Goal: Task Accomplishment & Management: Complete application form

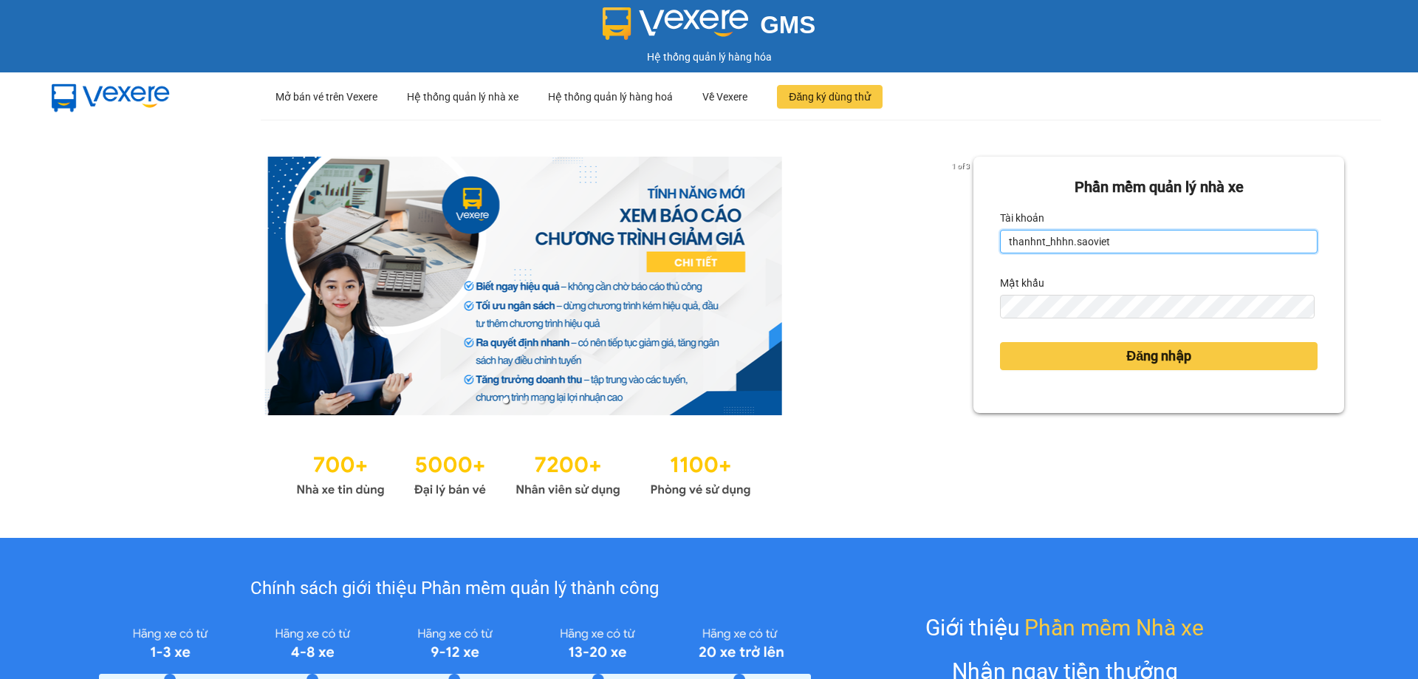
drag, startPoint x: 0, startPoint y: 0, endPoint x: 1149, endPoint y: 240, distance: 1173.3
click at [1149, 240] on input "thanhnt_hhhn.saoviet" at bounding box center [1159, 242] width 318 height 24
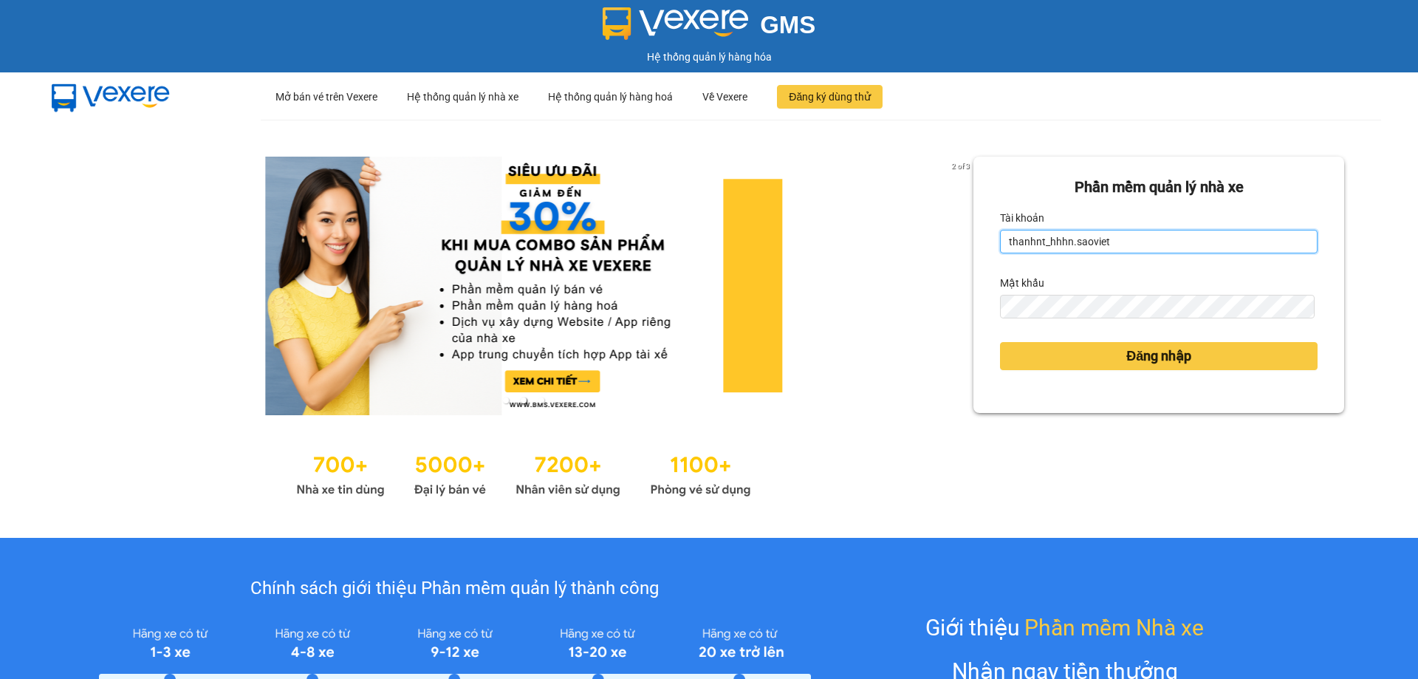
type input "hanhnt_hh07.saoviet"
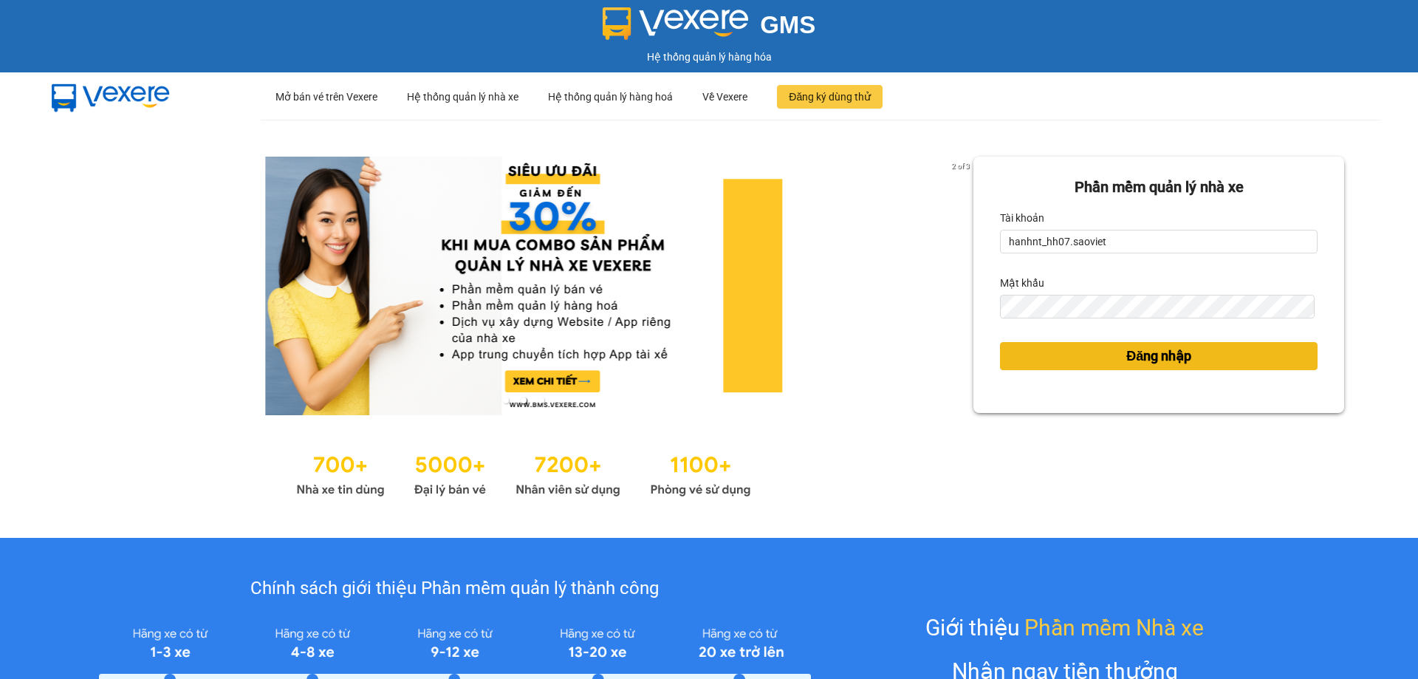
click at [1168, 354] on span "Đăng nhập" at bounding box center [1158, 356] width 65 height 21
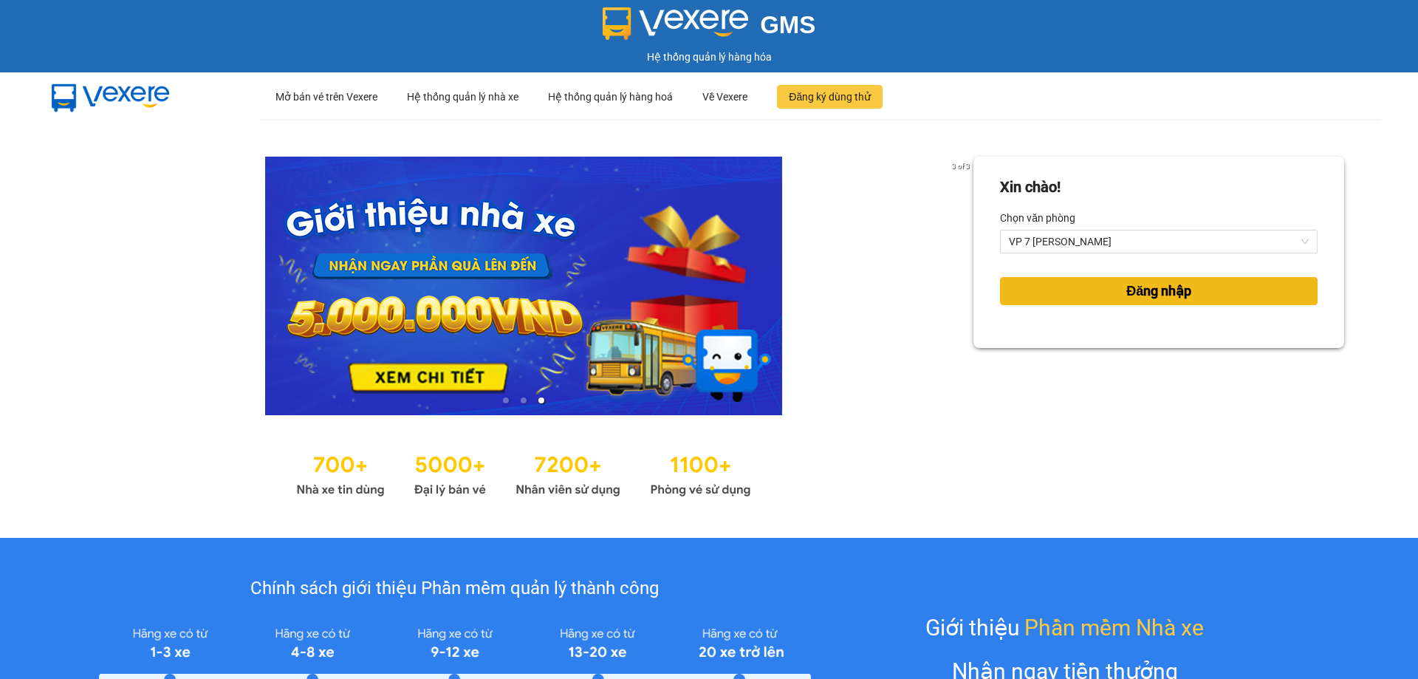
click at [1060, 290] on button "Đăng nhập" at bounding box center [1159, 291] width 318 height 28
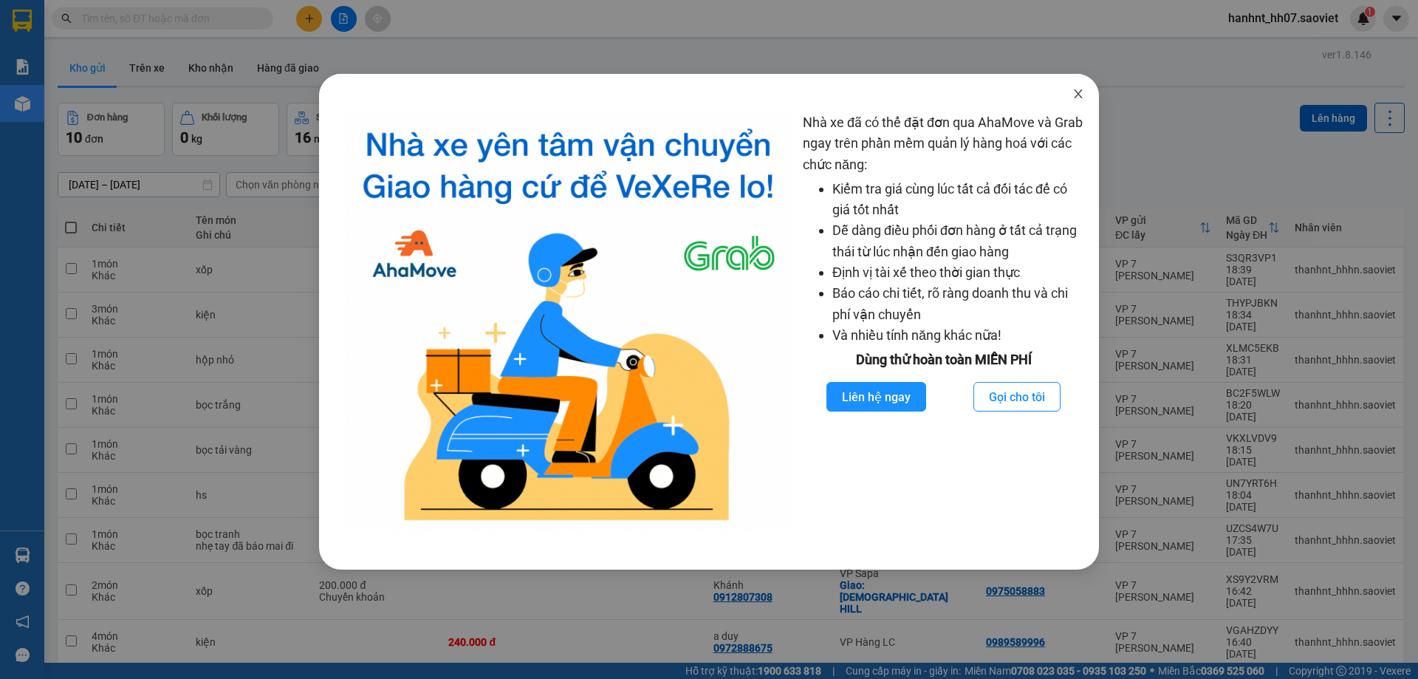
click at [1084, 91] on span "Close" at bounding box center [1078, 94] width 41 height 41
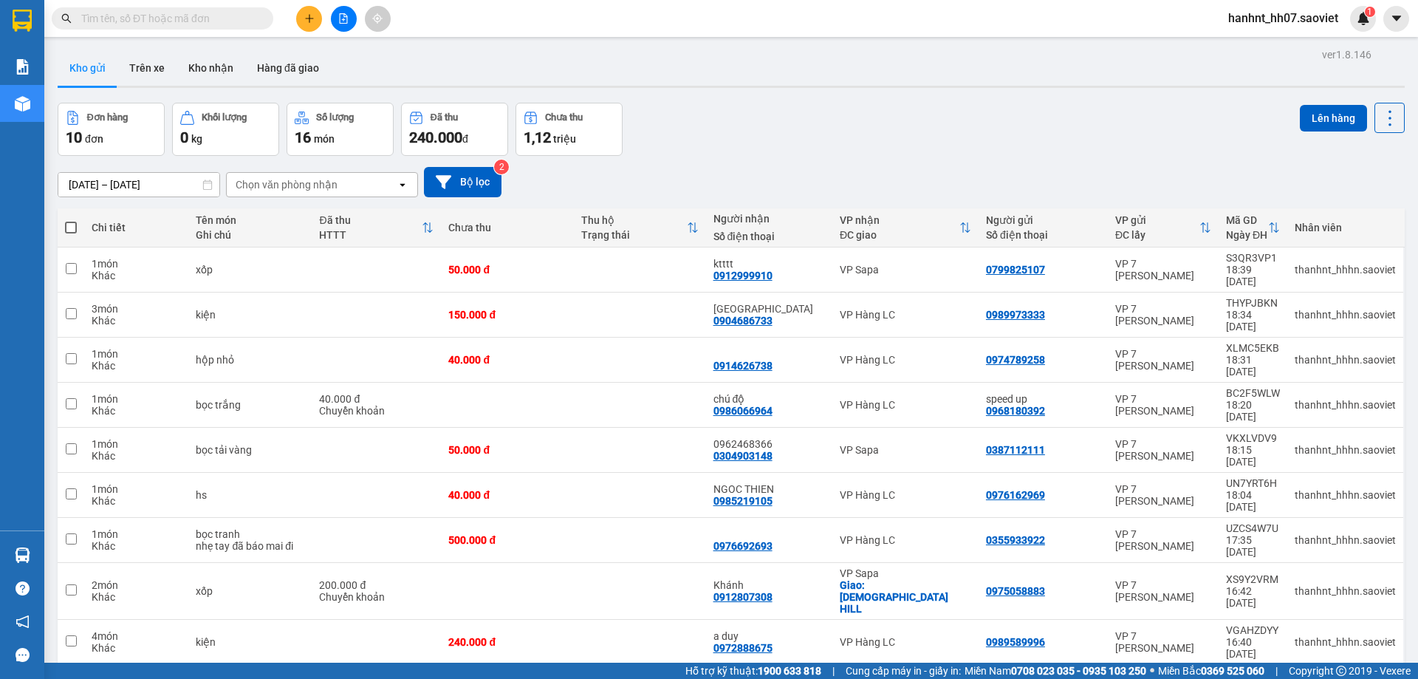
click at [194, 18] on input "text" at bounding box center [168, 18] width 174 height 16
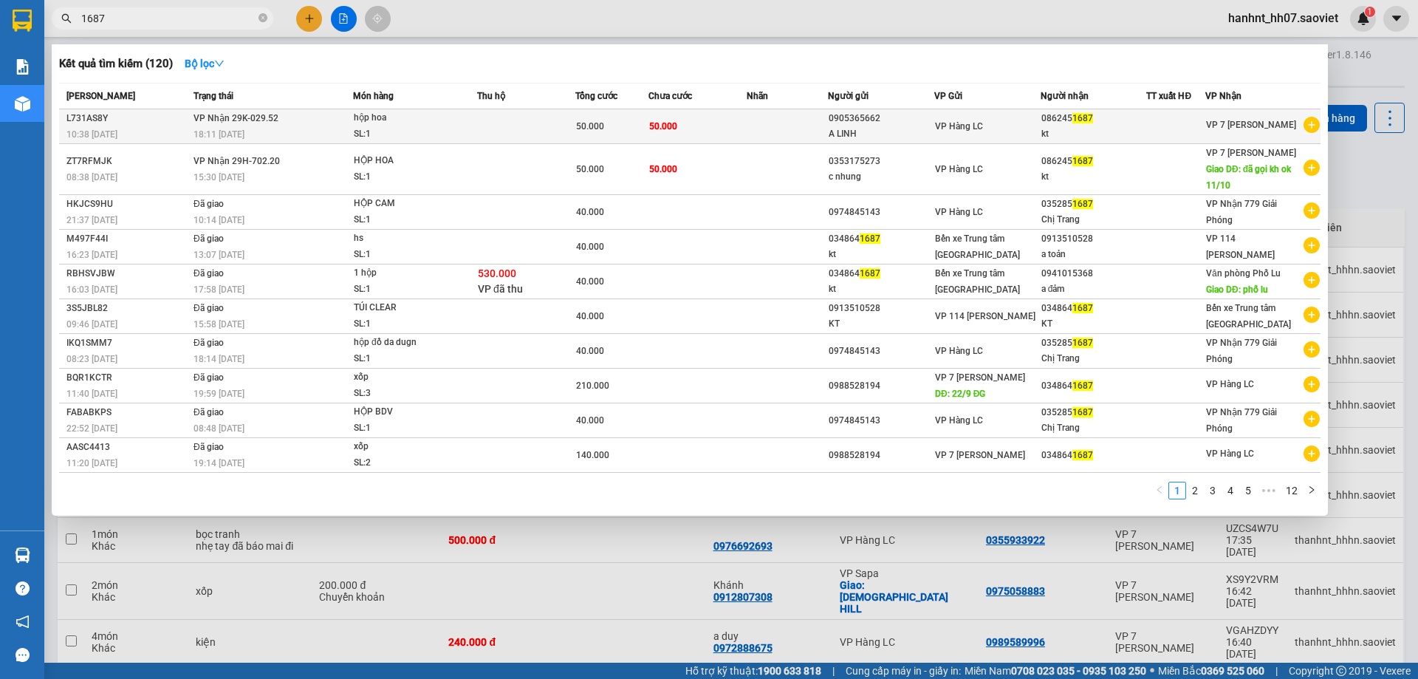
type input "1687"
click at [513, 132] on td at bounding box center [526, 126] width 98 height 35
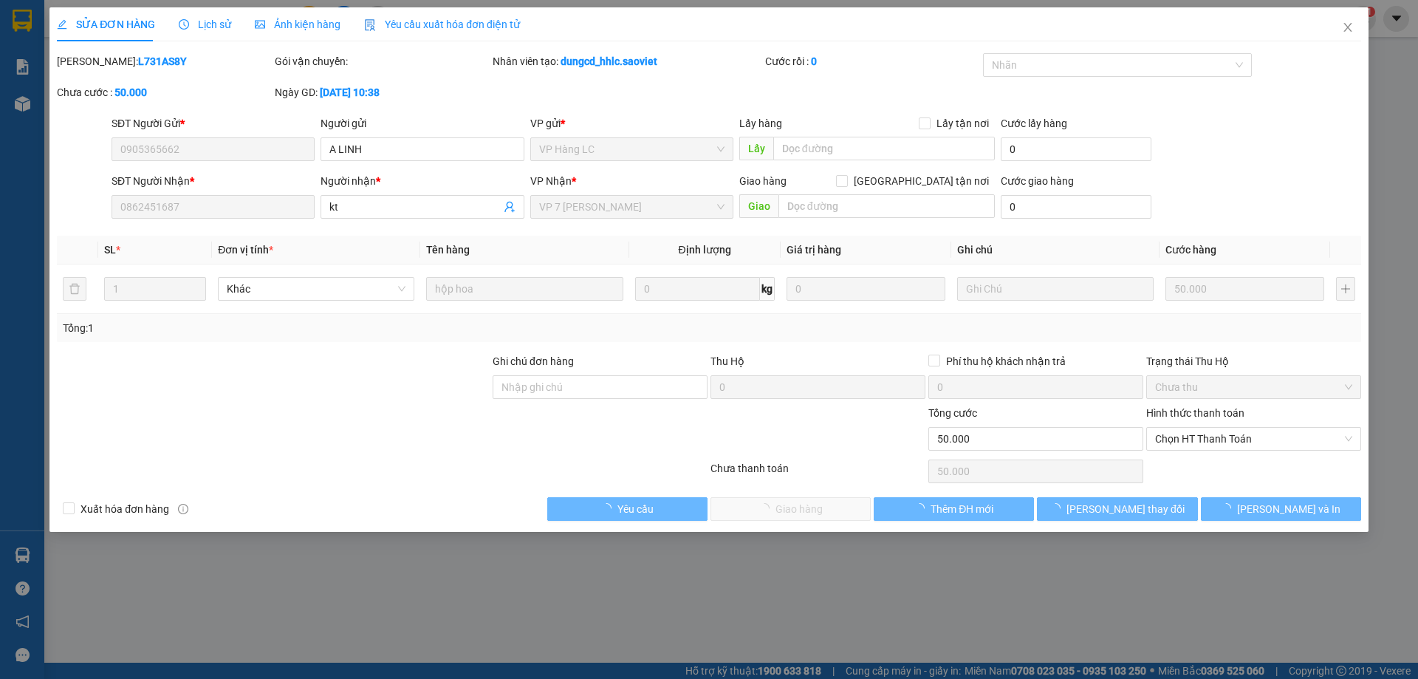
type input "0905365662"
type input "A LINH"
type input "0862451687"
type input "kt"
type input "0"
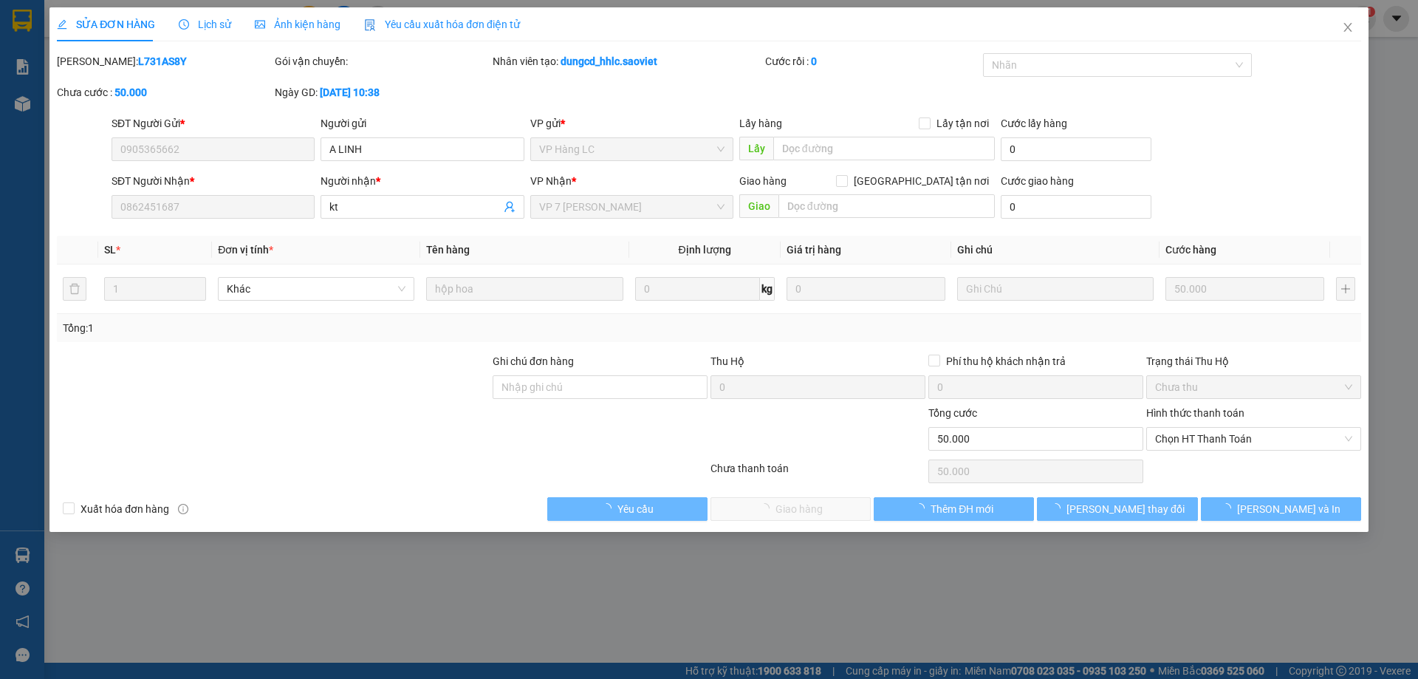
type input "50.000"
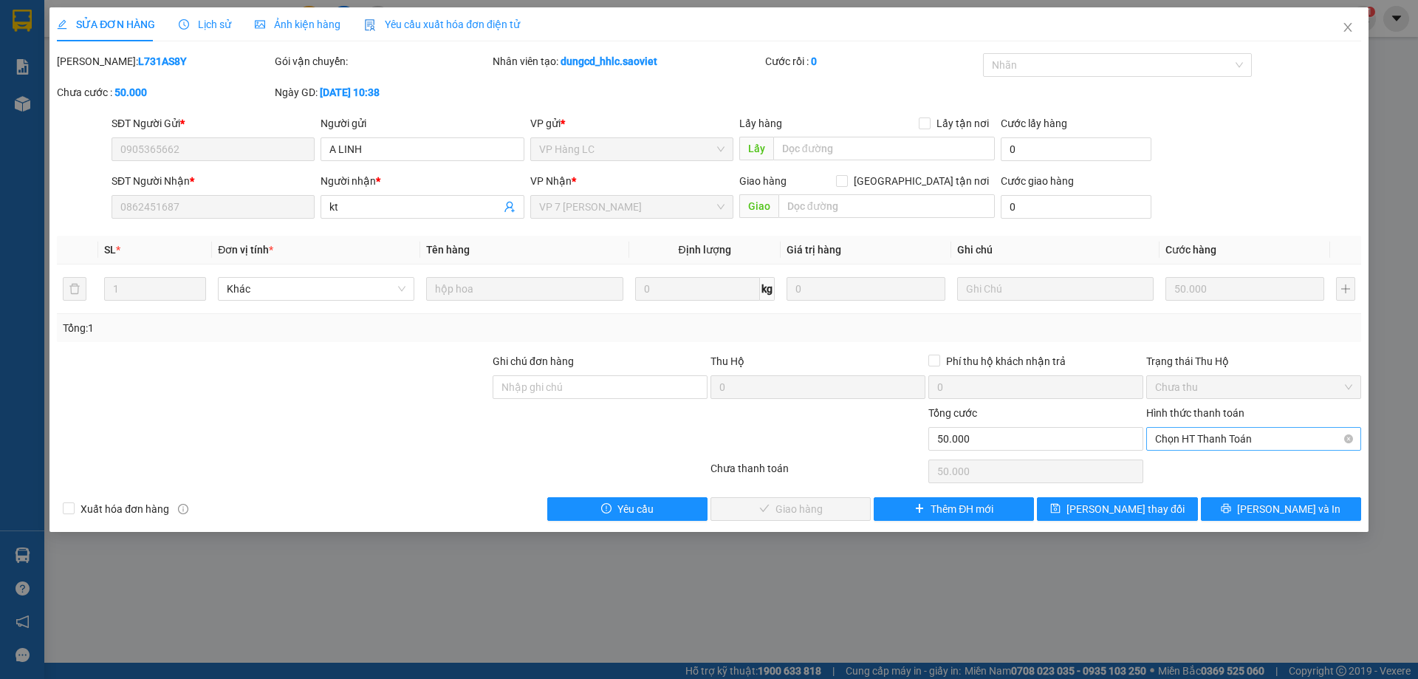
click at [1239, 442] on span "Chọn HT Thanh Toán" at bounding box center [1253, 439] width 197 height 22
click at [1235, 468] on div "Tại văn phòng" at bounding box center [1253, 468] width 197 height 16
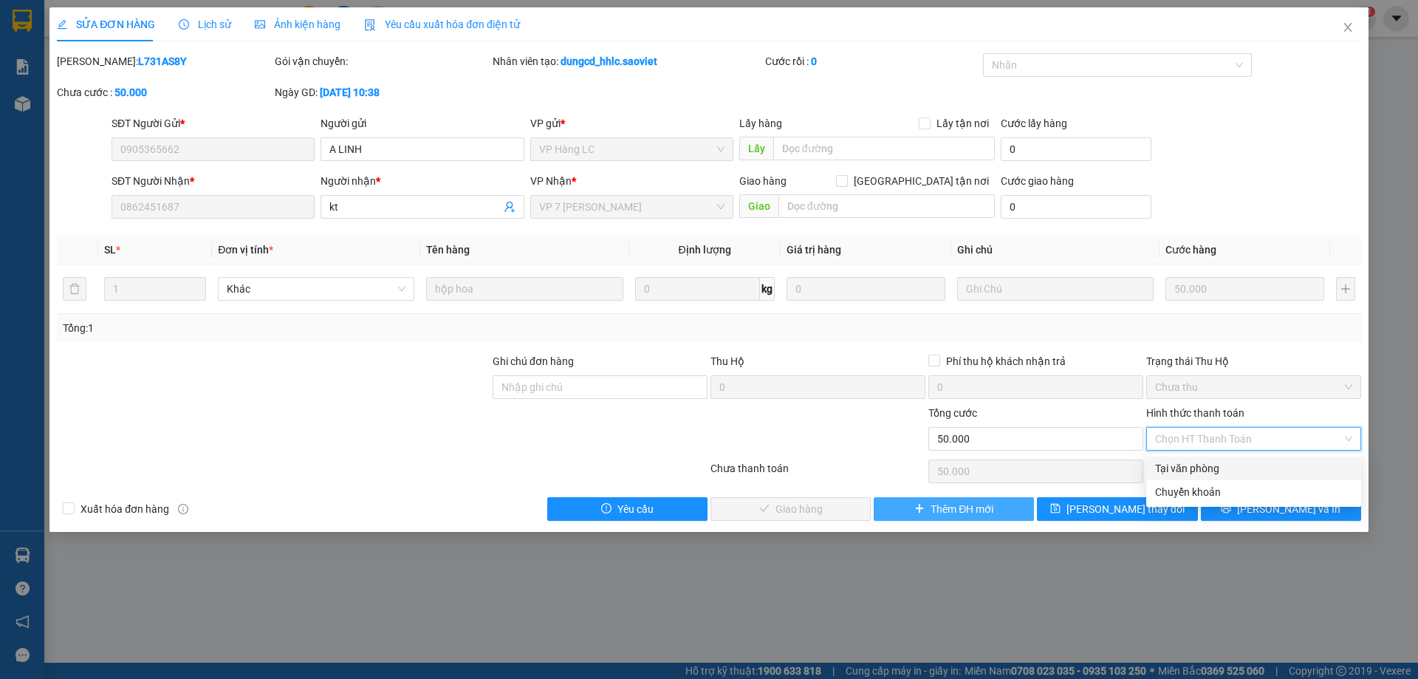
type input "0"
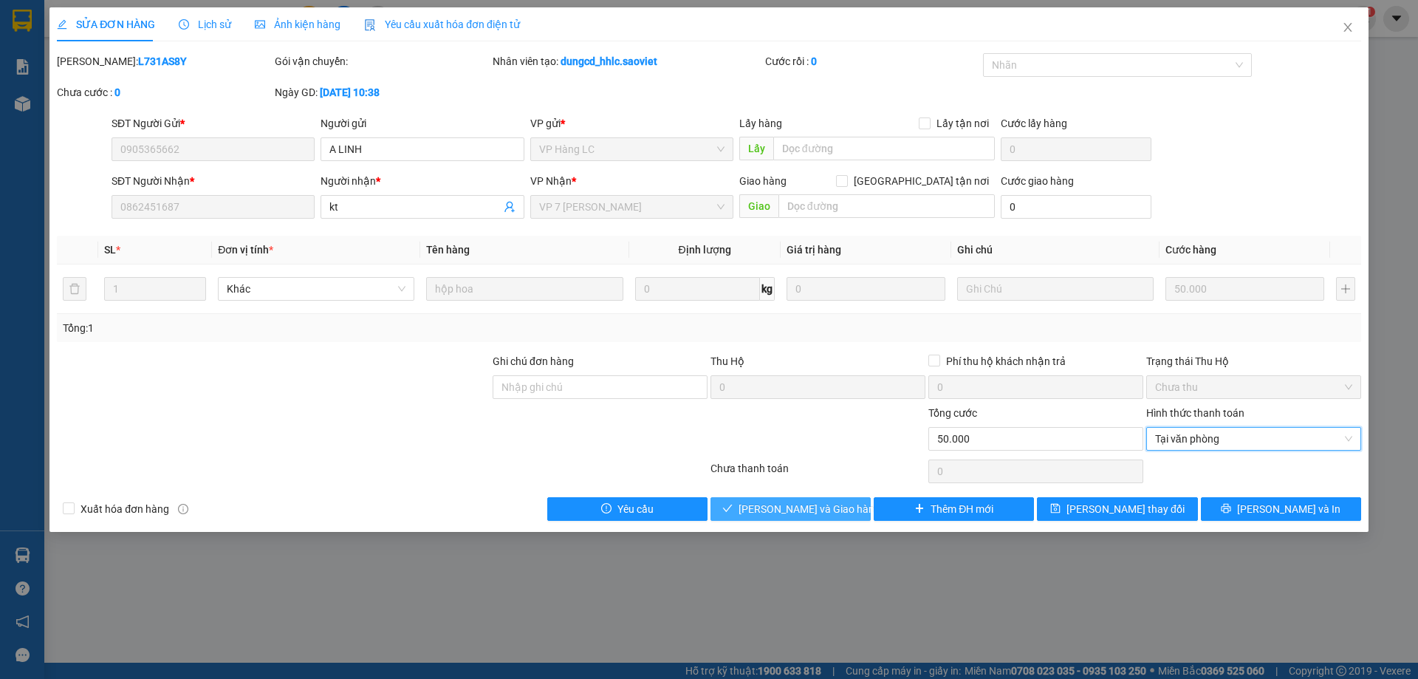
click at [804, 507] on span "[PERSON_NAME] và Giao hàng" at bounding box center [810, 509] width 142 height 16
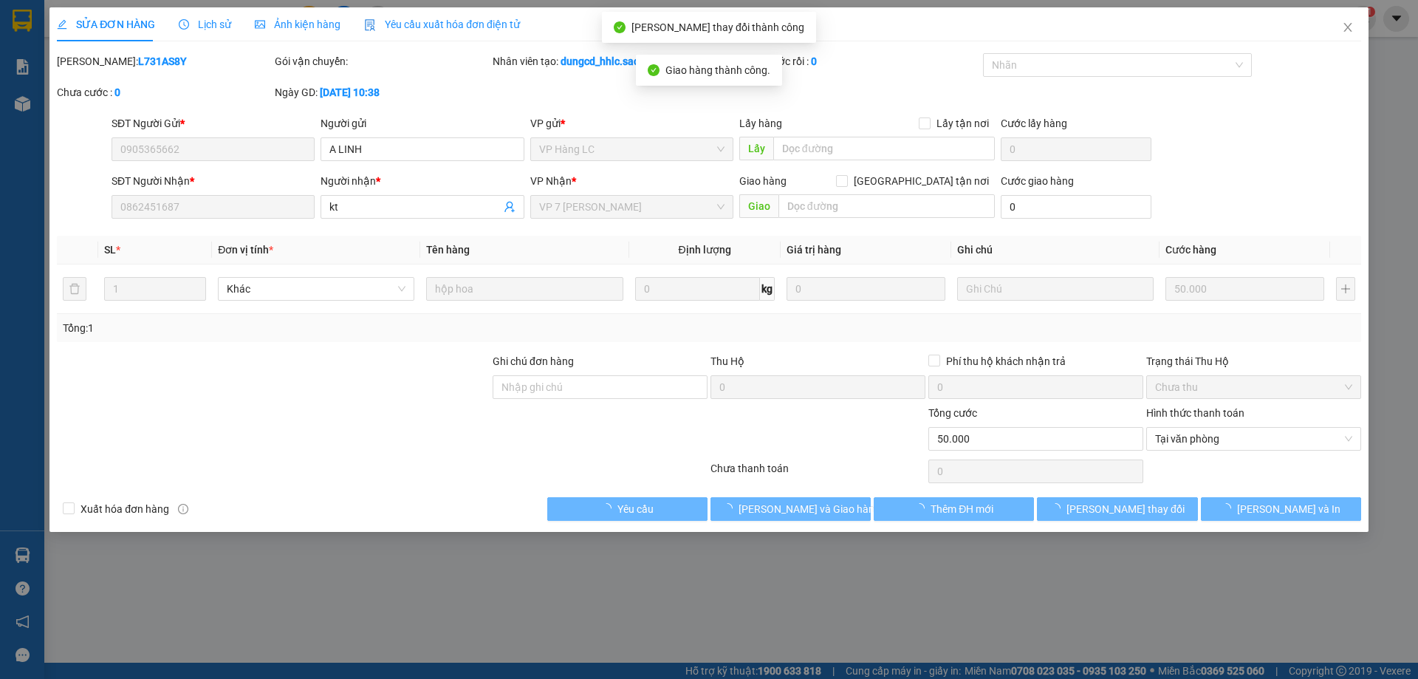
click at [1351, 19] on span "Close" at bounding box center [1347, 27] width 41 height 41
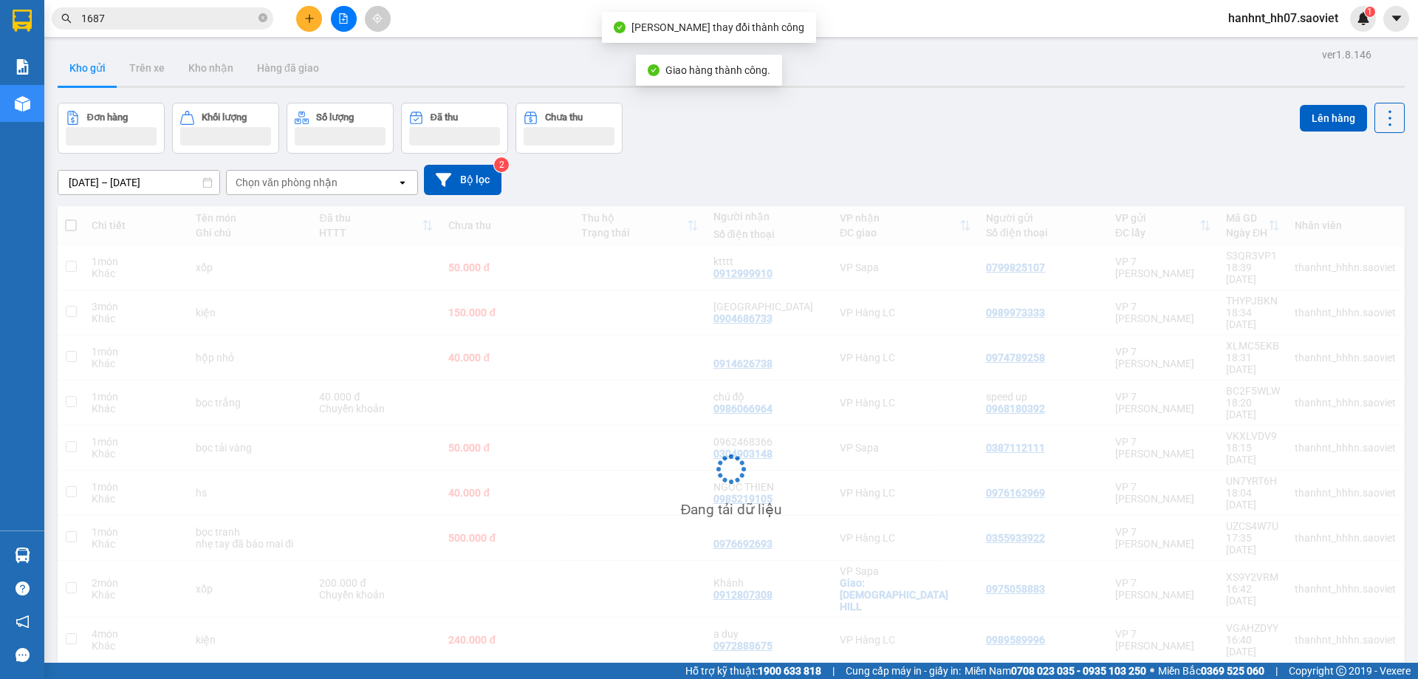
click at [219, 14] on input "1687" at bounding box center [168, 18] width 174 height 16
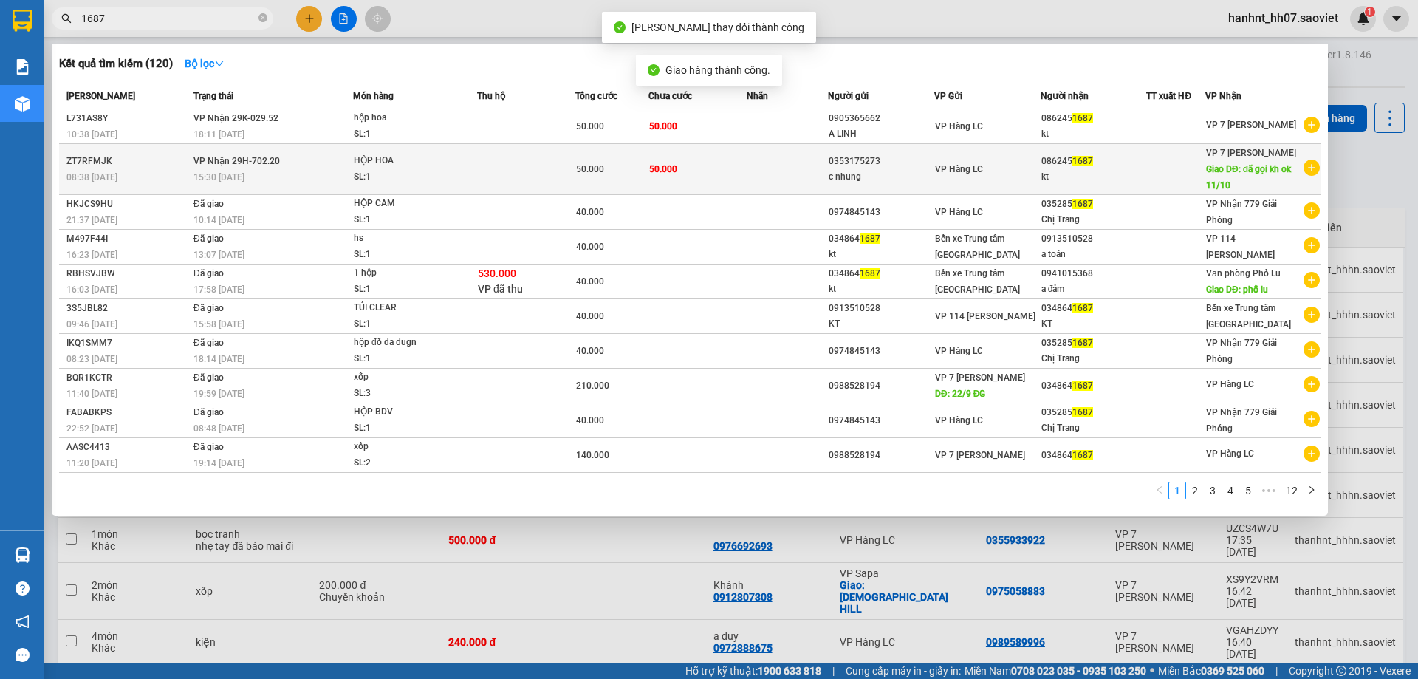
click at [393, 154] on div "HỘP HOA" at bounding box center [409, 161] width 111 height 16
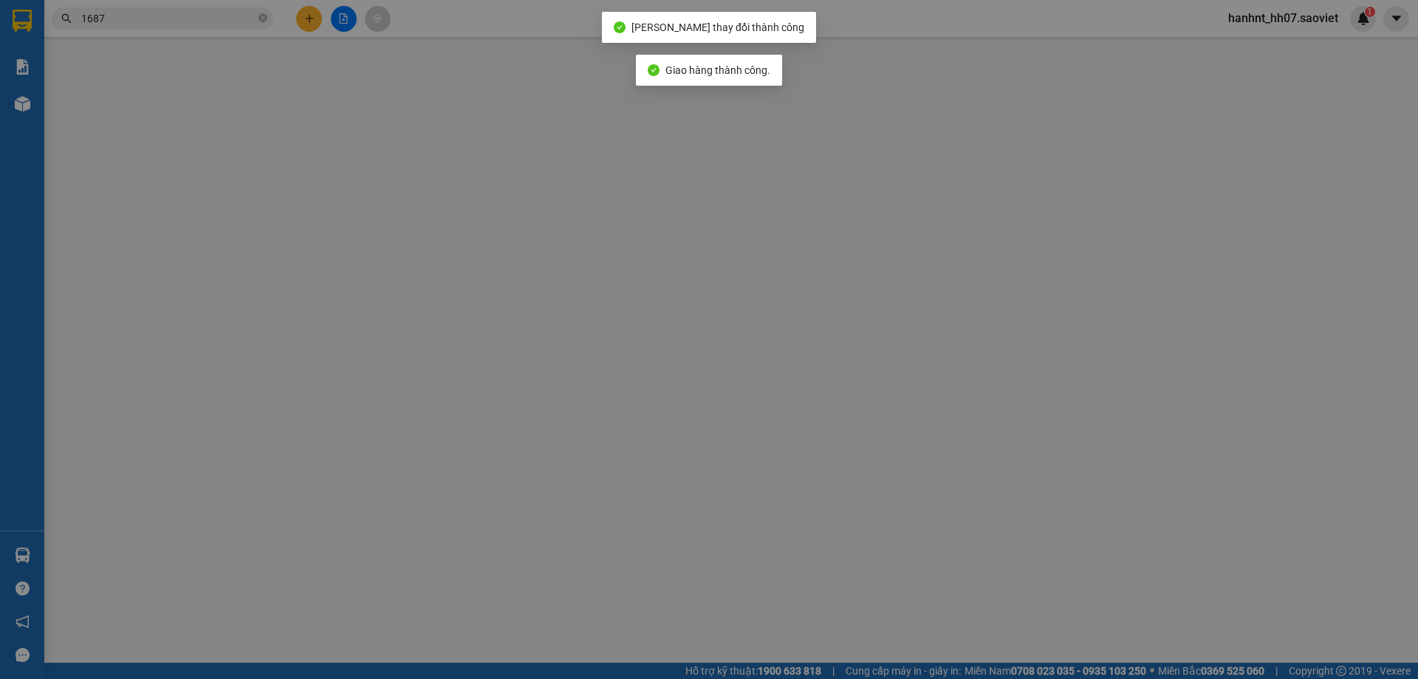
type input "0353175273"
type input "c nhung"
type input "0862451687"
type input "kt"
type input "đã gọi kh ok 11/10"
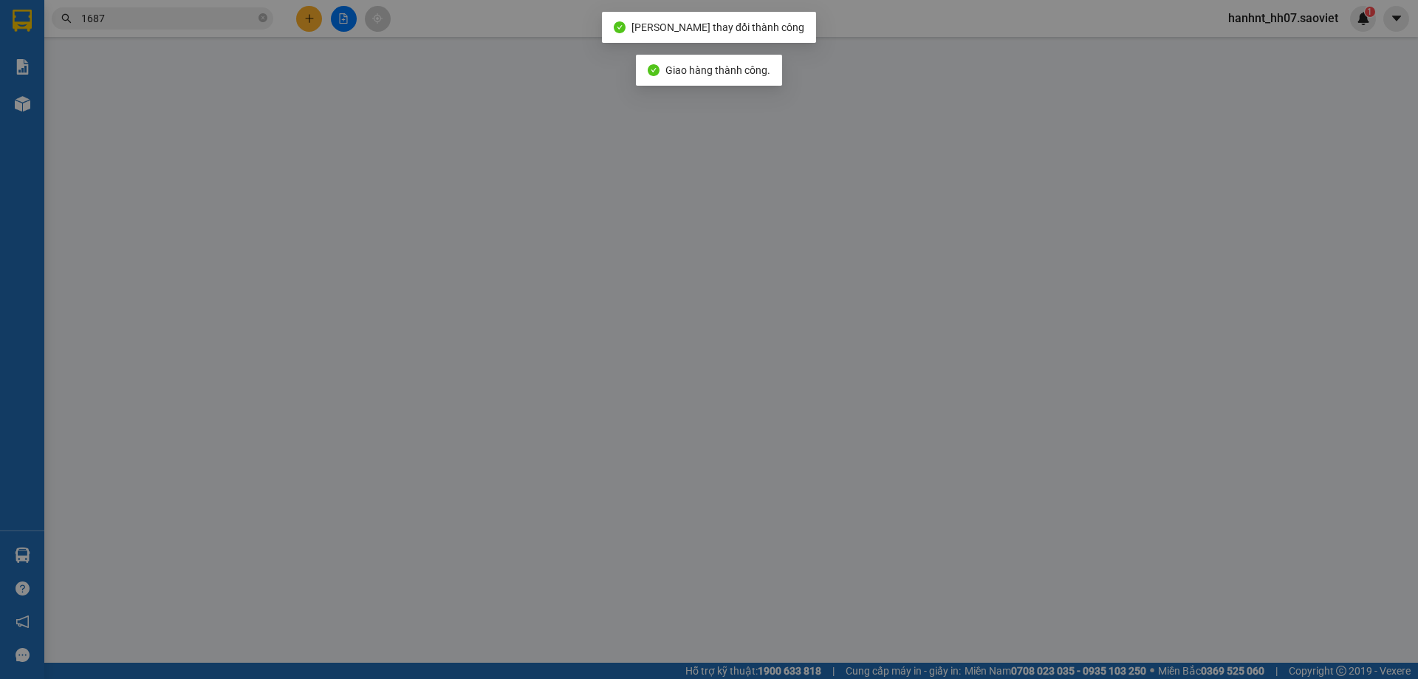
type input "0"
type input "50.000"
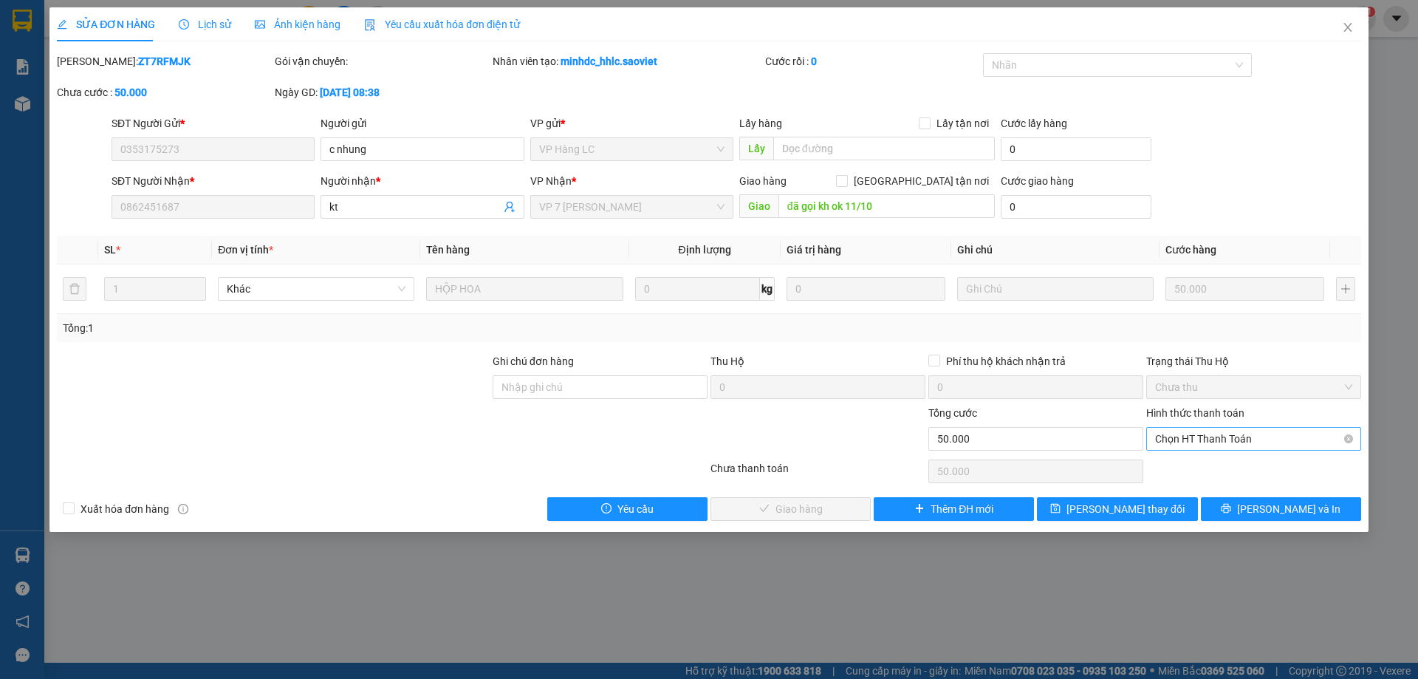
click at [1219, 438] on span "Chọn HT Thanh Toán" at bounding box center [1253, 439] width 197 height 22
click at [1225, 470] on div "Tại văn phòng" at bounding box center [1253, 468] width 197 height 16
type input "0"
click at [811, 509] on span "[PERSON_NAME] và Giao hàng" at bounding box center [810, 509] width 142 height 16
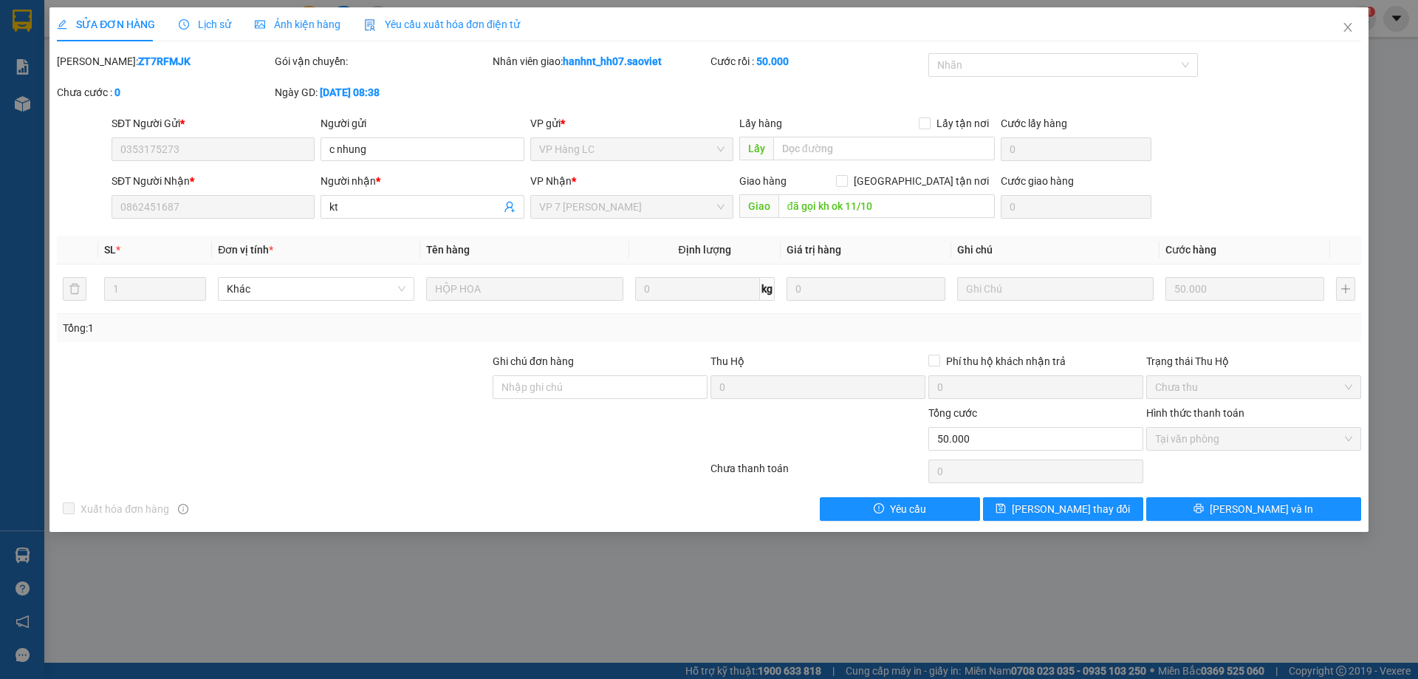
click at [1044, 521] on div "SỬA ĐƠN HÀNG Lịch sử Ảnh kiện hàng Yêu cầu xuất hóa đơn điện tử Total Paid Fee …" at bounding box center [708, 269] width 1319 height 524
click at [1061, 508] on span "[PERSON_NAME] thay đổi" at bounding box center [1071, 509] width 118 height 16
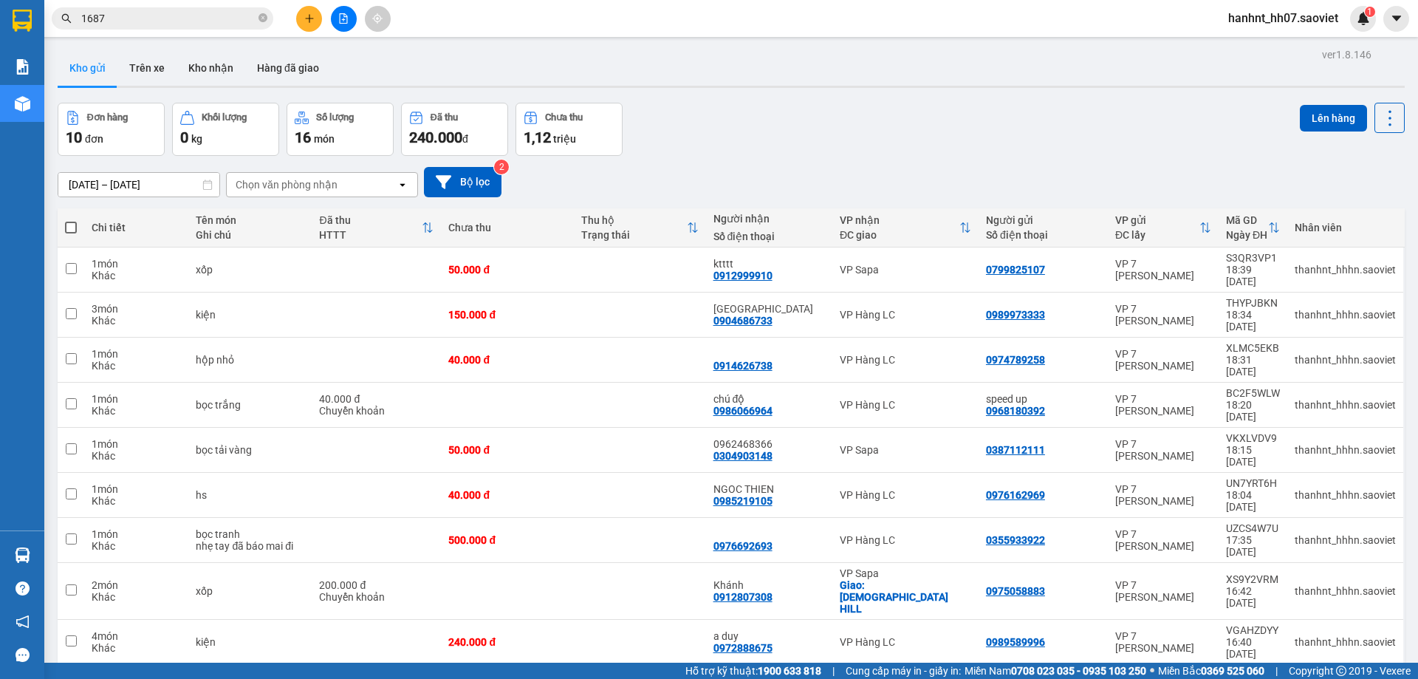
click at [157, 10] on input "1687" at bounding box center [168, 18] width 174 height 16
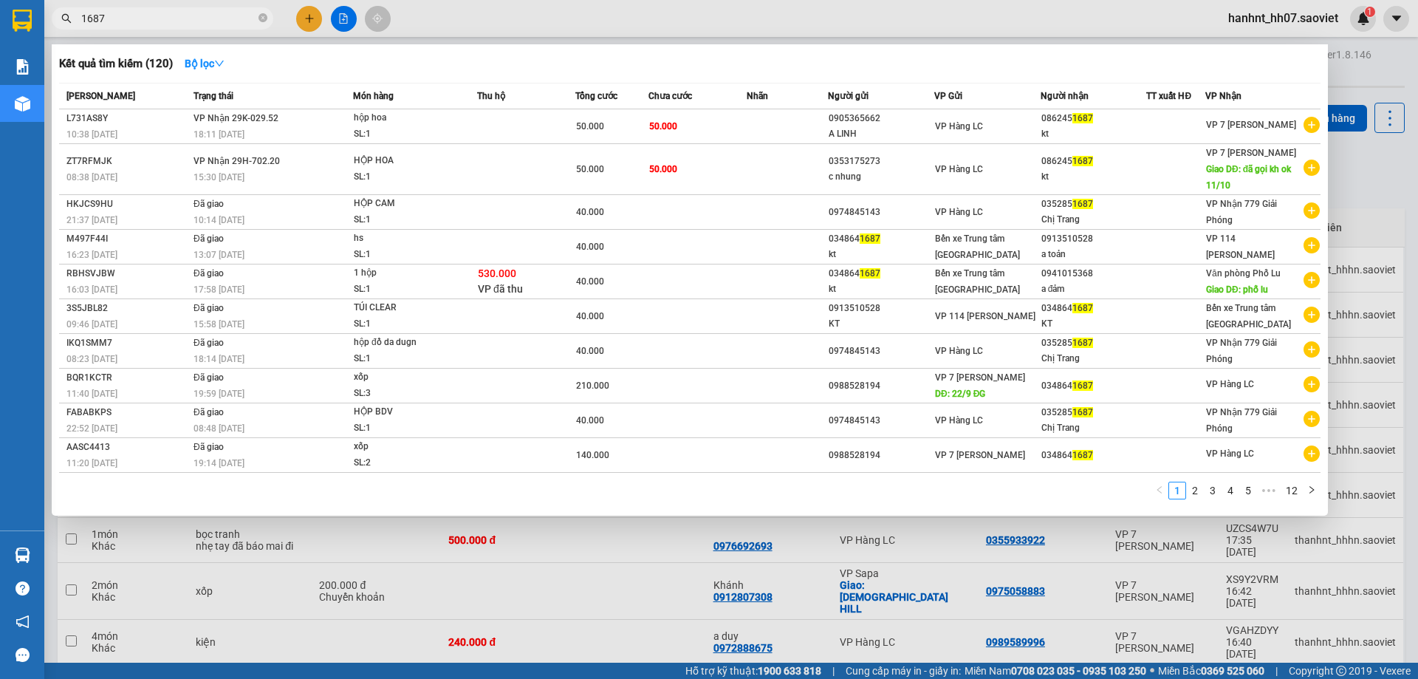
click at [157, 10] on input "1687" at bounding box center [168, 18] width 174 height 16
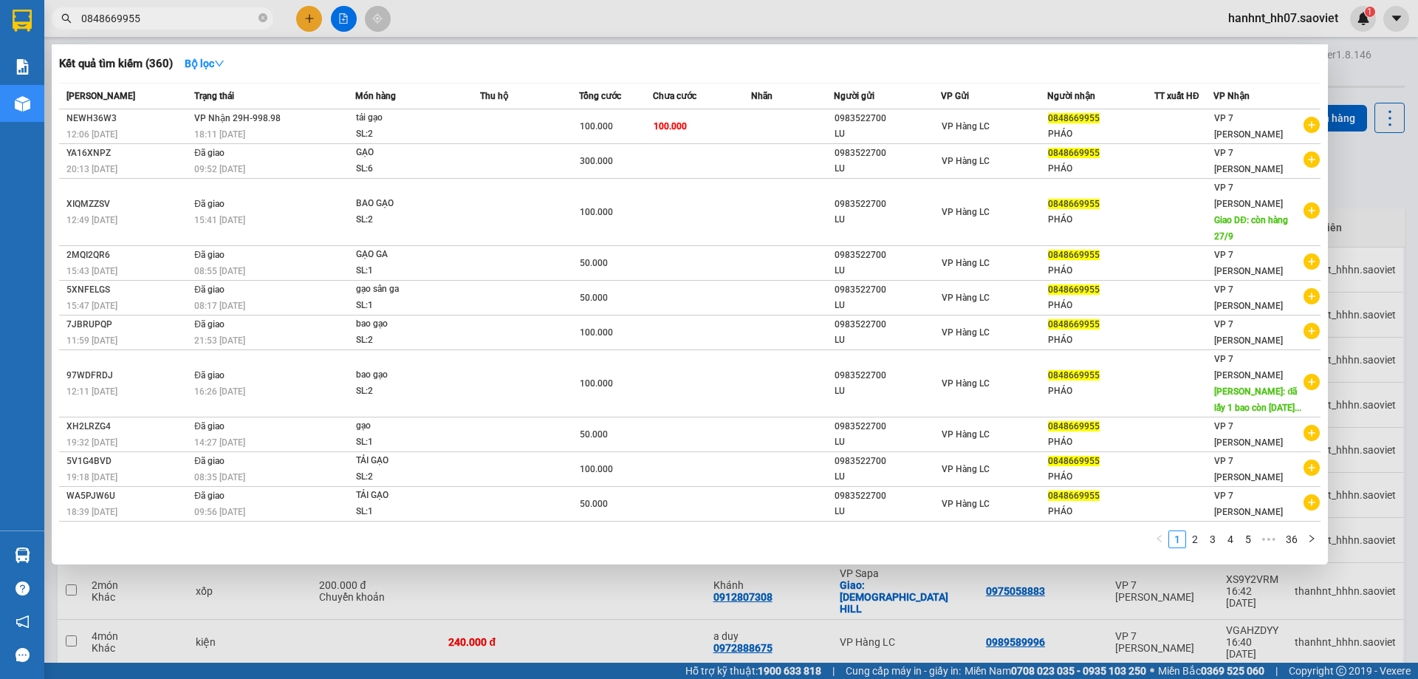
type input "0848669955"
click at [1014, 46] on div "Kết quả tìm kiếm ( 360 ) Bộ lọc Mã ĐH Trạng thái Món hàng Thu hộ Tổng cước Chưa…" at bounding box center [690, 304] width 1276 height 520
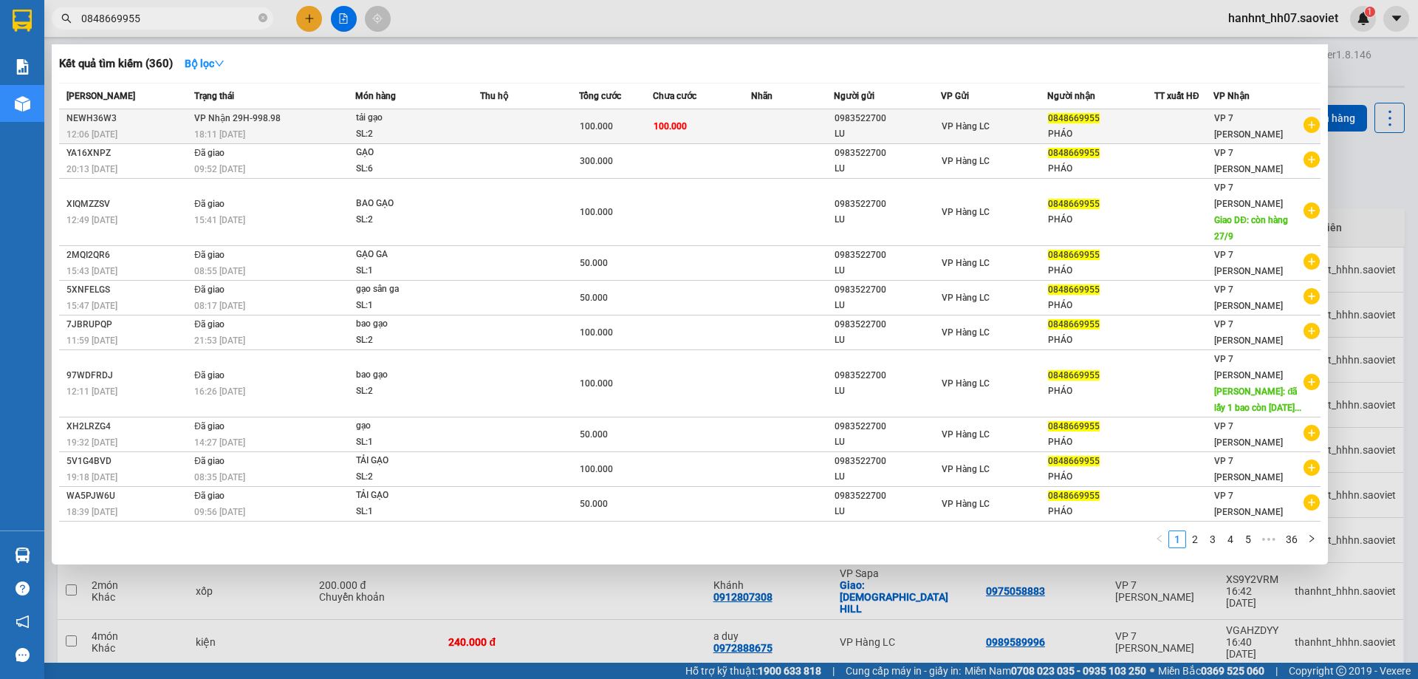
click at [648, 137] on td "100.000" at bounding box center [616, 126] width 74 height 35
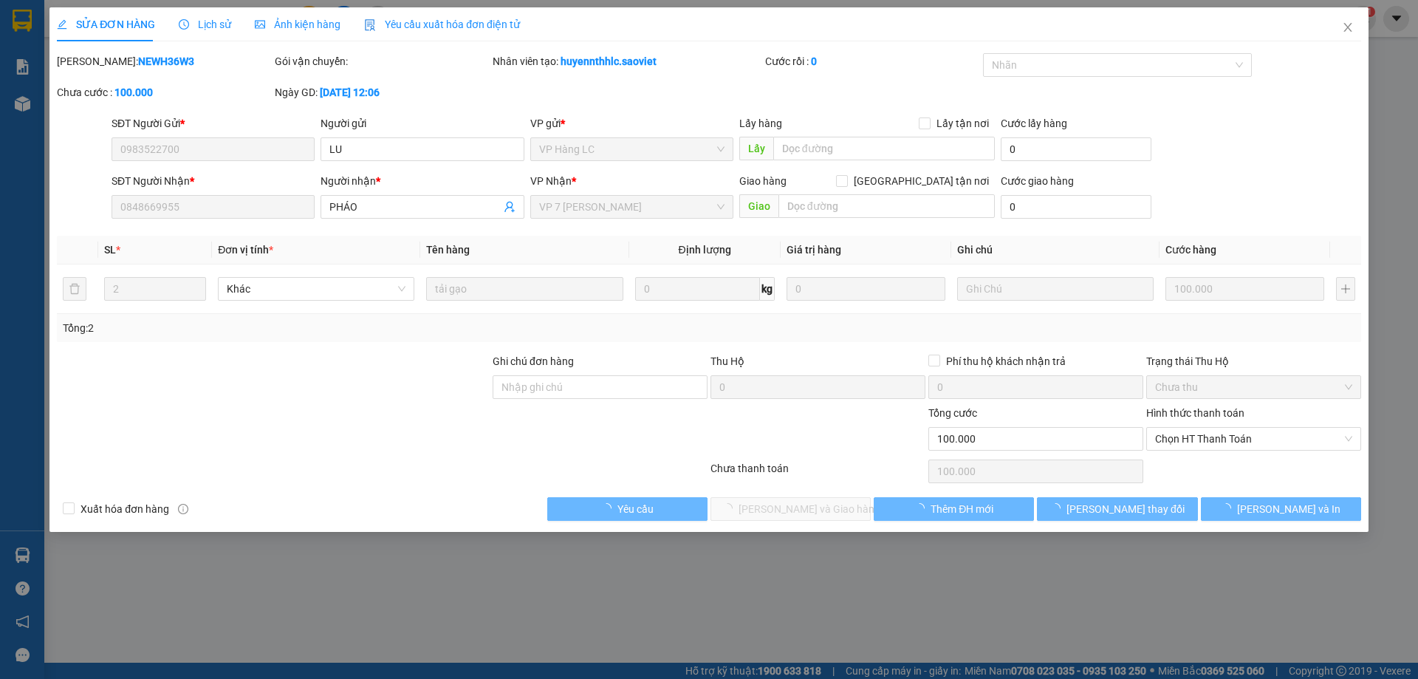
type input "0983522700"
type input "LU"
type input "0848669955"
type input "PHÁO"
type input "0"
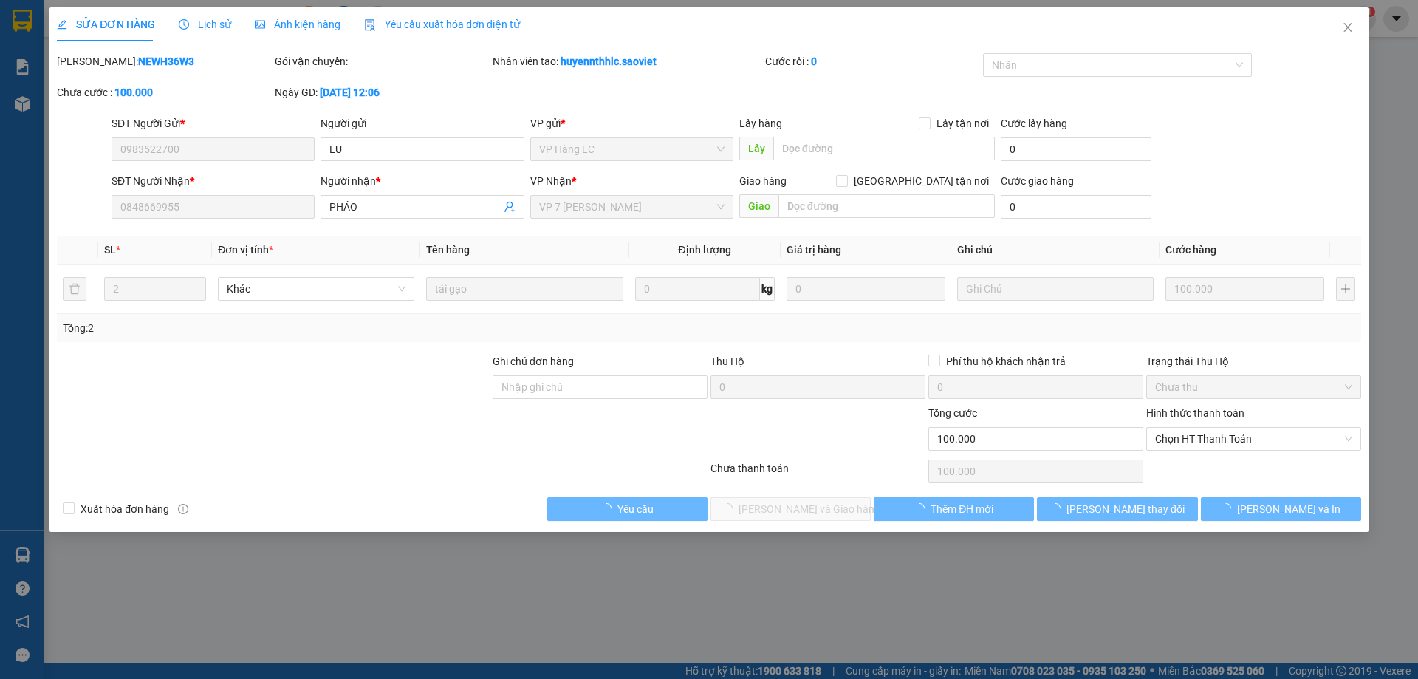
type input "100.000"
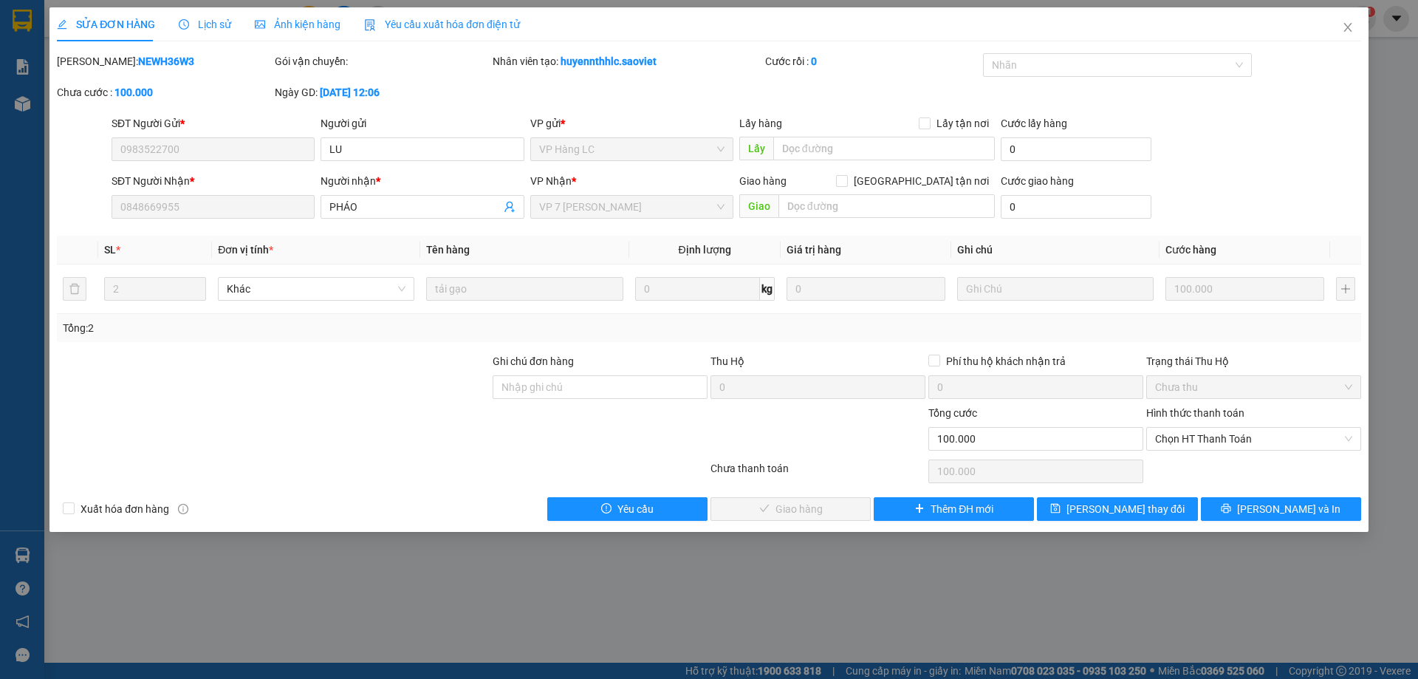
click at [1266, 457] on div "Chọn HT Thanh Toán" at bounding box center [1254, 471] width 218 height 30
click at [1262, 450] on div "Chọn HT Thanh Toán" at bounding box center [1253, 439] width 215 height 24
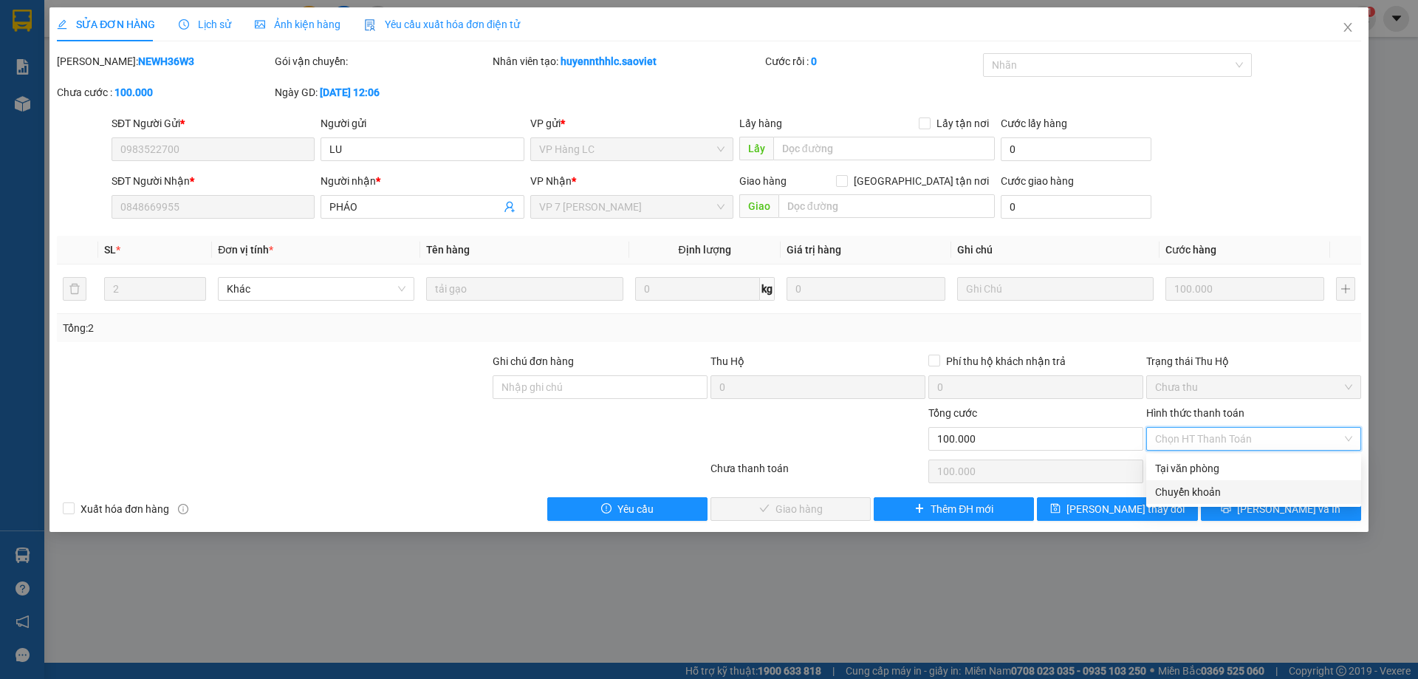
click at [1234, 491] on div "Chuyển khoản" at bounding box center [1253, 492] width 197 height 16
type input "0"
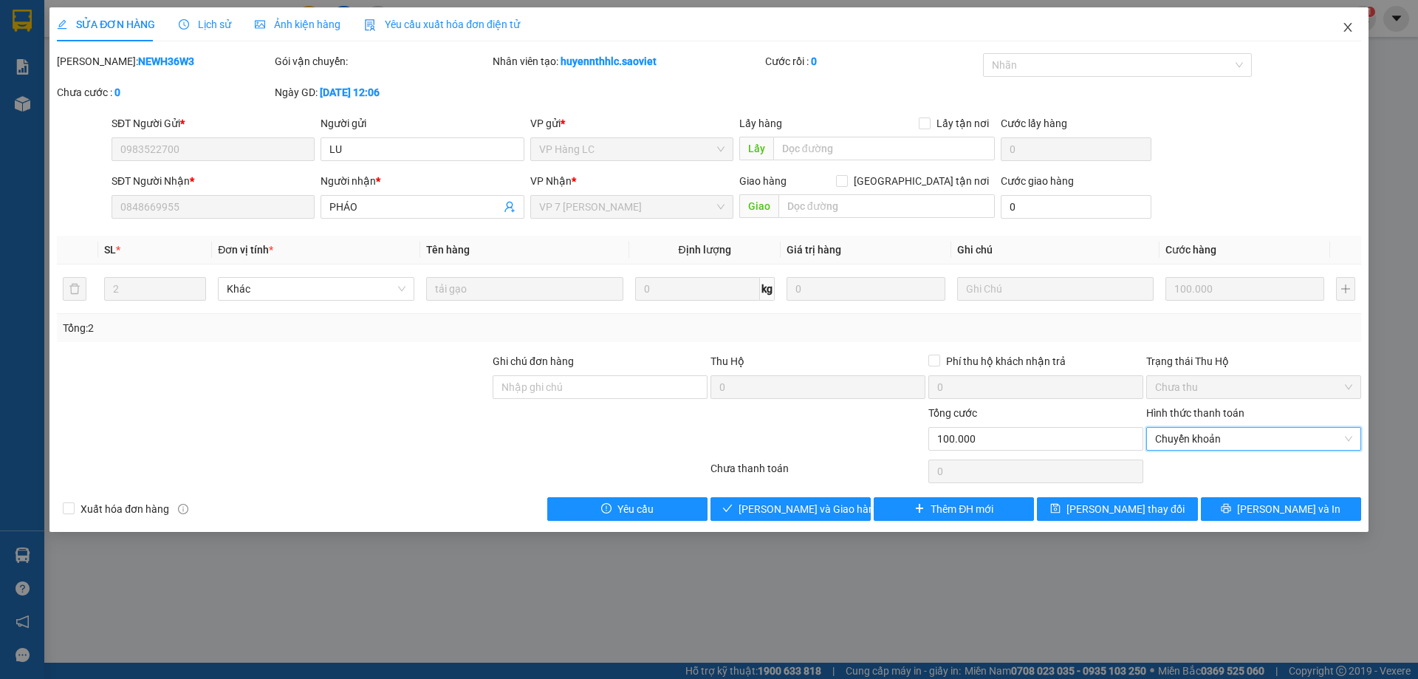
click at [1355, 13] on span "Close" at bounding box center [1347, 27] width 41 height 41
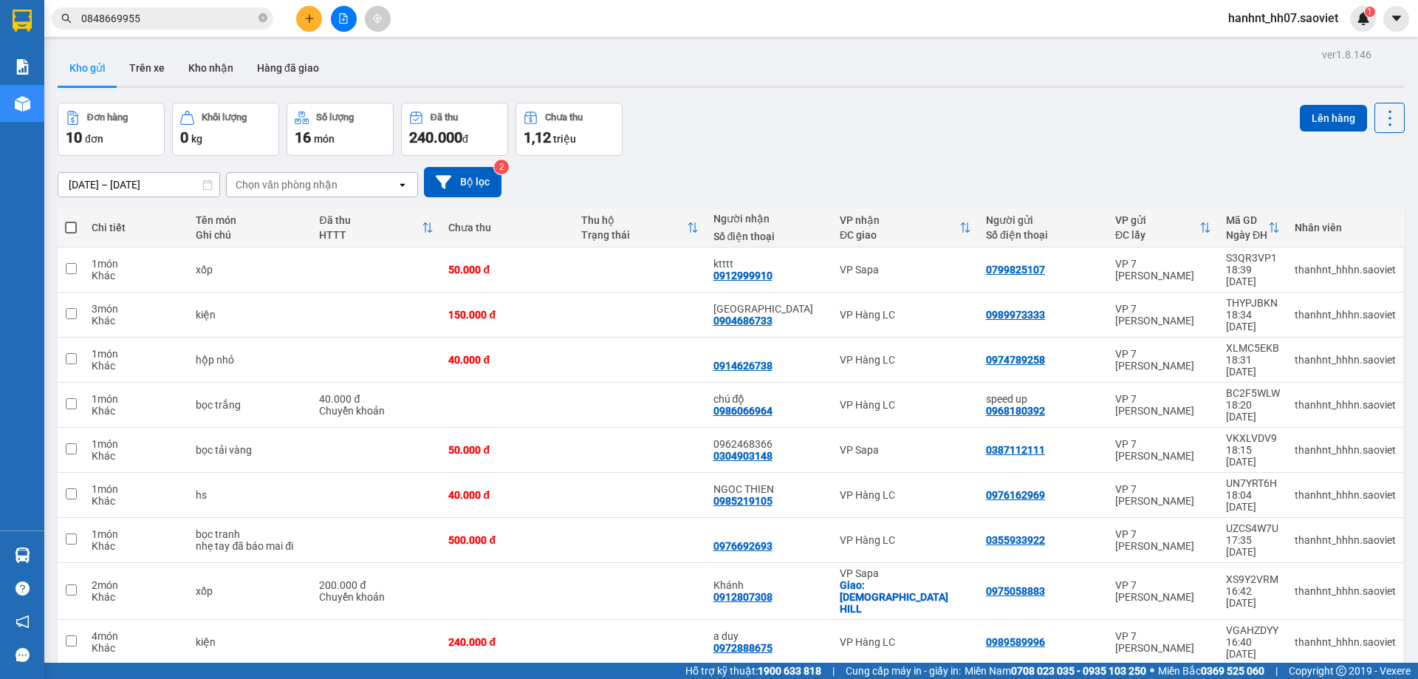
click at [182, 17] on input "0848669955" at bounding box center [168, 18] width 174 height 16
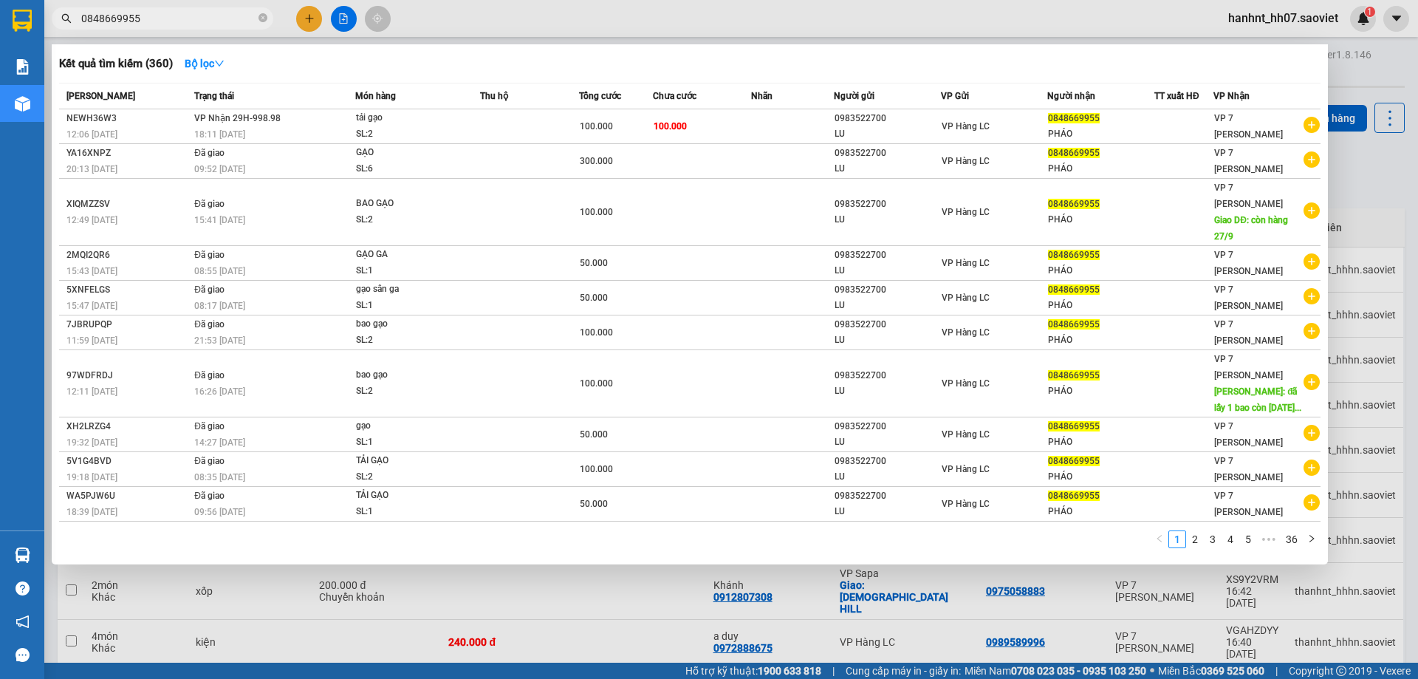
click at [182, 17] on input "0848669955" at bounding box center [168, 18] width 174 height 16
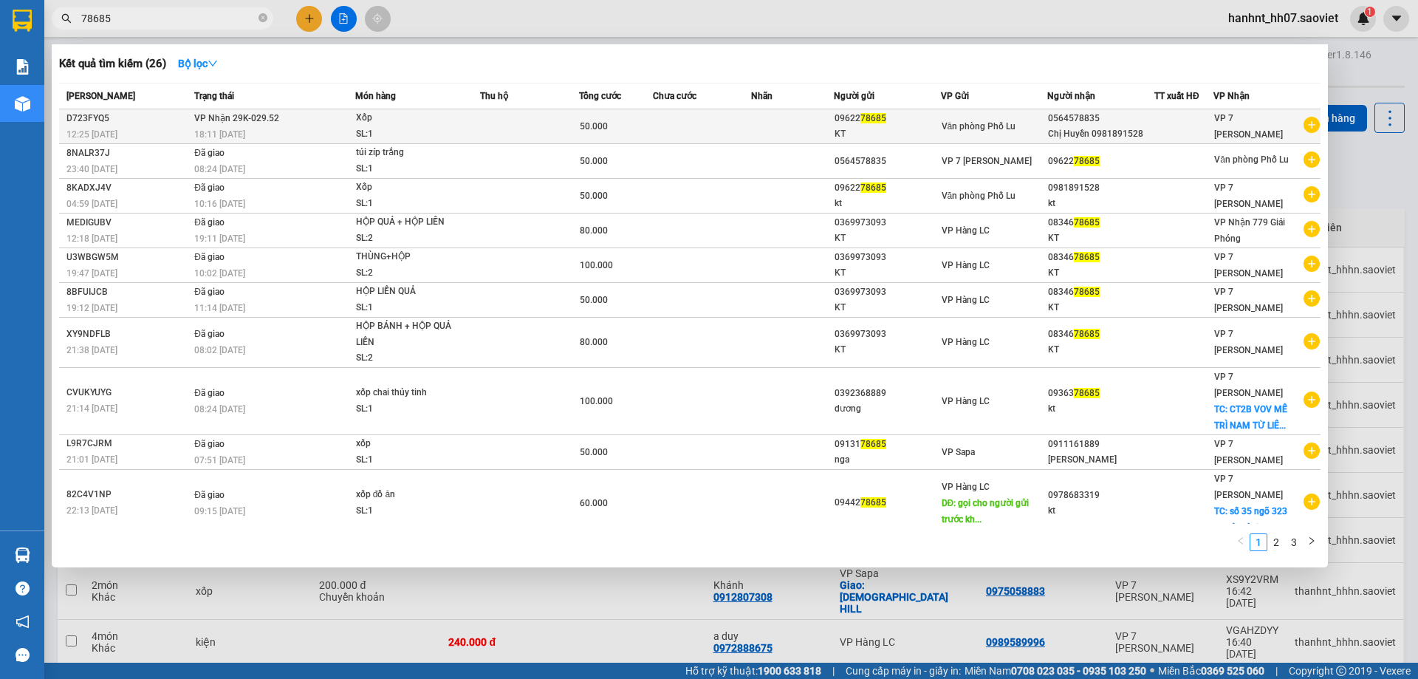
type input "78685"
click at [768, 120] on td at bounding box center [792, 126] width 82 height 35
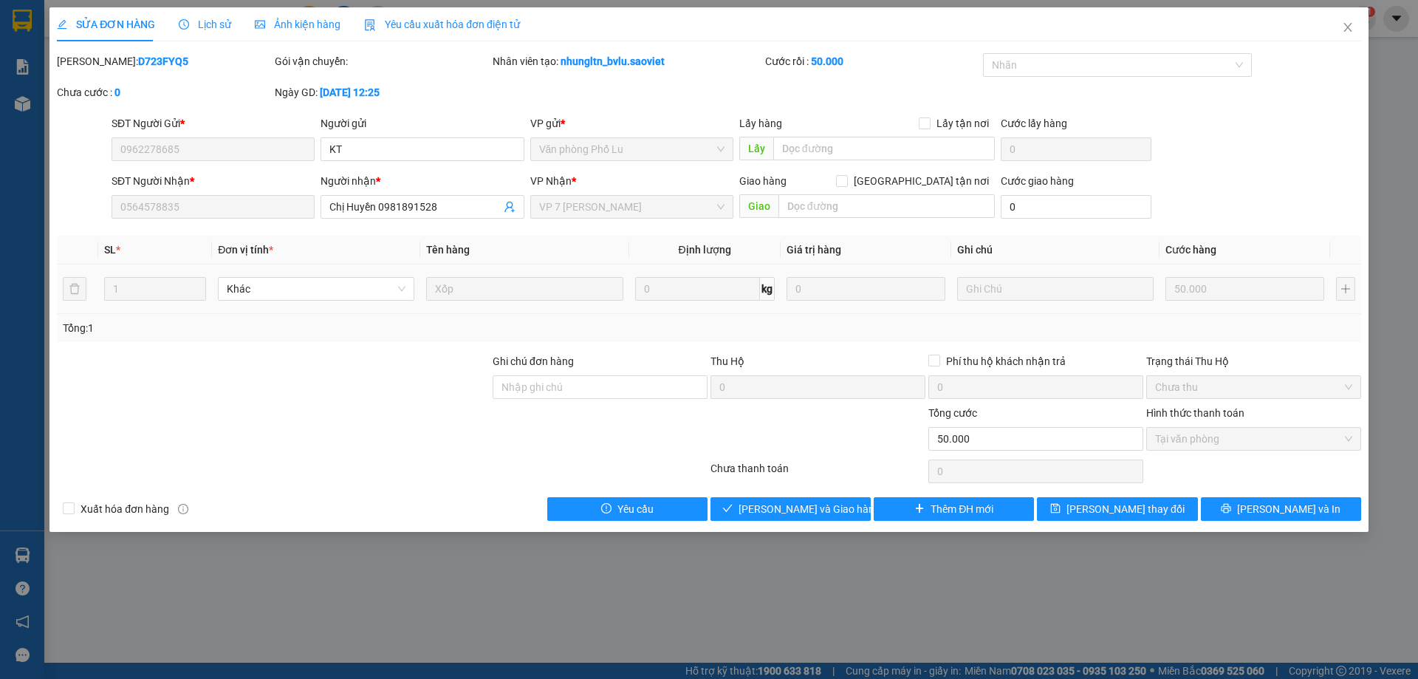
type input "0962278685"
type input "KT"
type input "0564578835"
type input "Chị Huyền 0981891528"
type input "0"
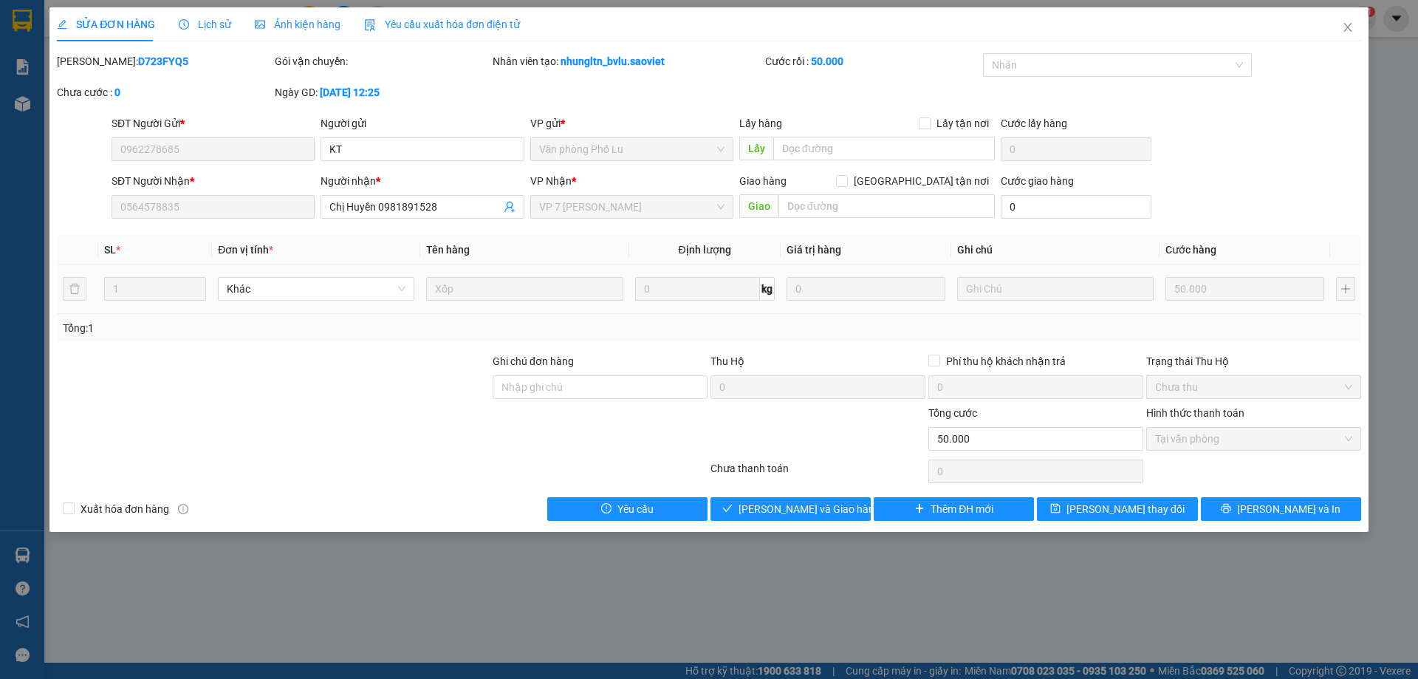
type input "50.000"
click at [822, 516] on span "Giao hàng" at bounding box center [799, 509] width 47 height 16
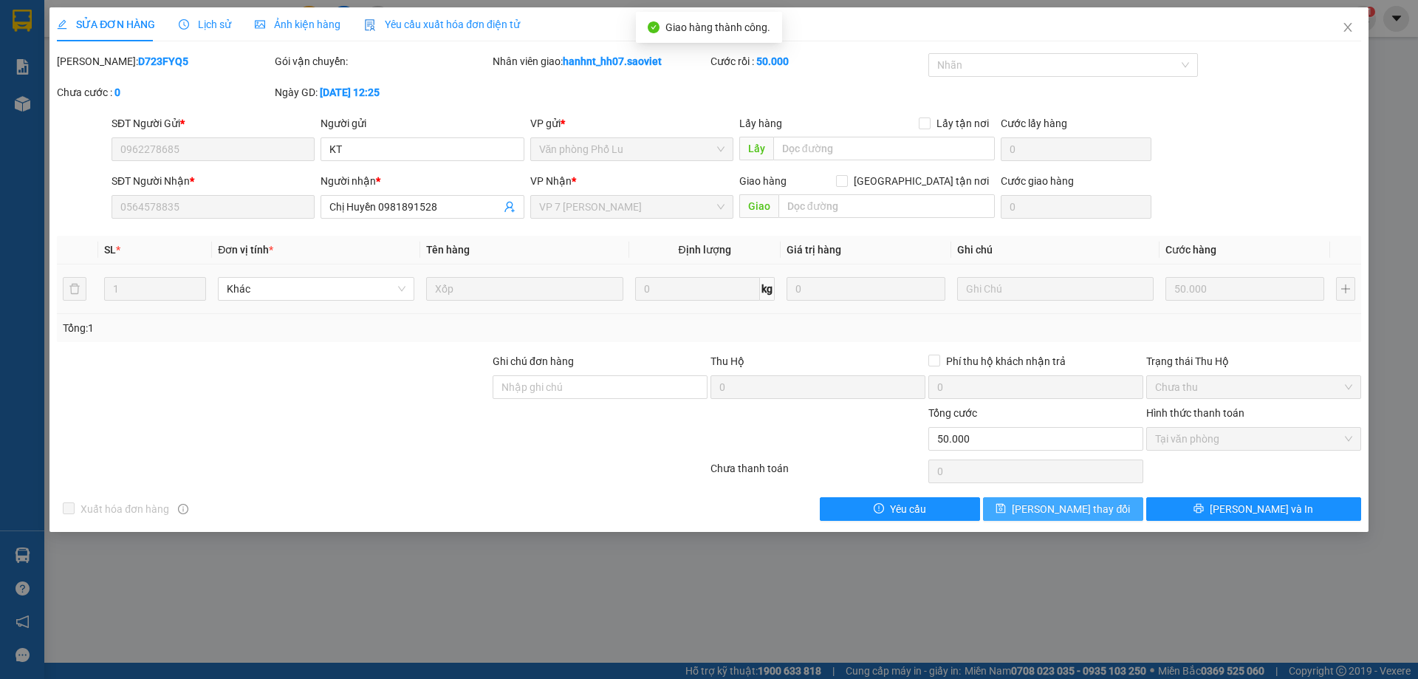
click at [1061, 501] on span "[PERSON_NAME] thay đổi" at bounding box center [1071, 509] width 118 height 16
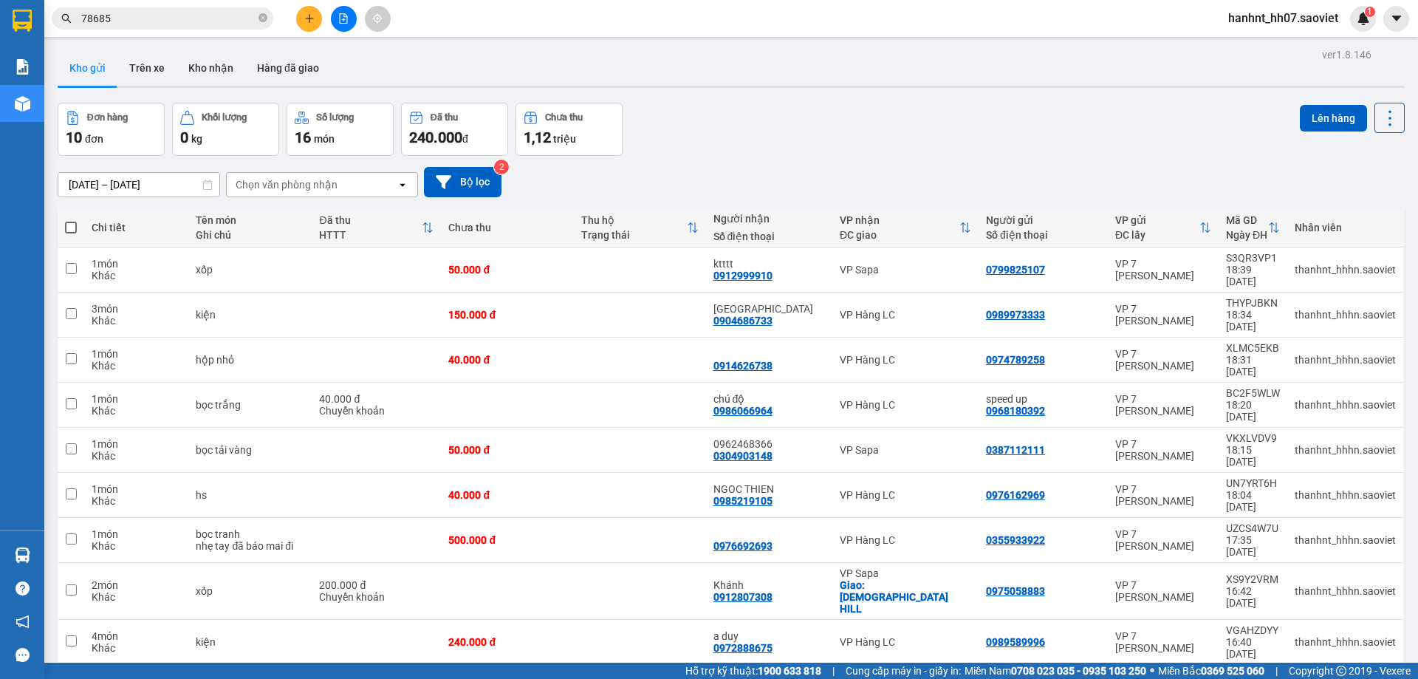
click at [163, 24] on input "78685" at bounding box center [168, 18] width 174 height 16
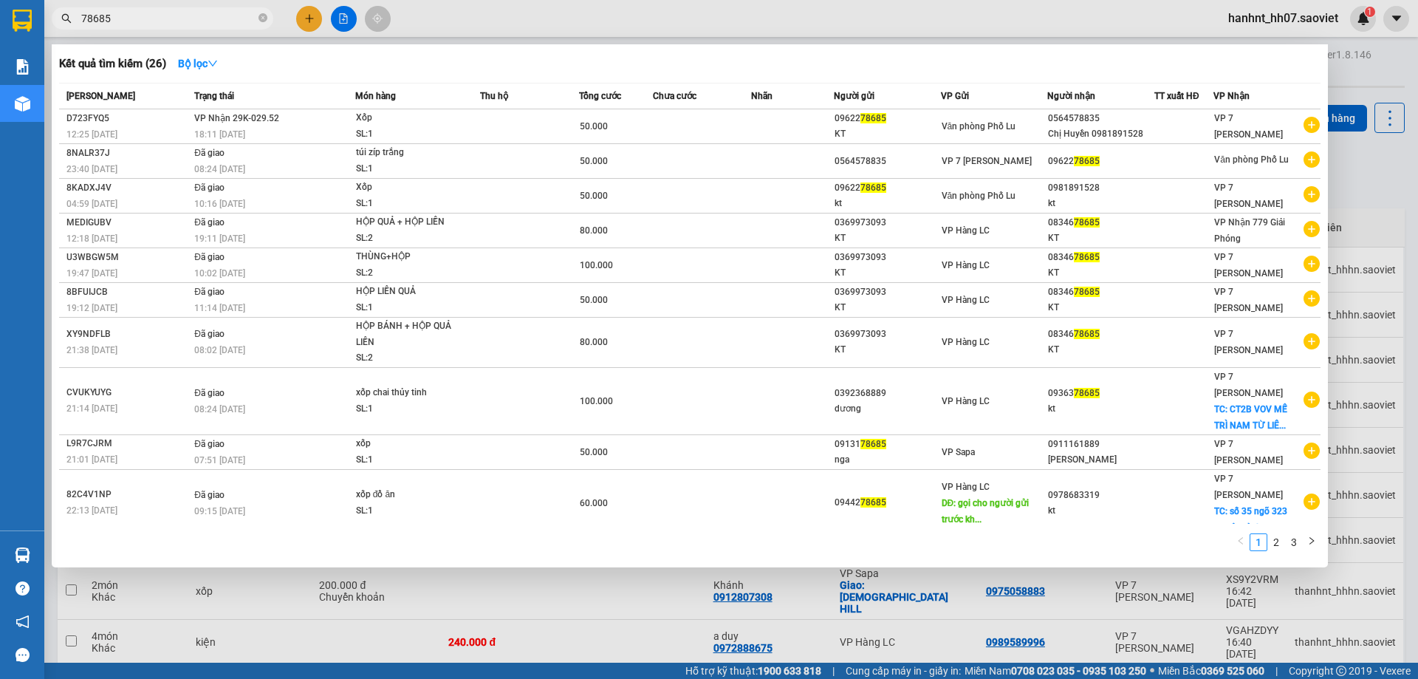
click at [163, 24] on input "78685" at bounding box center [168, 18] width 174 height 16
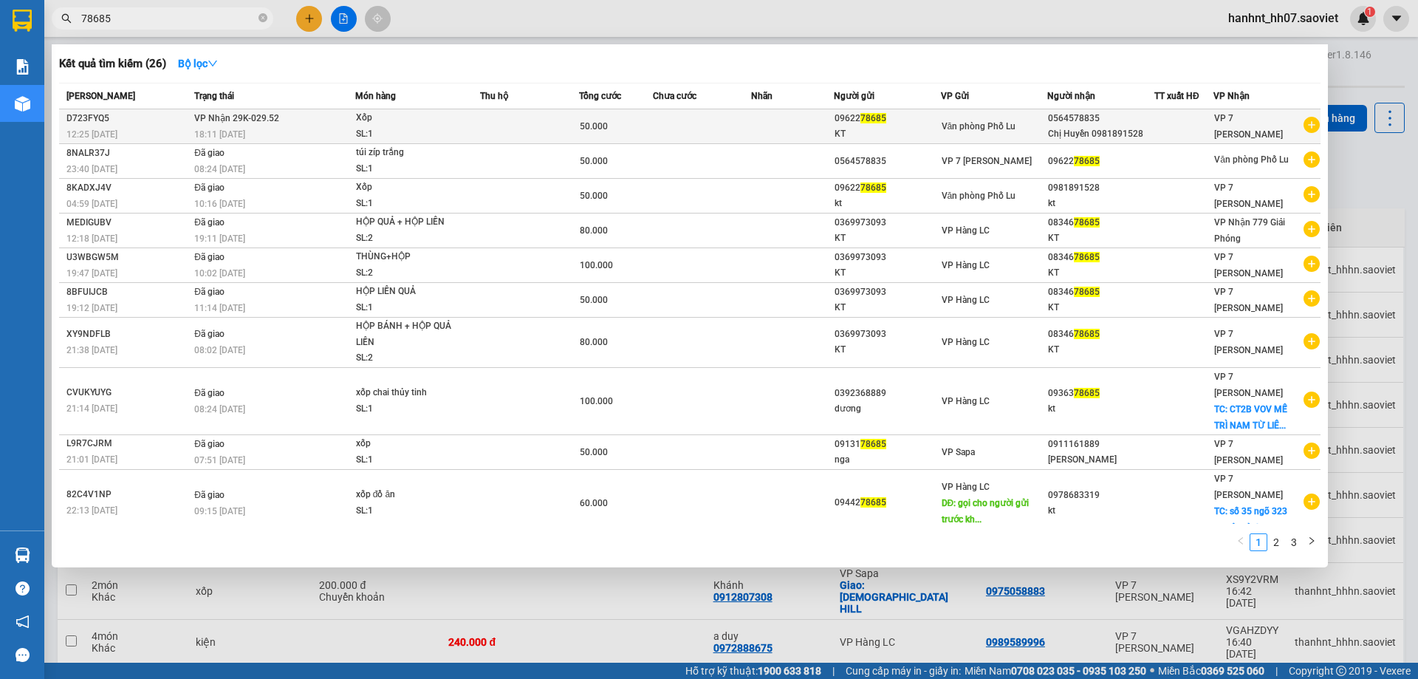
click at [313, 119] on td "VP Nhận 29K-029.52 18:11 - 11/10" at bounding box center [273, 126] width 165 height 35
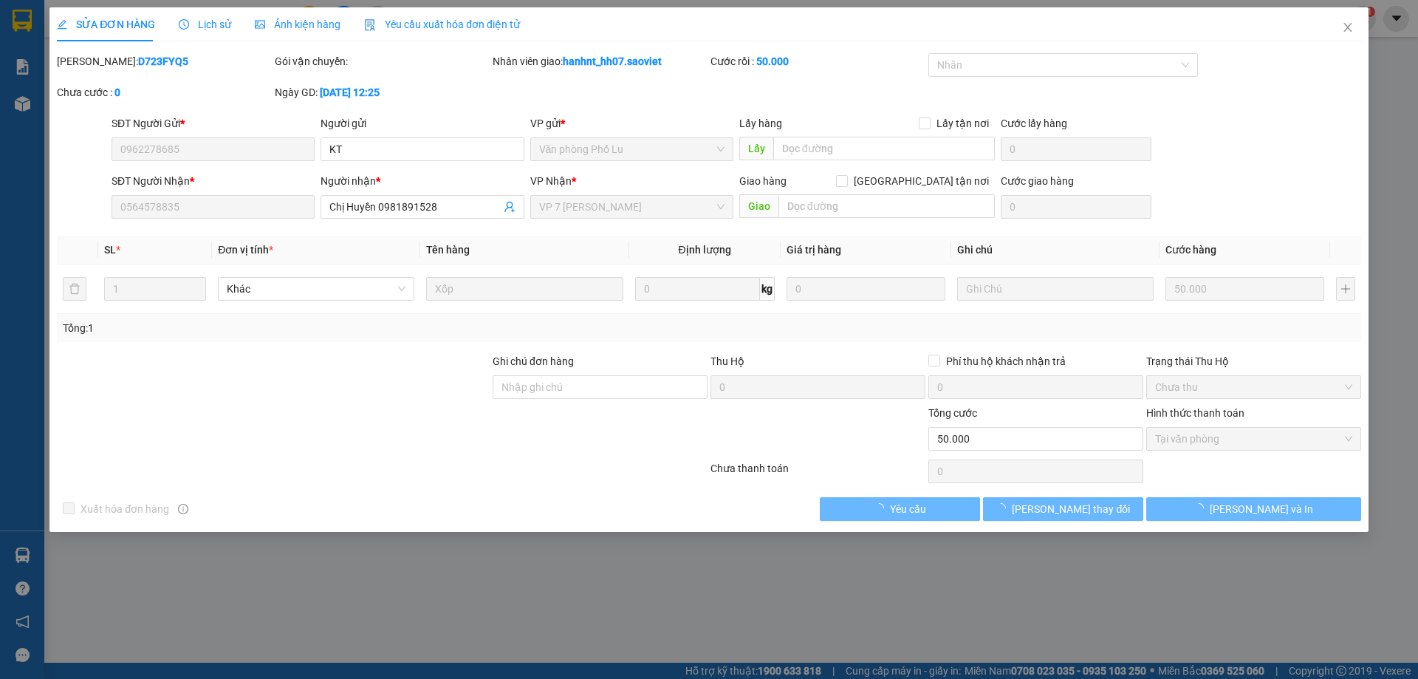
type input "0962278685"
type input "KT"
type input "0564578835"
type input "Chị Huyền 0981891528"
type input "0"
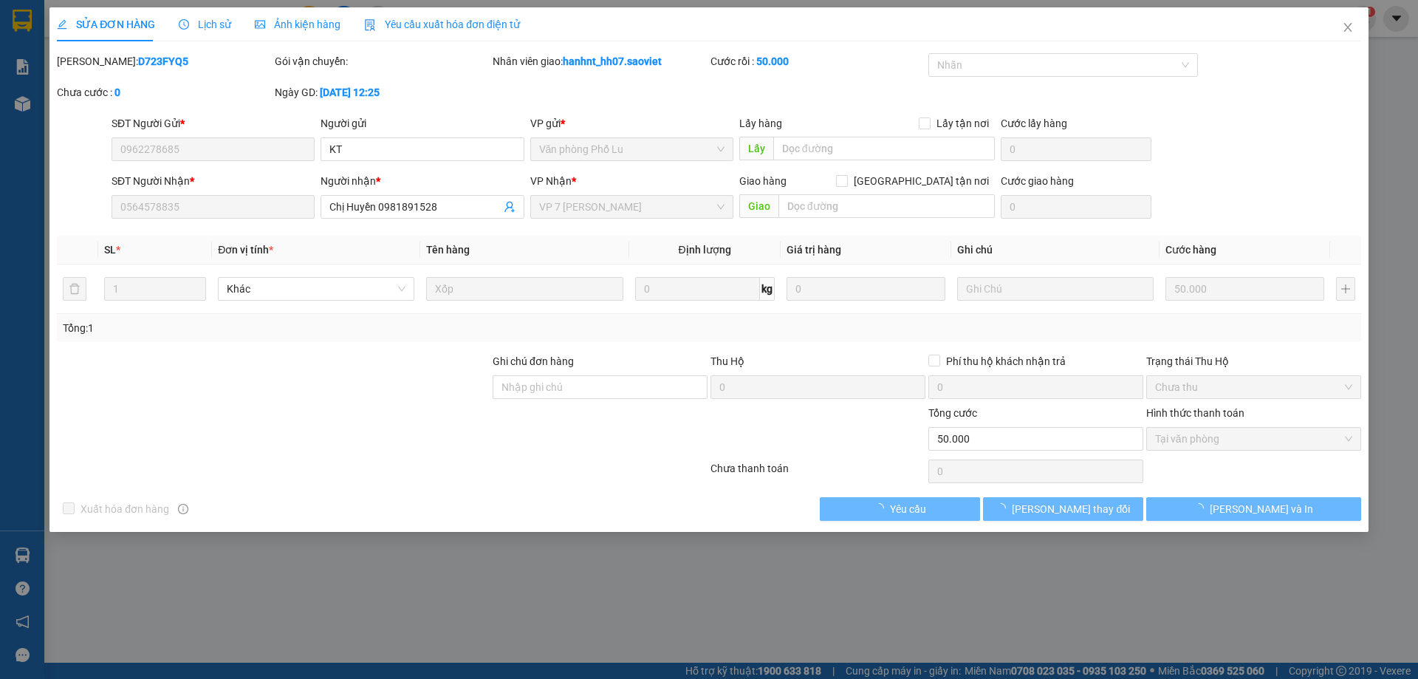
type input "50.000"
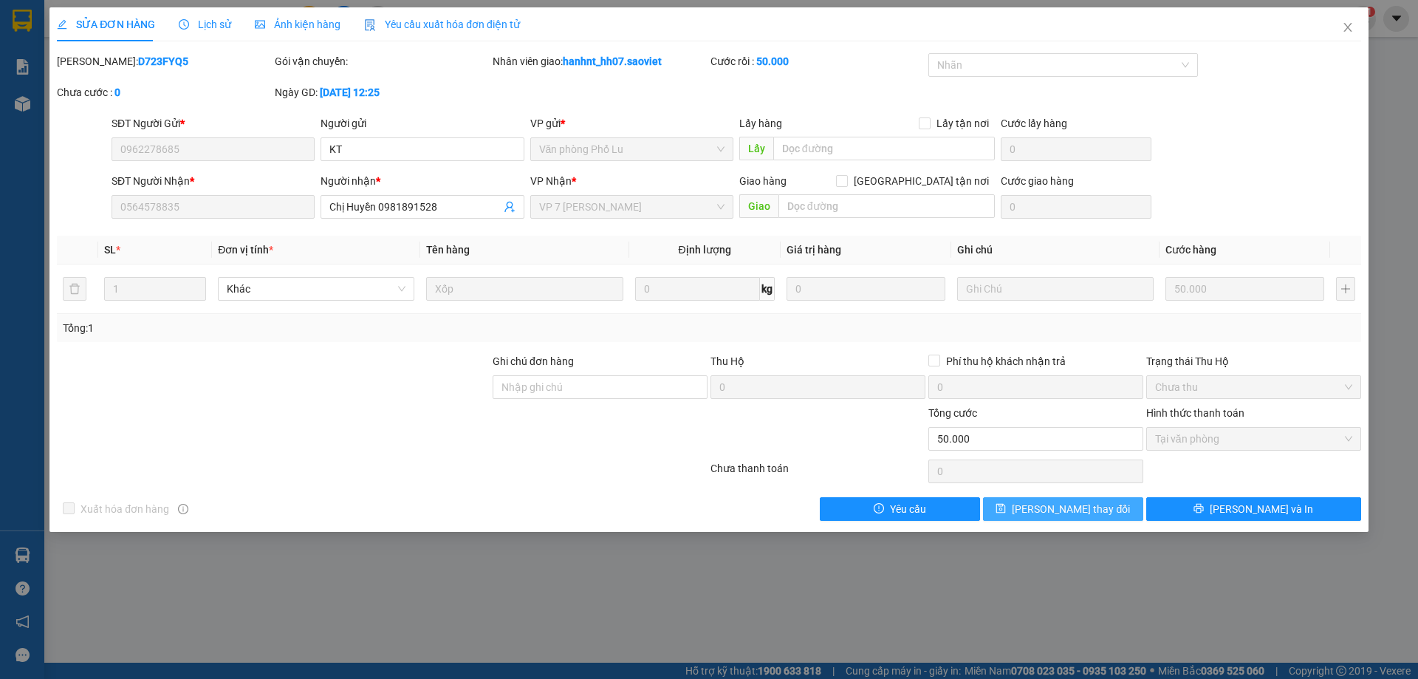
click at [989, 513] on button "[PERSON_NAME] thay đổi" at bounding box center [1063, 509] width 160 height 24
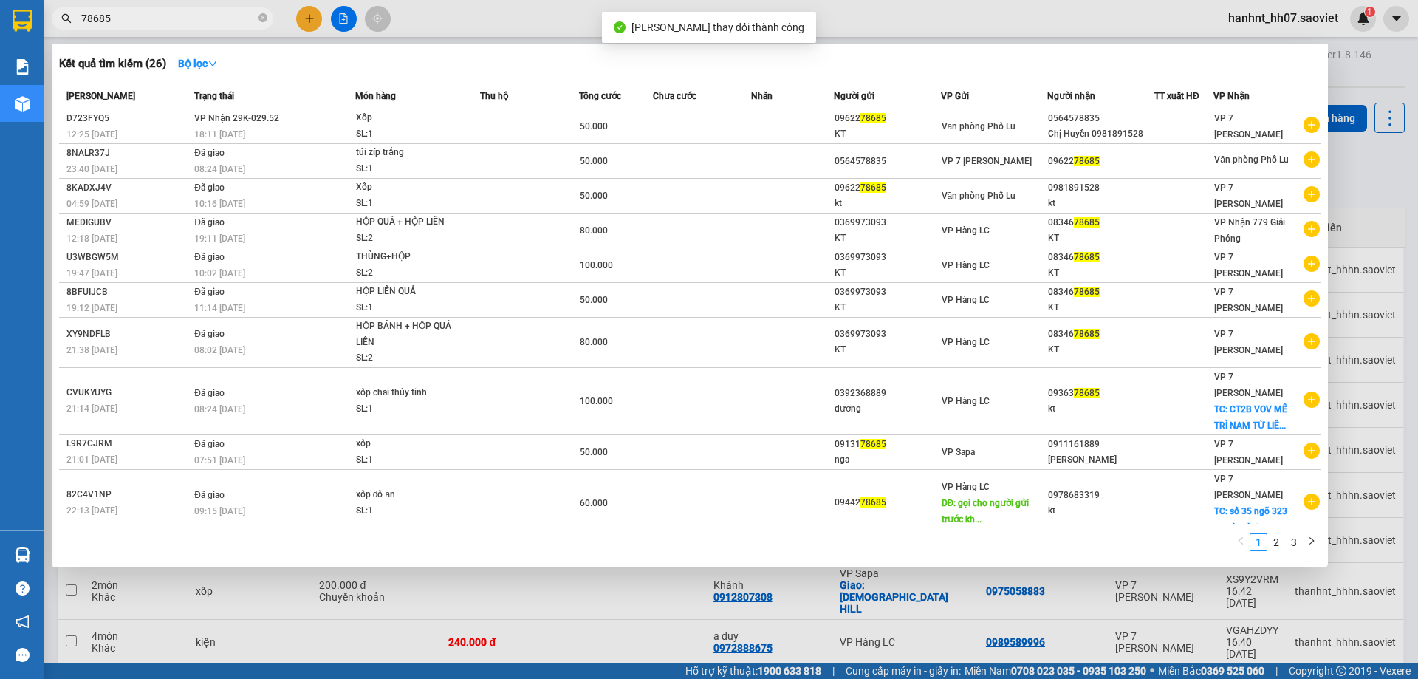
click at [227, 23] on input "78685" at bounding box center [168, 18] width 174 height 16
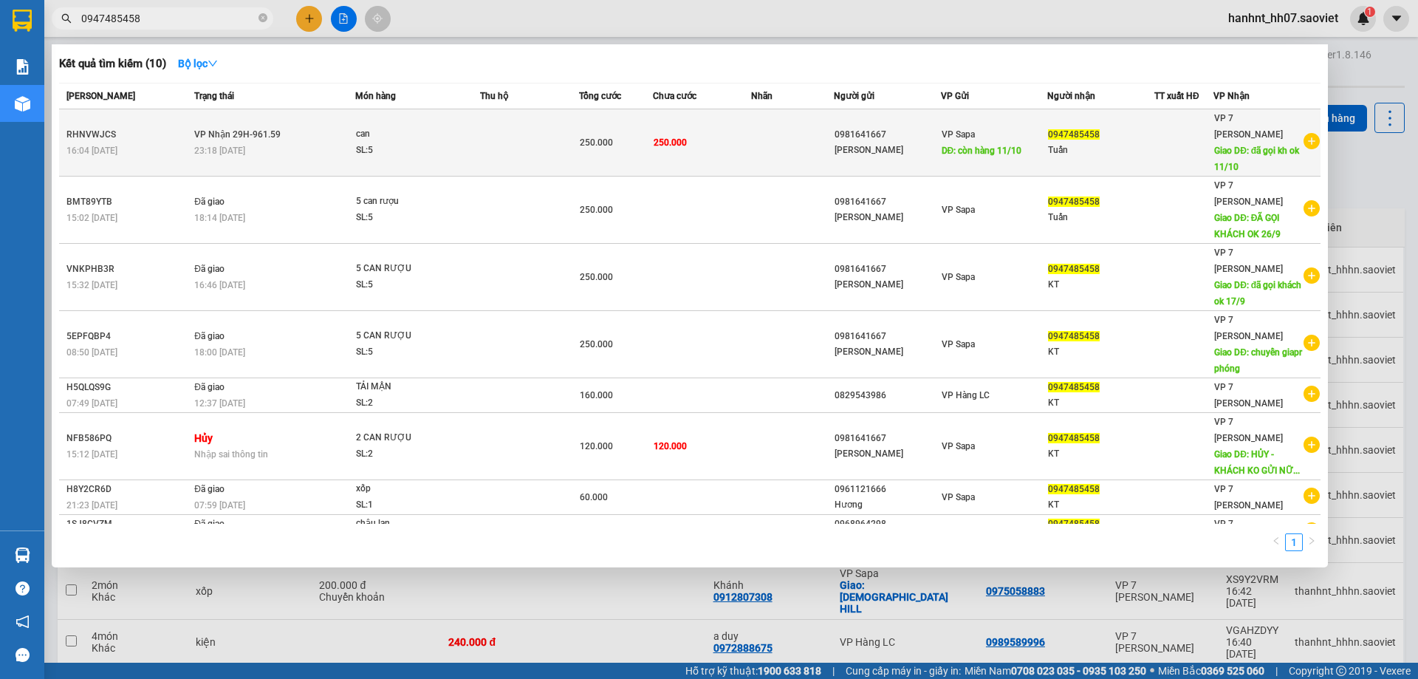
type input "0947485458"
click at [524, 146] on td at bounding box center [529, 142] width 99 height 67
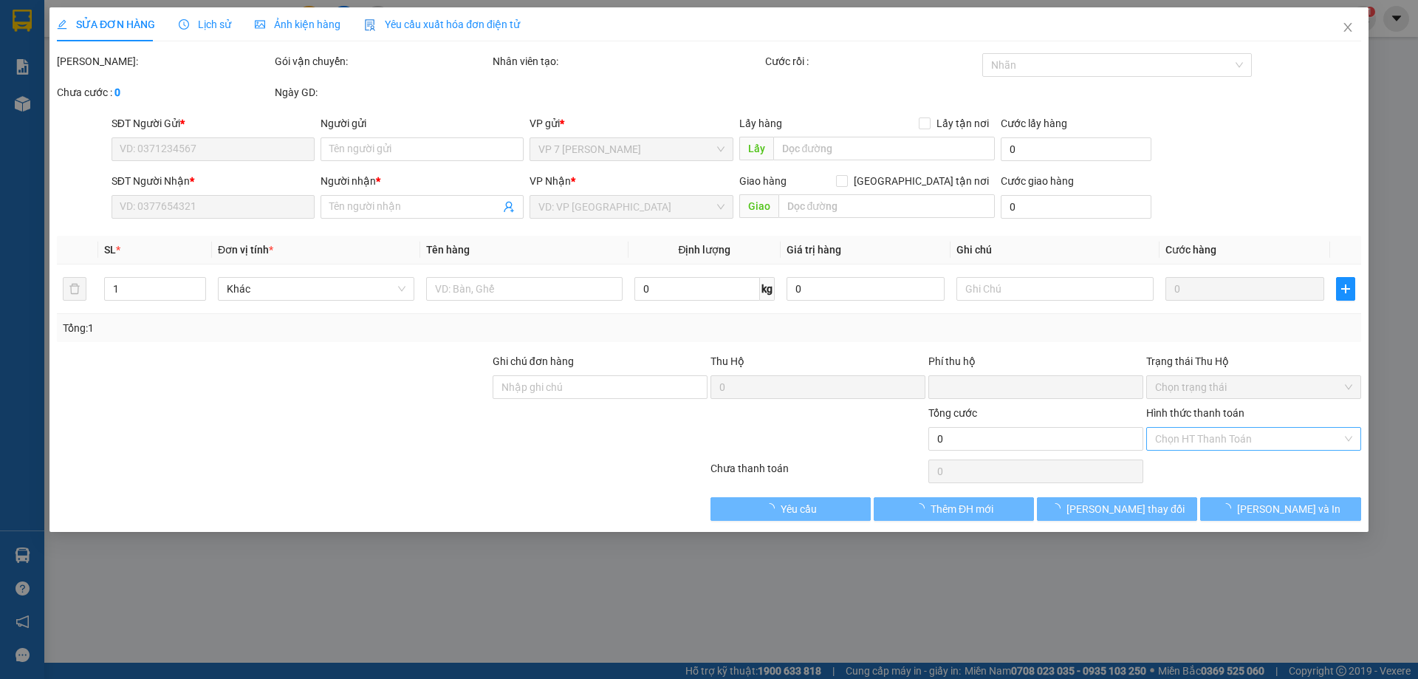
type input "0981641667"
type input "Siêu thị Xuân Trường"
type input "còn hàng 11/10"
type input "0947485458"
type input "Tuấn"
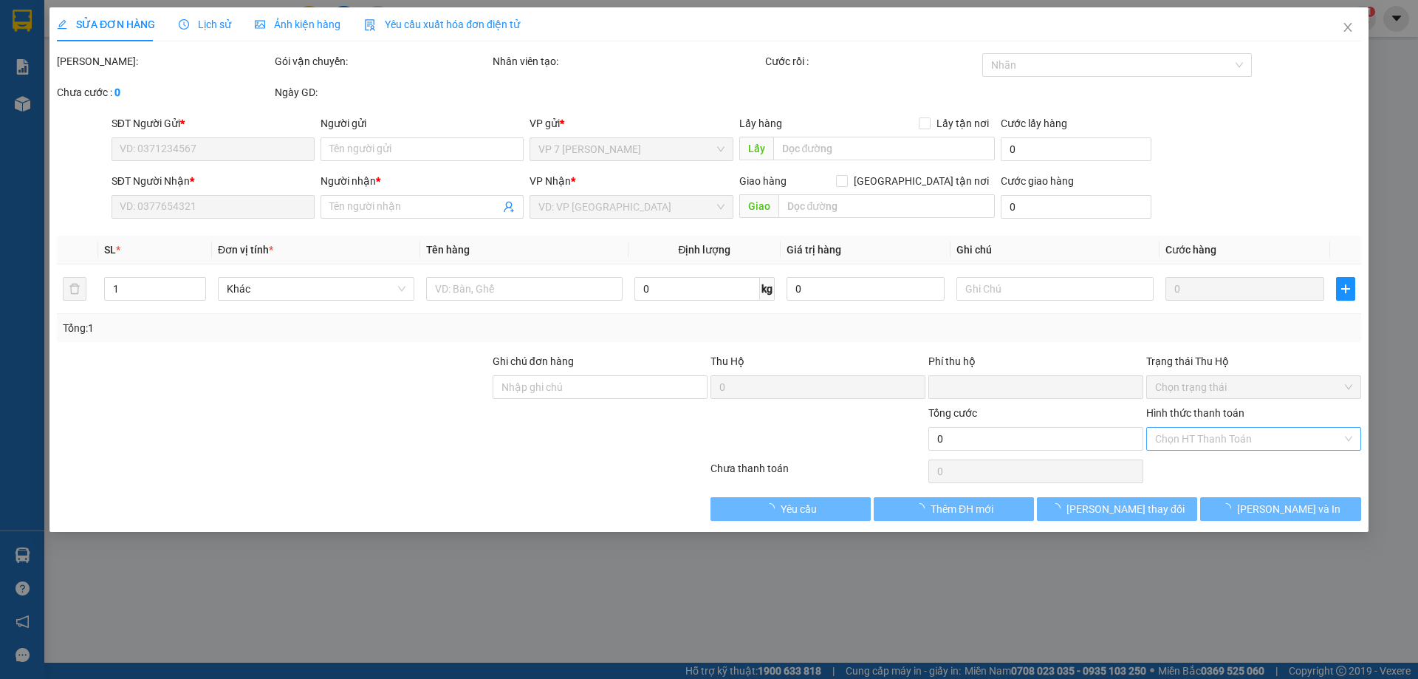
type input "đã gọi kh ok 11/10"
type input "0"
type input "250.000"
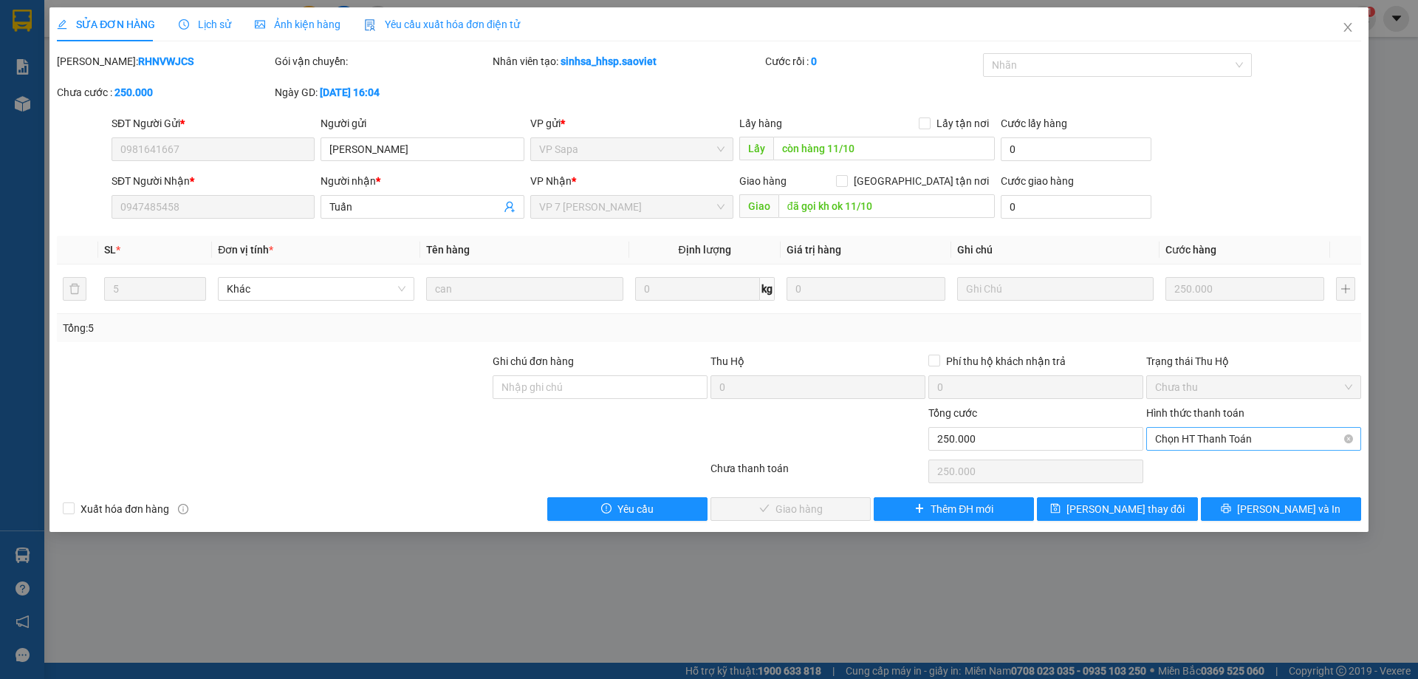
click at [1207, 439] on span "Chọn HT Thanh Toán" at bounding box center [1253, 439] width 197 height 22
click at [1222, 469] on div "Tại văn phòng" at bounding box center [1253, 468] width 197 height 16
type input "0"
click at [801, 511] on span "[PERSON_NAME] và Giao hàng" at bounding box center [810, 509] width 142 height 16
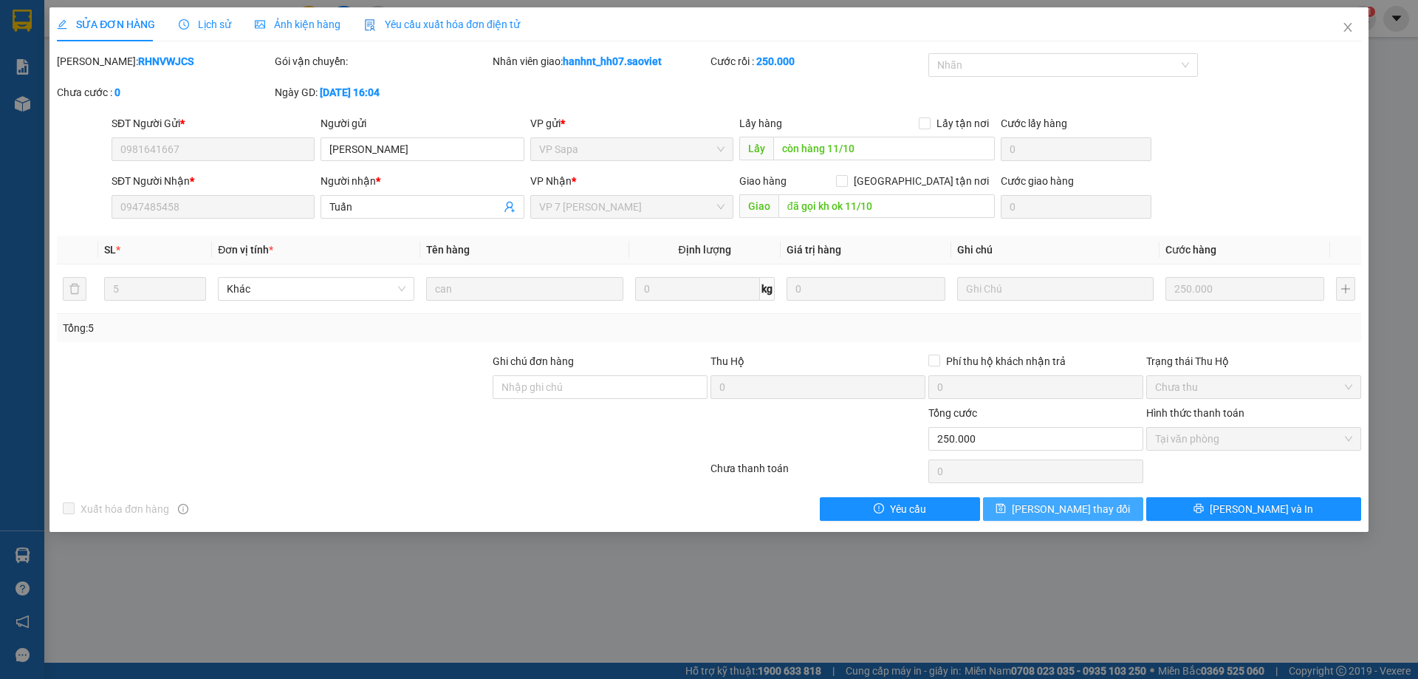
click at [1018, 513] on button "[PERSON_NAME] thay đổi" at bounding box center [1063, 509] width 160 height 24
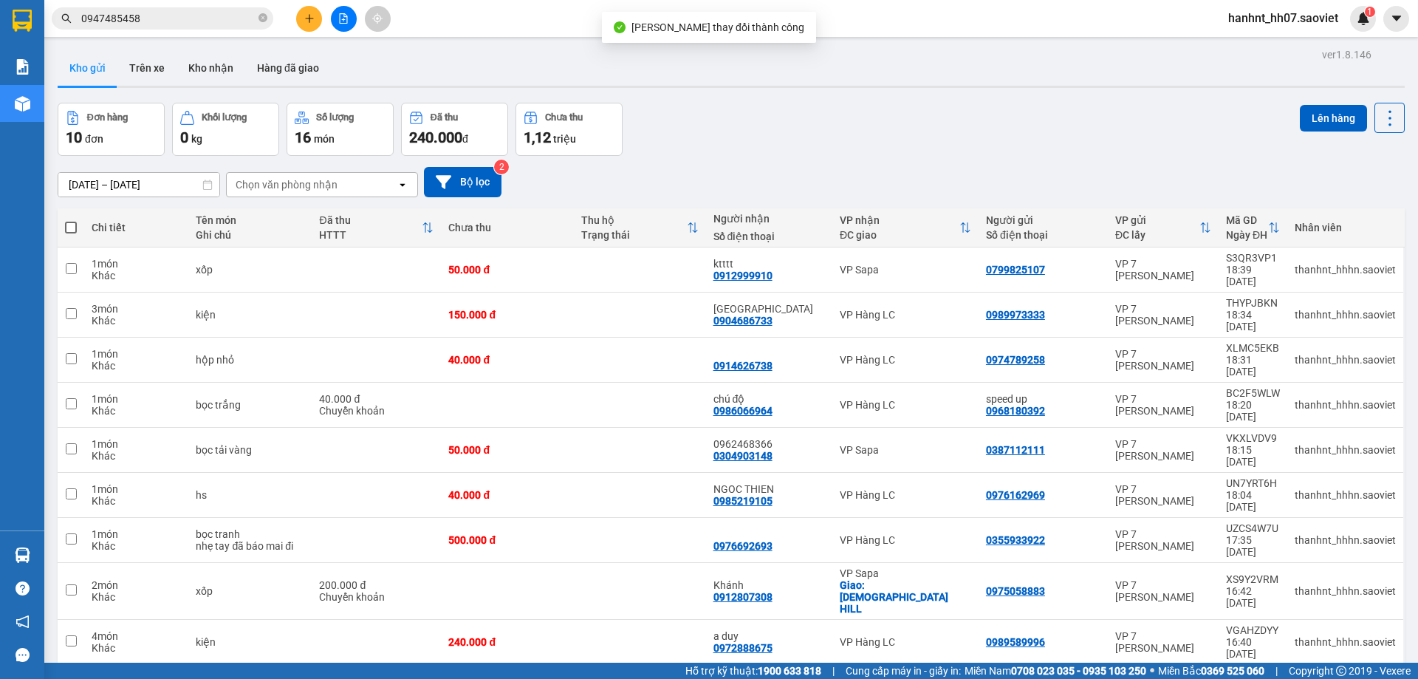
click at [155, 25] on input "0947485458" at bounding box center [168, 18] width 174 height 16
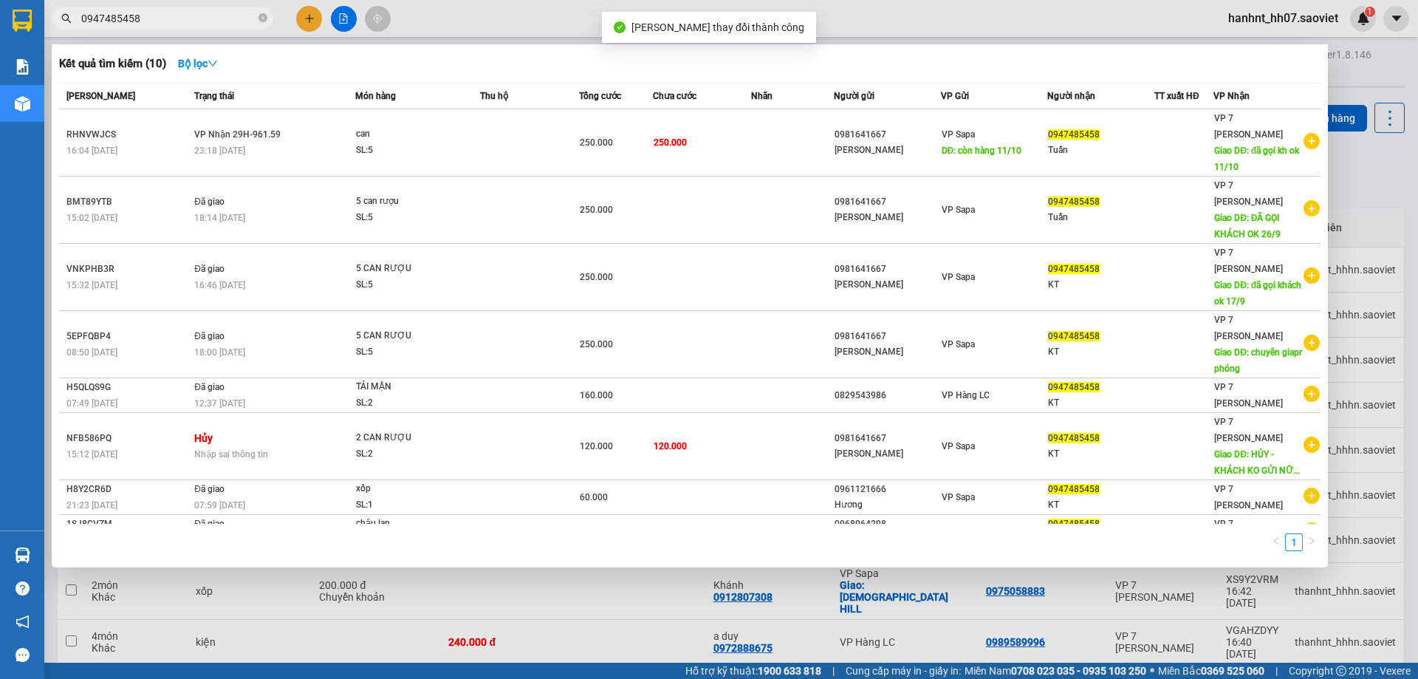
click at [155, 25] on input "0947485458" at bounding box center [168, 18] width 174 height 16
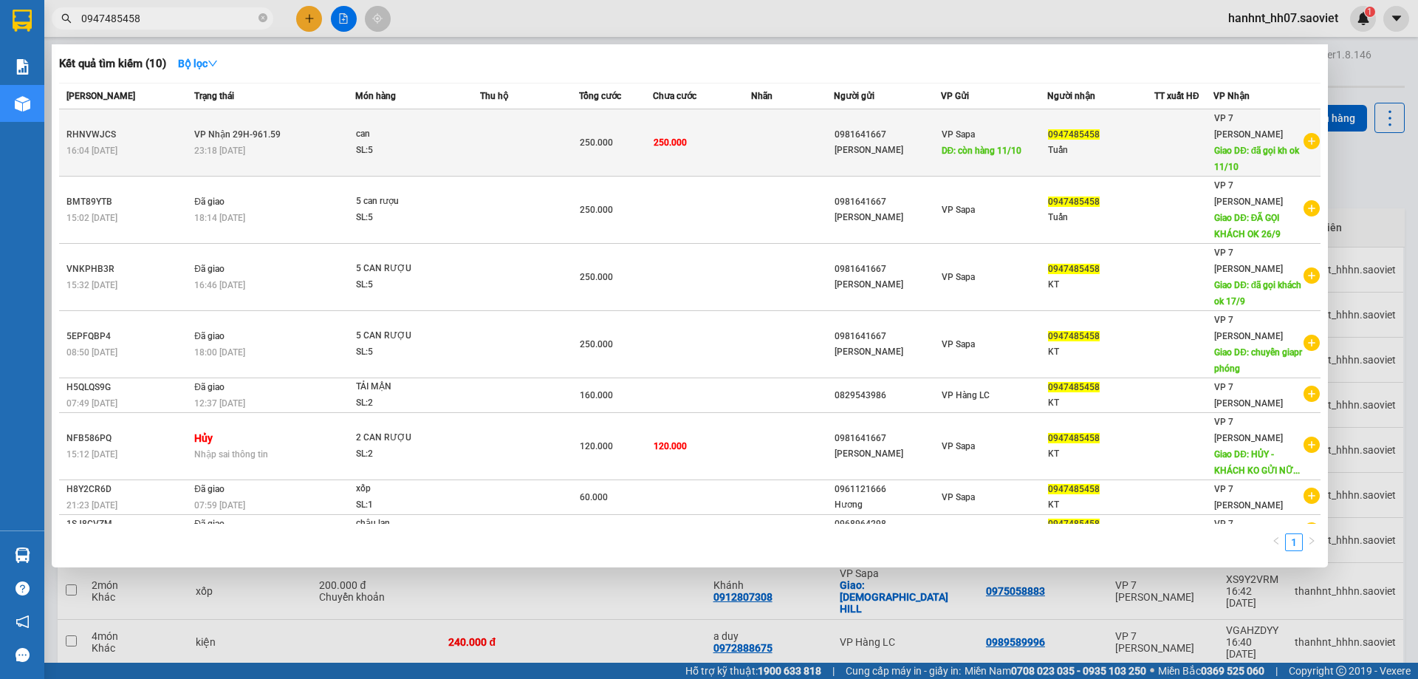
click at [767, 143] on td at bounding box center [792, 142] width 82 height 67
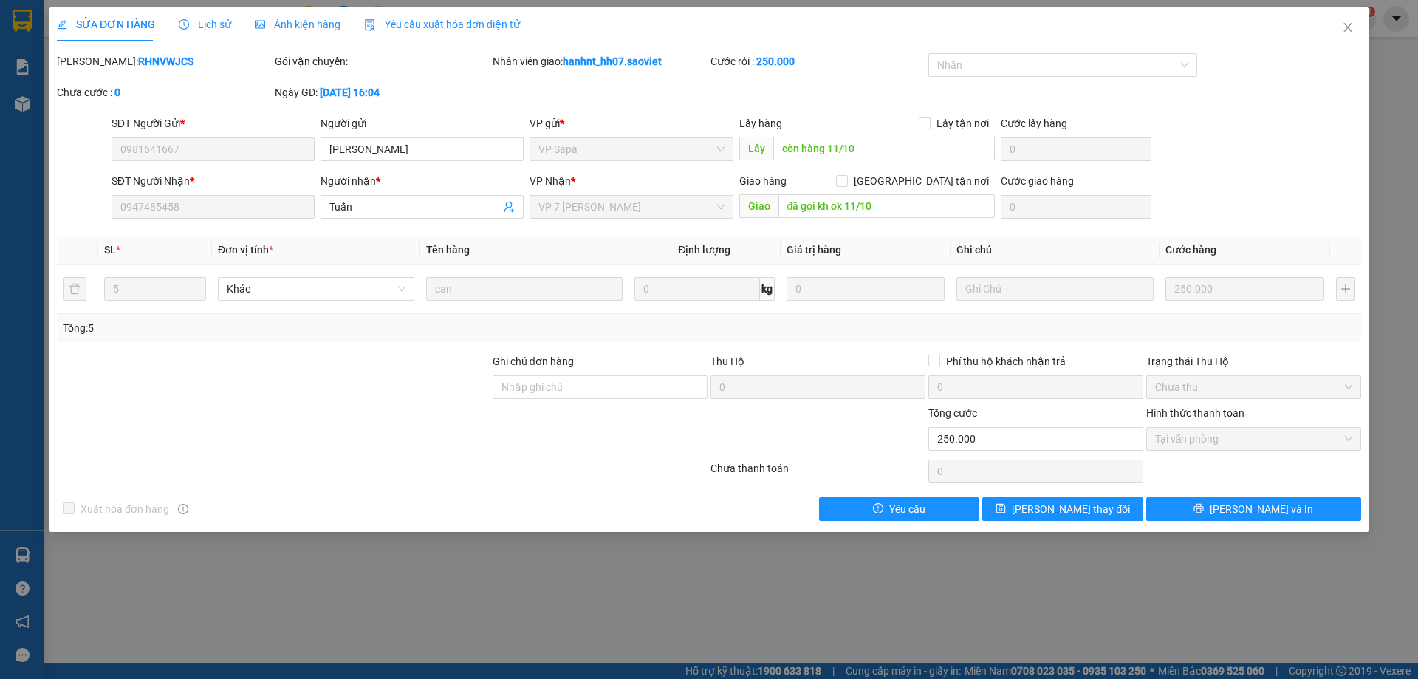
type input "0981641667"
type input "Siêu thị Xuân Trường"
type input "còn hàng 11/10"
type input "0947485458"
type input "Tuấn"
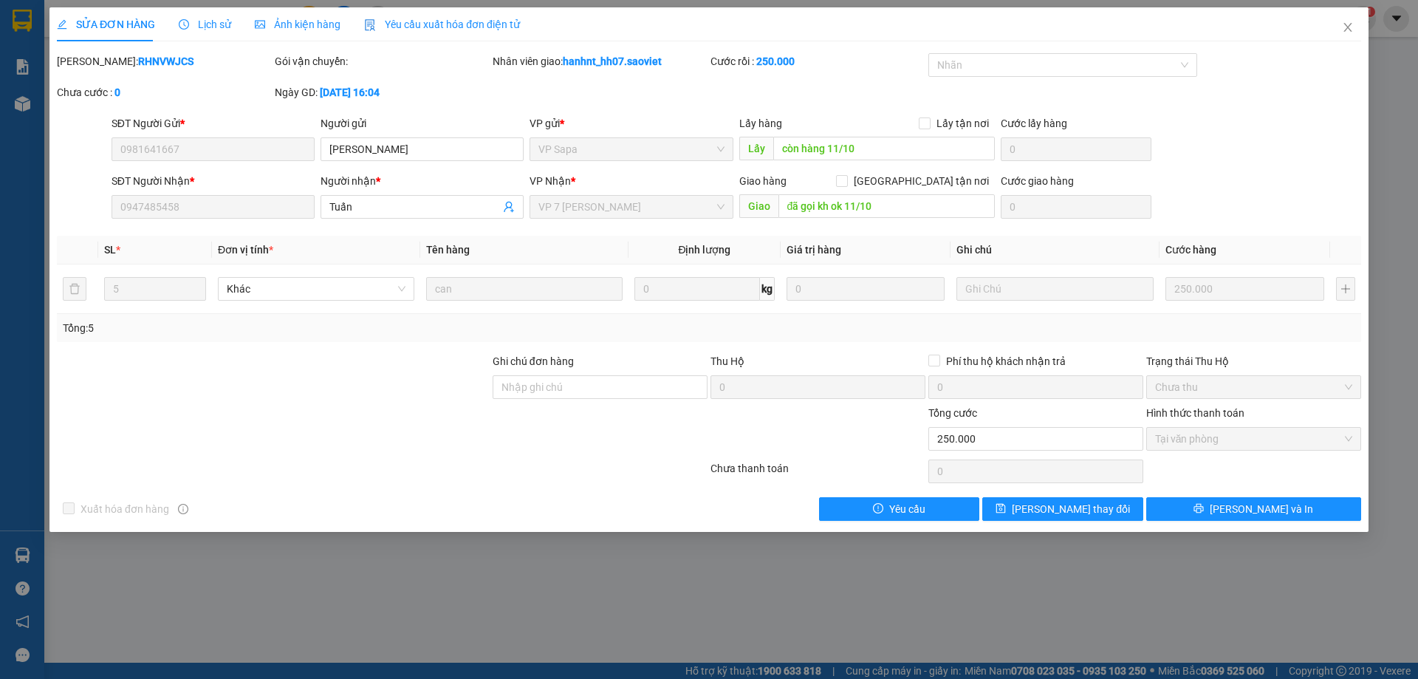
type input "đã gọi kh ok 11/10"
type input "0"
type input "250.000"
click at [1006, 510] on icon "save" at bounding box center [1001, 508] width 10 height 10
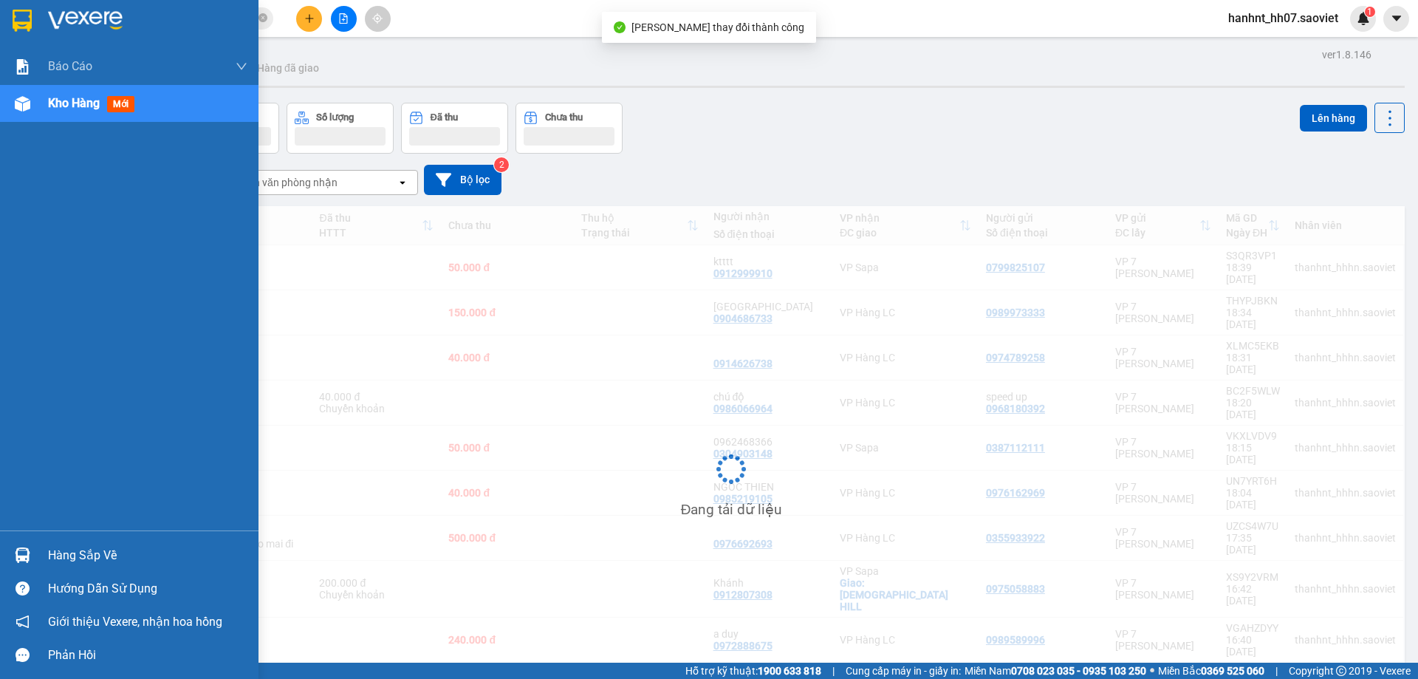
click at [34, 555] on div at bounding box center [23, 555] width 26 height 26
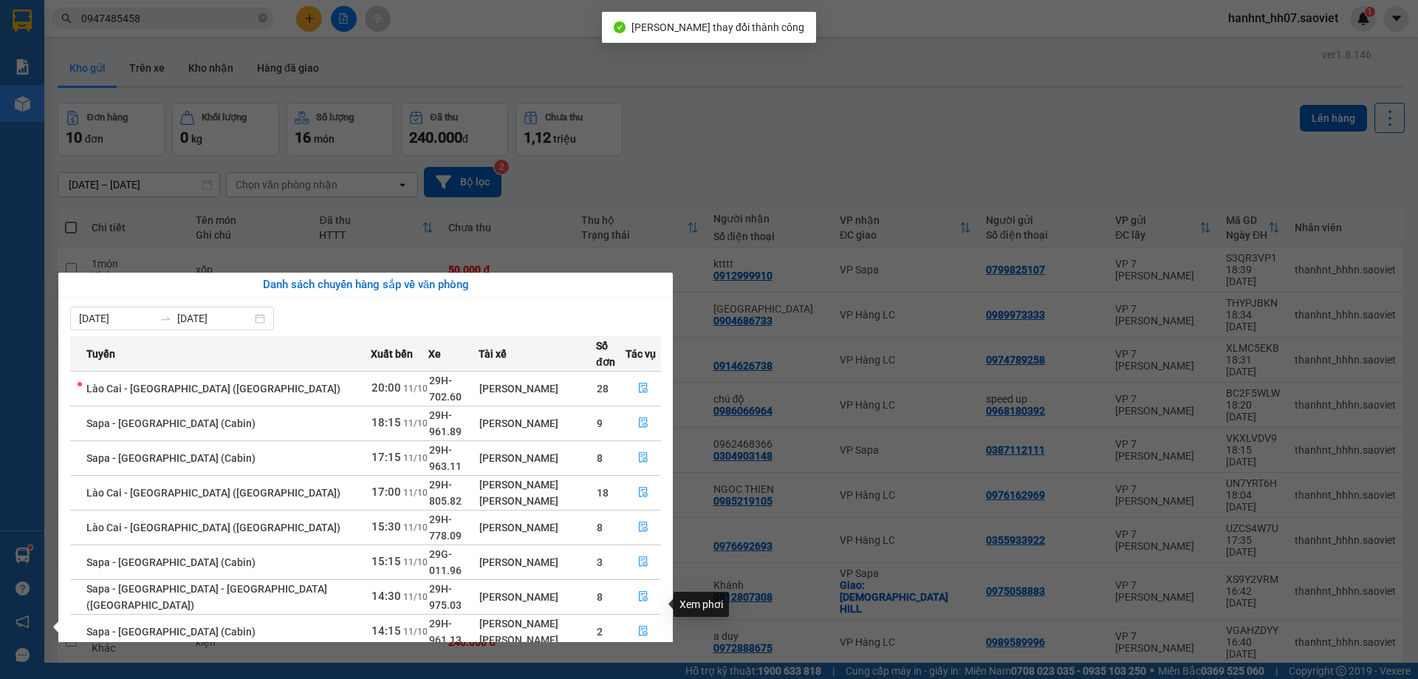
scroll to position [59, 0]
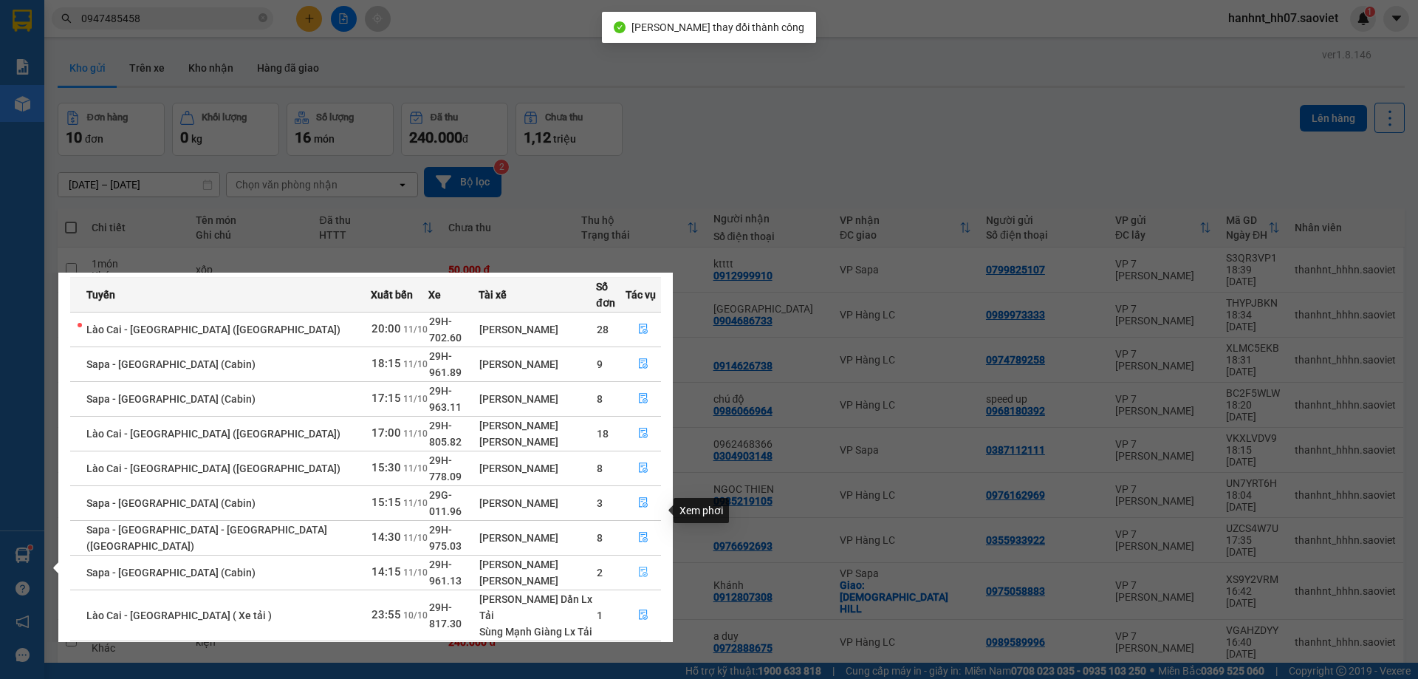
click at [638, 567] on icon "file-done" at bounding box center [643, 572] width 10 height 10
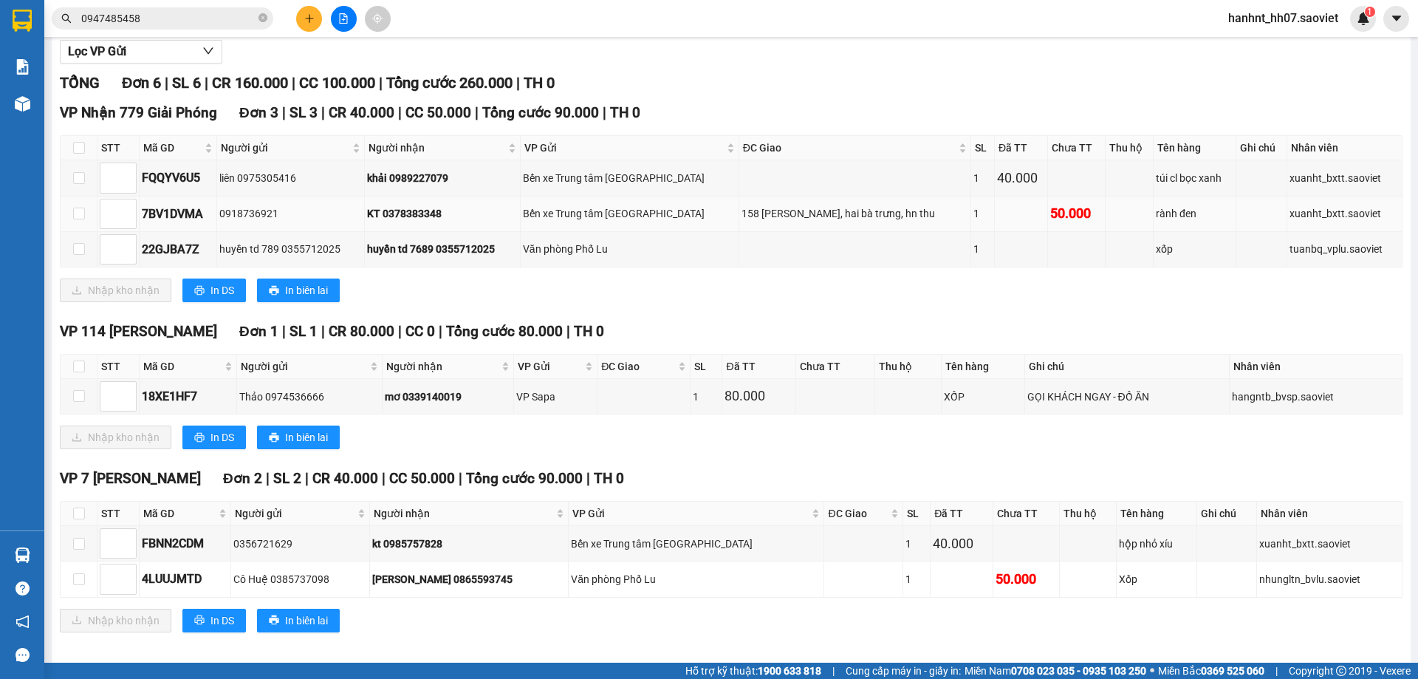
scroll to position [185, 0]
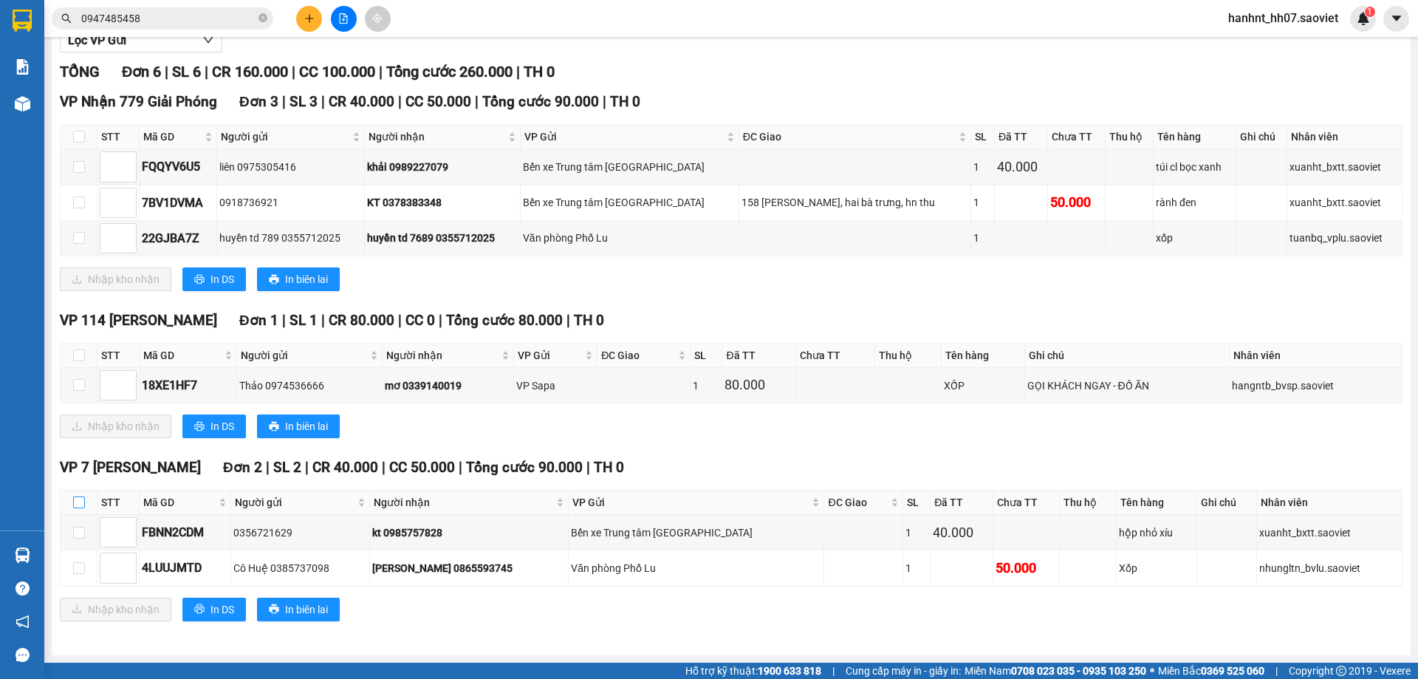
click at [83, 503] on input "checkbox" at bounding box center [79, 502] width 12 height 12
checkbox input "true"
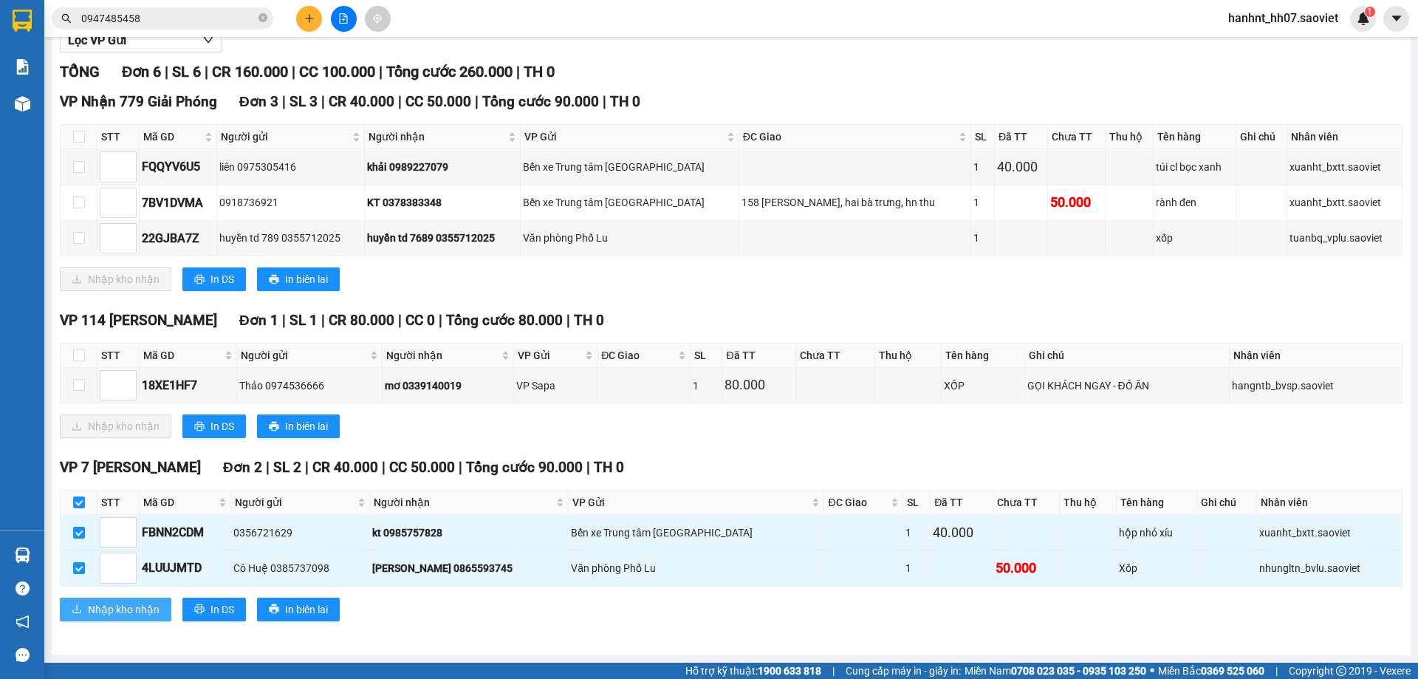
click at [121, 604] on span "Nhập kho nhận" at bounding box center [124, 609] width 72 height 16
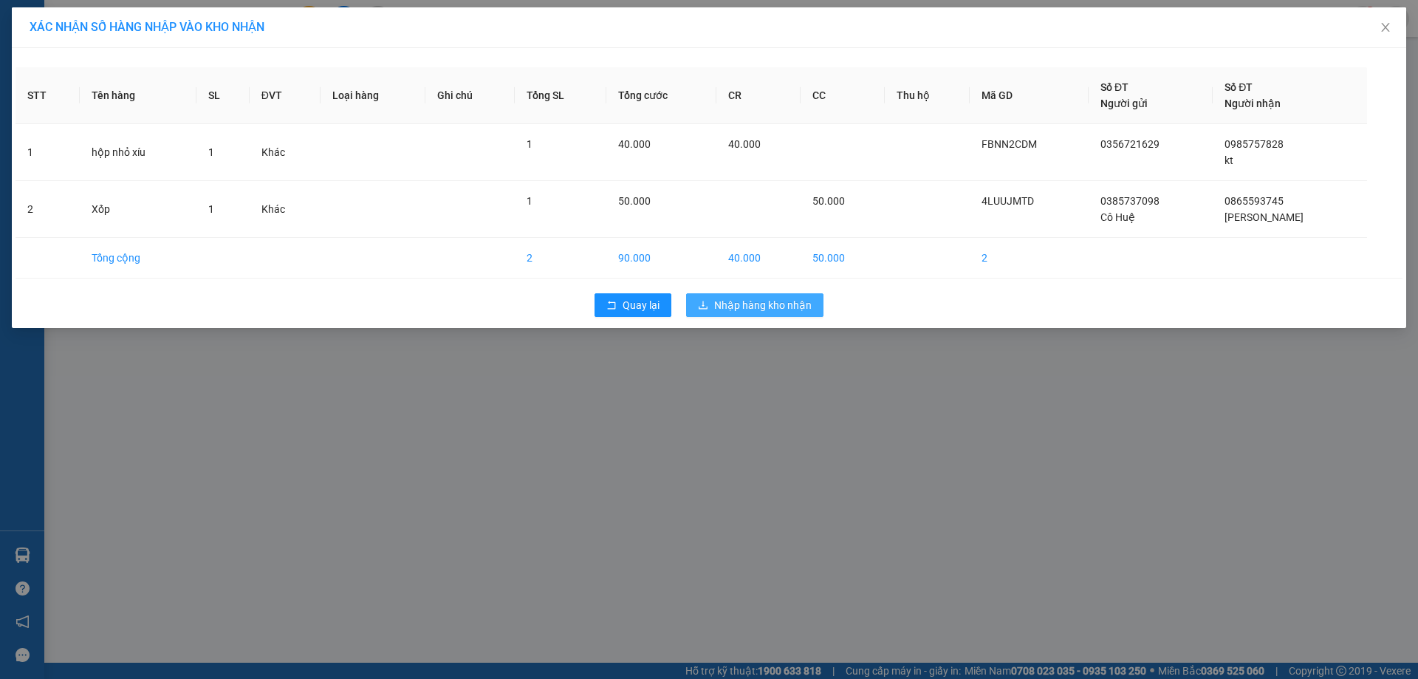
click at [763, 308] on span "Nhập hàng kho nhận" at bounding box center [762, 305] width 97 height 16
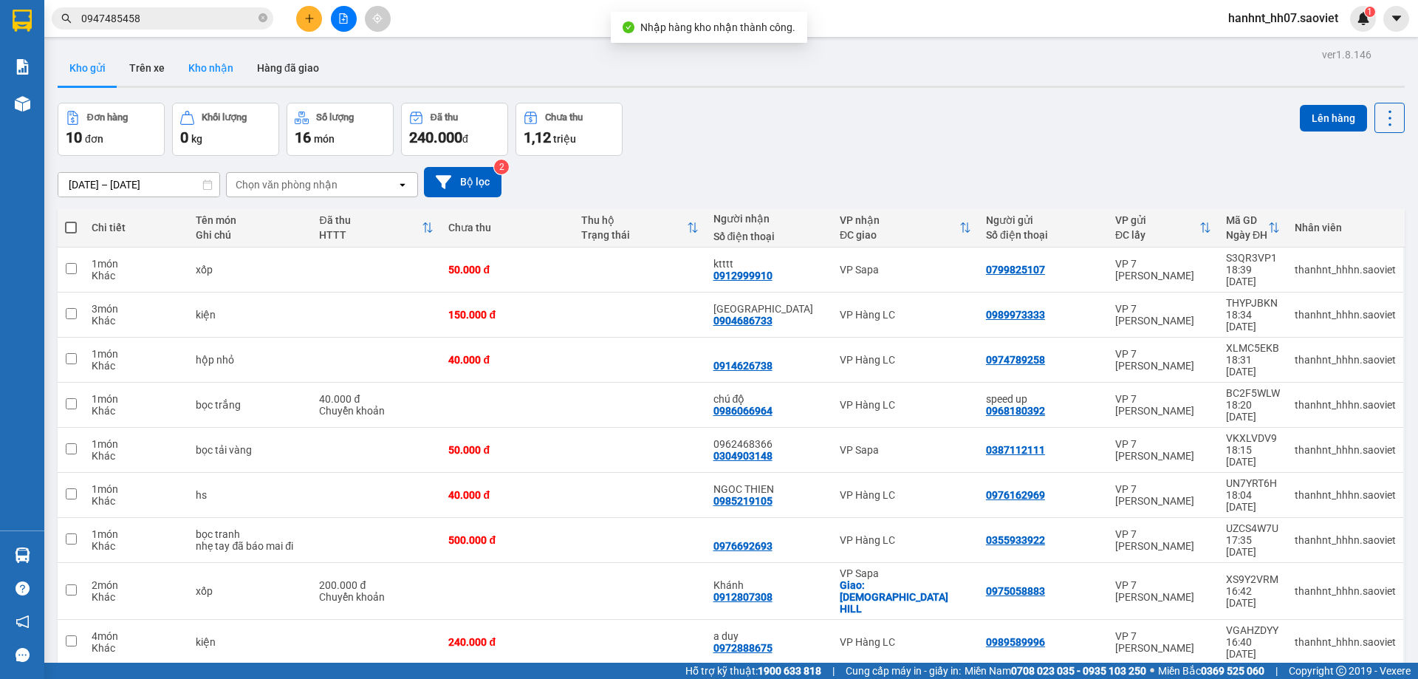
click at [212, 66] on button "Kho nhận" at bounding box center [211, 67] width 69 height 35
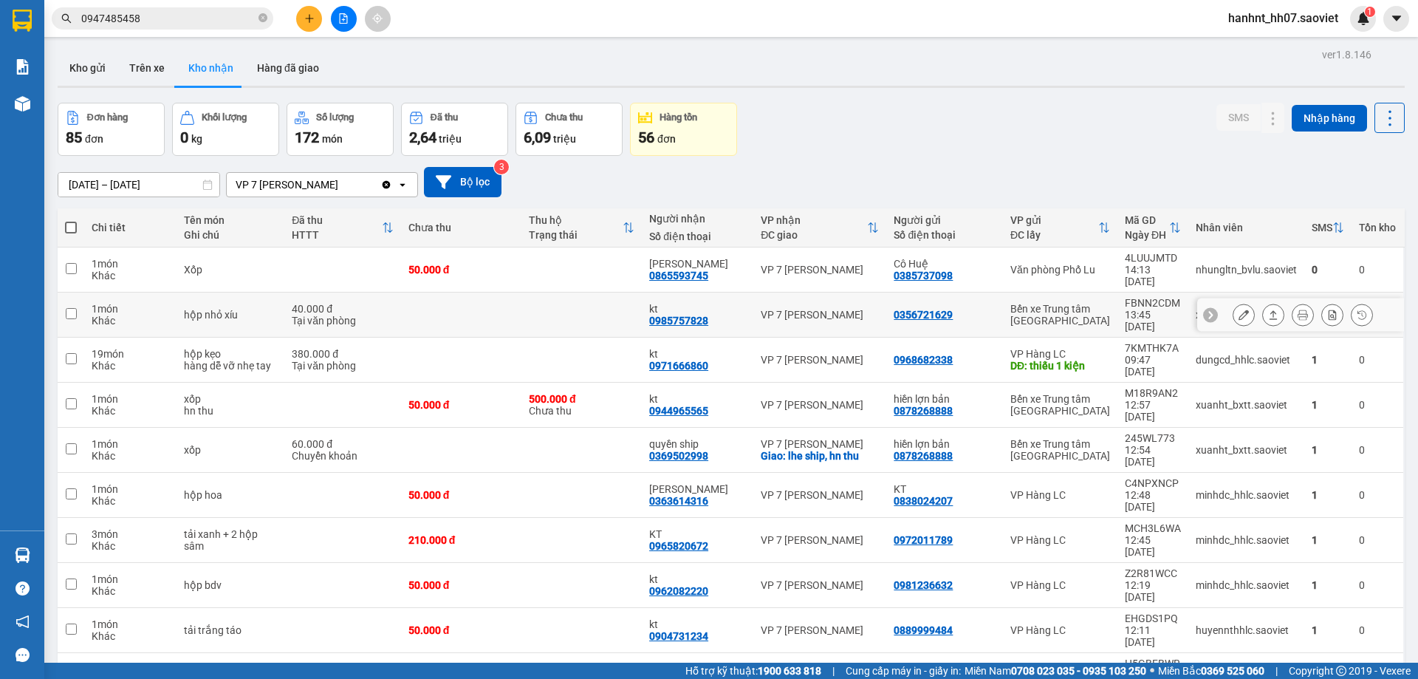
click at [599, 304] on td at bounding box center [581, 314] width 120 height 45
checkbox input "true"
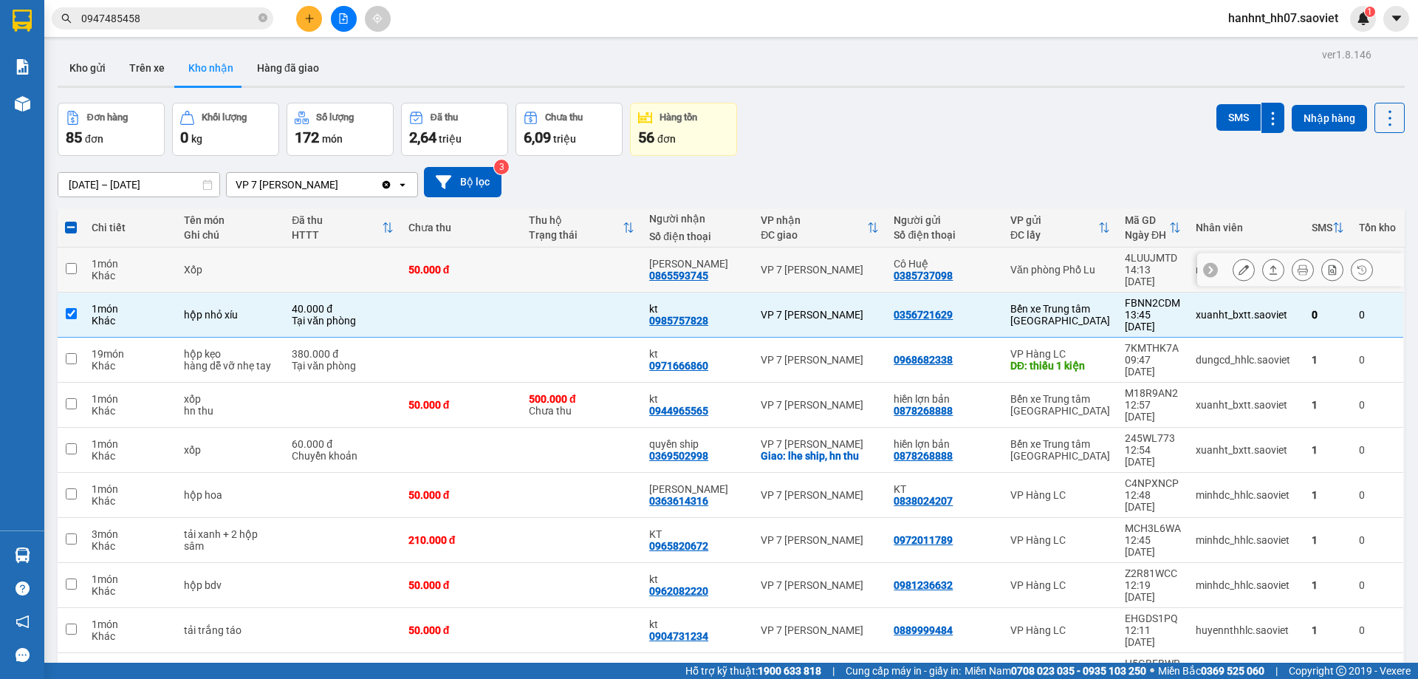
click at [603, 272] on td at bounding box center [581, 269] width 120 height 45
checkbox input "true"
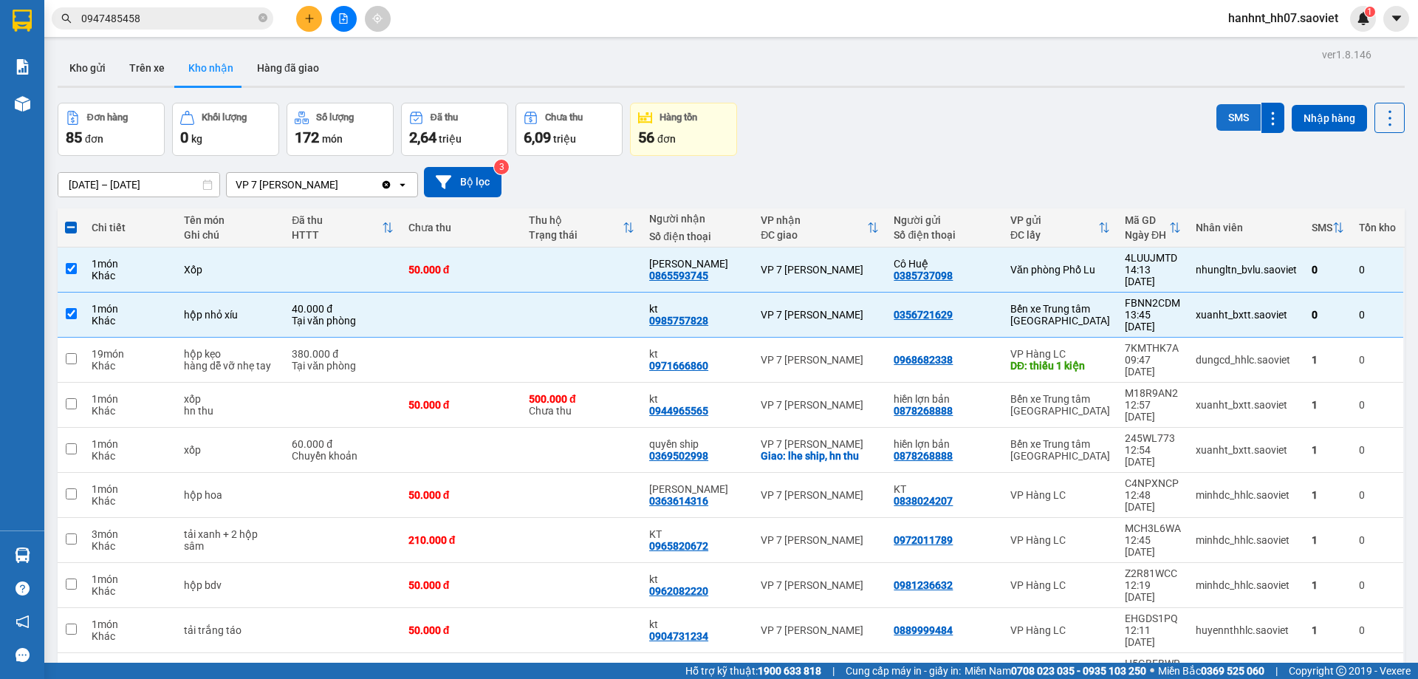
click at [1227, 126] on button "SMS" at bounding box center [1238, 117] width 44 height 27
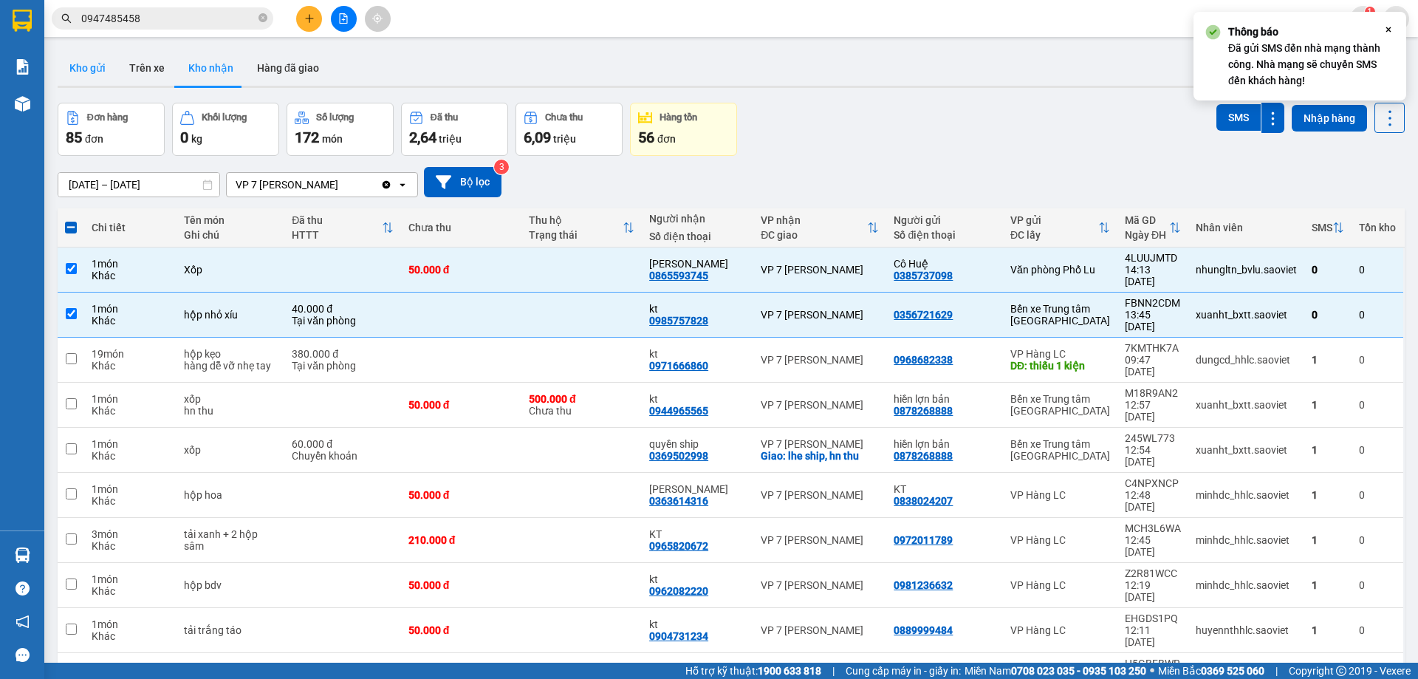
click at [102, 72] on button "Kho gửi" at bounding box center [88, 67] width 60 height 35
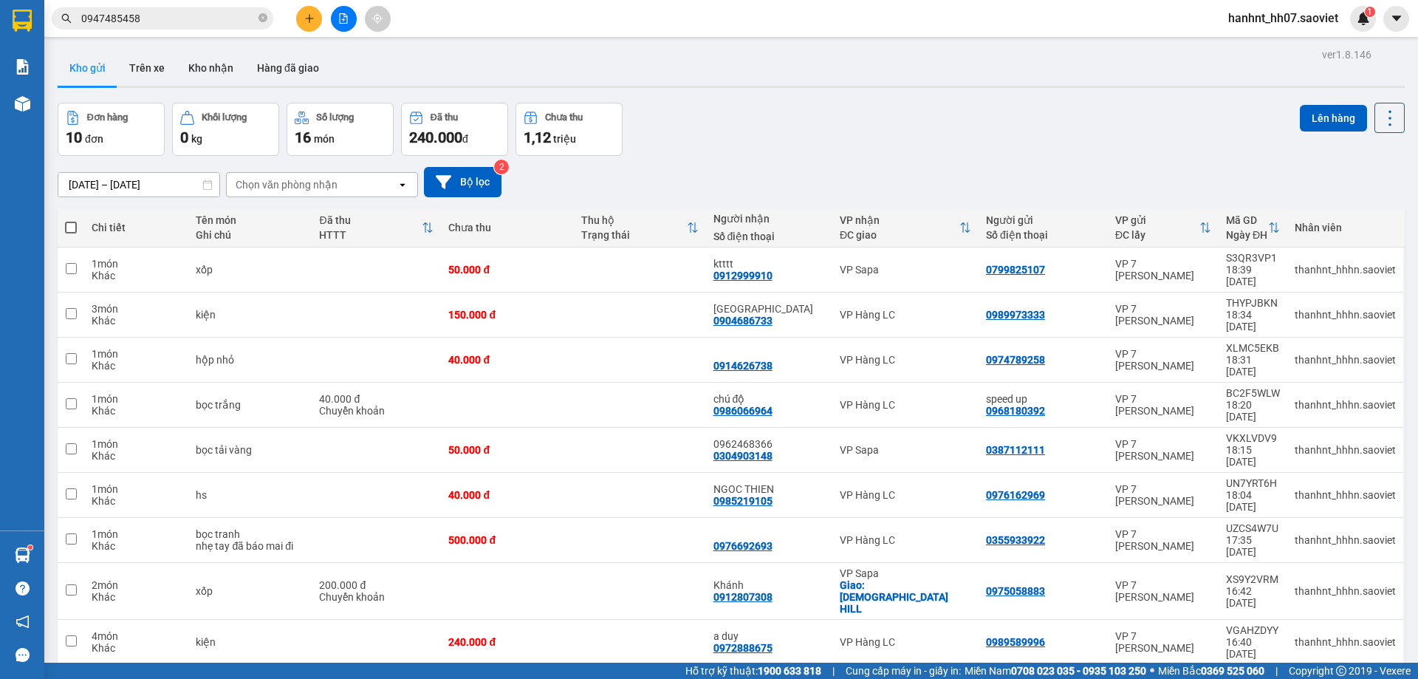
click at [306, 23] on icon "plus" at bounding box center [309, 18] width 10 height 10
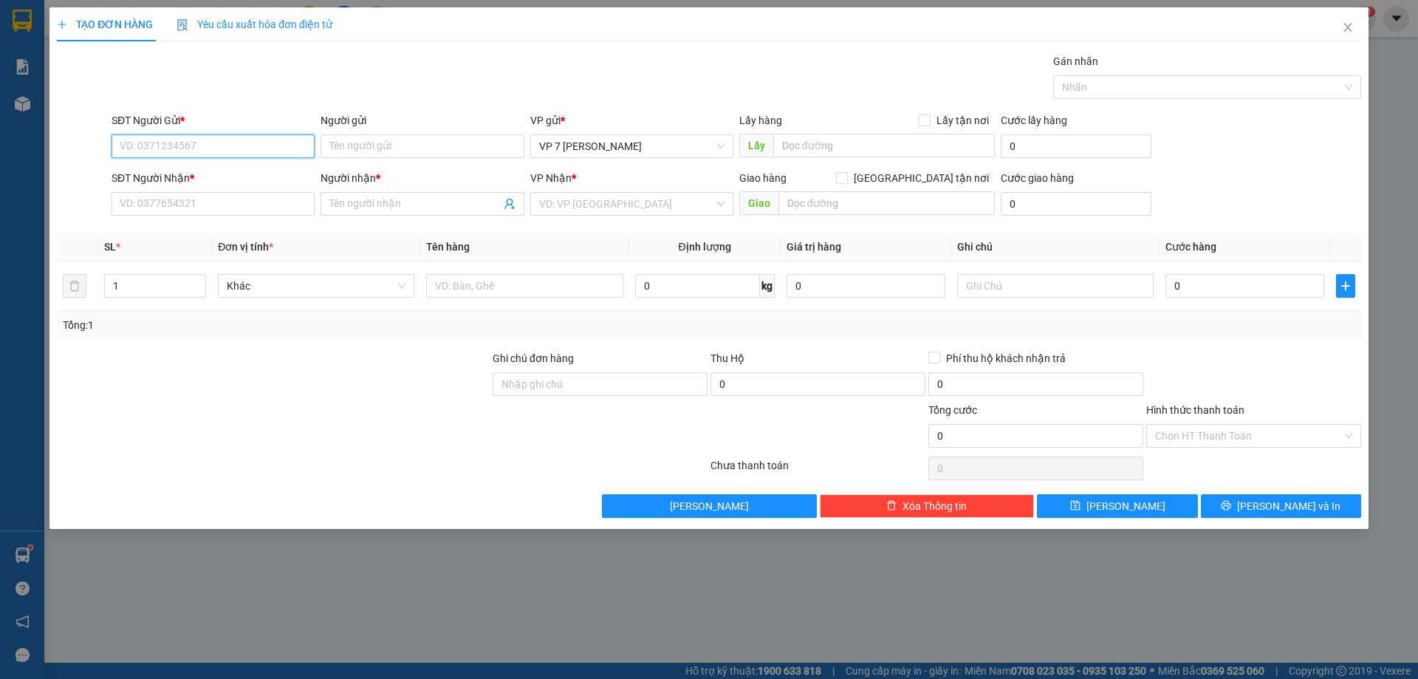
click at [175, 141] on input "SĐT Người Gửi *" at bounding box center [213, 146] width 203 height 24
type input "02437569264"
click at [177, 177] on div "02437569264" at bounding box center [212, 176] width 185 height 16
type input "0365099288"
type input "thu"
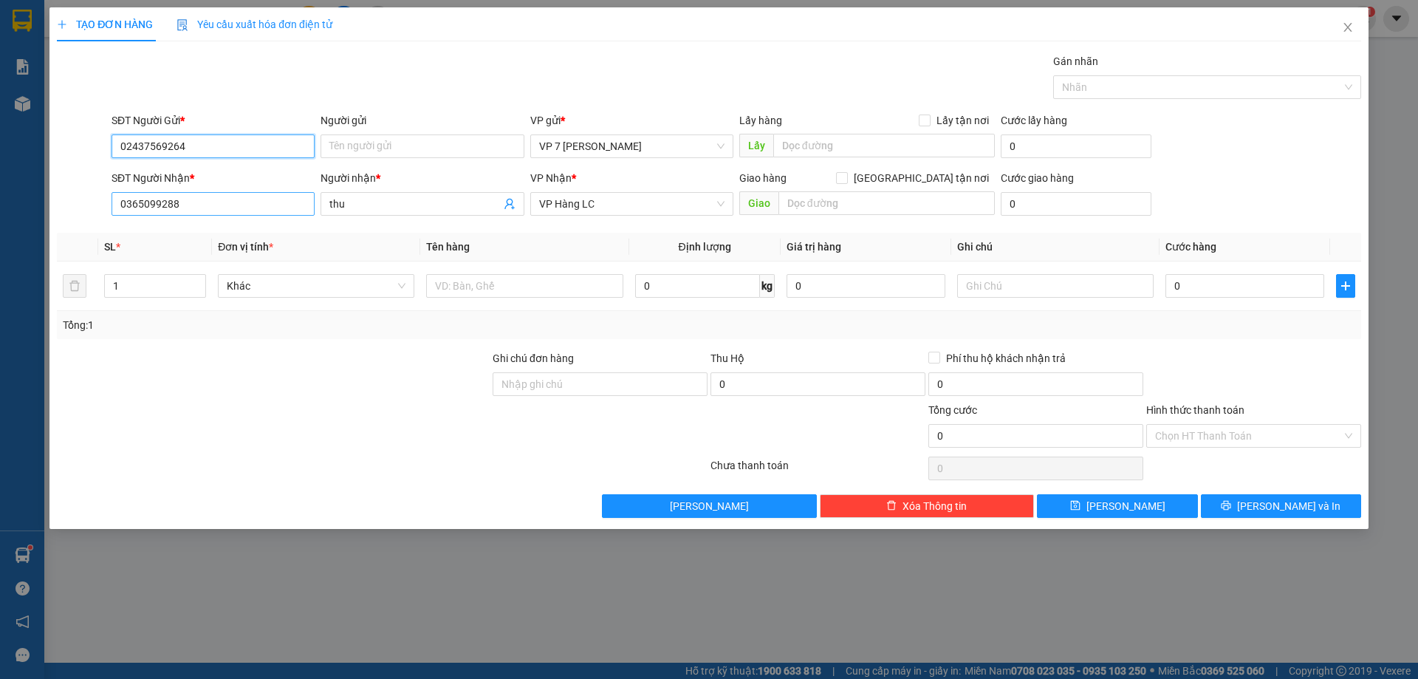
type input "02437569264"
click at [211, 209] on input "0365099288" at bounding box center [213, 204] width 203 height 24
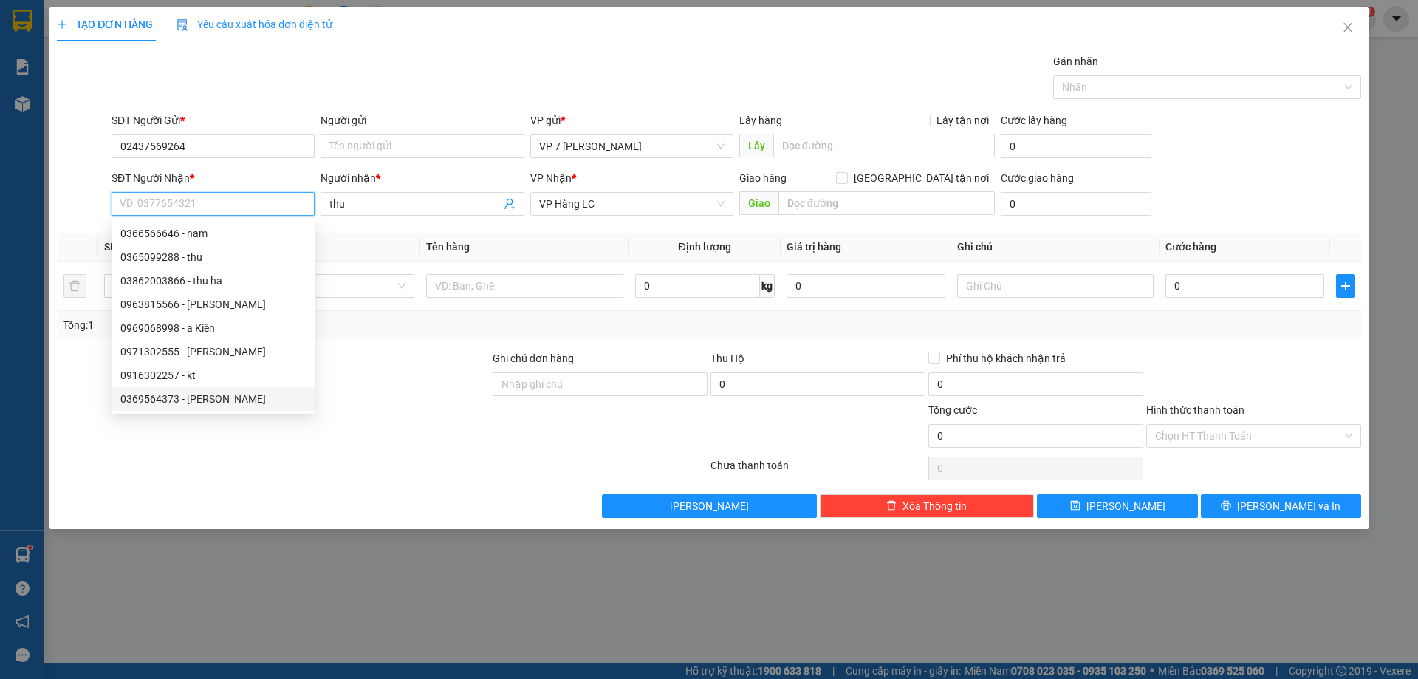
click at [222, 391] on div "0369564373 - Lê Quyền" at bounding box center [212, 399] width 185 height 16
type input "0369564373"
type input "Lê Quyền"
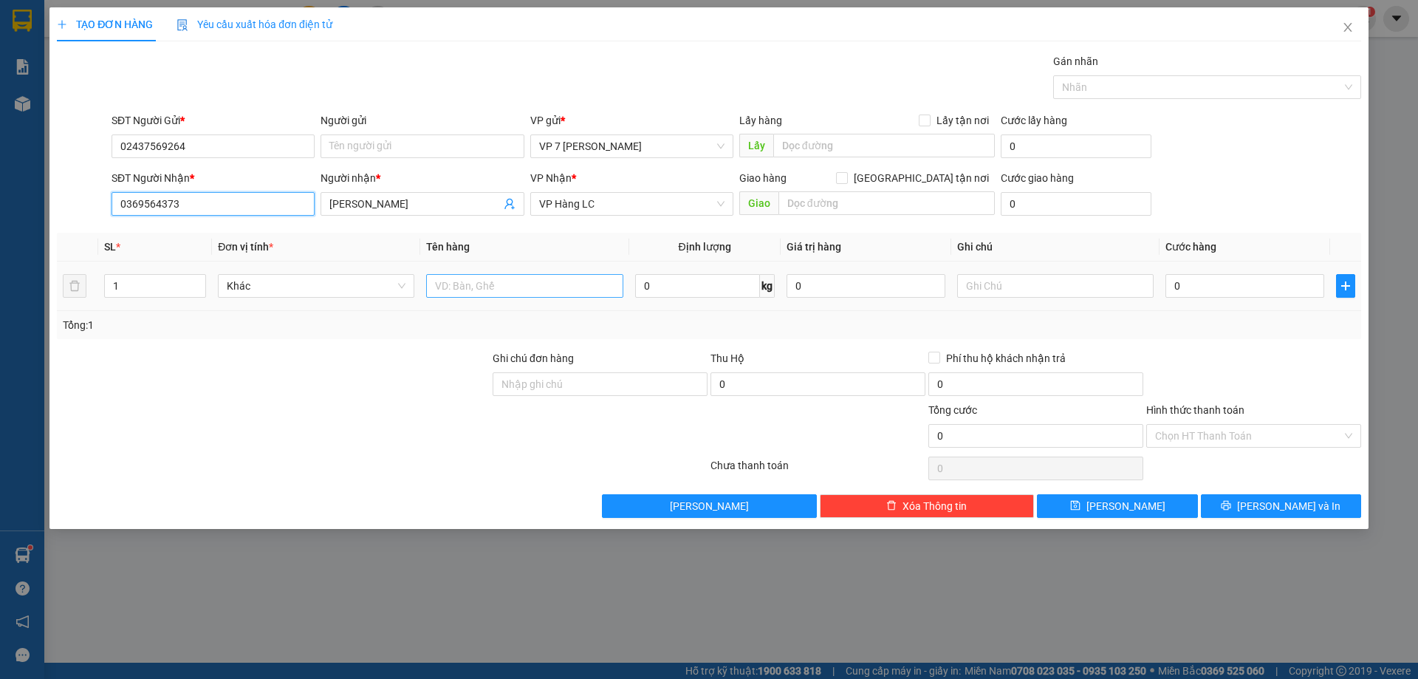
type input "0369564373"
drag, startPoint x: 576, startPoint y: 287, endPoint x: 571, endPoint y: 263, distance: 24.9
click at [577, 286] on input "text" at bounding box center [524, 286] width 196 height 24
type input "kiện"
click at [172, 296] on input "1" at bounding box center [155, 286] width 100 height 22
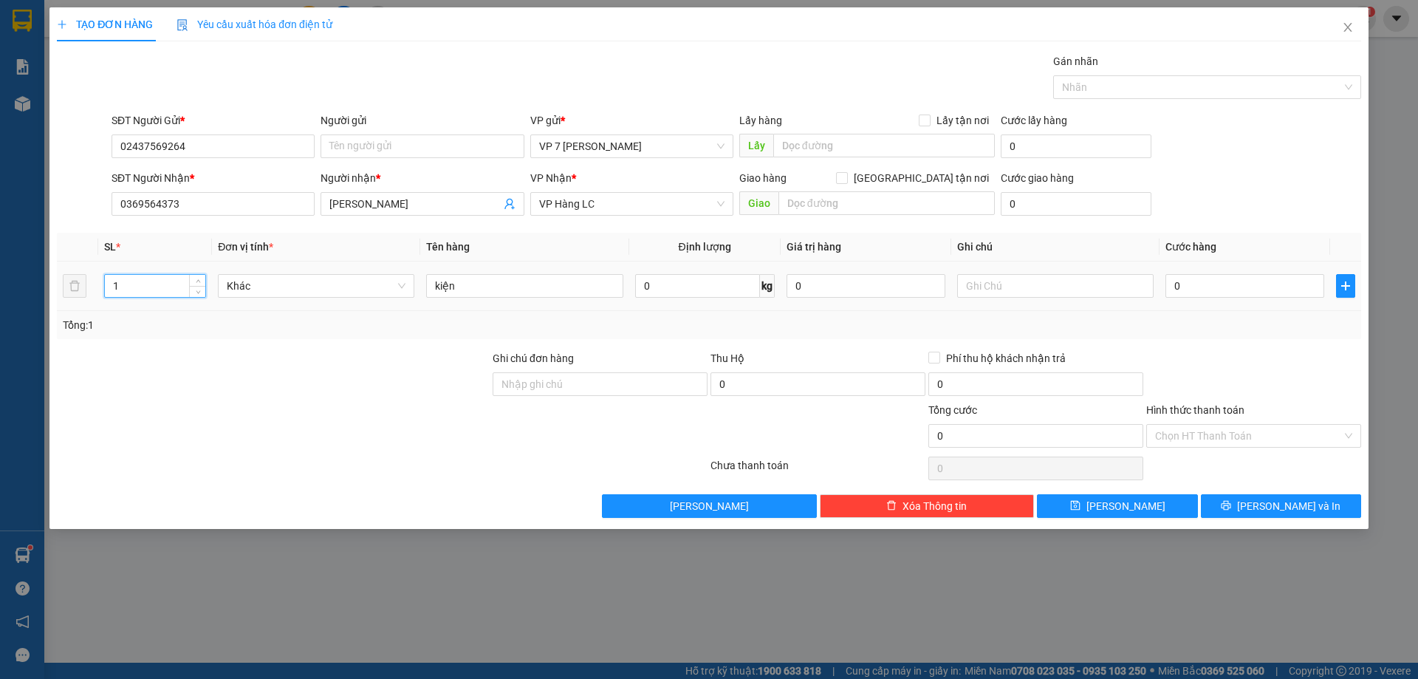
type input "2"
click at [1249, 276] on input "0" at bounding box center [1245, 286] width 159 height 24
type input "1"
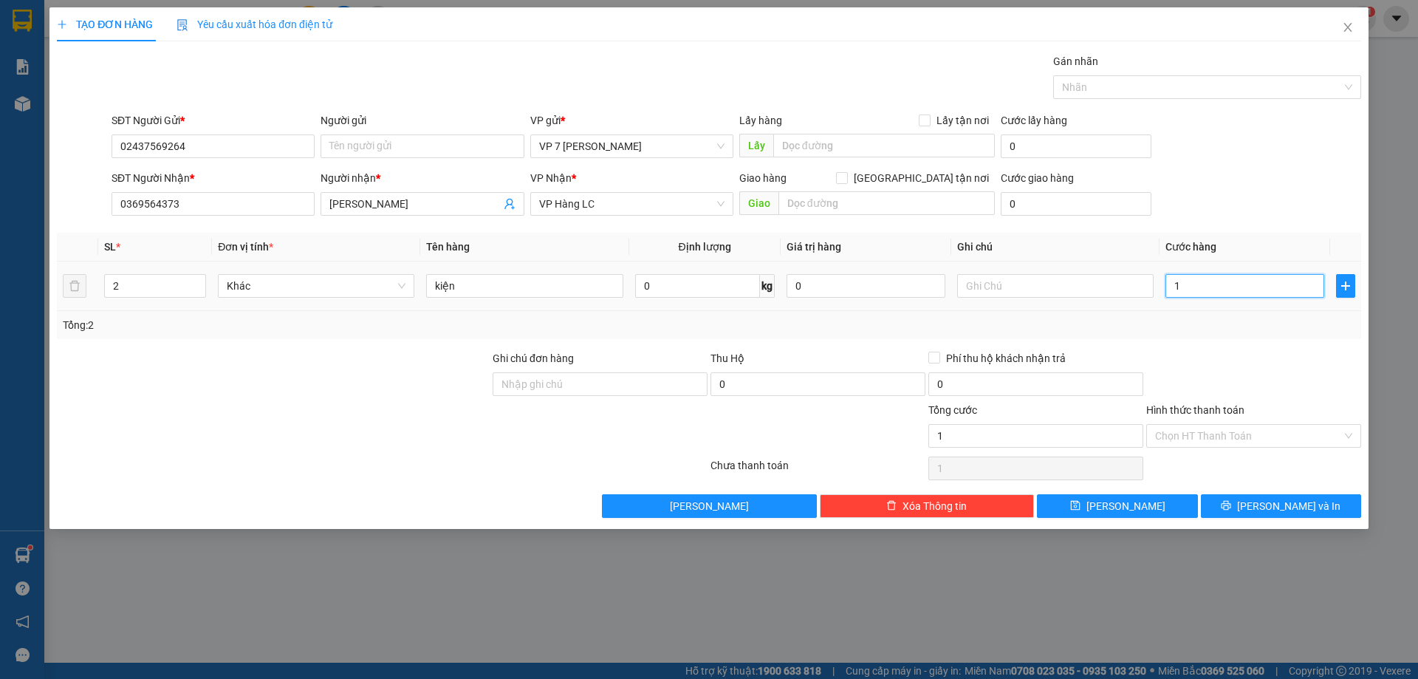
type input "12"
type input "120"
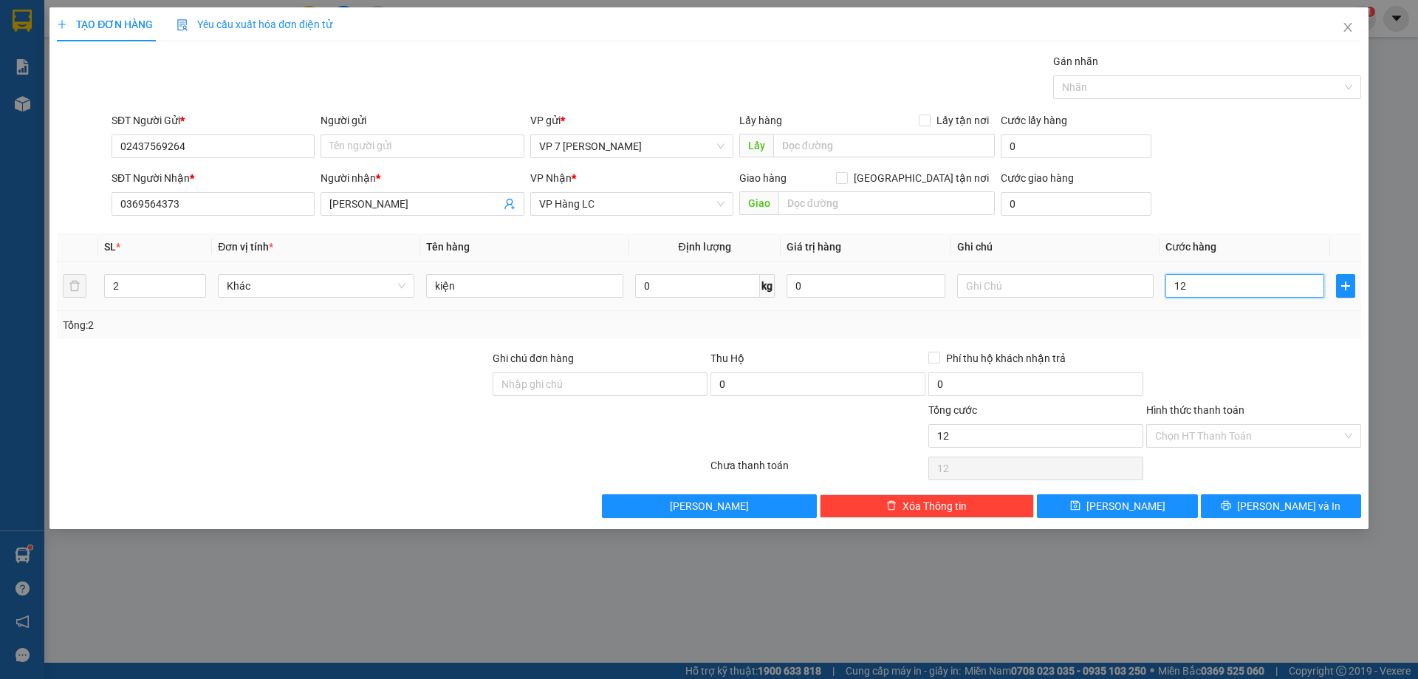
type input "120"
type input "120.000"
click at [1289, 505] on span "[PERSON_NAME] và In" at bounding box center [1288, 506] width 103 height 16
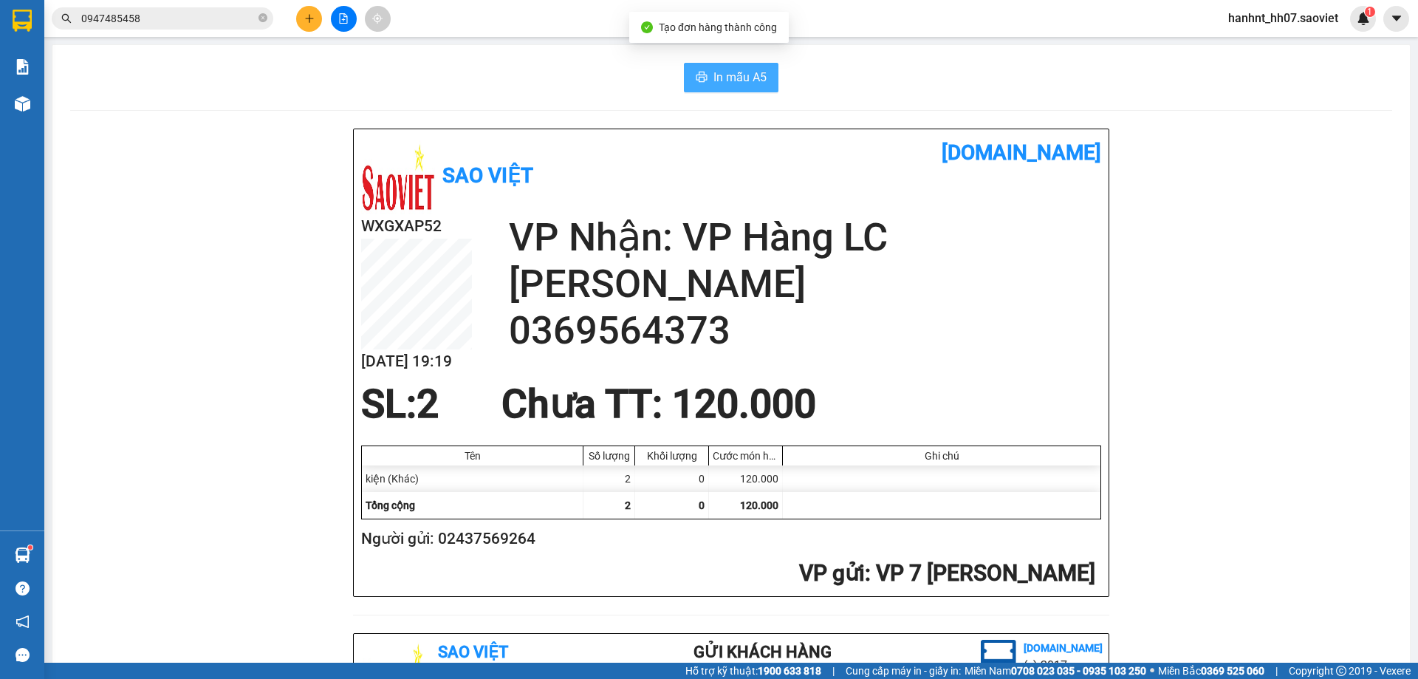
click at [703, 81] on button "In mẫu A5" at bounding box center [731, 78] width 95 height 30
click at [528, 547] on h2 "Người gửi: 02437569264" at bounding box center [728, 539] width 734 height 24
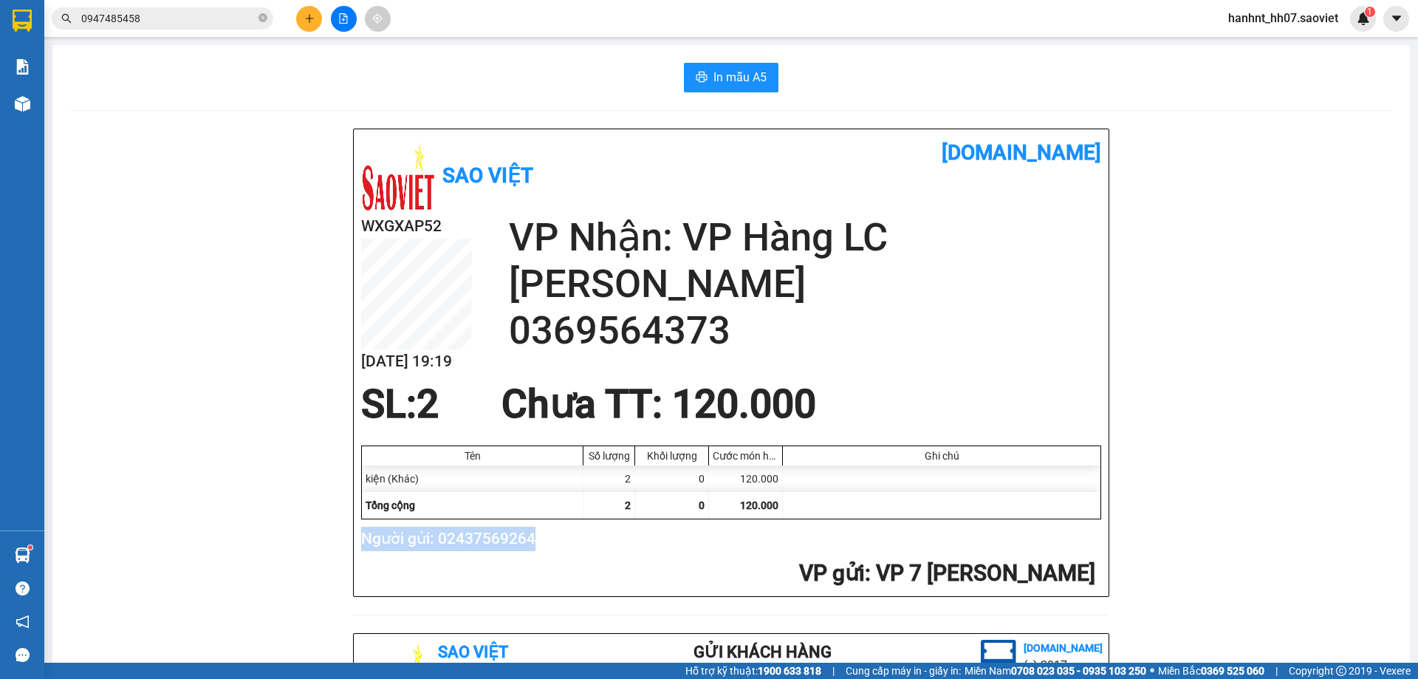
click at [528, 547] on h2 "Người gửi: 02437569264" at bounding box center [728, 539] width 734 height 24
click at [519, 547] on h2 "Người gửi: 02437569264" at bounding box center [728, 539] width 734 height 24
click at [516, 546] on h2 "Người gửi: 02437569264" at bounding box center [728, 539] width 734 height 24
click at [456, 541] on h2 "Người gửi: 02437569264" at bounding box center [728, 539] width 734 height 24
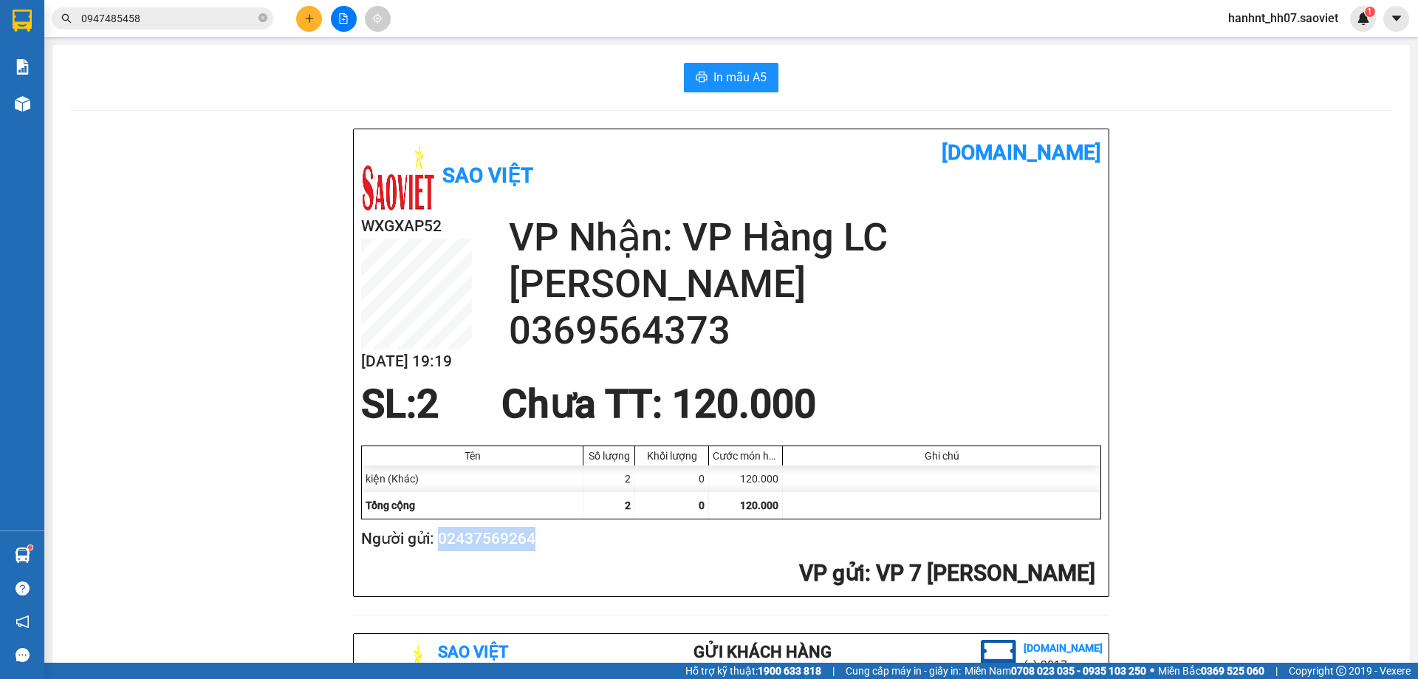
click at [456, 541] on h2 "Người gửi: 02437569264" at bounding box center [728, 539] width 734 height 24
copy h2 "02437569264"
click at [315, 22] on button at bounding box center [309, 19] width 26 height 26
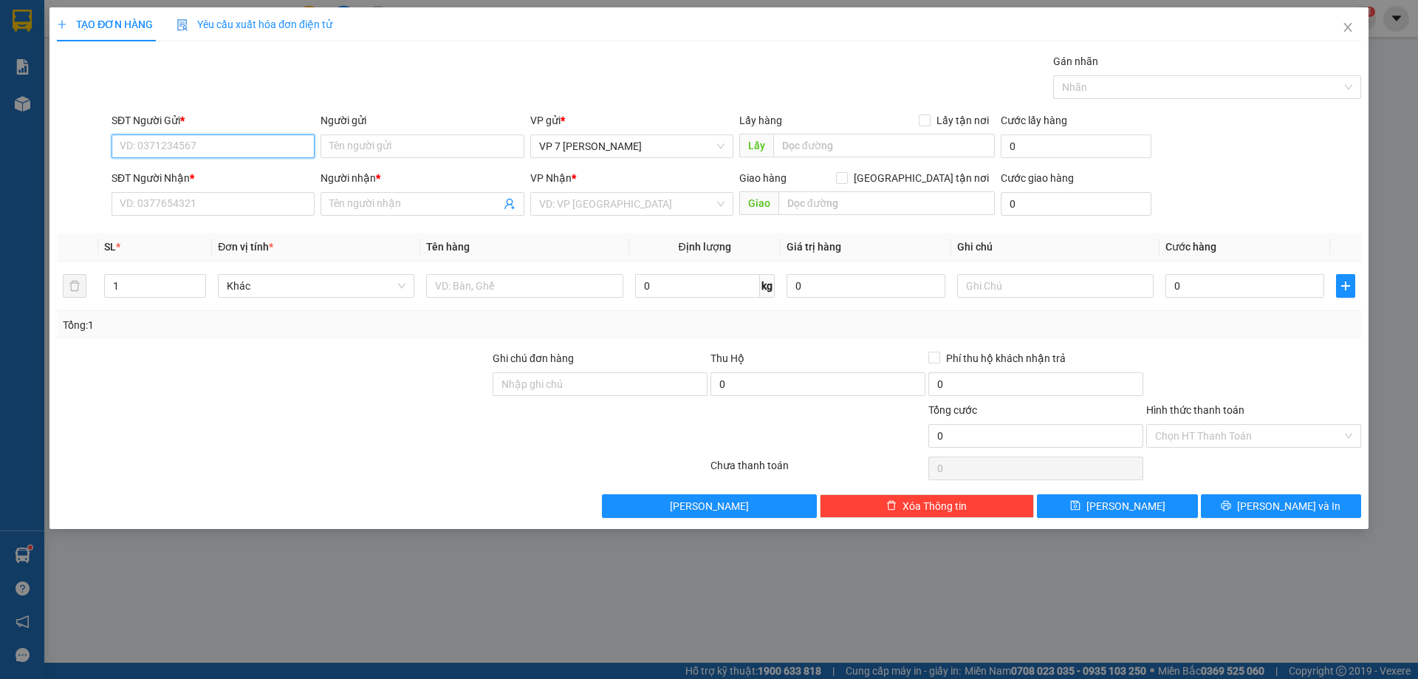
click at [235, 144] on input "SĐT Người Gửi *" at bounding box center [213, 146] width 203 height 24
paste input "02437569264"
type input "02437569264"
click at [256, 203] on input "SĐT Người Nhận *" at bounding box center [213, 204] width 203 height 24
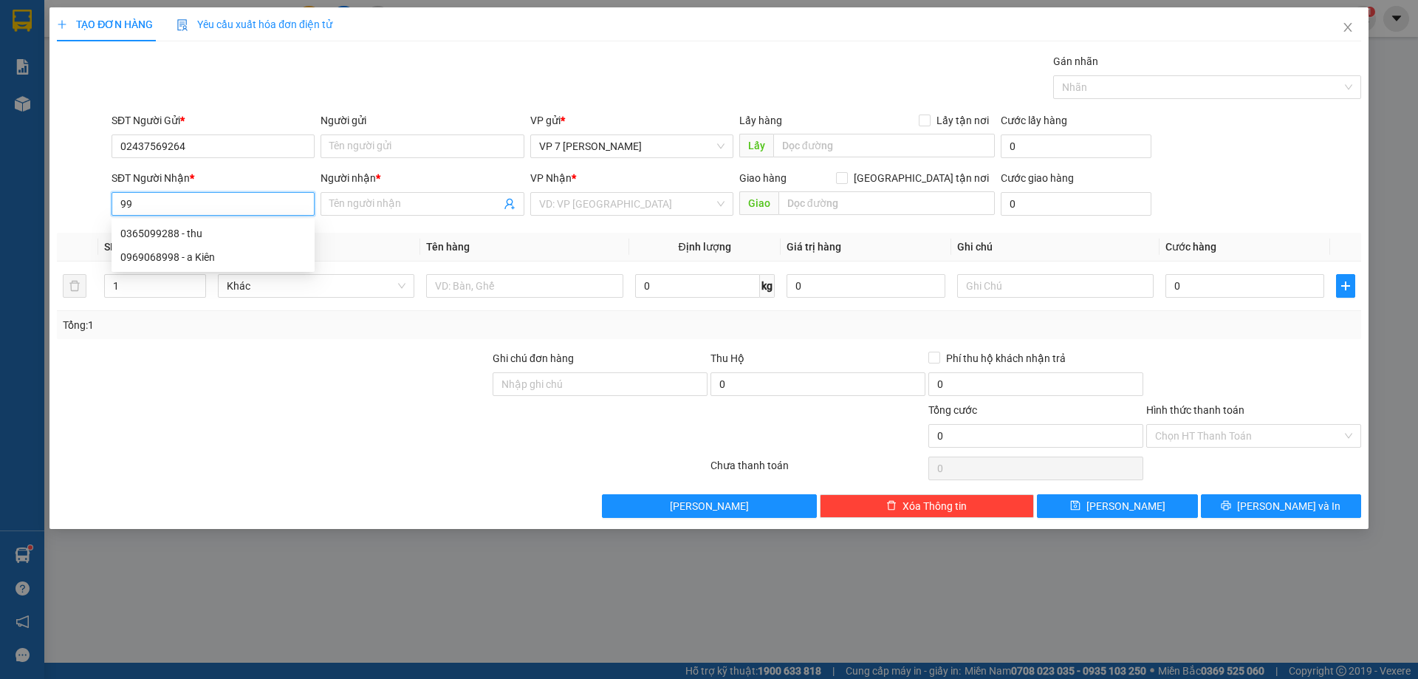
type input "9"
type input "0987296810"
click at [230, 236] on div "0987296810 - huy" at bounding box center [212, 233] width 185 height 16
type input "huy"
type input "0987296810"
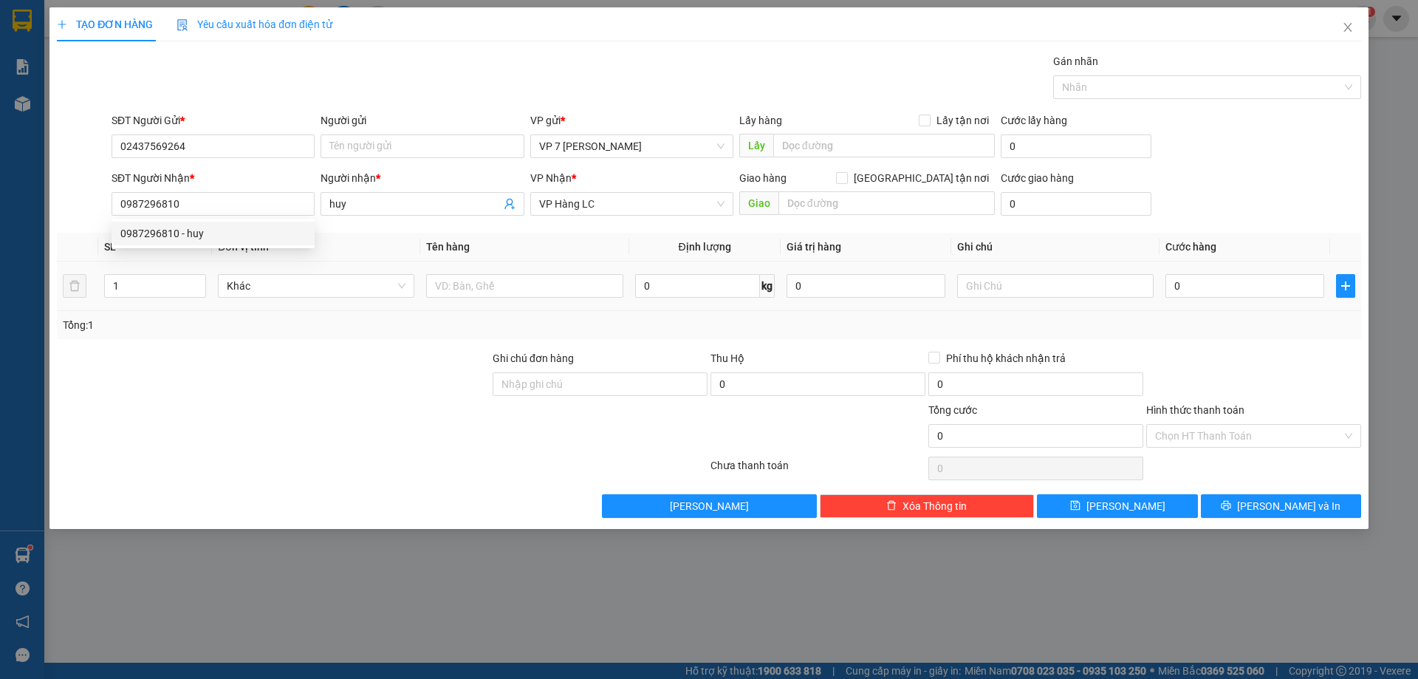
click at [564, 304] on td at bounding box center [524, 285] width 208 height 49
click at [583, 299] on div at bounding box center [524, 286] width 196 height 30
click at [586, 292] on input "text" at bounding box center [524, 286] width 196 height 24
type input "kiện"
click at [126, 283] on input "1" at bounding box center [155, 286] width 100 height 22
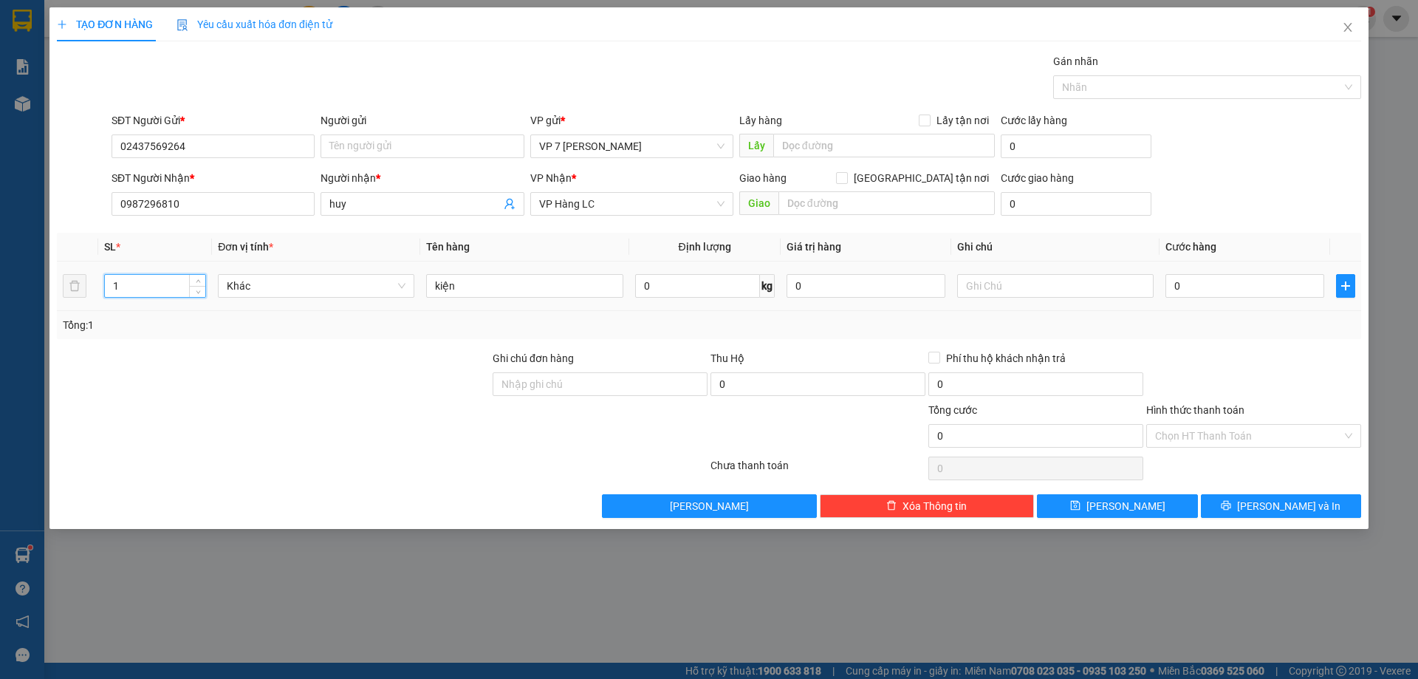
type input "2"
click at [1289, 288] on input "0" at bounding box center [1245, 286] width 159 height 24
type input "1"
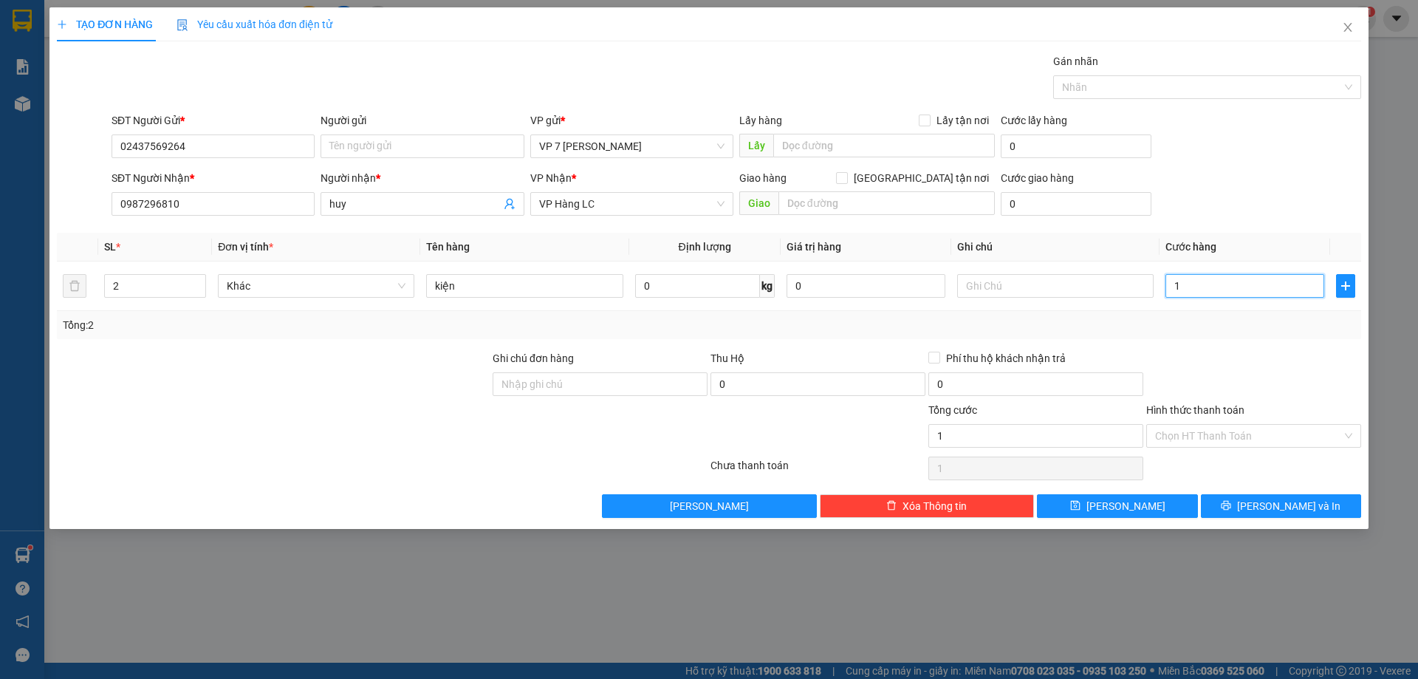
type input "12"
type input "120"
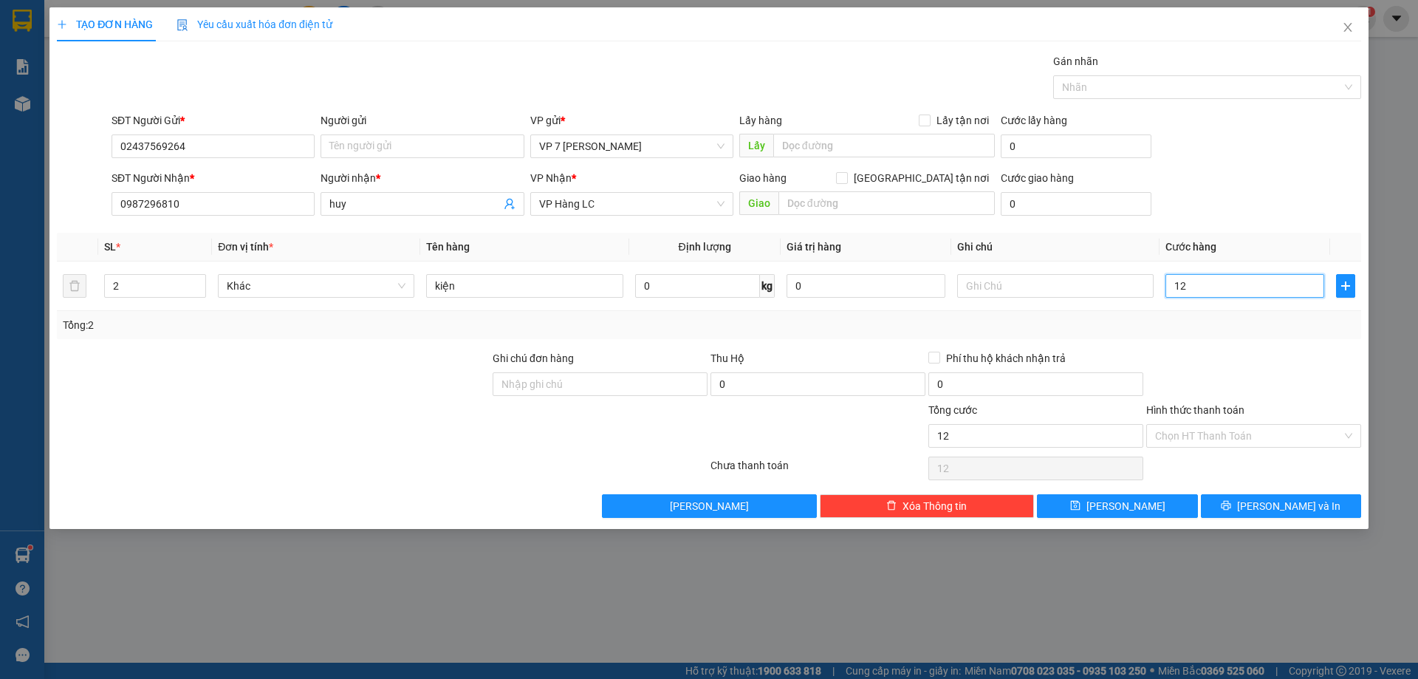
type input "120"
type input "120.000"
click at [1255, 513] on button "[PERSON_NAME] và In" at bounding box center [1281, 506] width 160 height 24
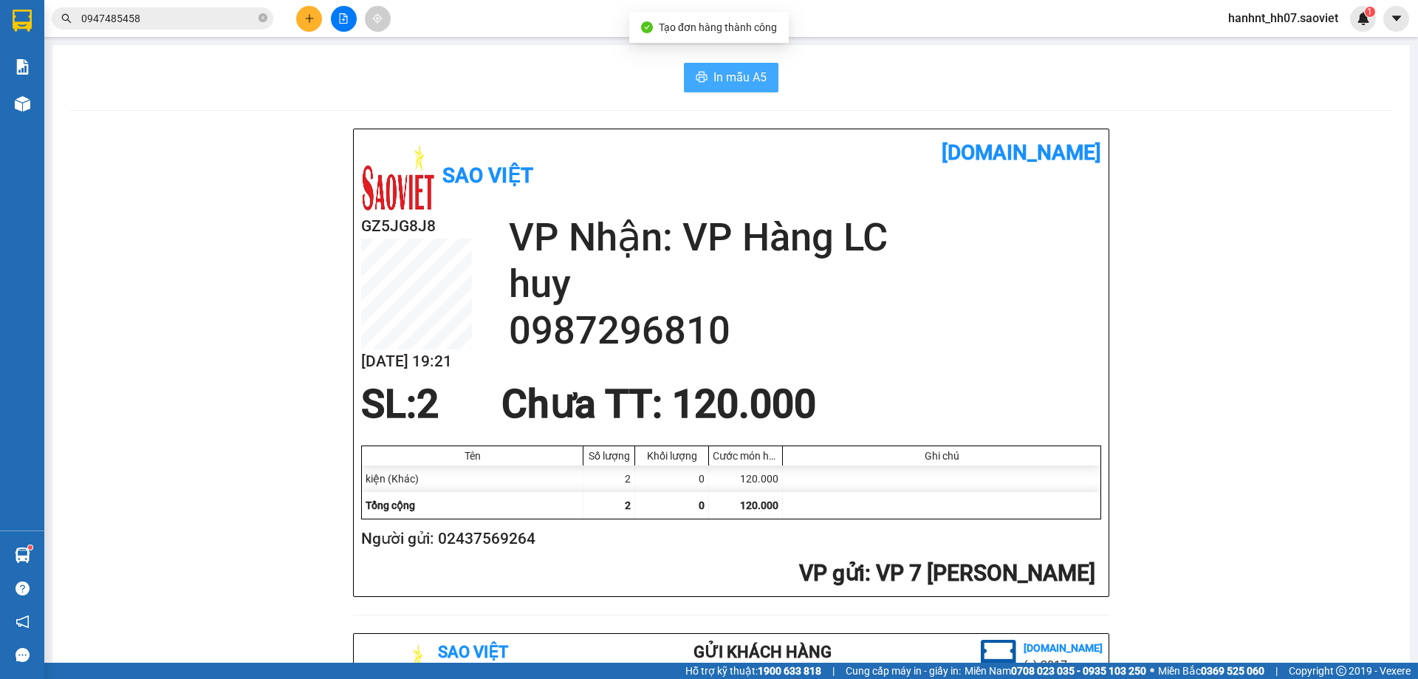
click at [742, 91] on button "In mẫu A5" at bounding box center [731, 78] width 95 height 30
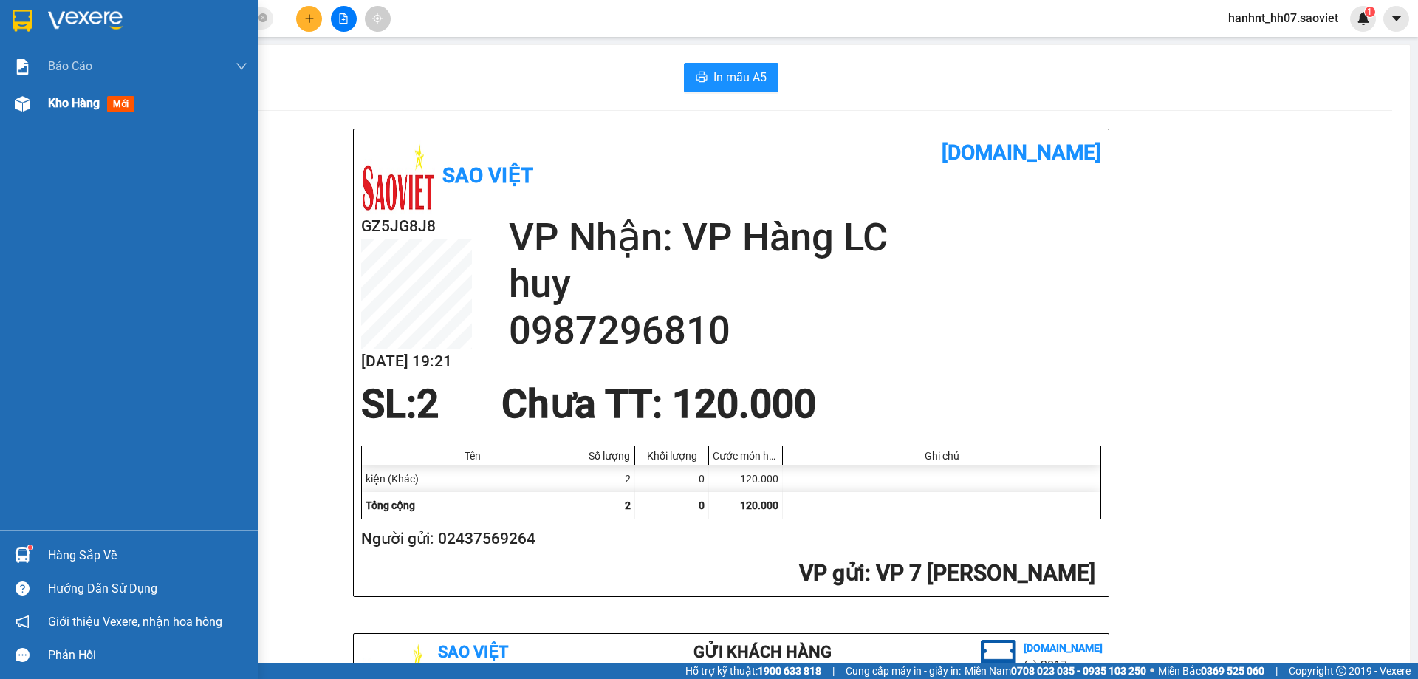
click at [52, 114] on div "Kho hàng mới" at bounding box center [147, 103] width 199 height 37
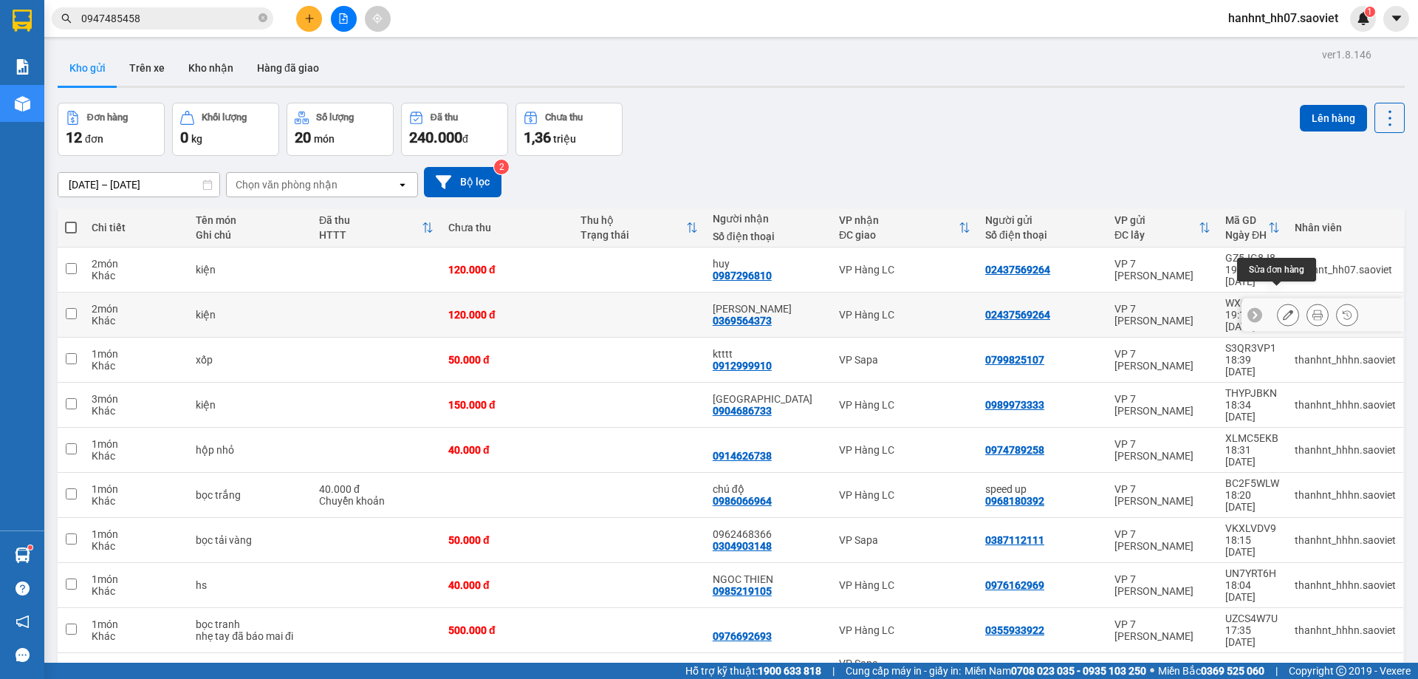
click at [1278, 307] on button at bounding box center [1288, 315] width 21 height 26
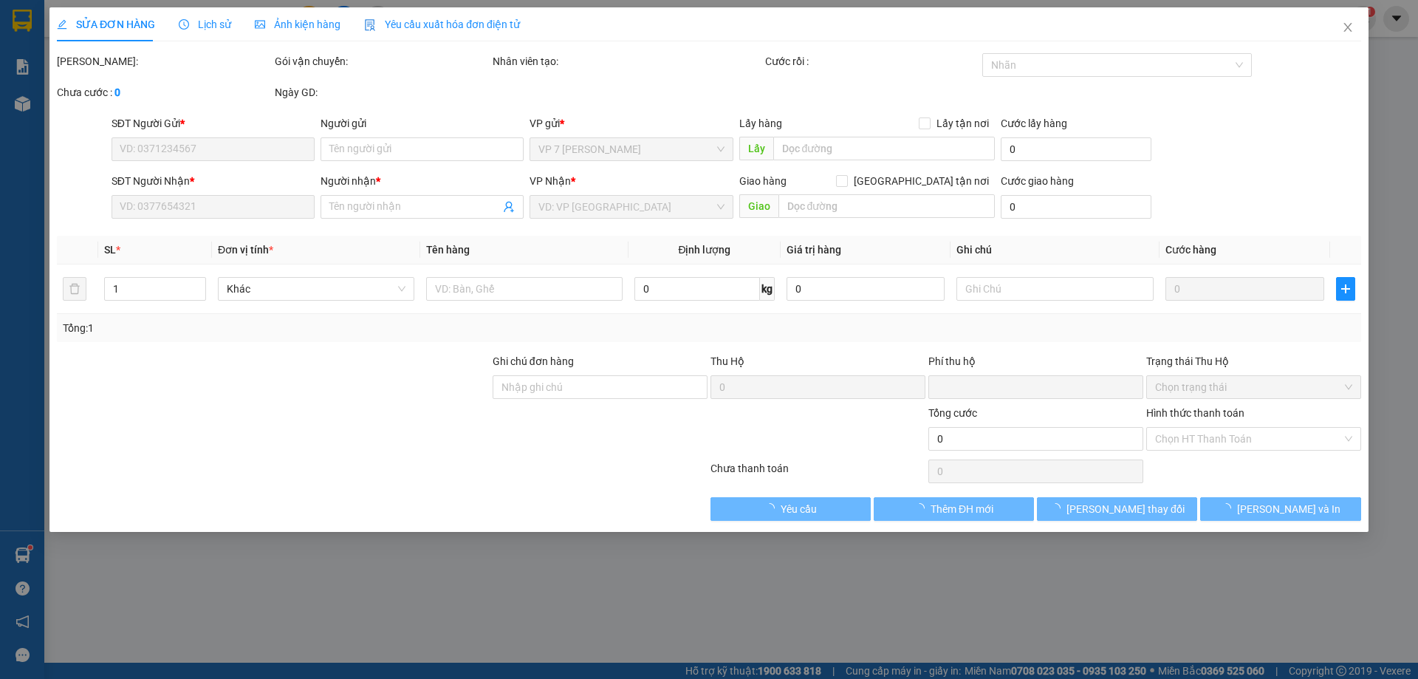
type input "02437569264"
type input "0369564373"
type input "Lê Quyền"
type input "0"
type input "120.000"
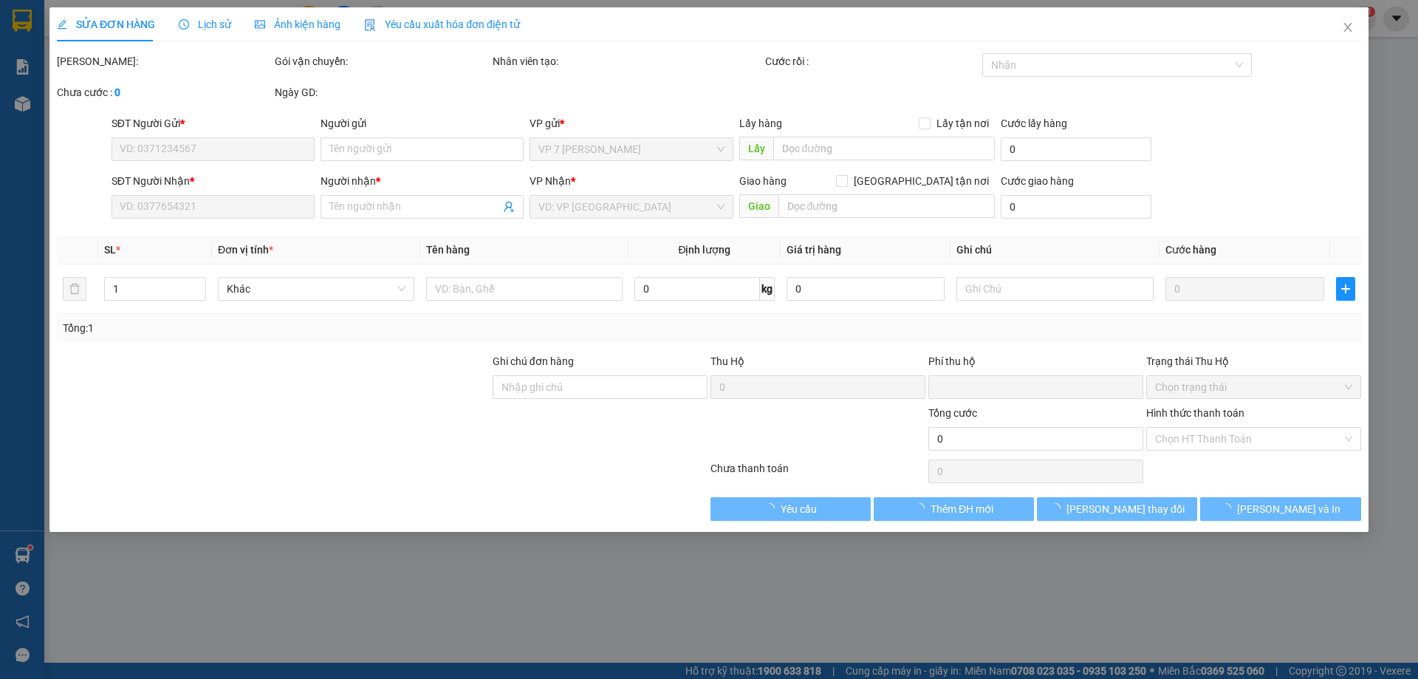
type input "120.000"
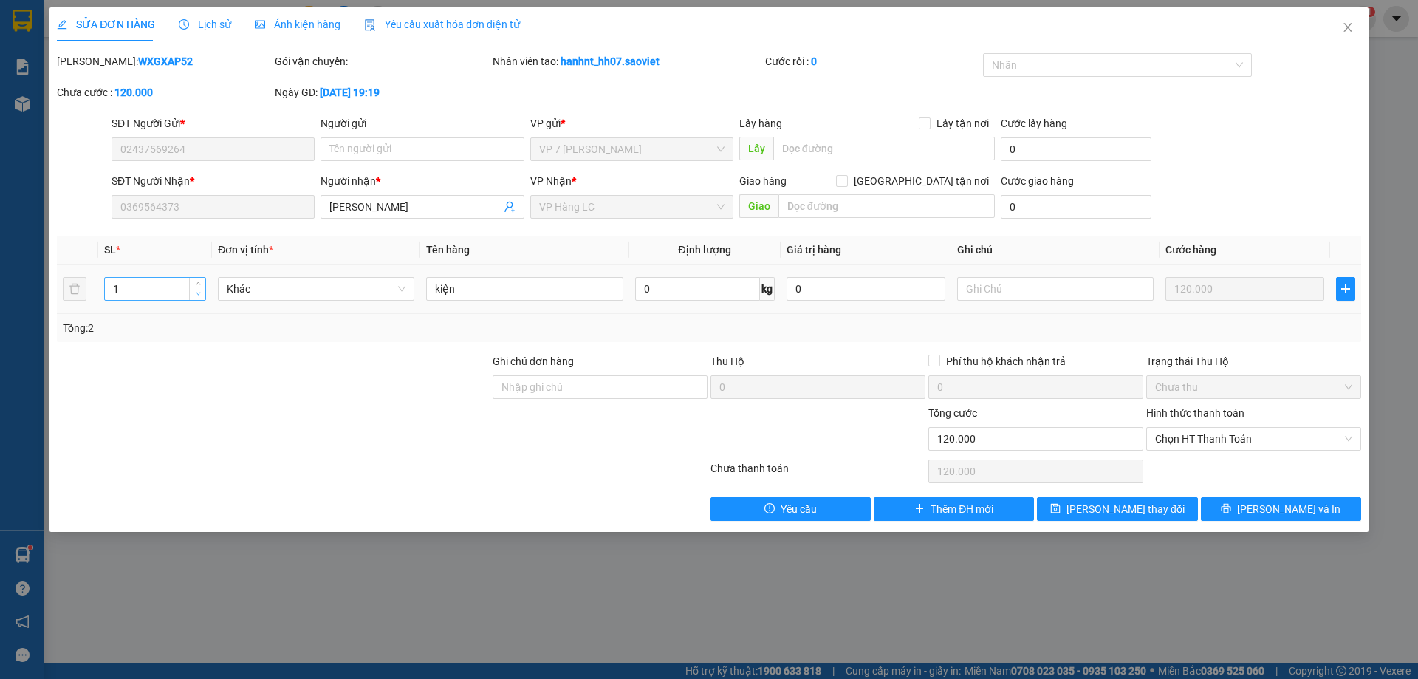
click at [189, 289] on span "Decrease Value" at bounding box center [197, 293] width 16 height 13
click at [198, 287] on span "Decrease Value" at bounding box center [197, 293] width 16 height 13
click at [202, 284] on span "up" at bounding box center [198, 285] width 9 height 9
type input "3"
click at [202, 284] on span "up" at bounding box center [198, 285] width 9 height 9
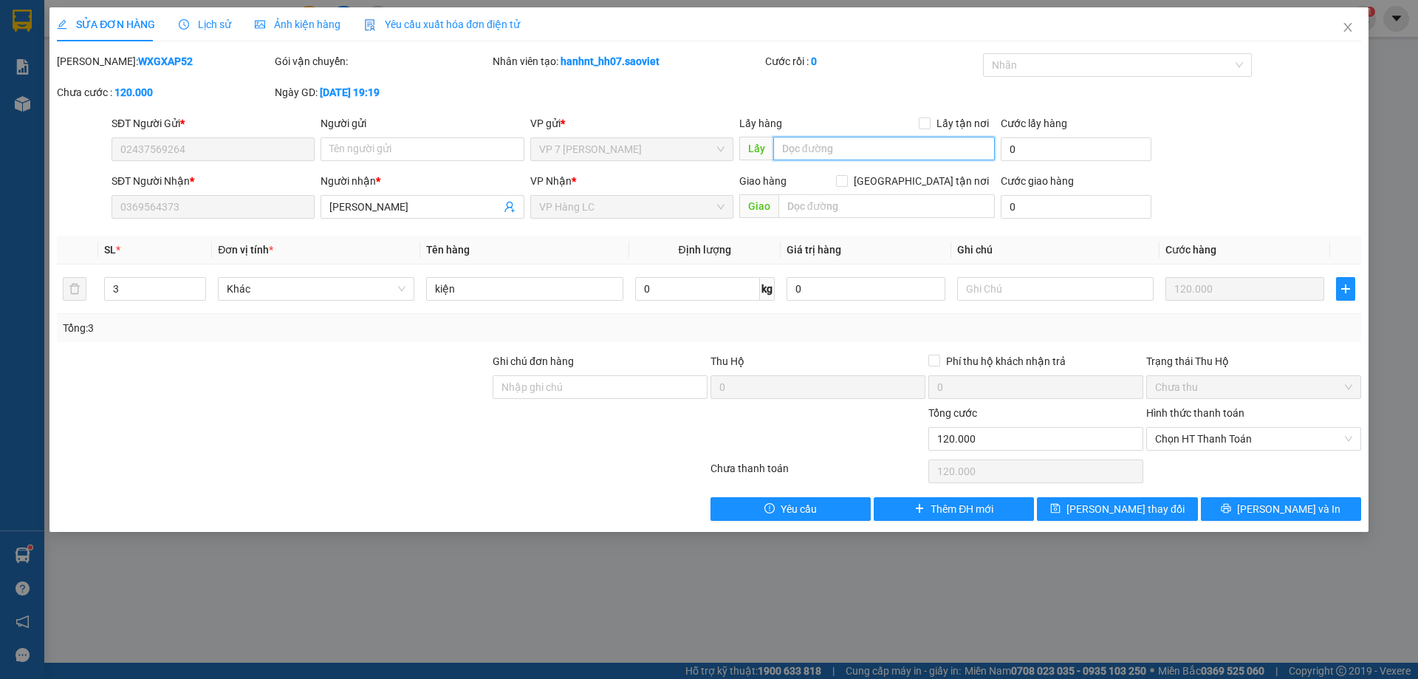
click at [944, 154] on input "text" at bounding box center [884, 149] width 222 height 24
type input "+ thêm cước"
click at [1075, 148] on input "0" at bounding box center [1076, 149] width 151 height 24
type input "4"
type input "120.004"
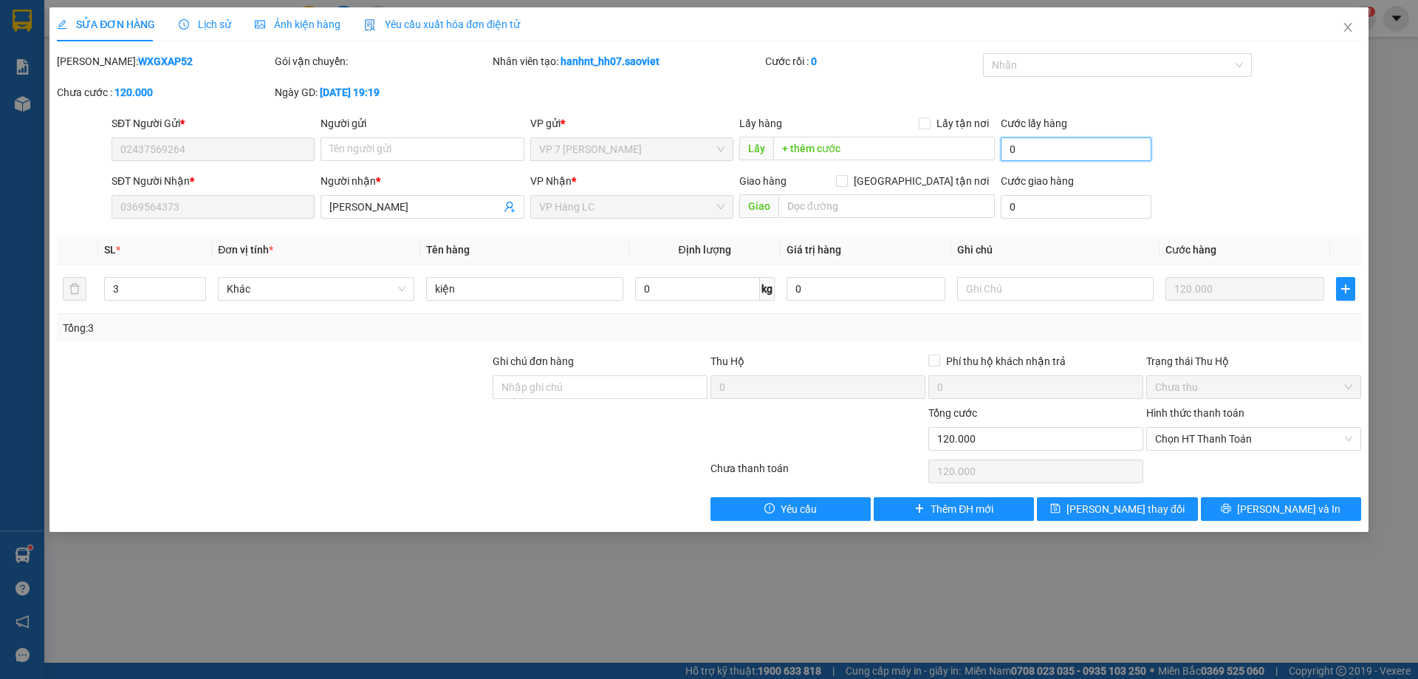
type input "120.004"
type input "40"
type input "120.040"
type input "40.000"
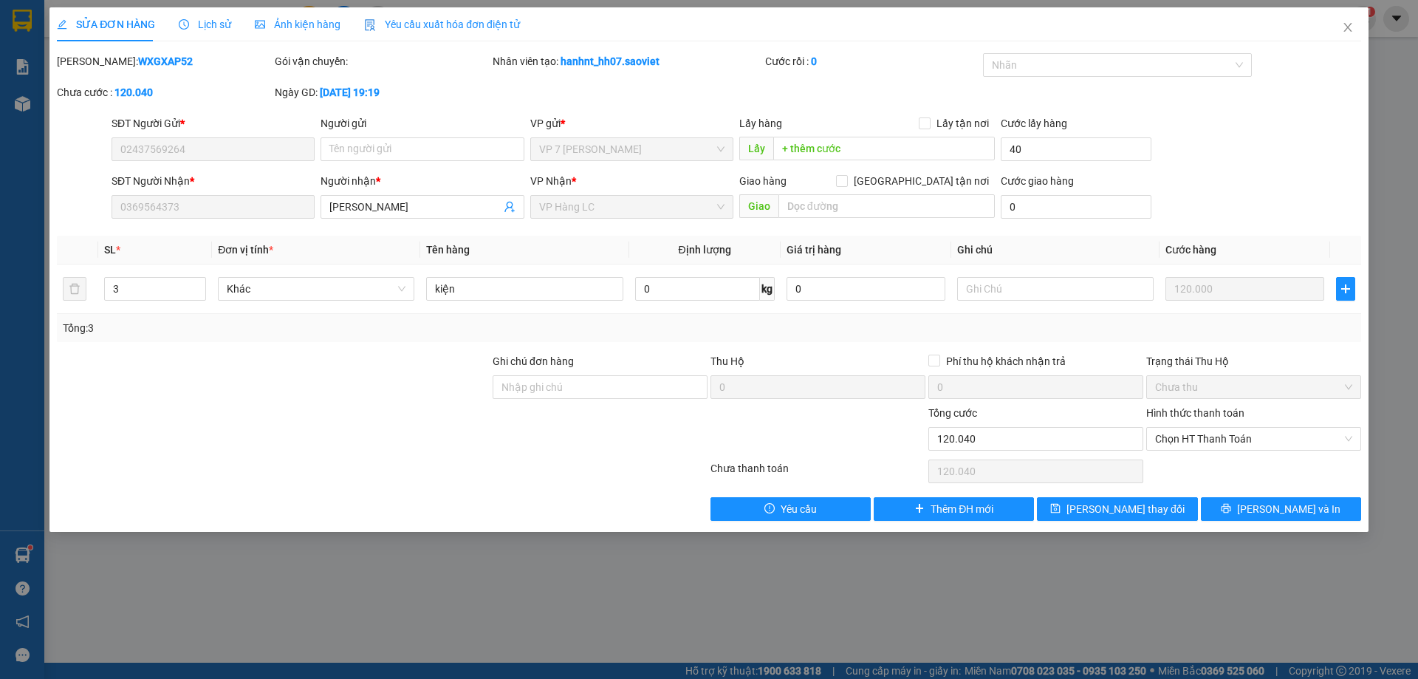
type input "160.000"
click at [1126, 165] on div "Cước lấy hàng 40.000" at bounding box center [1076, 141] width 151 height 52
click at [1231, 509] on icon "printer" at bounding box center [1227, 509] width 10 height 10
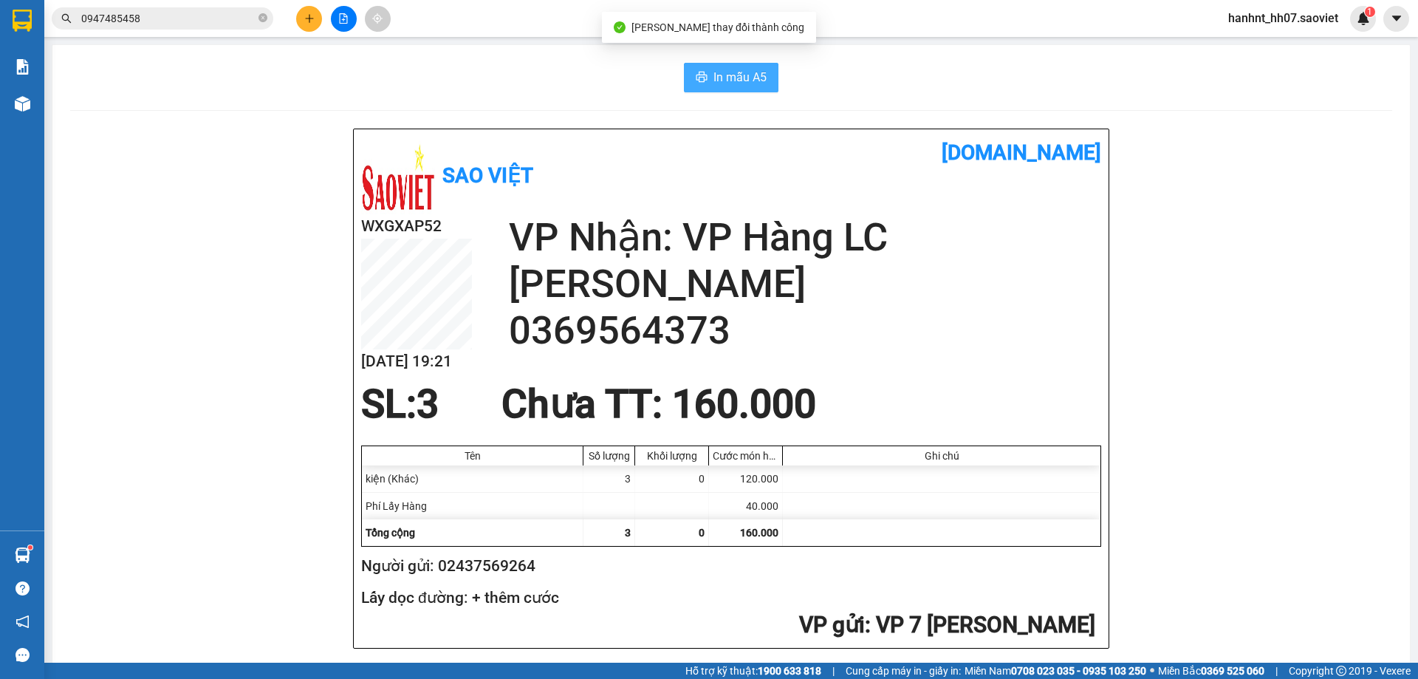
click at [745, 83] on span "In mẫu A5" at bounding box center [739, 77] width 53 height 18
click at [201, 24] on input "0947485458" at bounding box center [168, 18] width 174 height 16
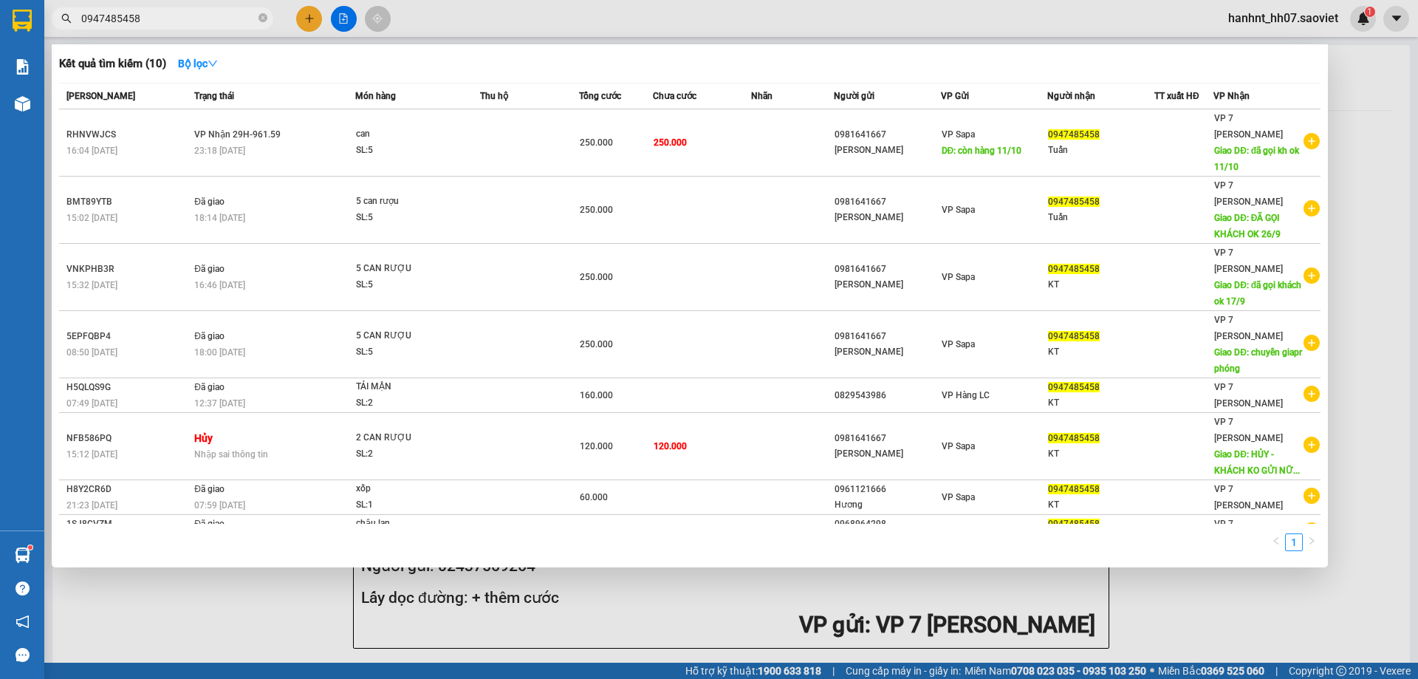
click at [201, 24] on input "0947485458" at bounding box center [168, 18] width 174 height 16
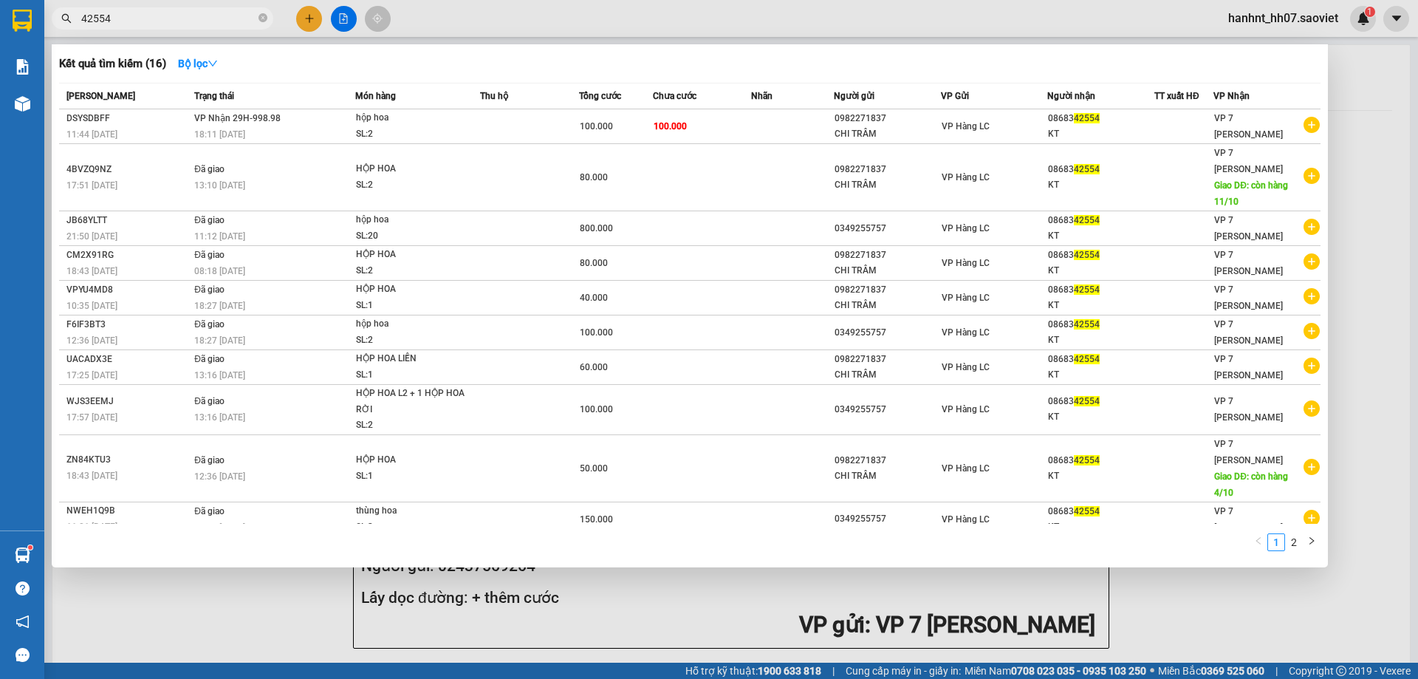
type input "42554"
click at [544, 24] on div at bounding box center [709, 339] width 1418 height 679
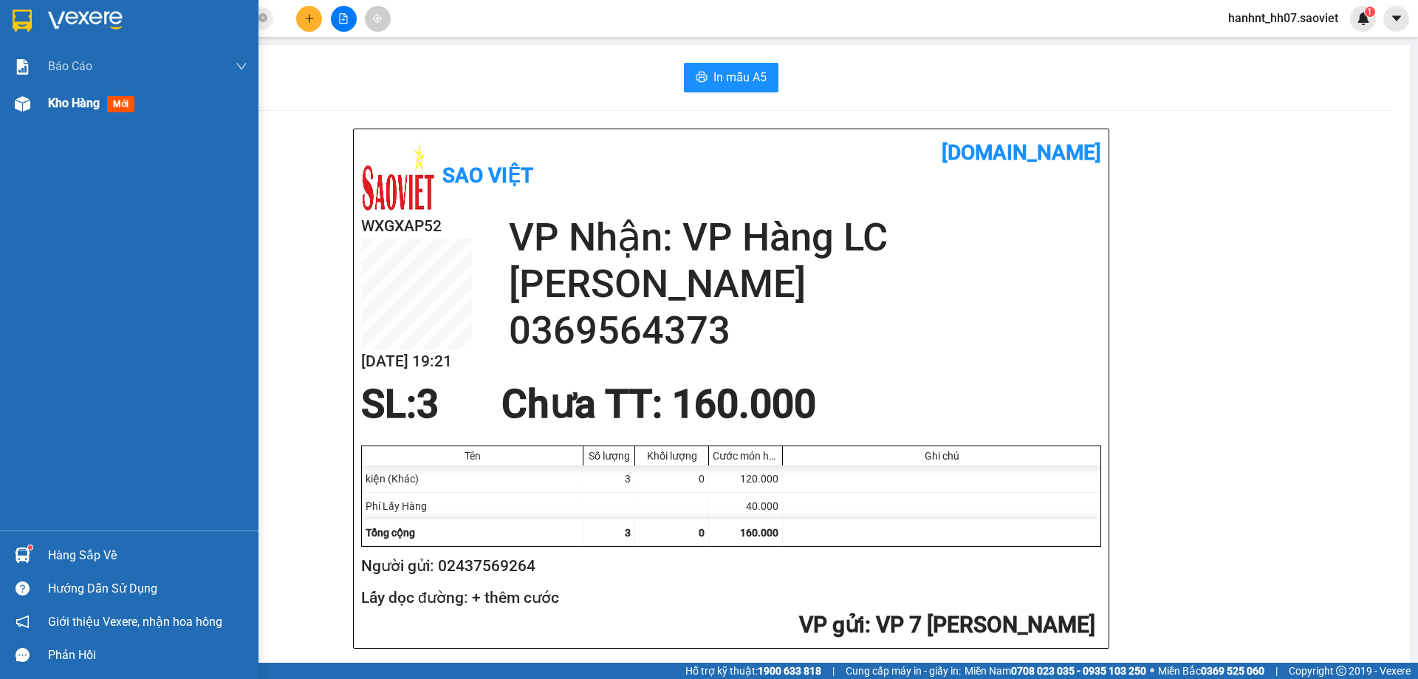
click at [31, 103] on div at bounding box center [23, 104] width 26 height 26
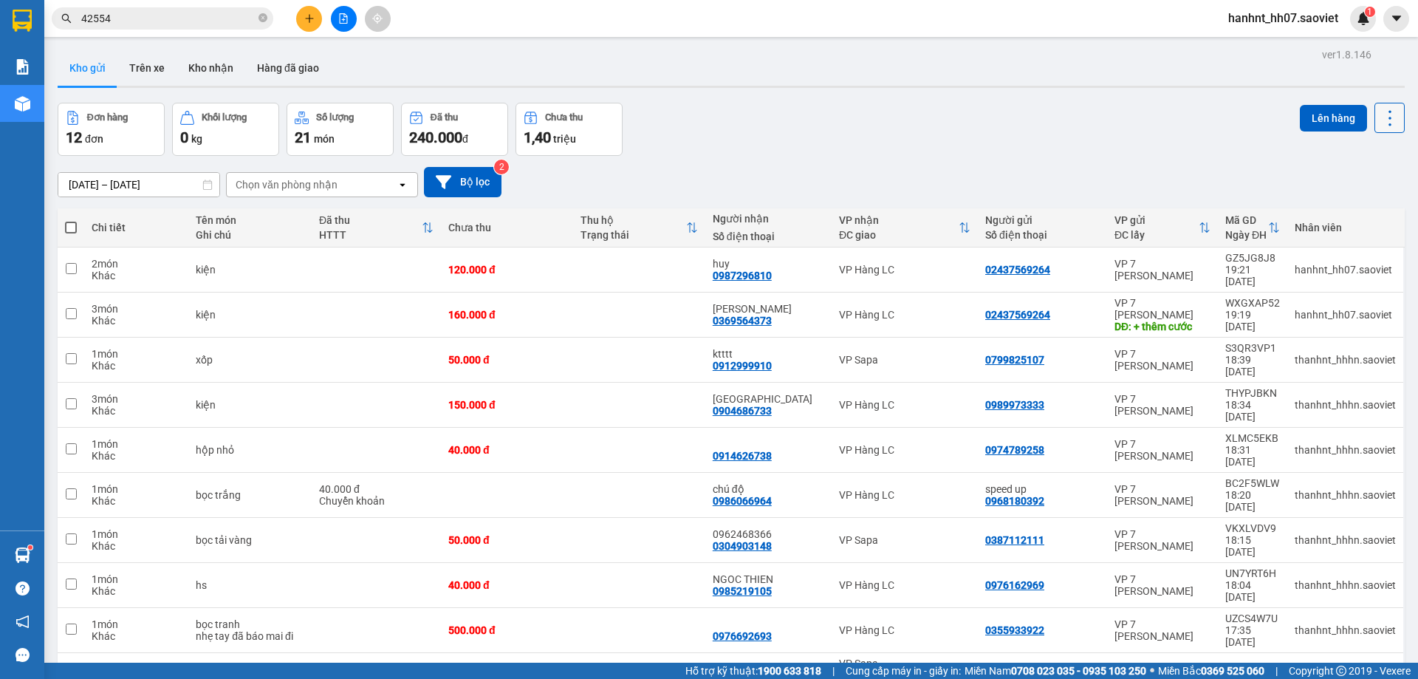
click at [1380, 125] on icon at bounding box center [1390, 118] width 21 height 21
click at [1328, 218] on div "Menu" at bounding box center [1319, 212] width 22 height 14
click at [140, 21] on input "42554" at bounding box center [168, 18] width 174 height 16
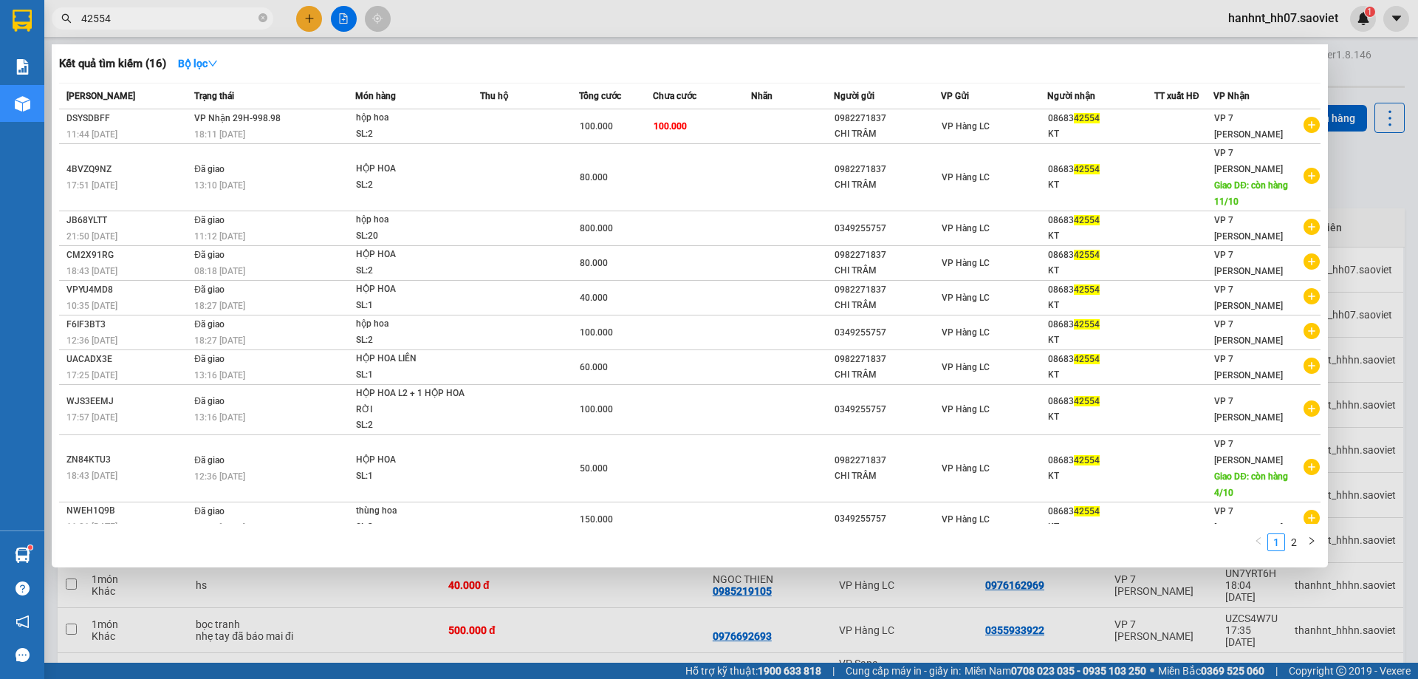
click at [140, 21] on input "42554" at bounding box center [168, 18] width 174 height 16
click at [139, 20] on input "42554" at bounding box center [168, 18] width 174 height 16
click at [263, 22] on icon "close-circle" at bounding box center [263, 17] width 9 height 9
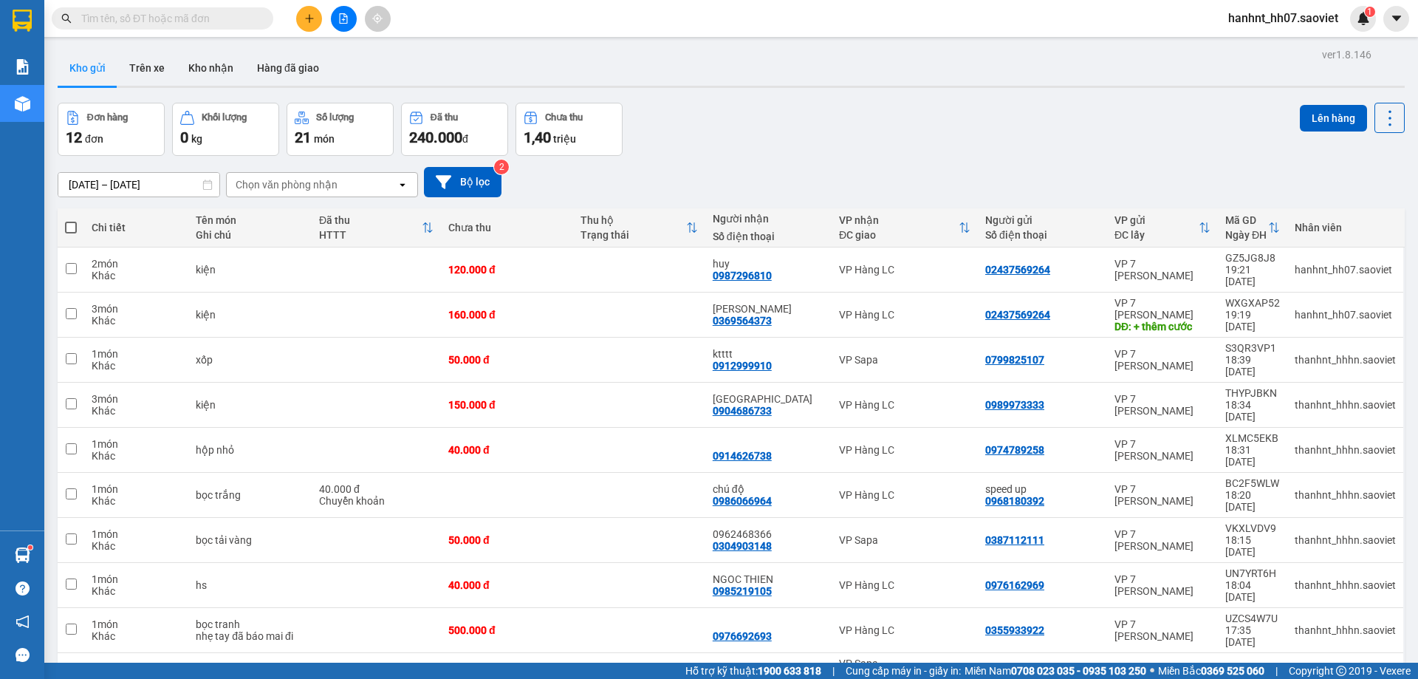
click at [198, 20] on input "text" at bounding box center [168, 18] width 174 height 16
click at [307, 18] on icon "plus" at bounding box center [309, 18] width 10 height 10
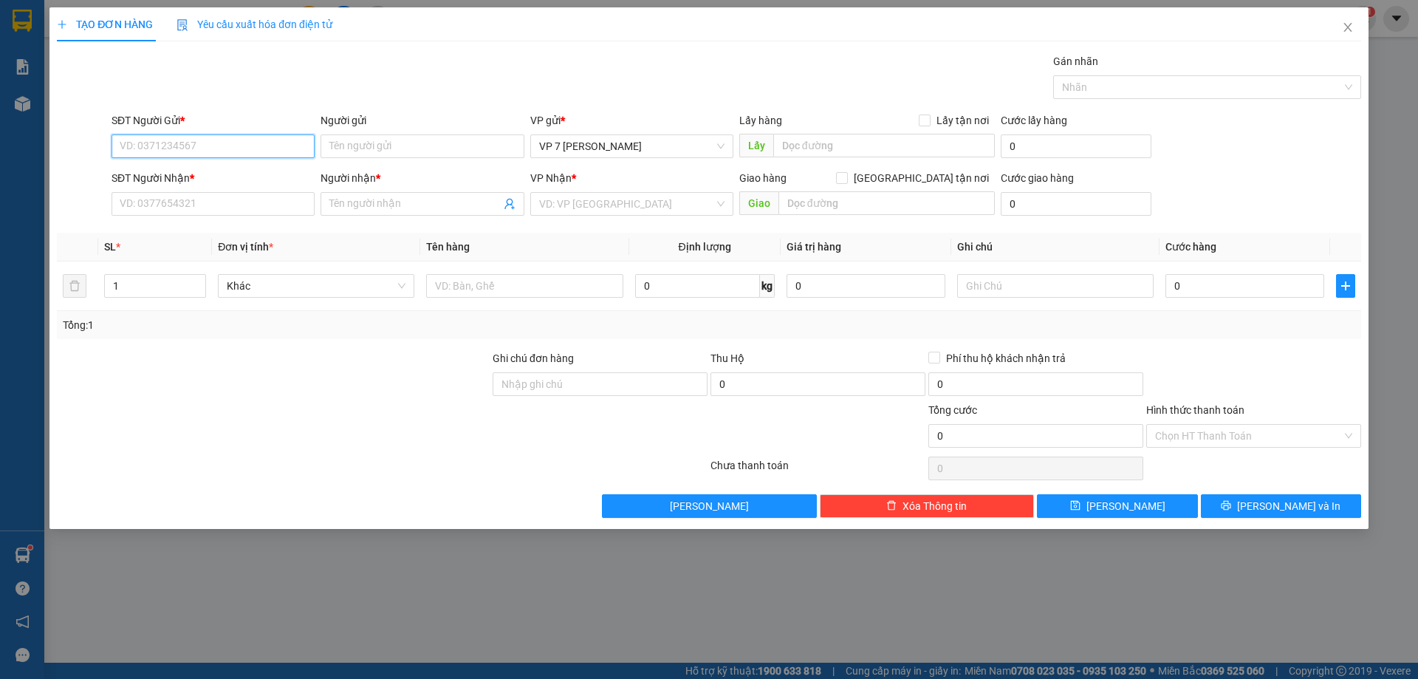
click at [183, 148] on input "SĐT Người Gửi *" at bounding box center [213, 146] width 203 height 24
click at [168, 168] on div "0965469824" at bounding box center [212, 176] width 185 height 16
type input "0965469824"
type input "0901939465"
type input "A TÂN"
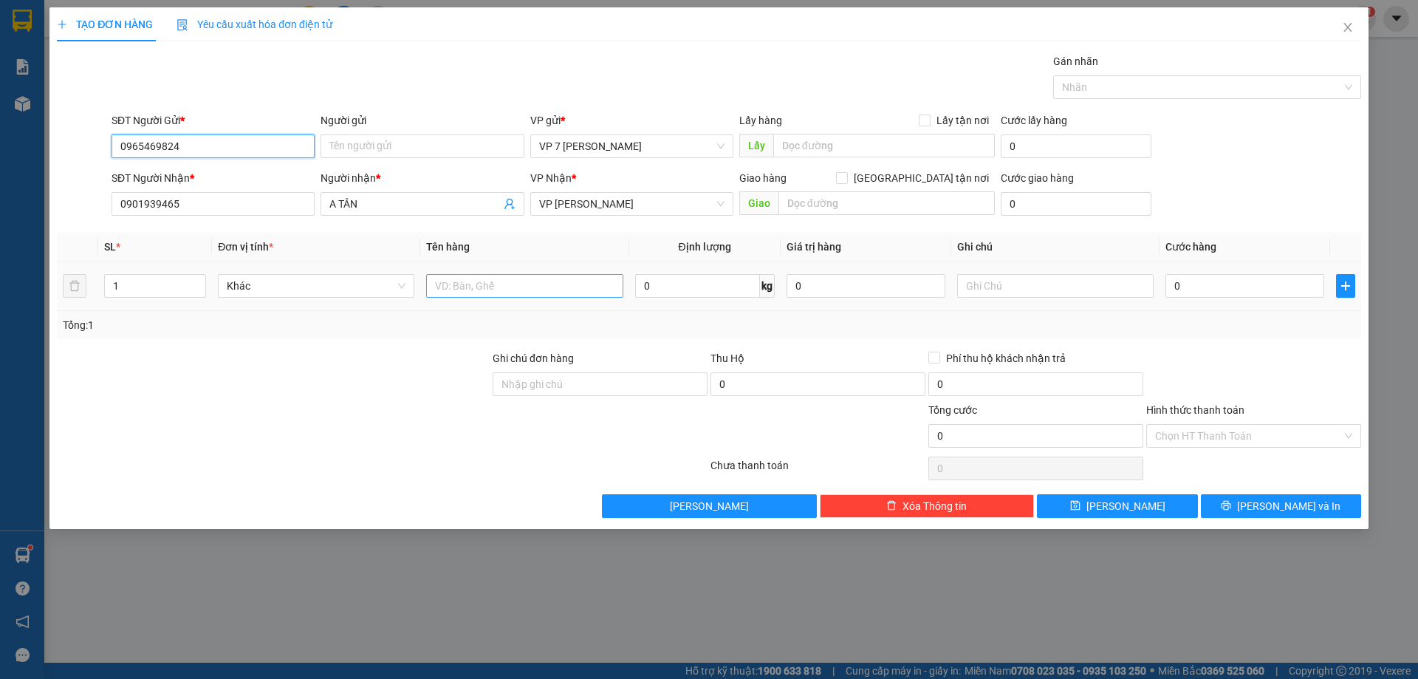
type input "0965469824"
click at [461, 291] on input "text" at bounding box center [524, 286] width 196 height 24
type input "tai trắng"
click at [1222, 287] on input "0" at bounding box center [1245, 286] width 159 height 24
type input "4"
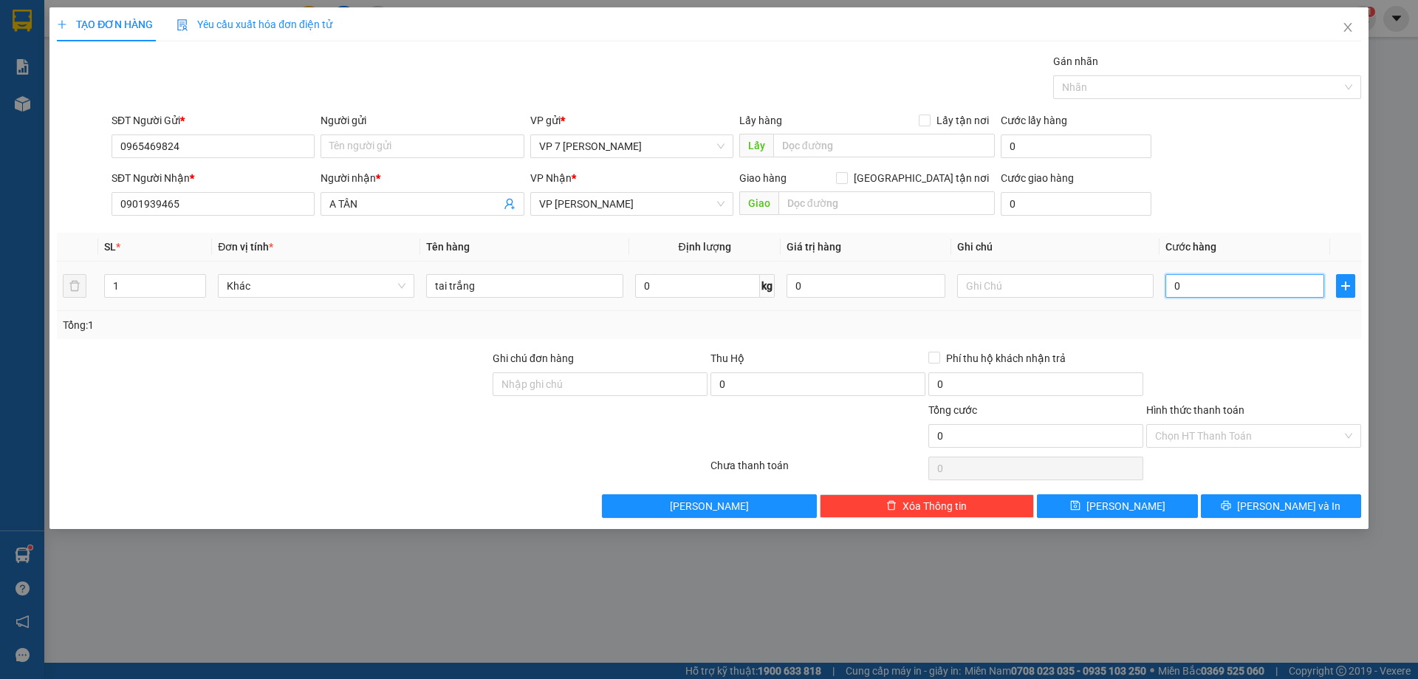
type input "4"
type input "40"
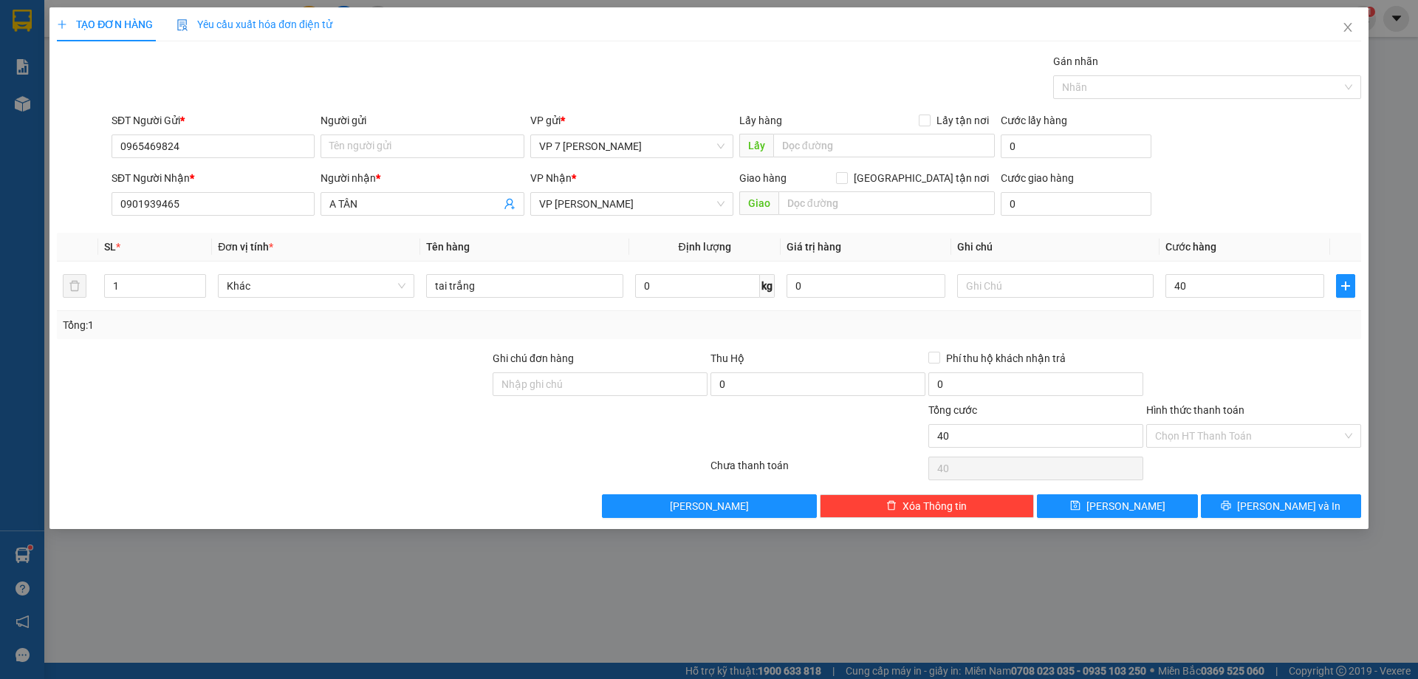
type input "40.000"
click at [1194, 361] on div at bounding box center [1254, 376] width 218 height 52
click at [1227, 287] on input "40.000" at bounding box center [1245, 286] width 159 height 24
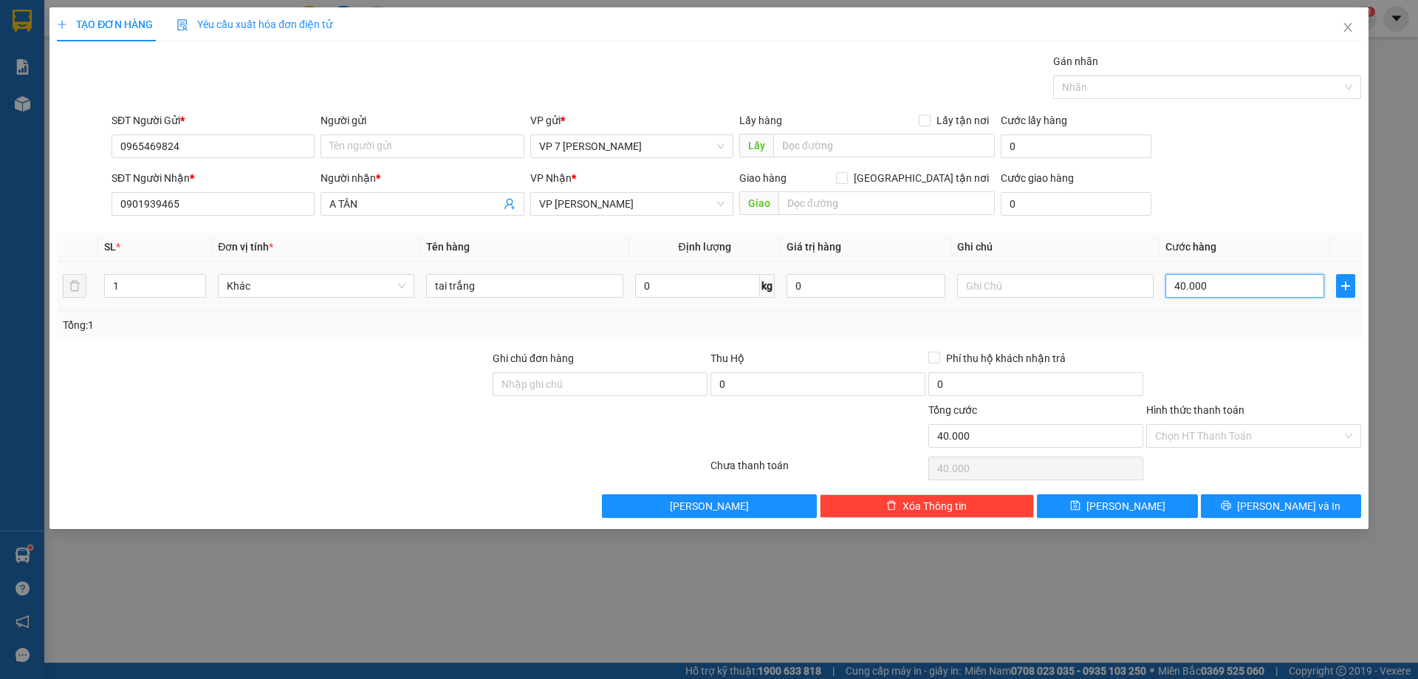
type input "0"
type input "05"
type input "5"
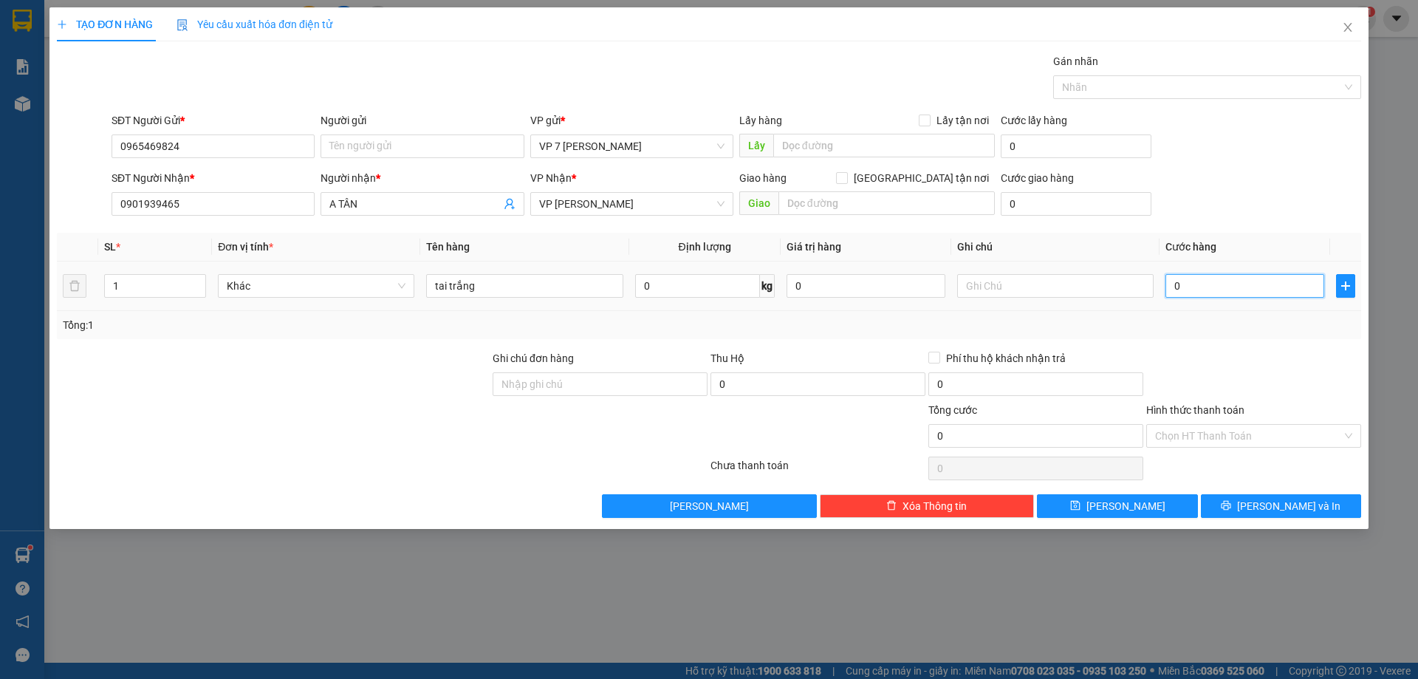
type input "5"
type input "050"
type input "50"
type input "50.000"
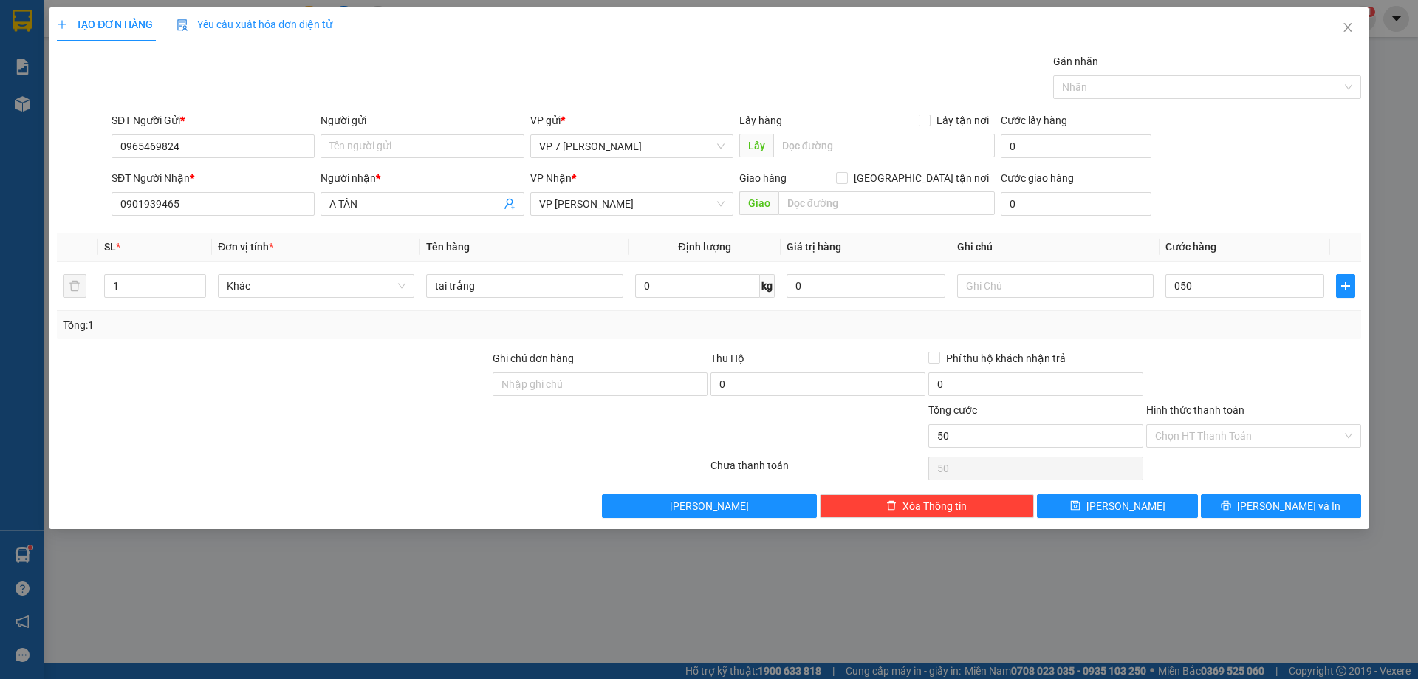
type input "50.000"
click at [1211, 324] on div "Tổng: 1" at bounding box center [709, 325] width 1293 height 16
click at [1220, 499] on button "[PERSON_NAME] và In" at bounding box center [1281, 506] width 160 height 24
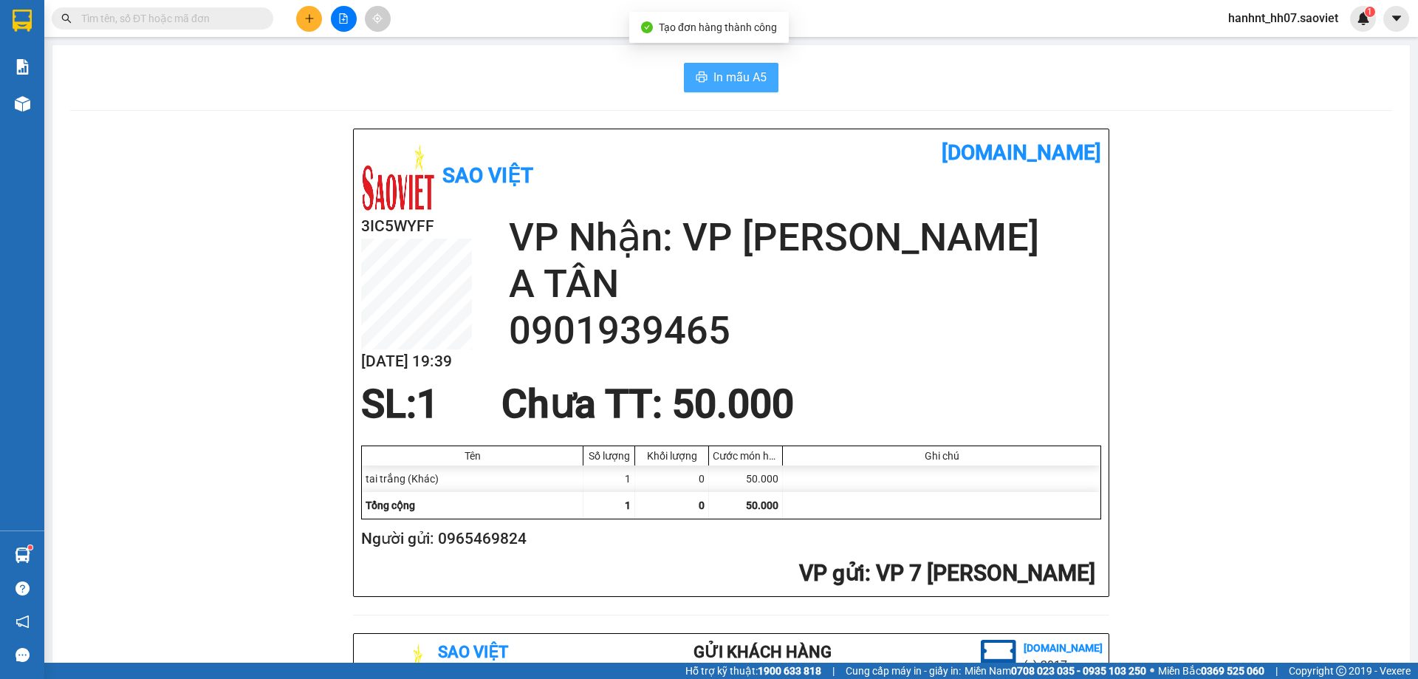
click at [713, 75] on span "In mẫu A5" at bounding box center [739, 77] width 53 height 18
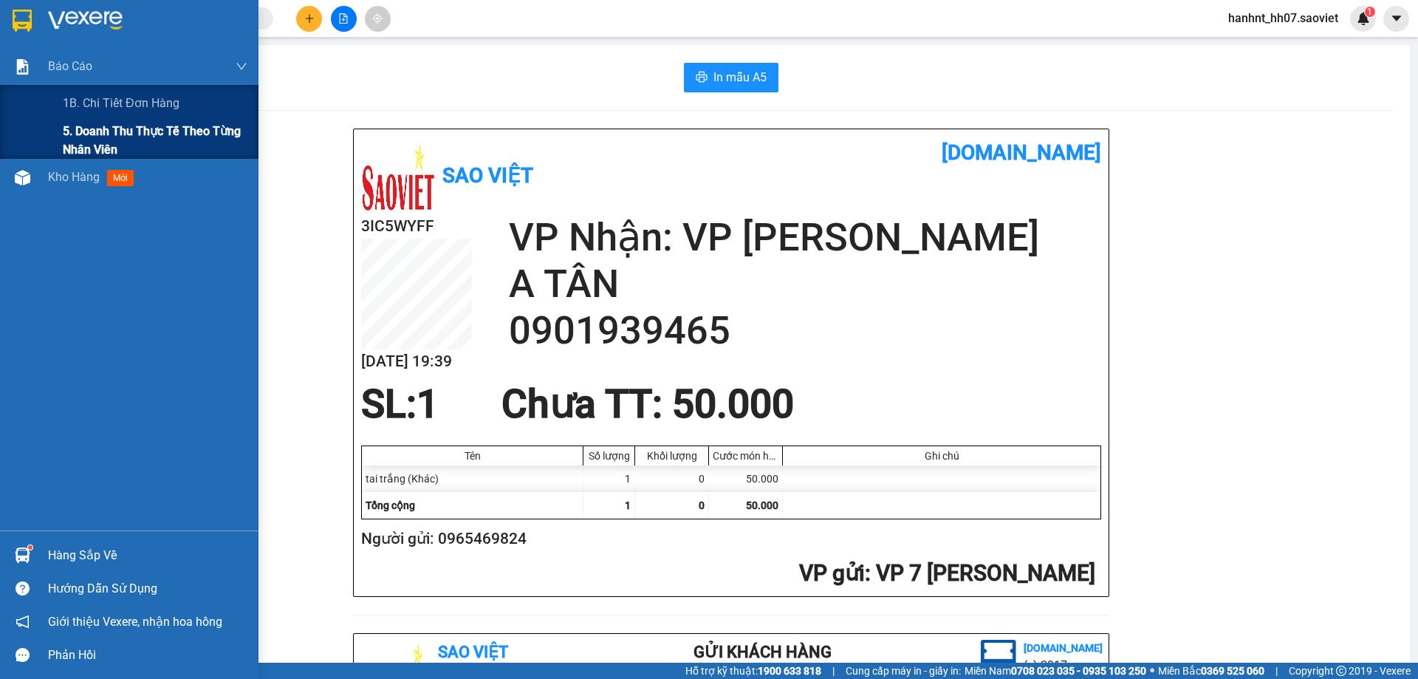
click at [96, 128] on span "5. Doanh thu thực tế theo từng nhân viên" at bounding box center [155, 140] width 185 height 37
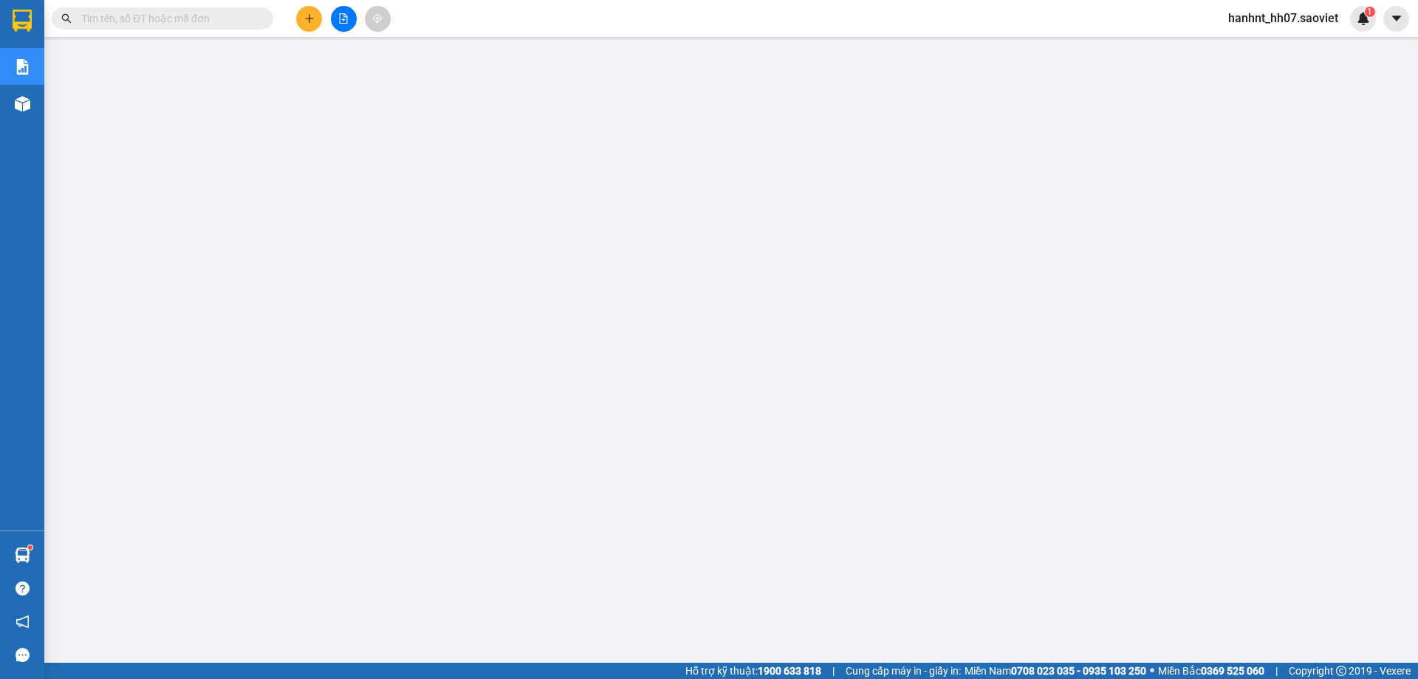
click at [180, 16] on input "text" at bounding box center [168, 18] width 174 height 16
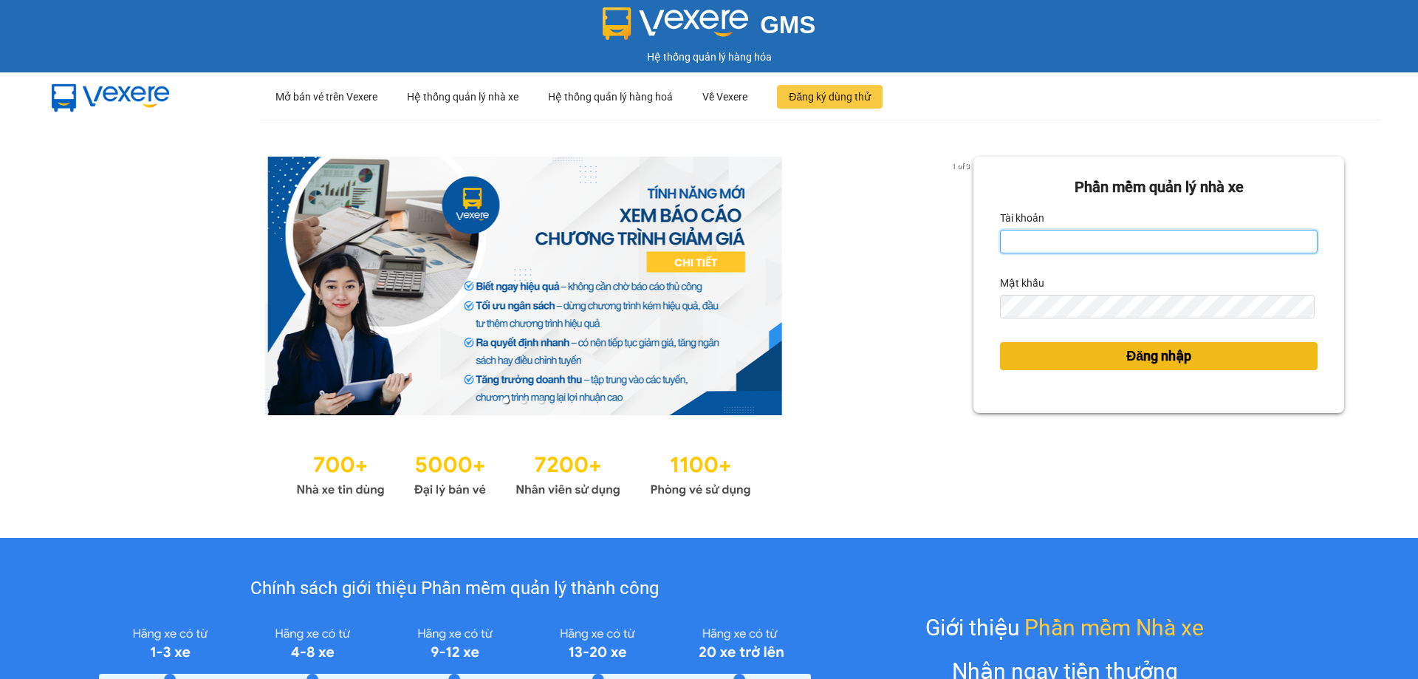
type input "hanhnt_hh07.saoviet"
click at [1081, 355] on button "Đăng nhập" at bounding box center [1159, 356] width 318 height 28
click at [1081, 358] on div "Phần mềm quản lý nhà xe Tài khoản hanhnt_hh07.saoviet Mật khẩu Đăng nhập" at bounding box center [1158, 329] width 371 height 344
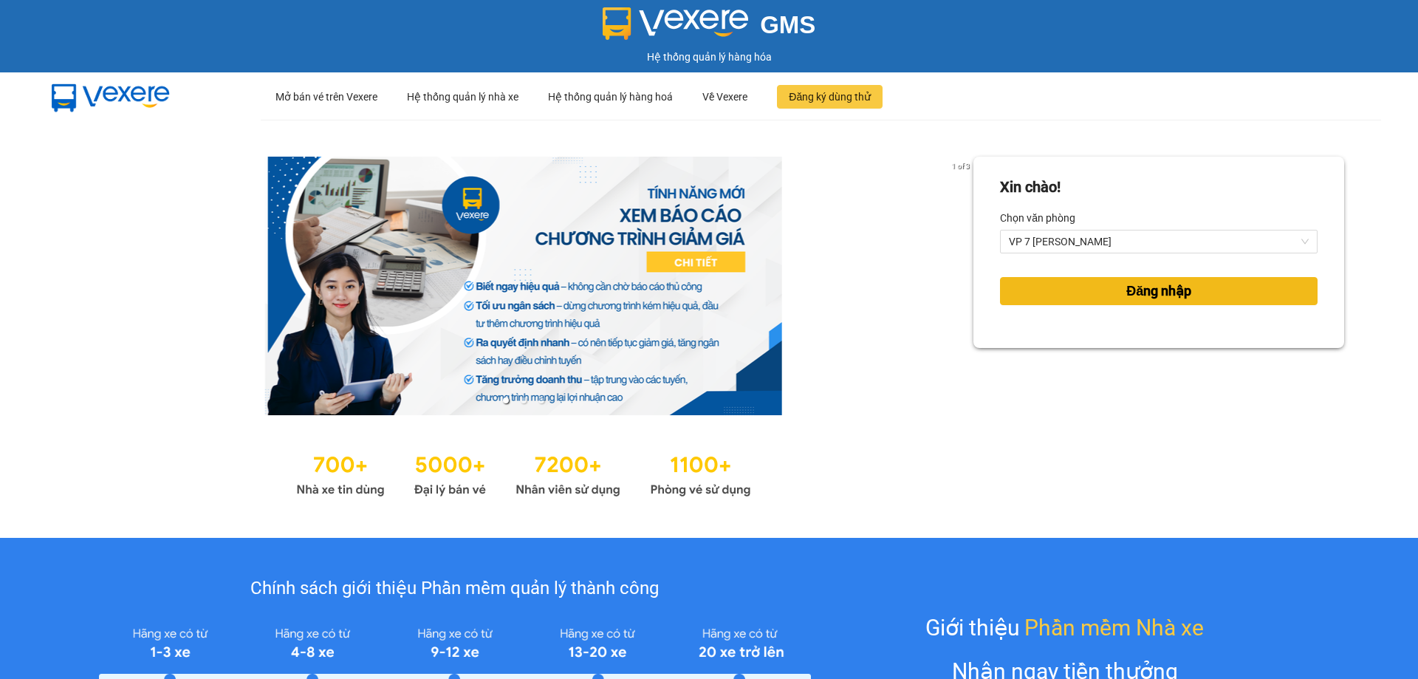
click at [1126, 291] on span "Đăng nhập" at bounding box center [1158, 291] width 65 height 21
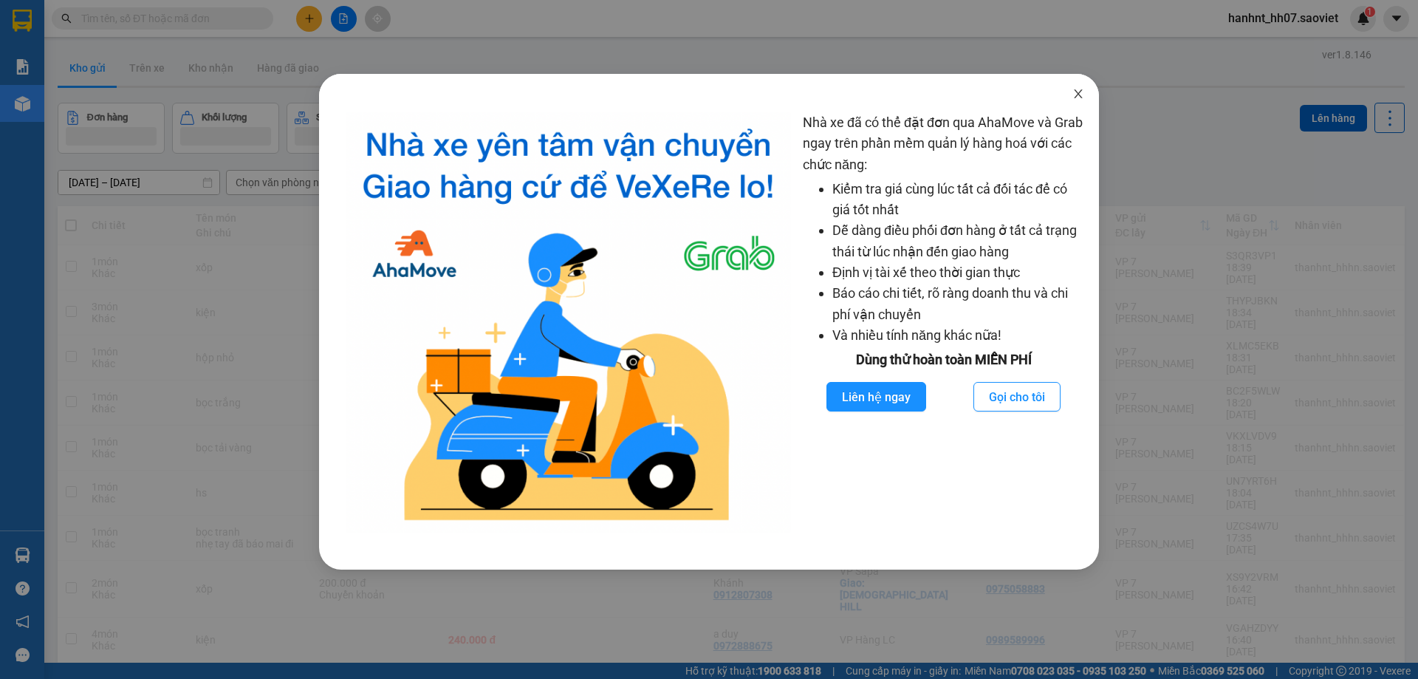
click at [1077, 106] on span "Close" at bounding box center [1078, 94] width 41 height 41
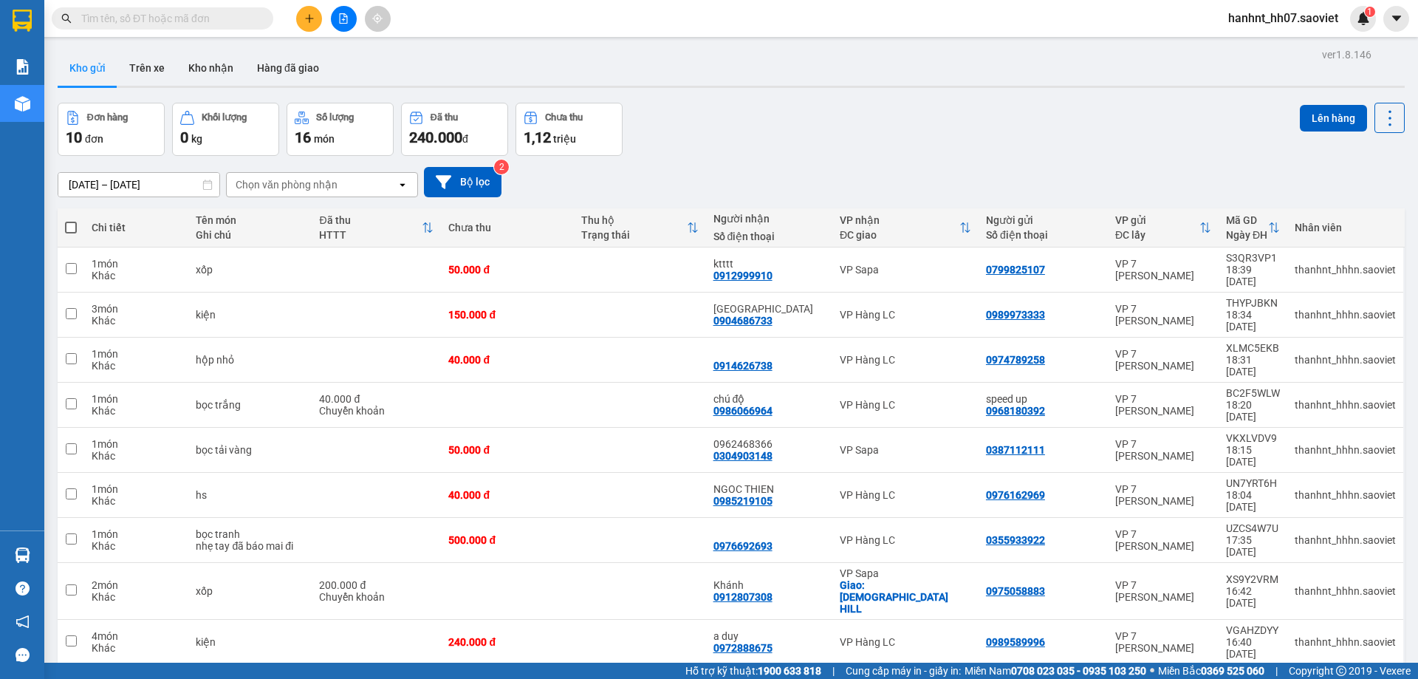
click at [203, 24] on input "text" at bounding box center [168, 18] width 174 height 16
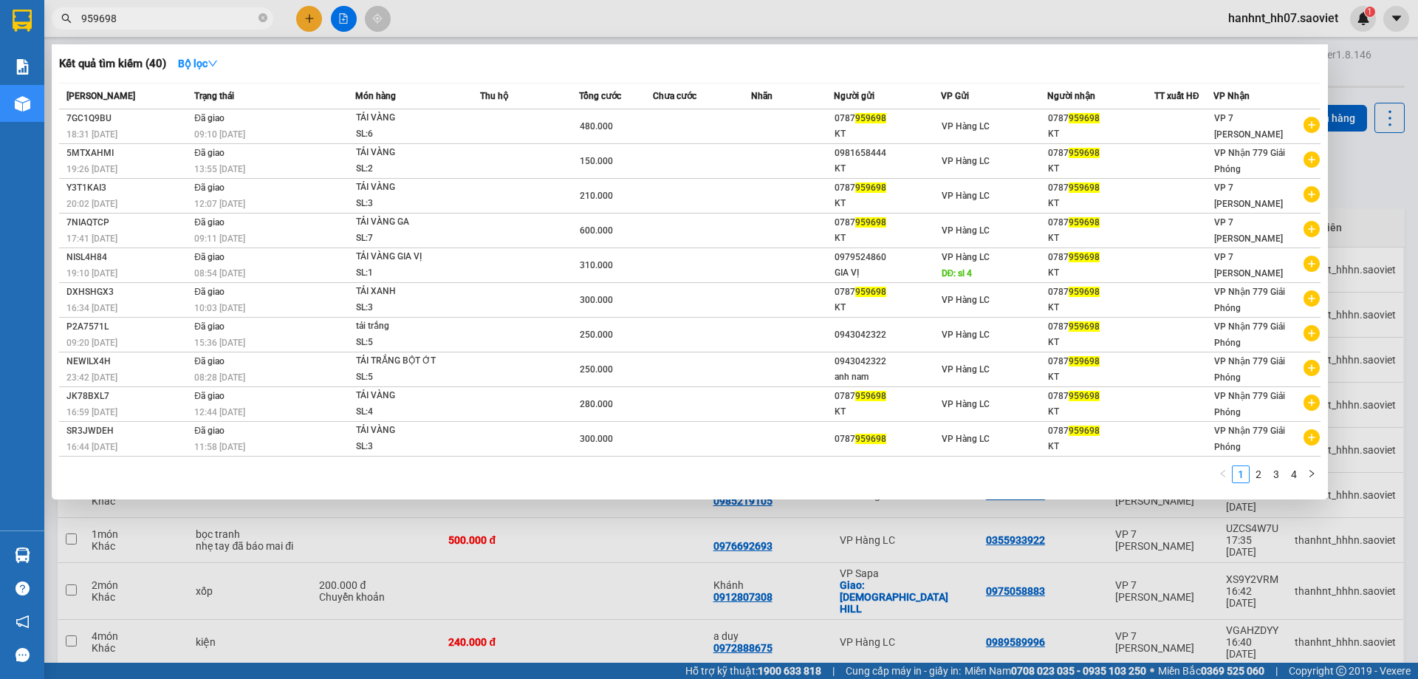
click at [133, 21] on input "959698" at bounding box center [168, 18] width 174 height 16
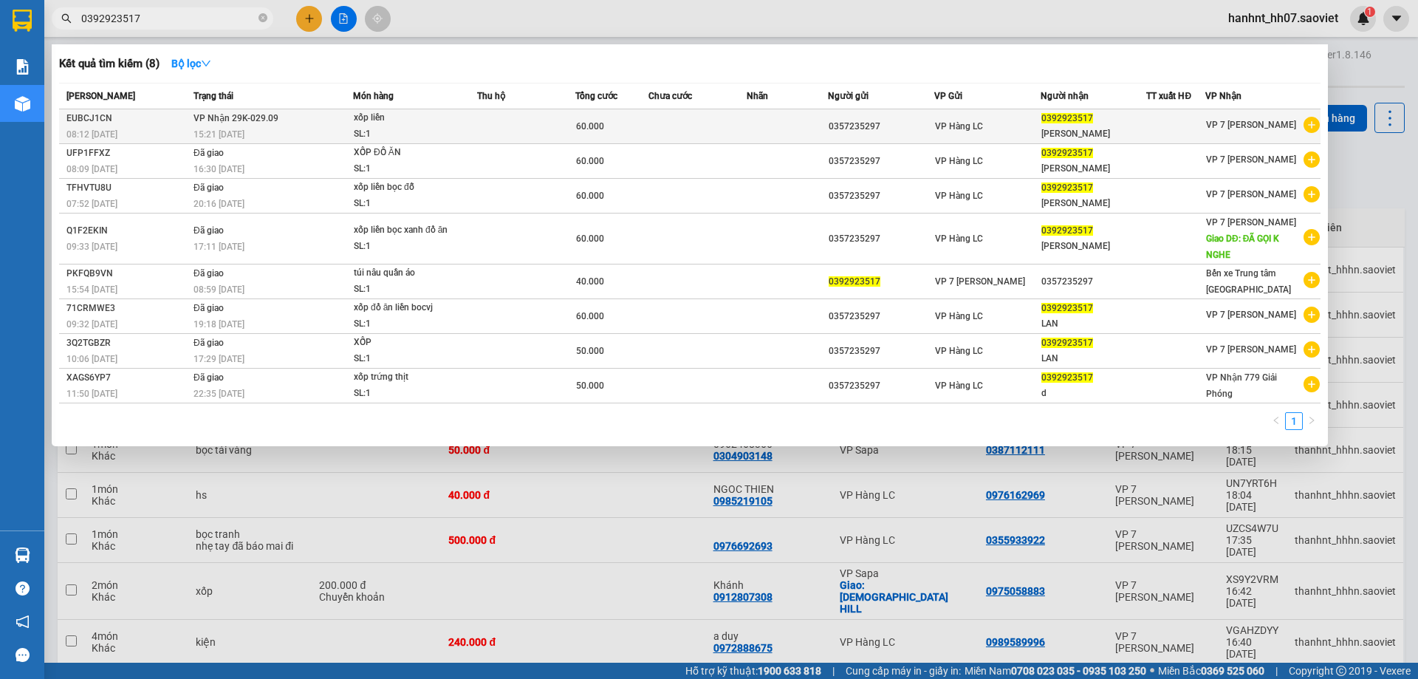
type input "0392923517"
click at [795, 124] on td at bounding box center [788, 126] width 82 height 35
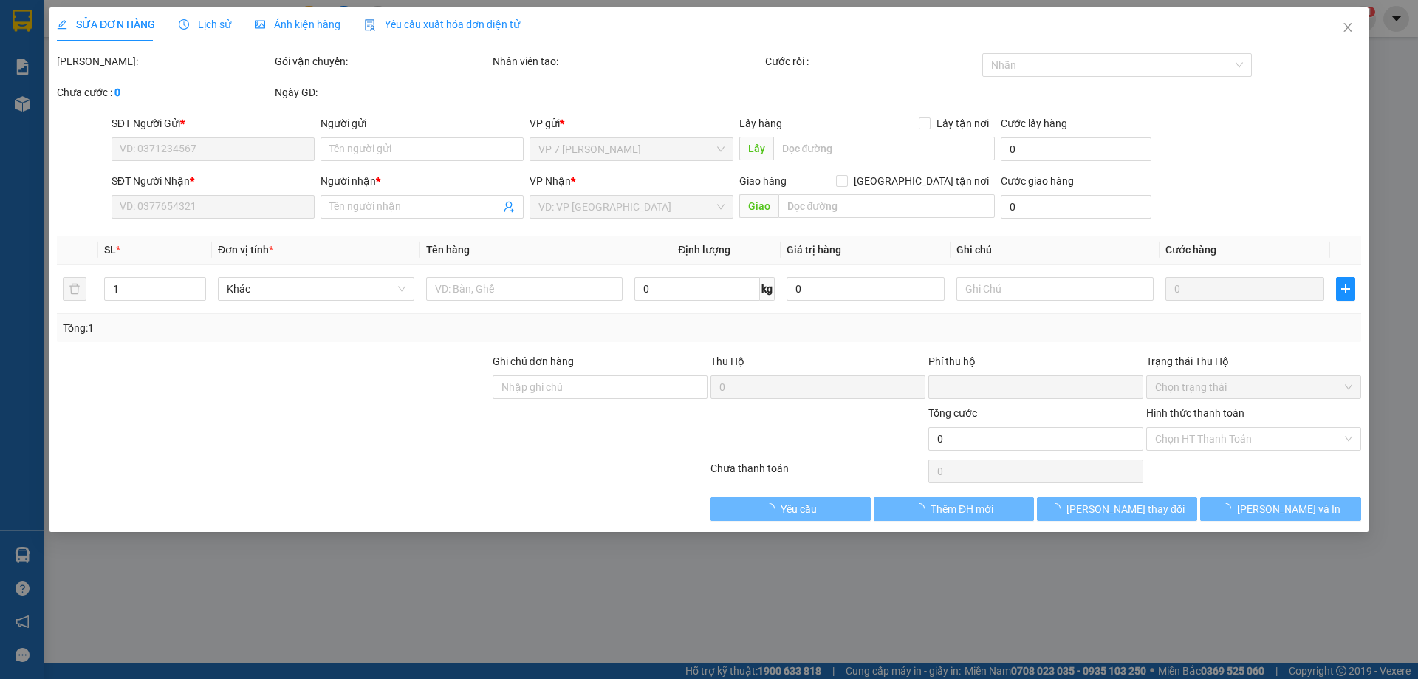
type input "0357235297"
type input "0392923517"
type input "mai lan"
type input "0"
type input "60.000"
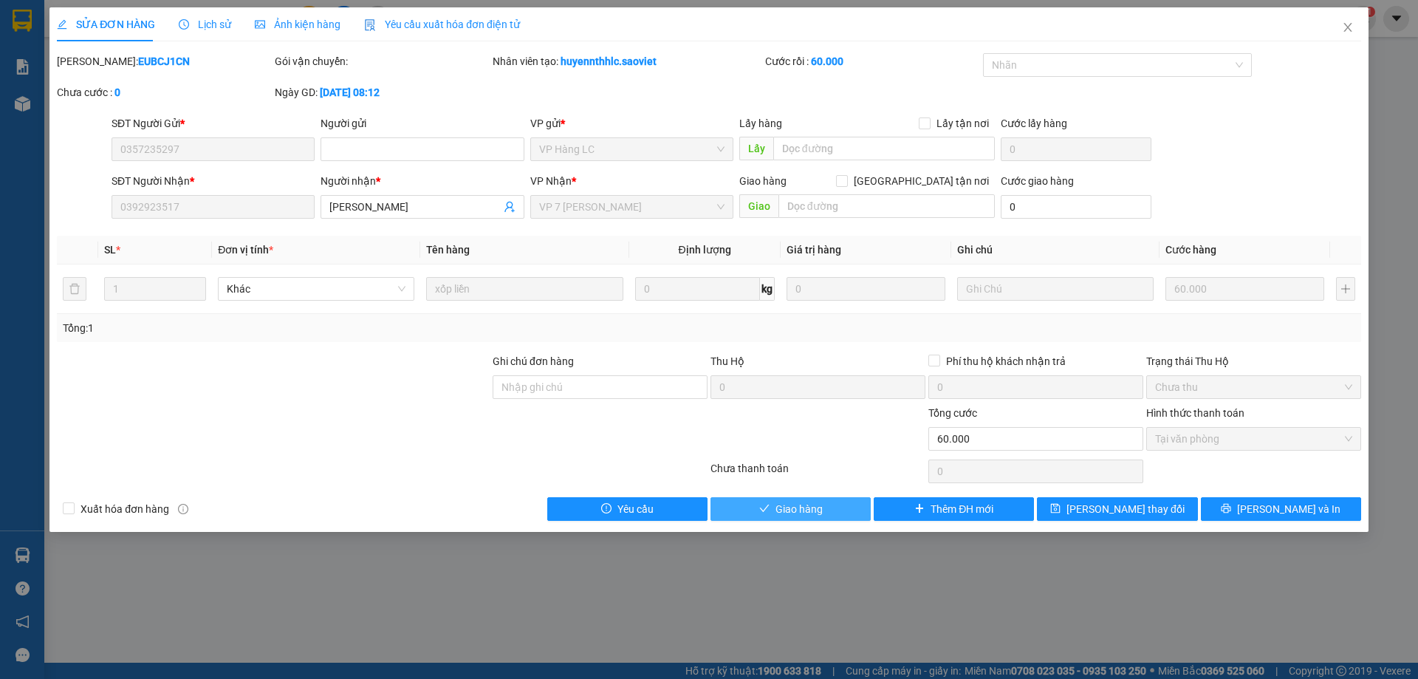
click at [815, 511] on span "Giao hàng" at bounding box center [799, 509] width 47 height 16
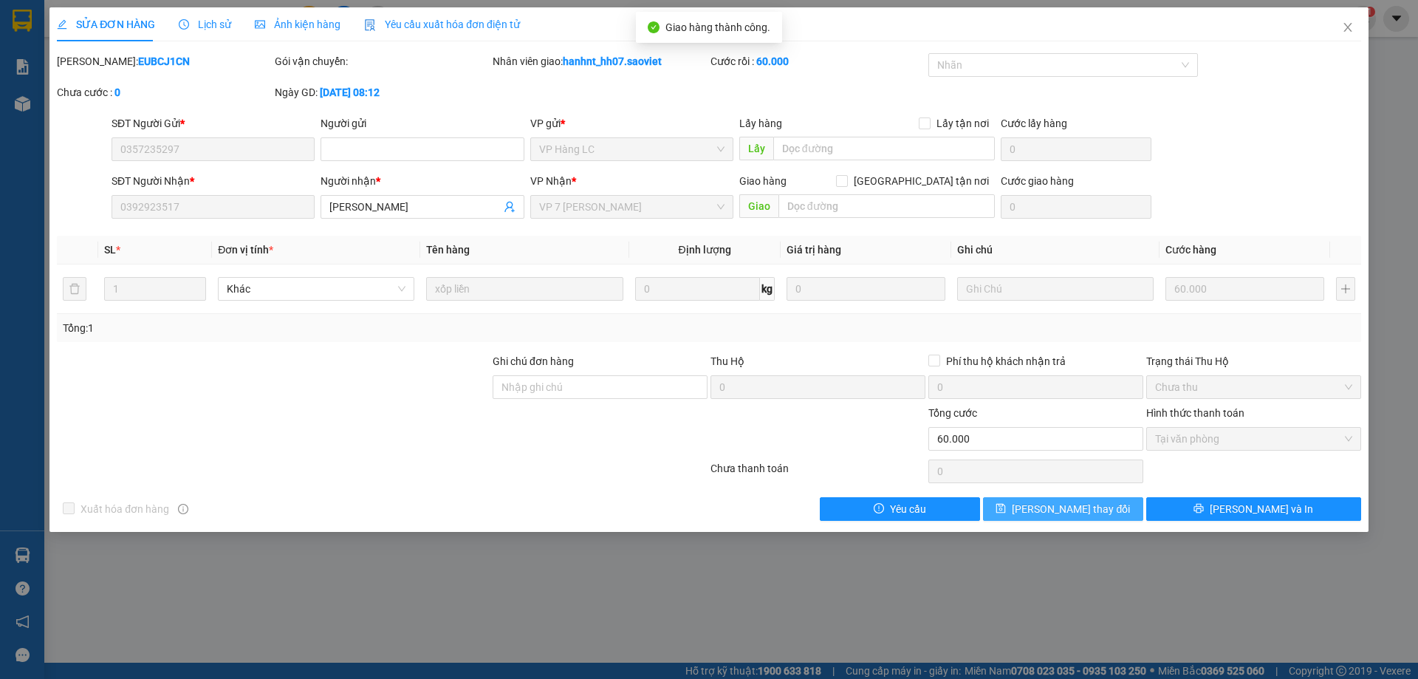
click at [1086, 519] on button "[PERSON_NAME] thay đổi" at bounding box center [1063, 509] width 160 height 24
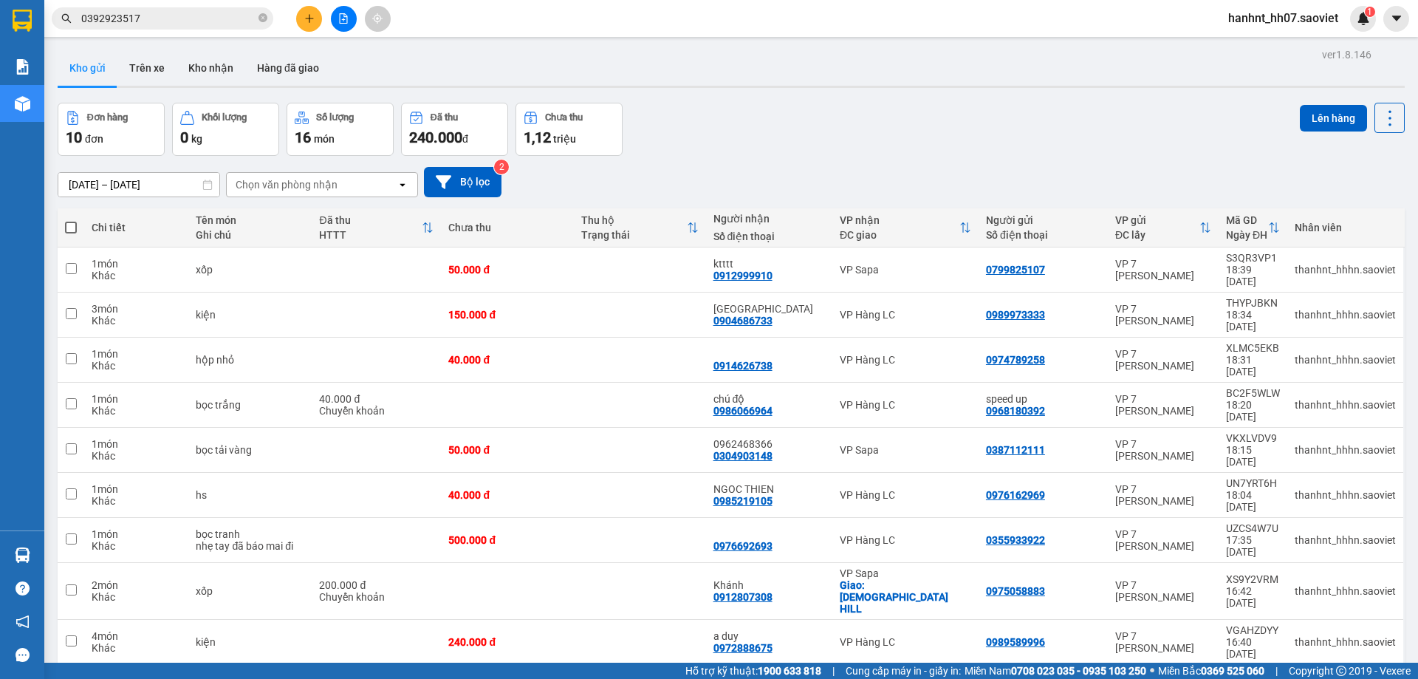
click at [1307, 23] on span "hanhnt_hh07.saoviet" at bounding box center [1283, 18] width 134 height 18
click at [1276, 47] on span "Đăng xuất" at bounding box center [1290, 46] width 101 height 16
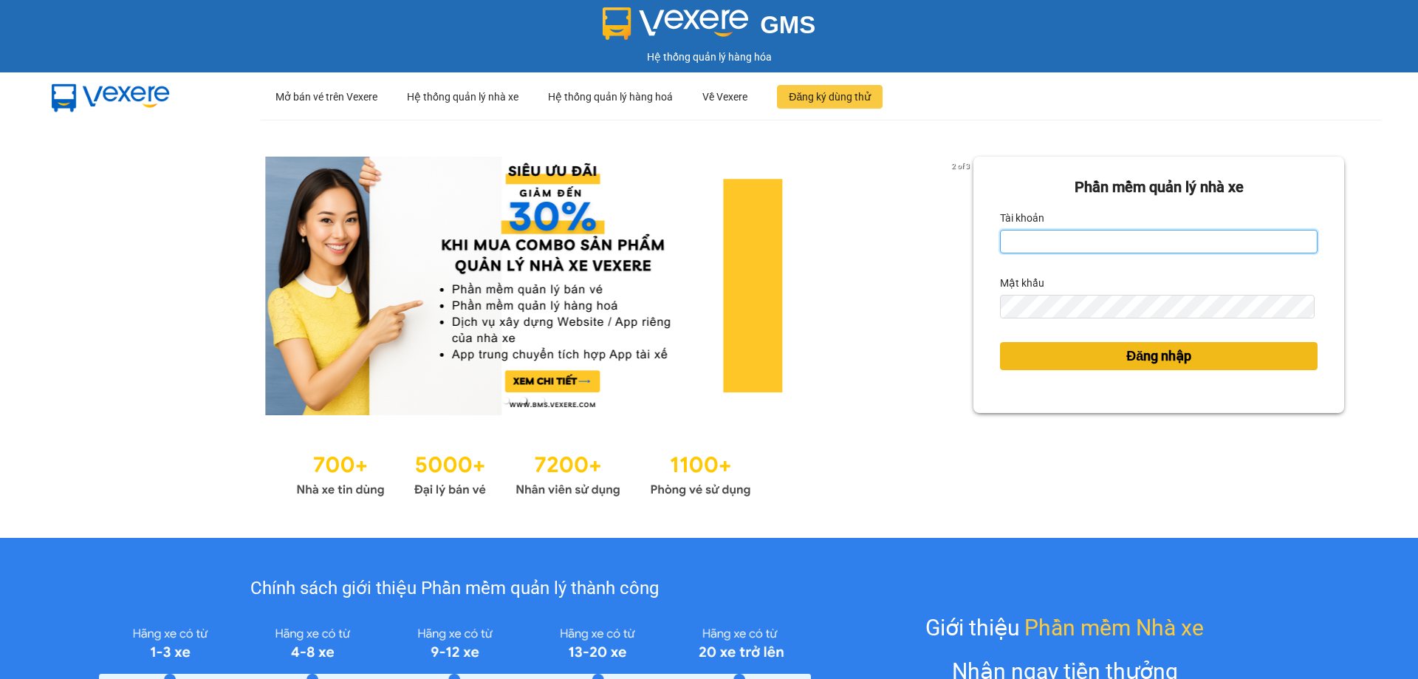
type input "hanhnt_hh07.saoviet"
click at [1177, 350] on span "Đăng nhập" at bounding box center [1158, 356] width 65 height 21
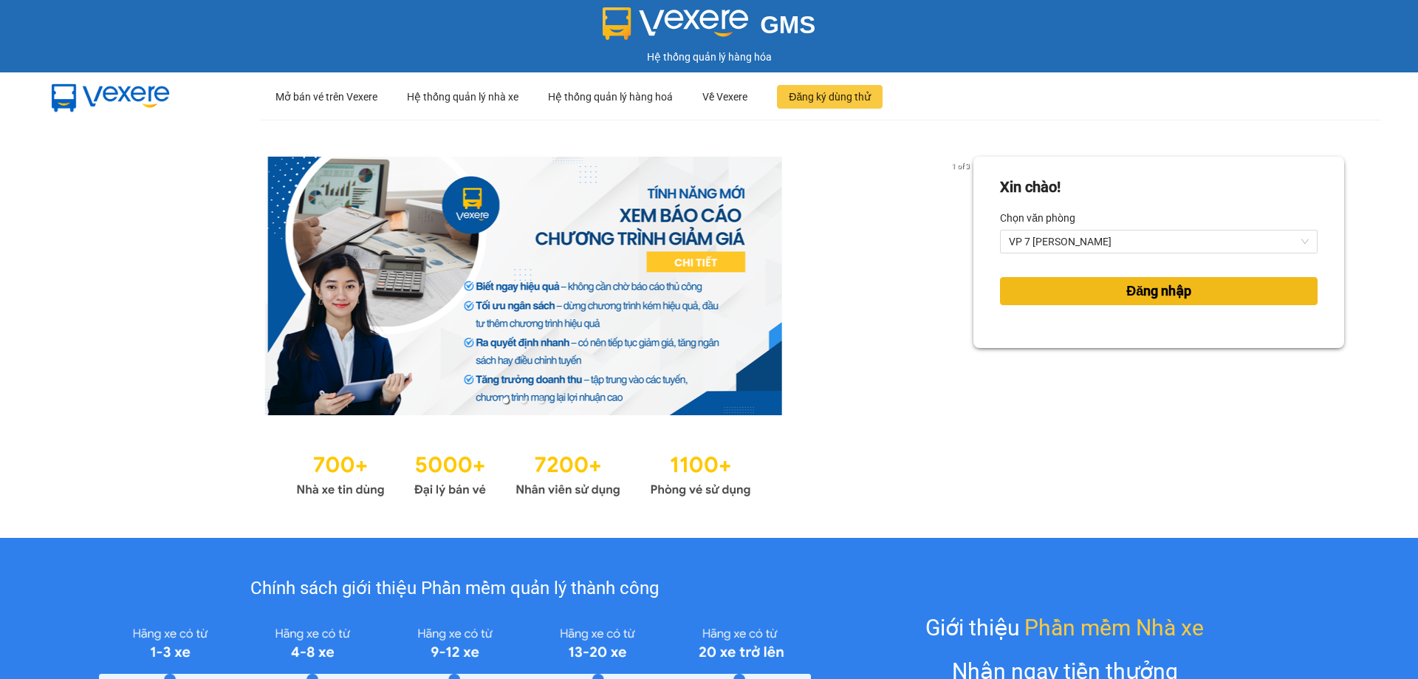
click at [1109, 289] on button "Đăng nhập" at bounding box center [1159, 291] width 318 height 28
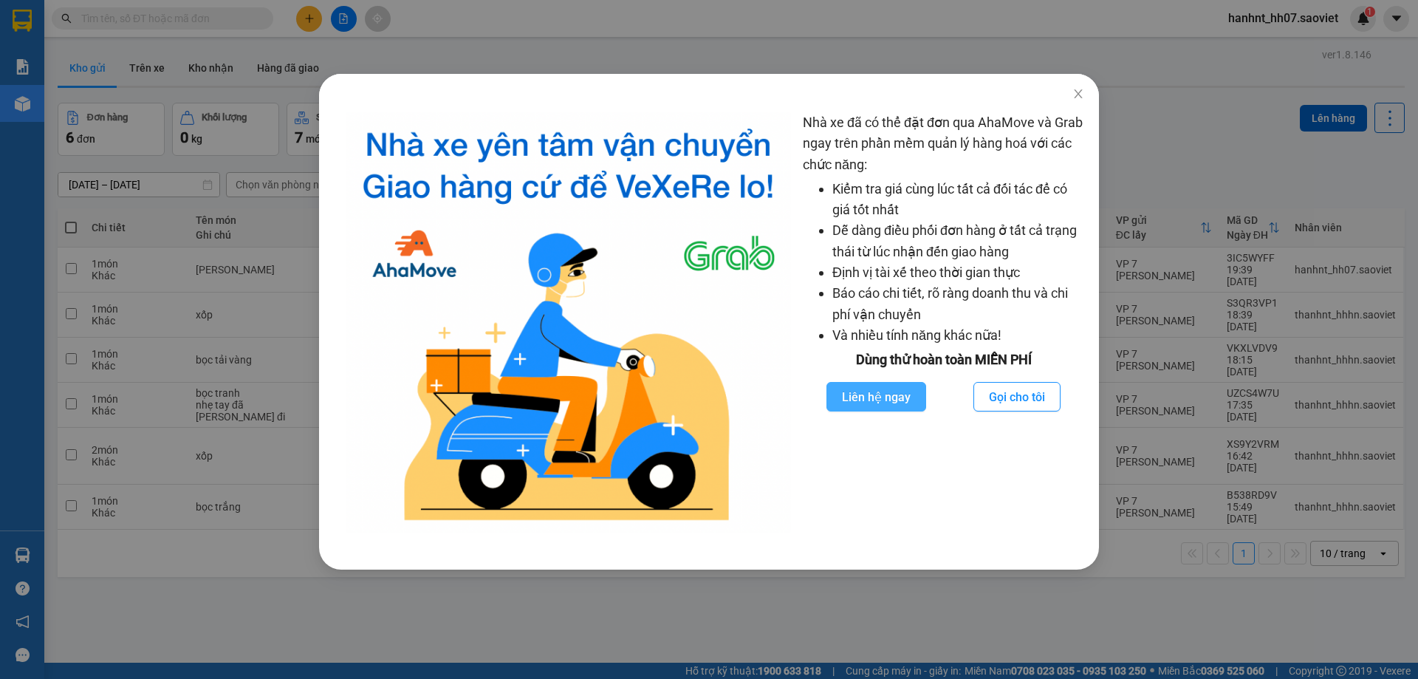
click at [890, 395] on span "Liên hệ ngay" at bounding box center [876, 397] width 69 height 18
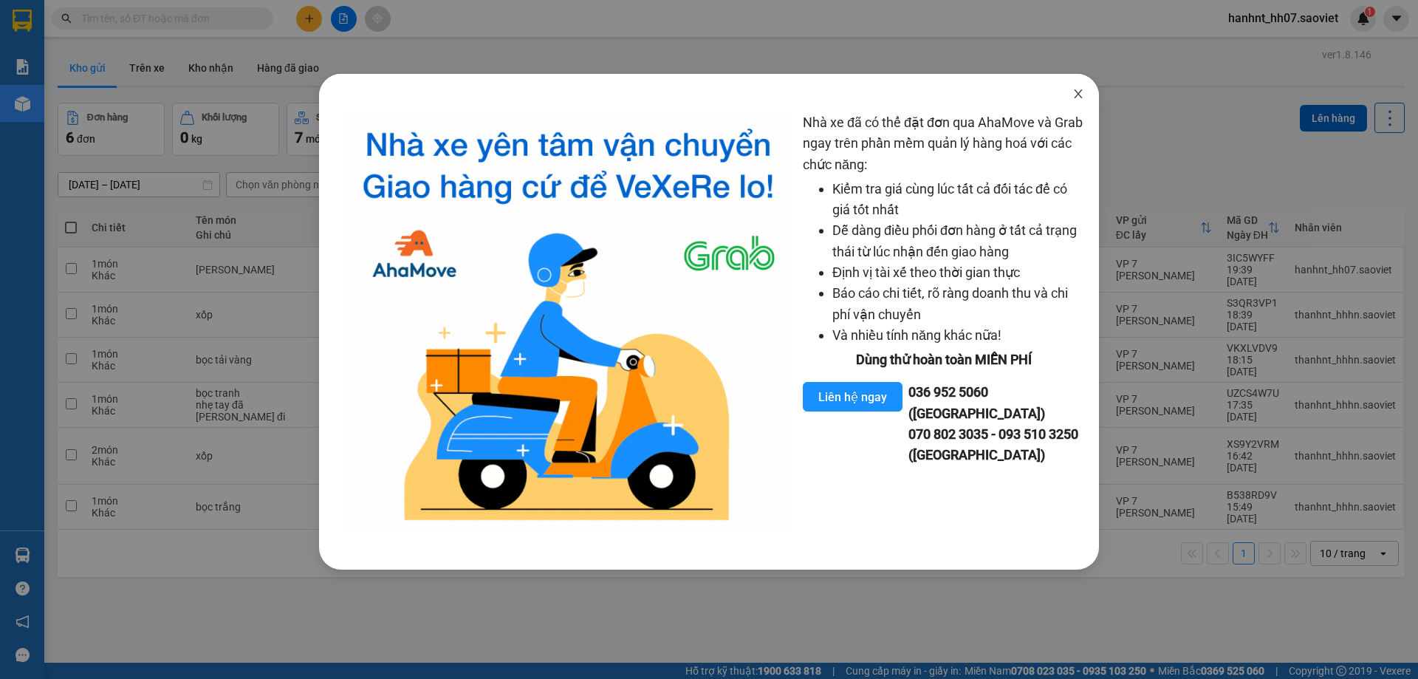
click at [1078, 87] on span "Close" at bounding box center [1078, 94] width 41 height 41
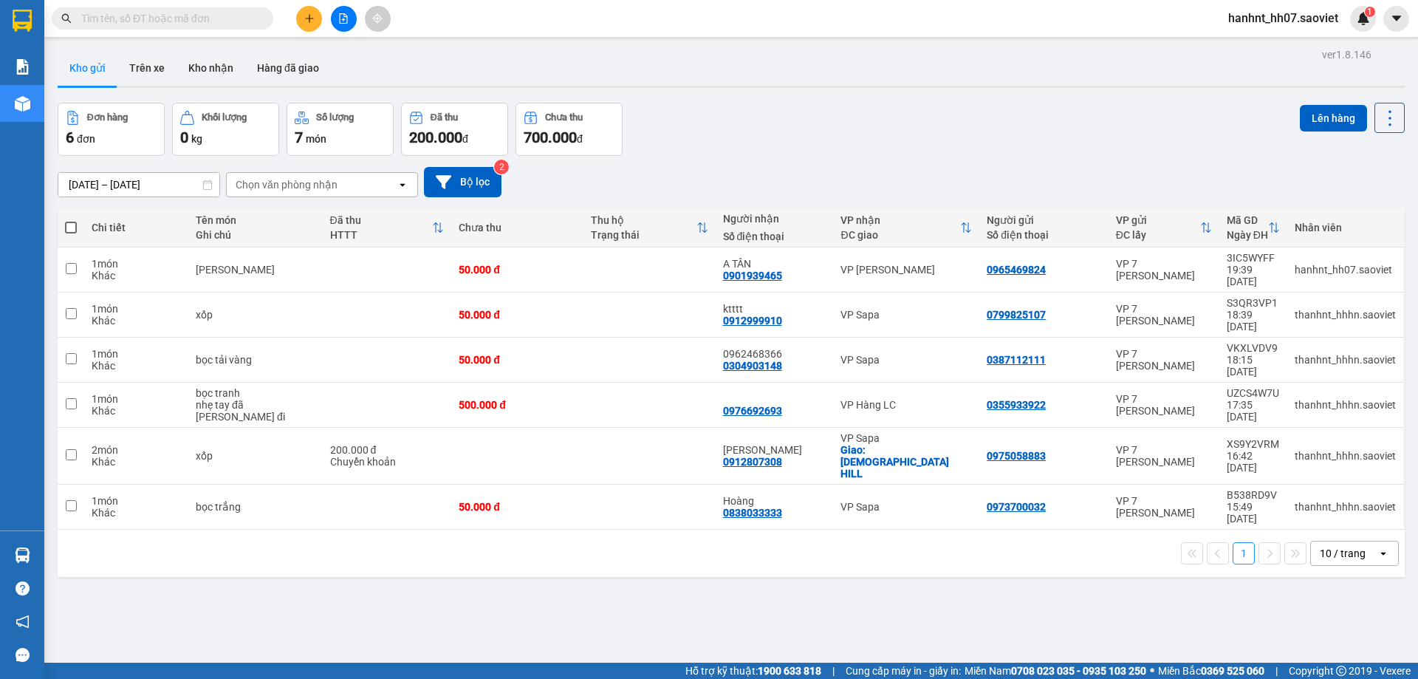
click at [1329, 546] on div "10 / trang" at bounding box center [1343, 553] width 46 height 15
click at [1331, 578] on span "50 / trang" at bounding box center [1334, 581] width 47 height 15
click at [74, 263] on input "checkbox" at bounding box center [71, 268] width 11 height 11
checkbox input "true"
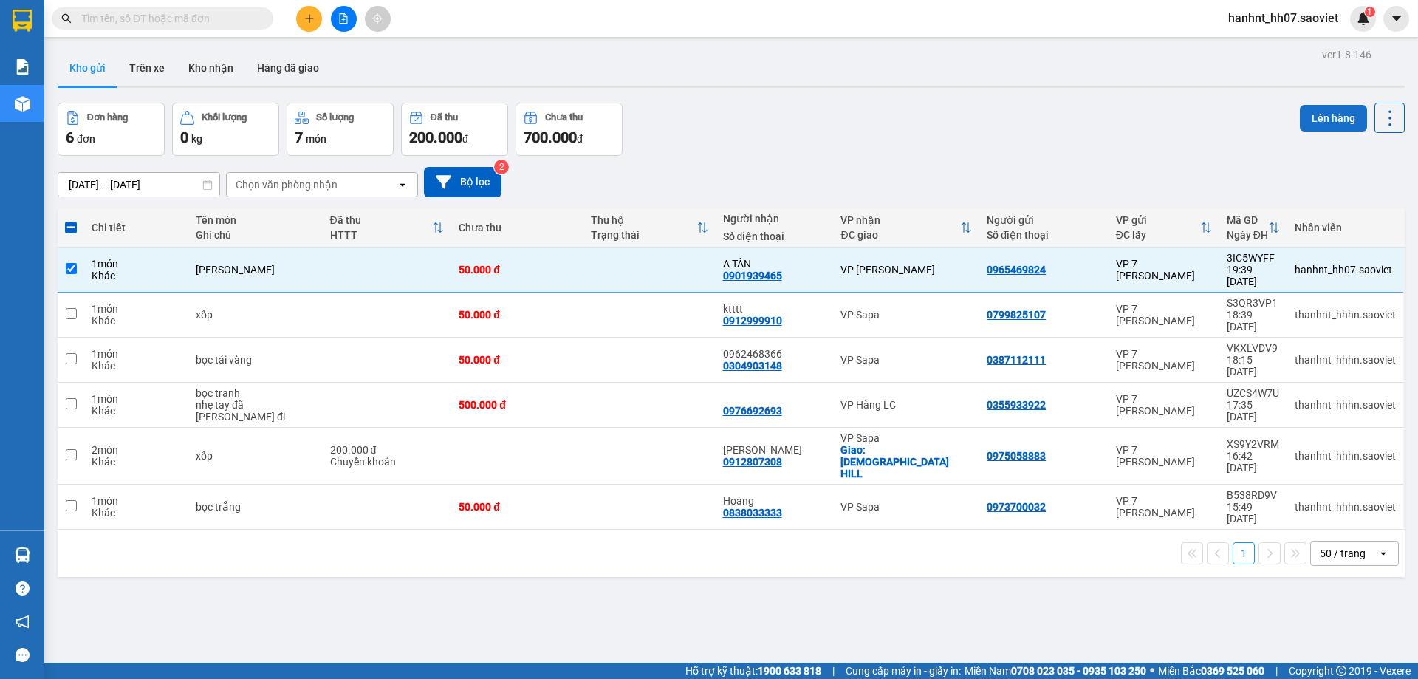
click at [1316, 117] on button "Lên hàng" at bounding box center [1333, 118] width 67 height 27
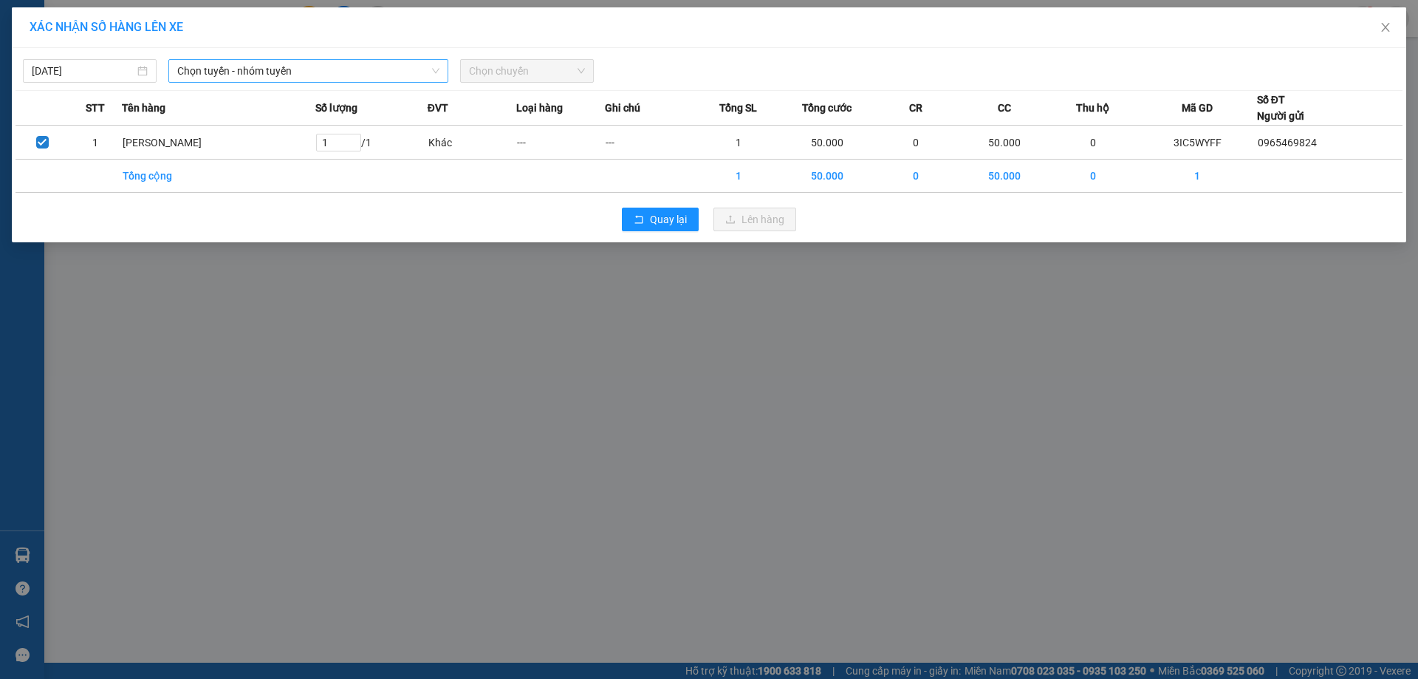
click at [235, 66] on span "Chọn tuyến - nhóm tuyến" at bounding box center [308, 71] width 262 height 22
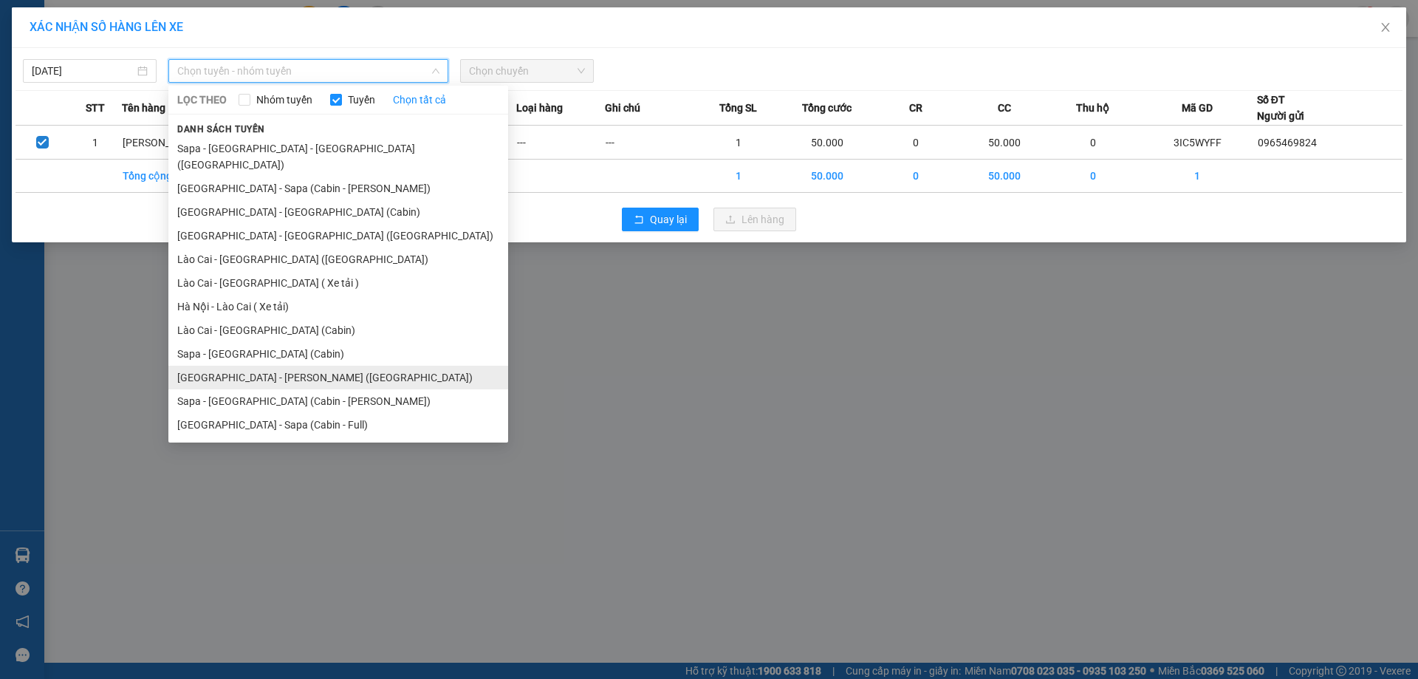
click at [246, 366] on li "Hà Nội - Lào Cai - Sapa (Giường)" at bounding box center [338, 378] width 340 height 24
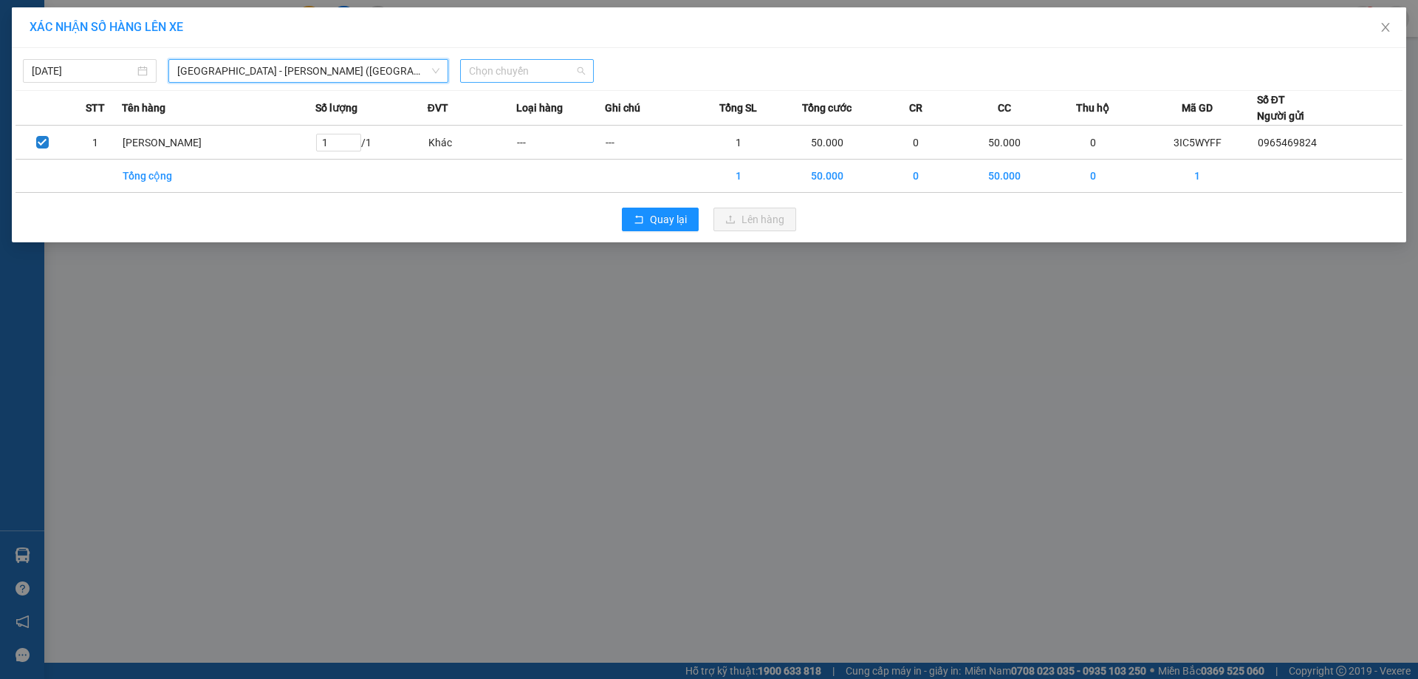
click at [524, 67] on span "Chọn chuyến" at bounding box center [527, 71] width 116 height 22
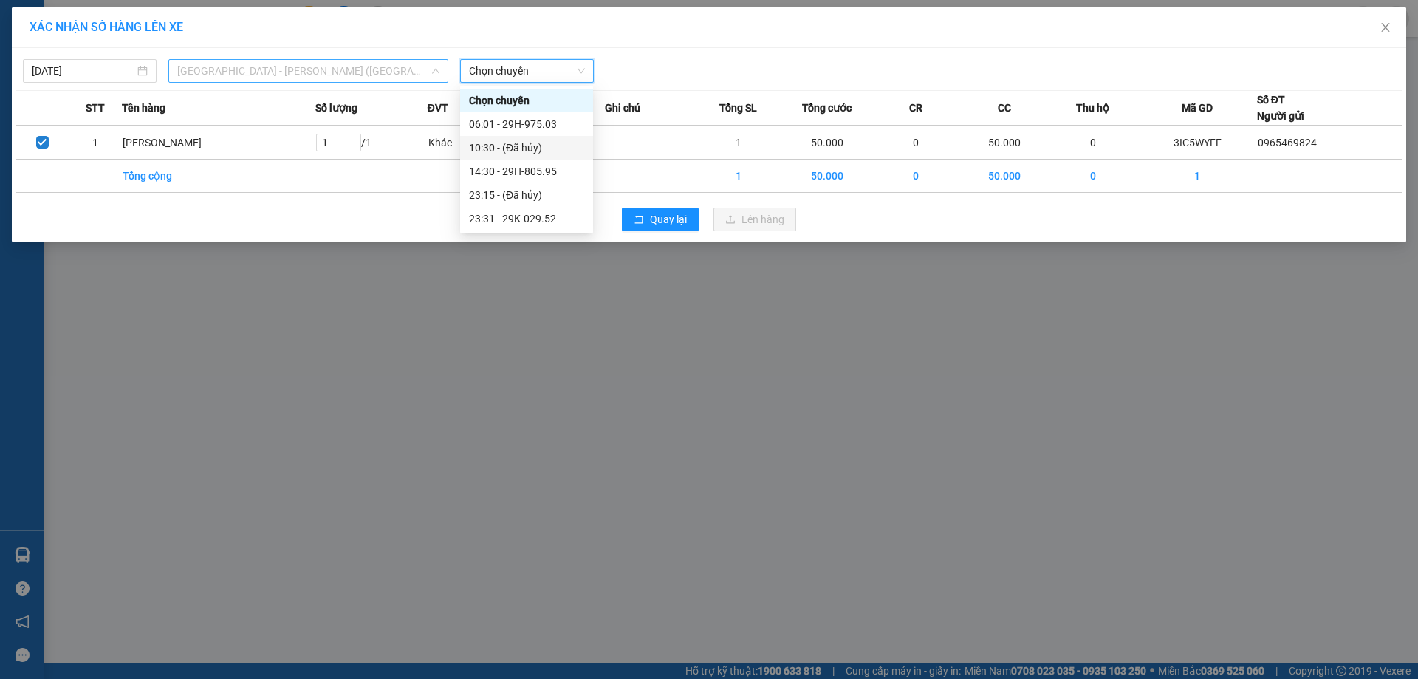
click at [229, 72] on span "Hà Nội - Lào Cai - Sapa (Giường)" at bounding box center [308, 71] width 262 height 22
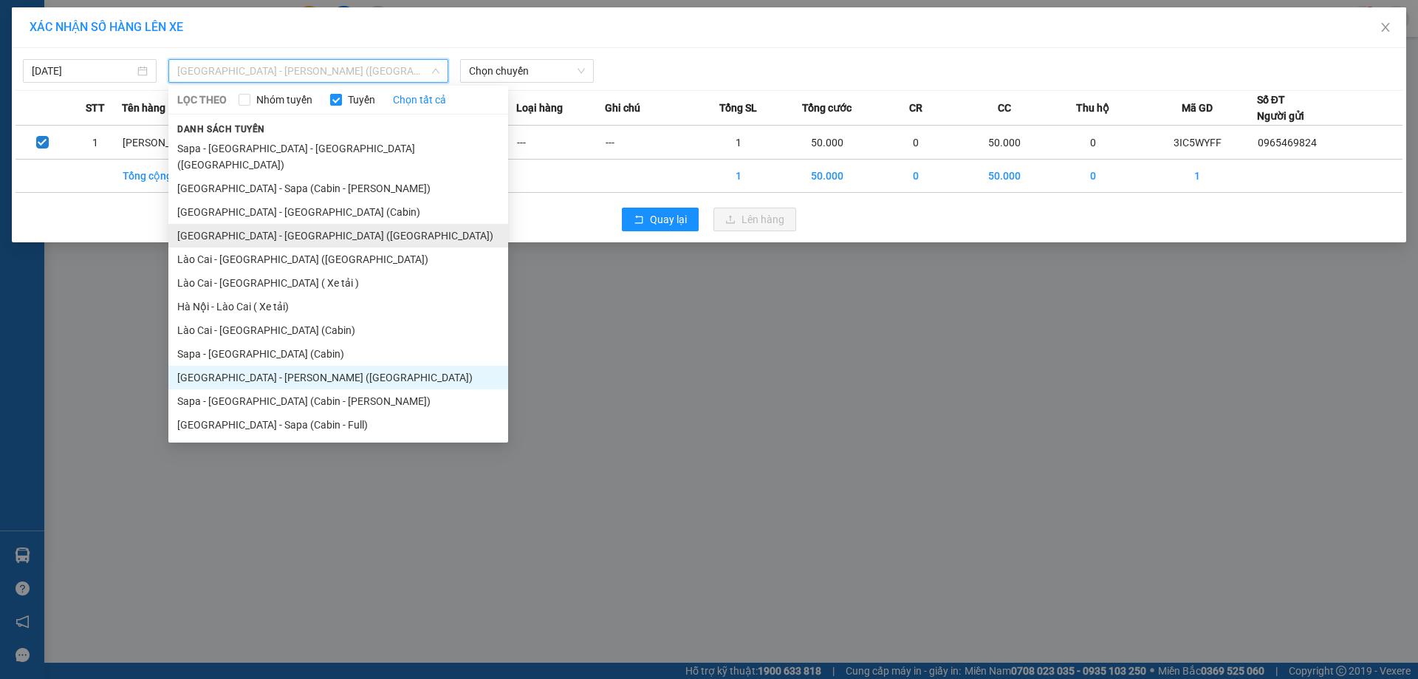
click at [270, 224] on li "Hà Nội - Lào Cai (Giường)" at bounding box center [338, 236] width 340 height 24
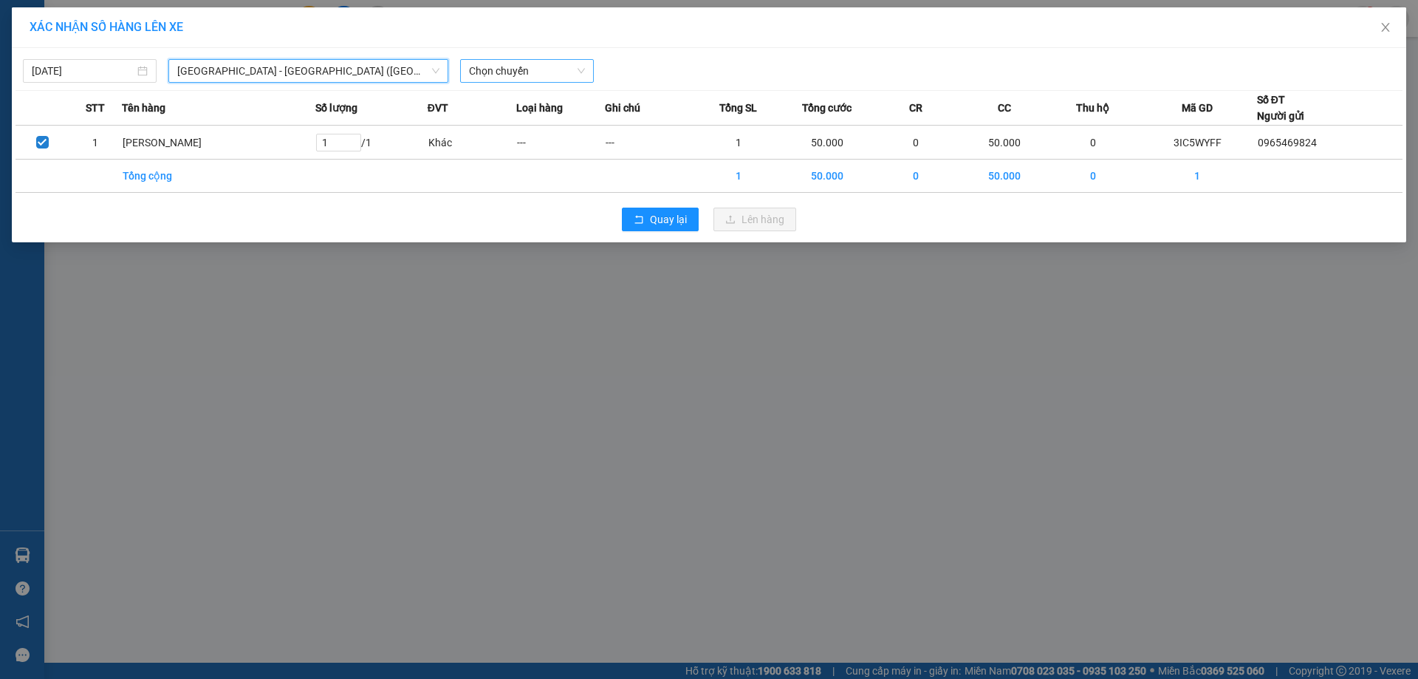
click at [502, 70] on span "Chọn chuyến" at bounding box center [527, 71] width 116 height 22
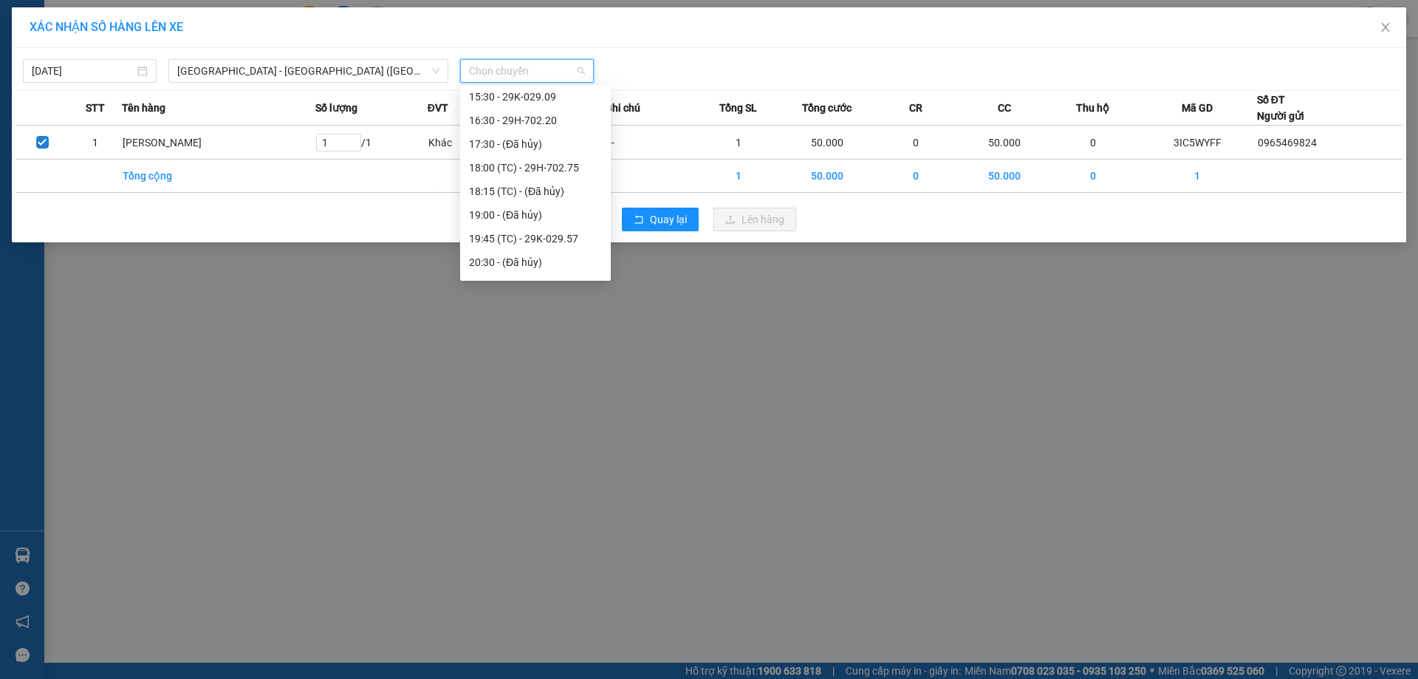
scroll to position [213, 0]
click at [508, 218] on div "19:45 (TC) - 29K-029.57" at bounding box center [535, 219] width 133 height 16
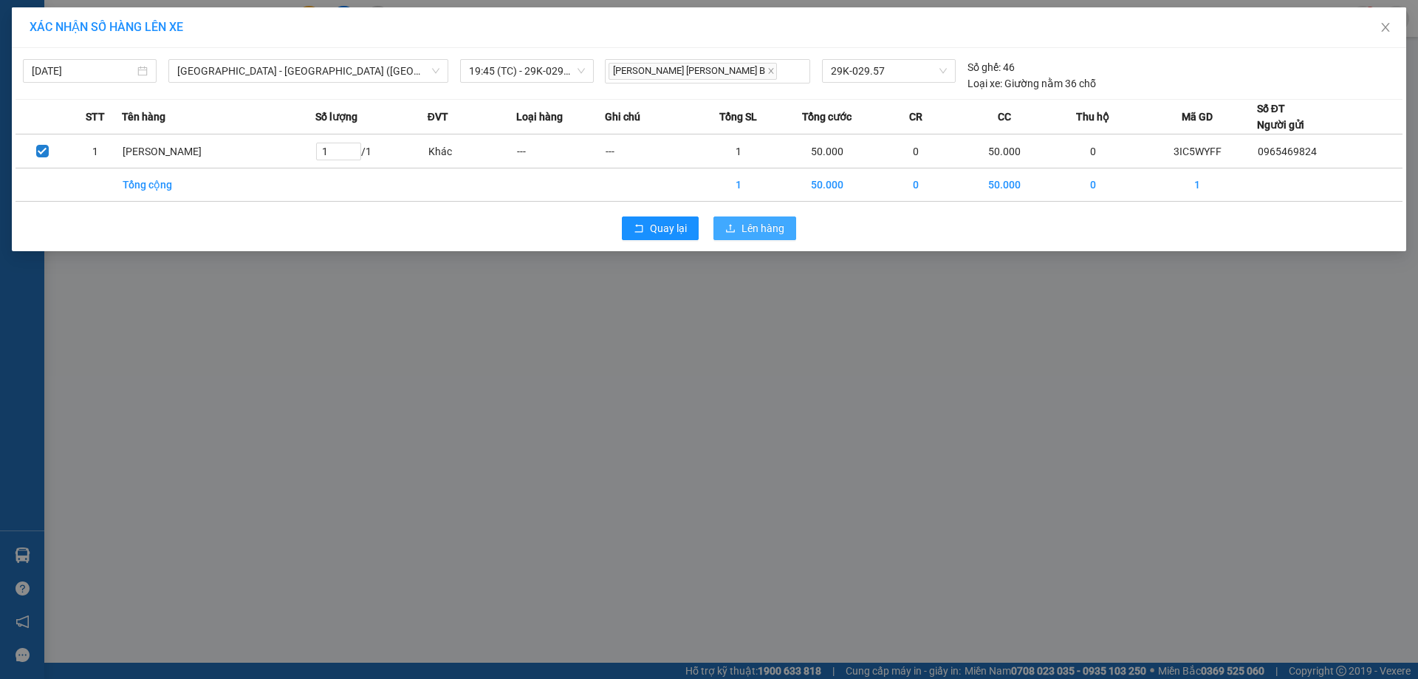
click at [736, 223] on button "Lên hàng" at bounding box center [754, 228] width 83 height 24
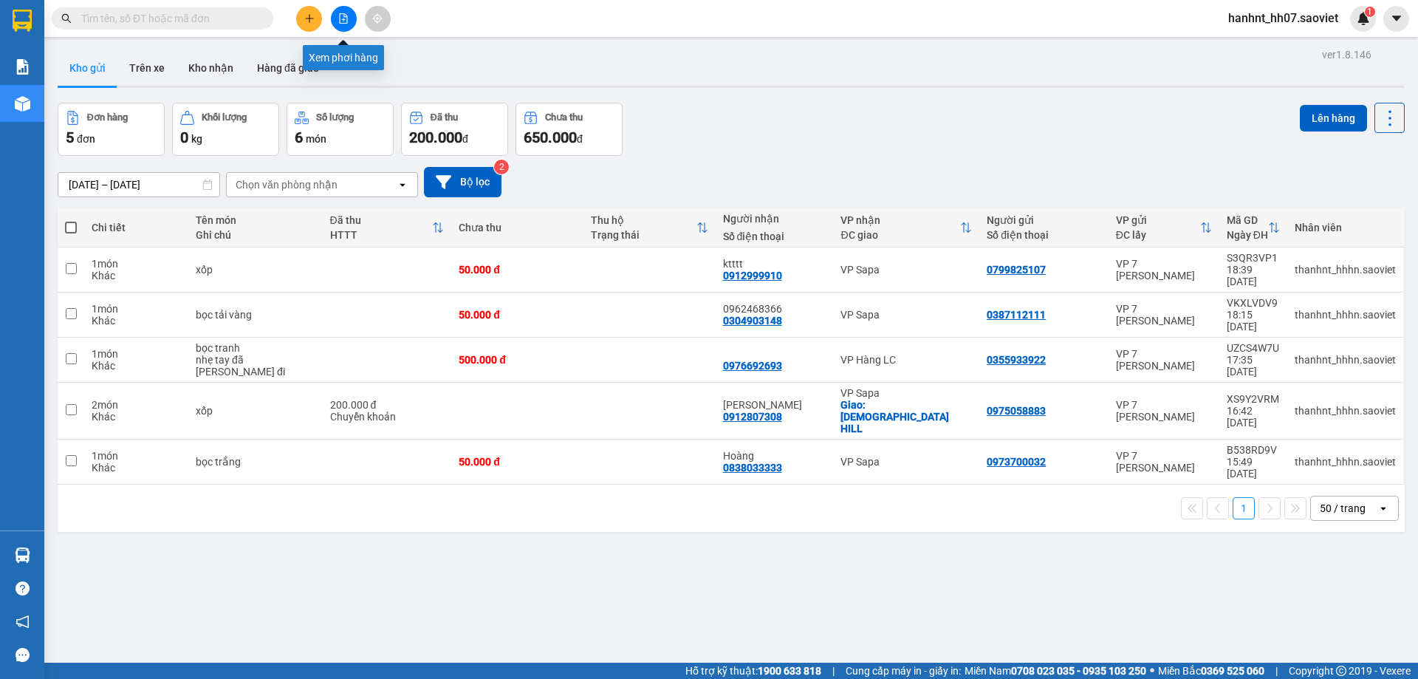
click at [345, 21] on icon "file-add" at bounding box center [343, 18] width 10 height 10
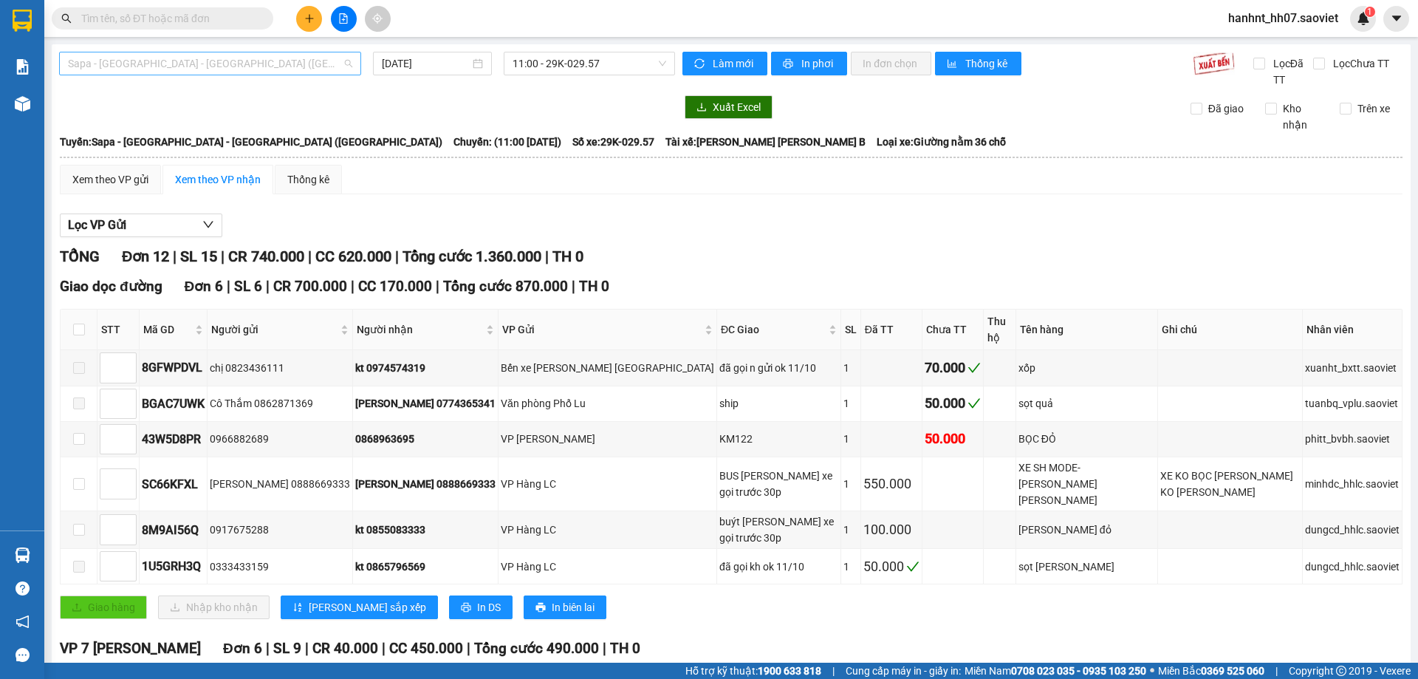
click at [182, 66] on span "Sapa - [GEOGRAPHIC_DATA] - [GEOGRAPHIC_DATA] ([GEOGRAPHIC_DATA])" at bounding box center [210, 63] width 284 height 22
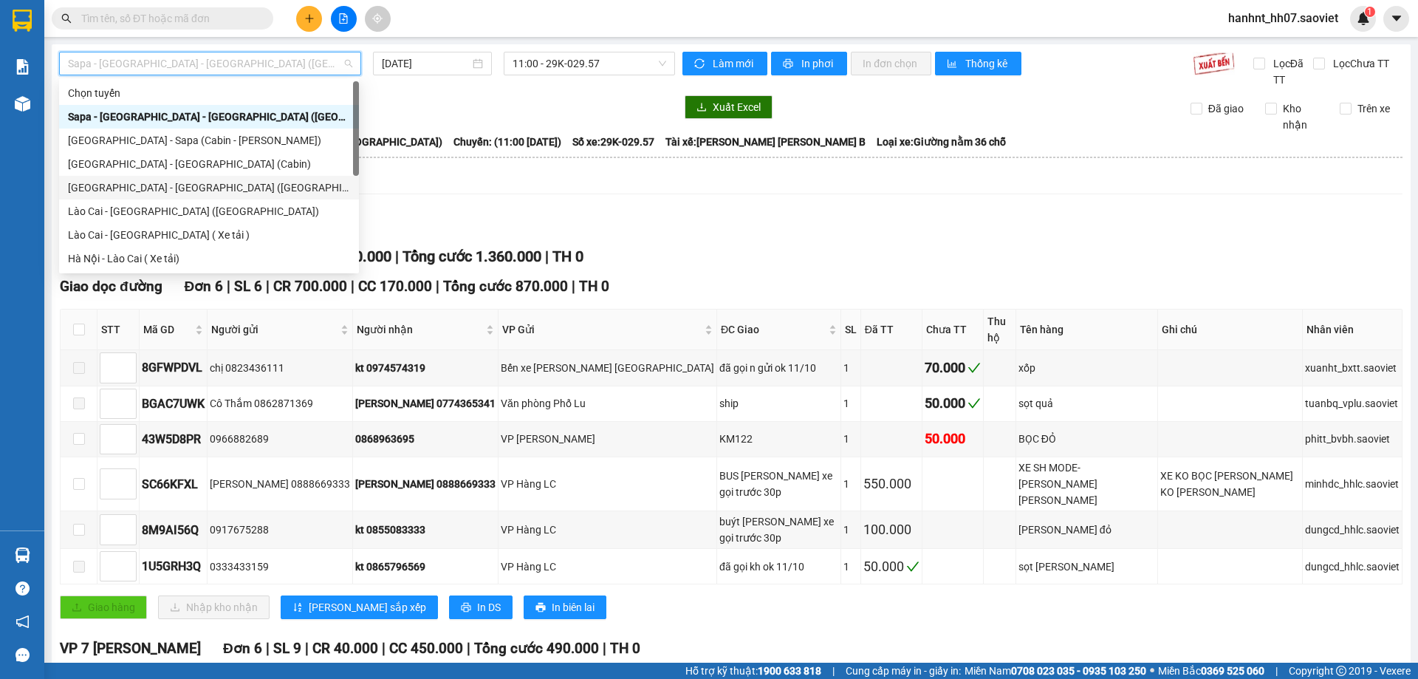
click at [139, 188] on div "Hà Nội - Lào Cai (Giường)" at bounding box center [209, 187] width 282 height 16
type input "[DATE]"
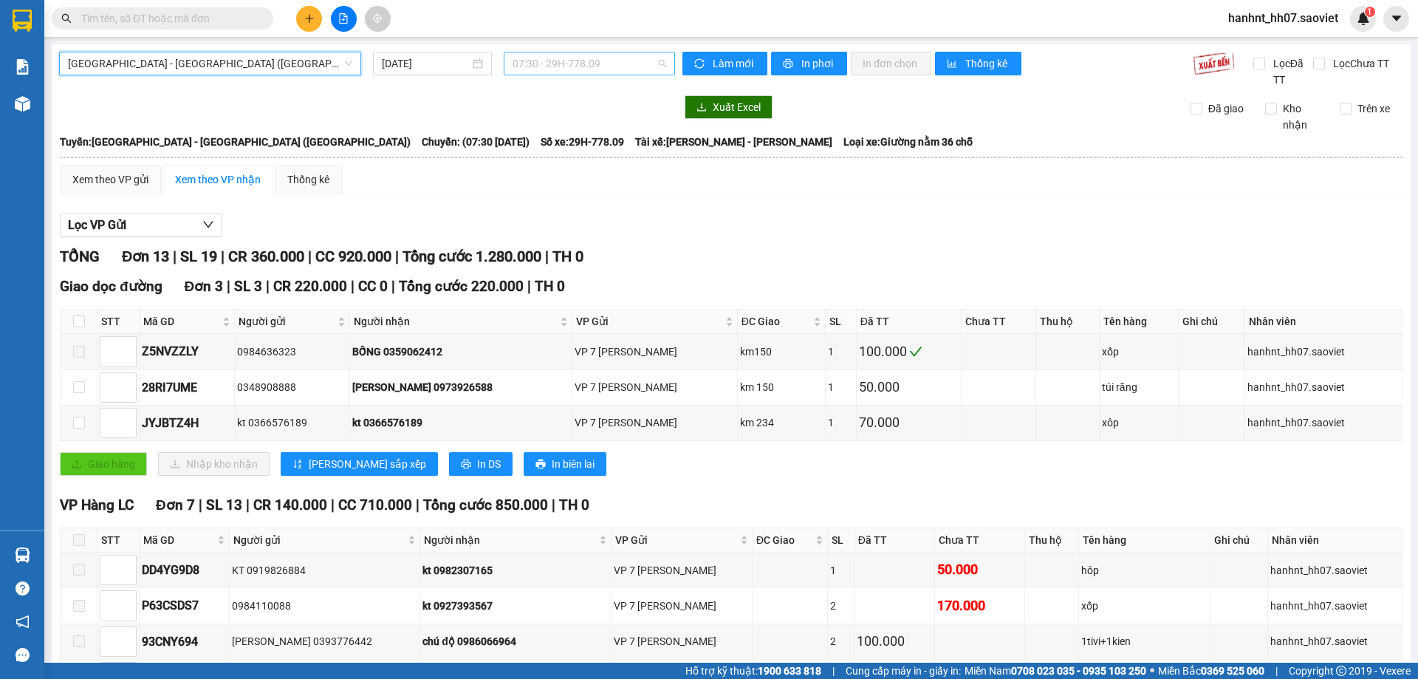
click at [545, 65] on span "07:30 - 29H-778.09" at bounding box center [590, 63] width 154 height 22
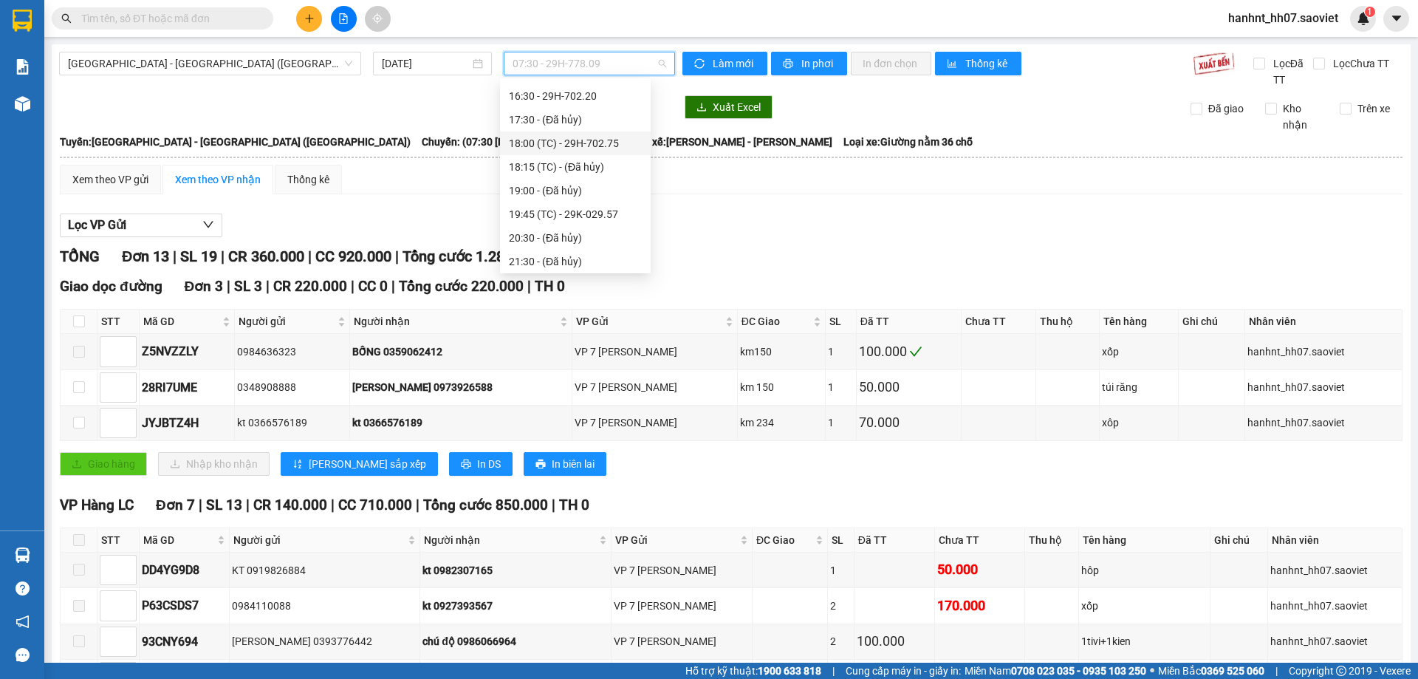
scroll to position [213, 0]
click at [561, 215] on div "19:45 (TC) - 29K-029.57" at bounding box center [575, 211] width 133 height 16
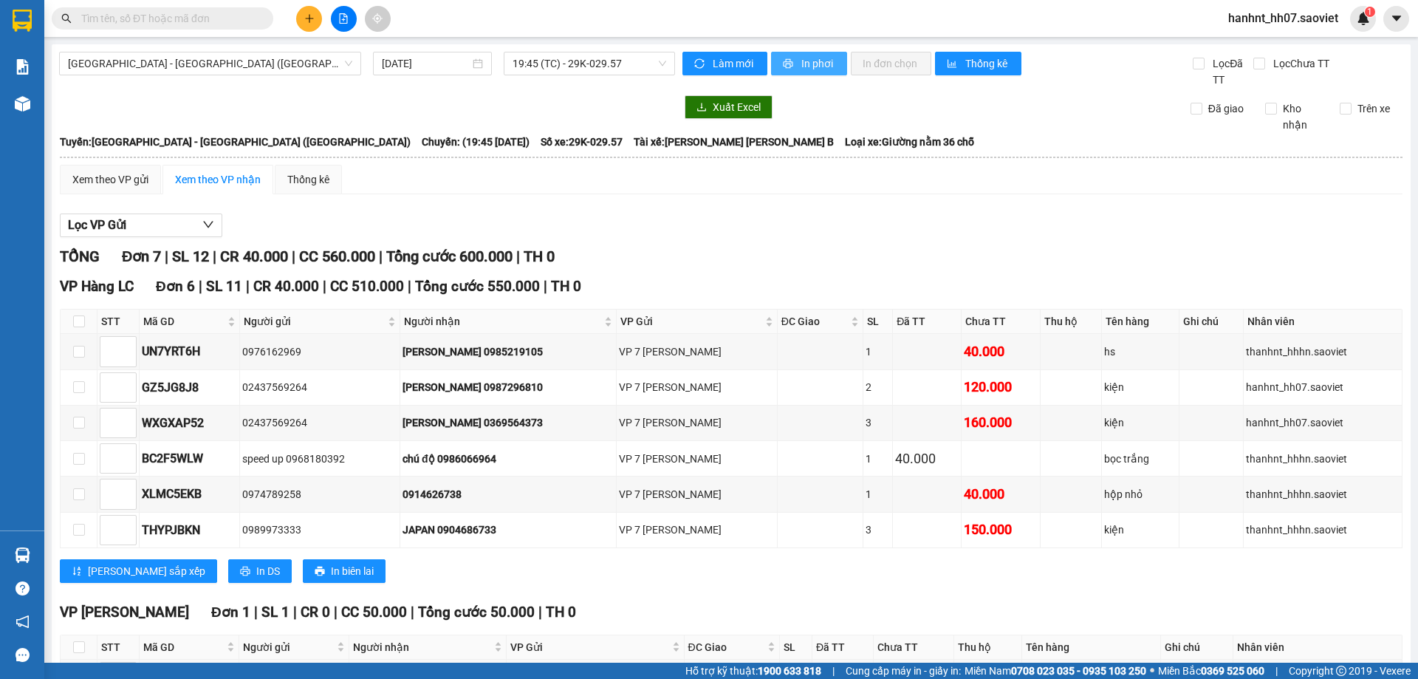
click at [801, 61] on span "In phơi" at bounding box center [818, 63] width 34 height 16
click at [165, 20] on input "text" at bounding box center [168, 18] width 174 height 16
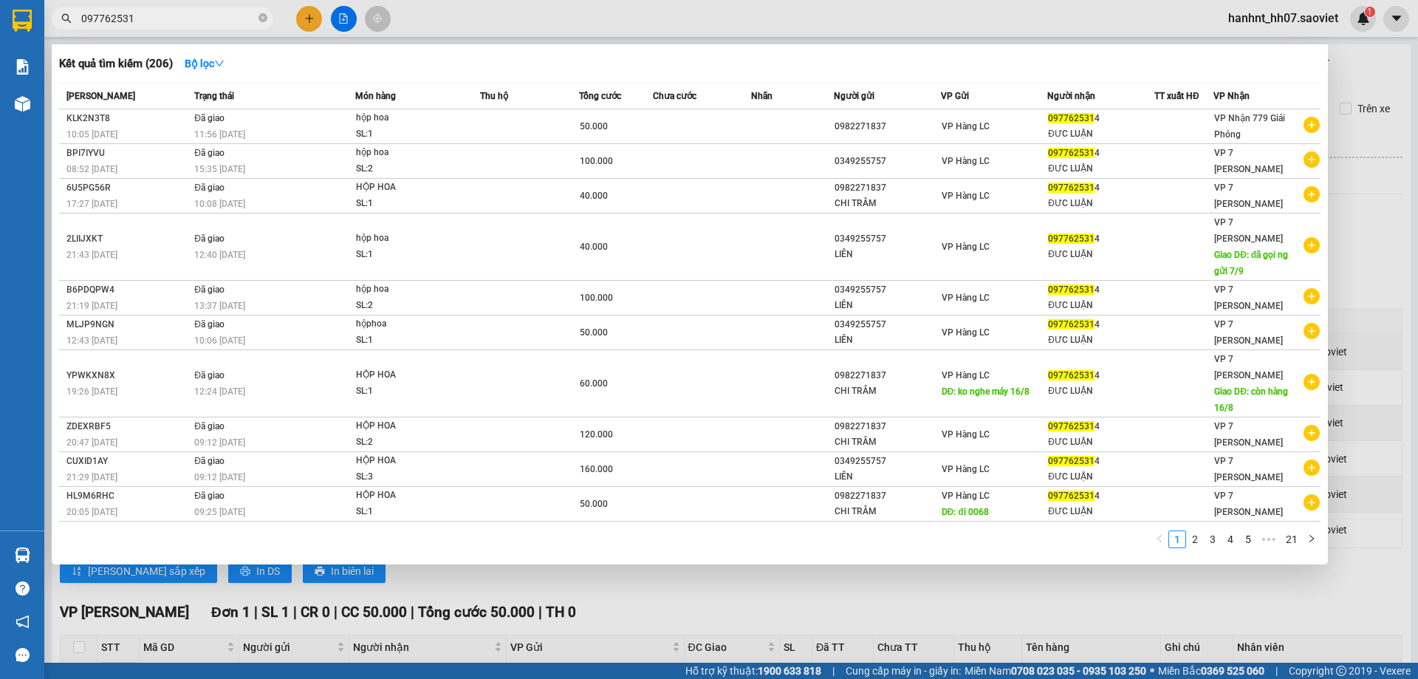
type input "0977625314"
click at [262, 18] on icon "close-circle" at bounding box center [263, 17] width 9 height 9
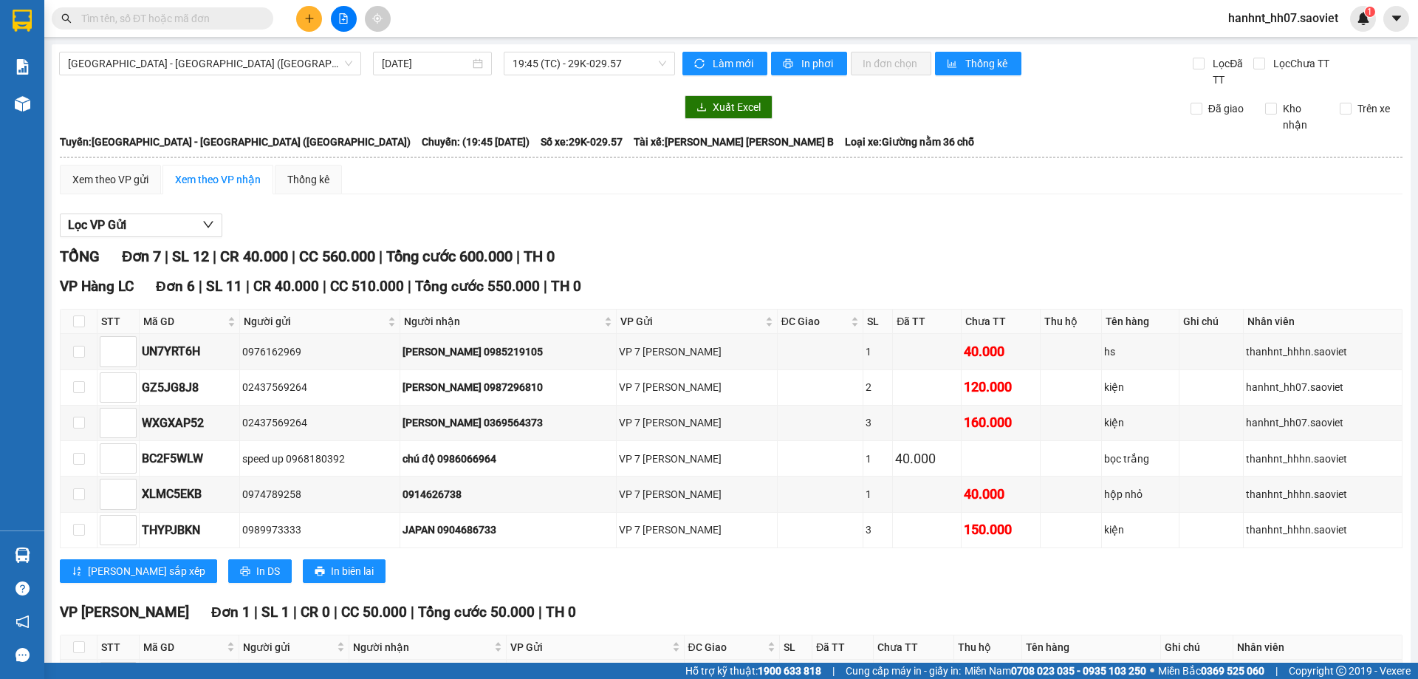
click at [171, 21] on input "text" at bounding box center [168, 18] width 174 height 16
click at [137, 18] on input "text" at bounding box center [168, 18] width 174 height 16
click at [93, 19] on input "text" at bounding box center [168, 18] width 174 height 16
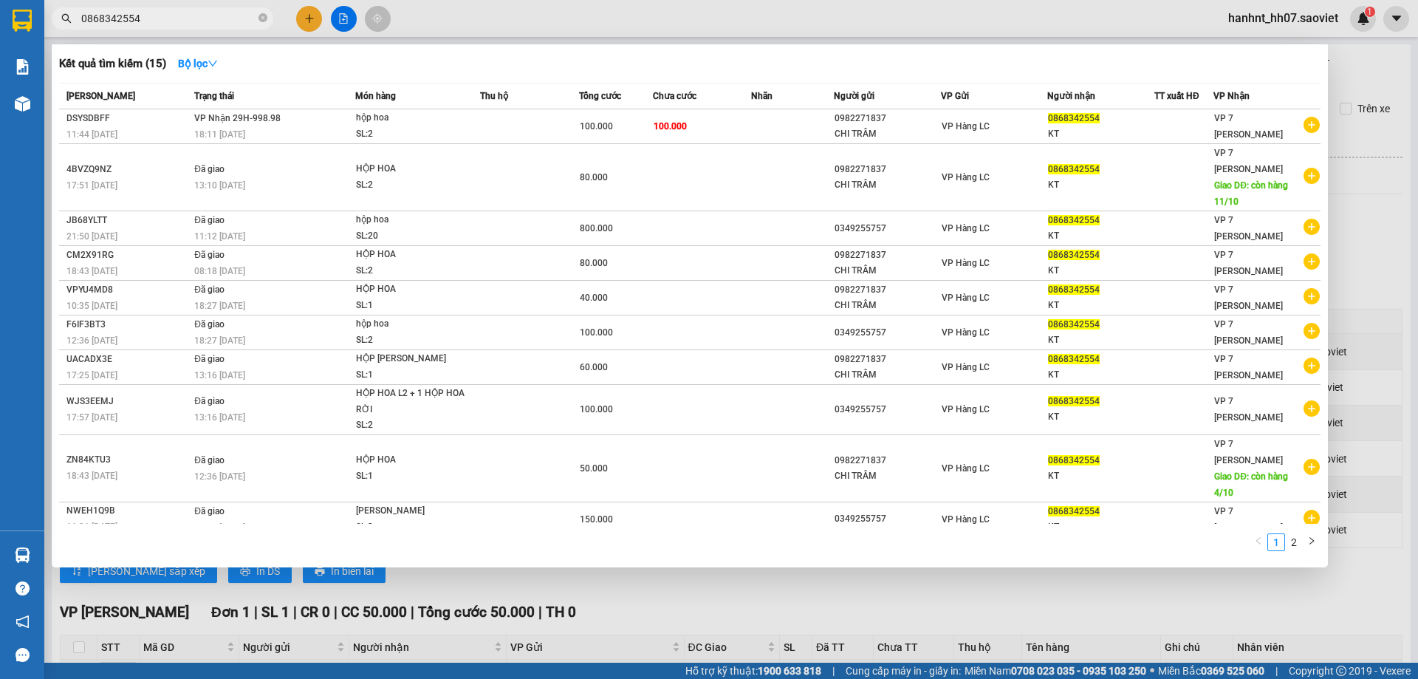
type input "0868342554"
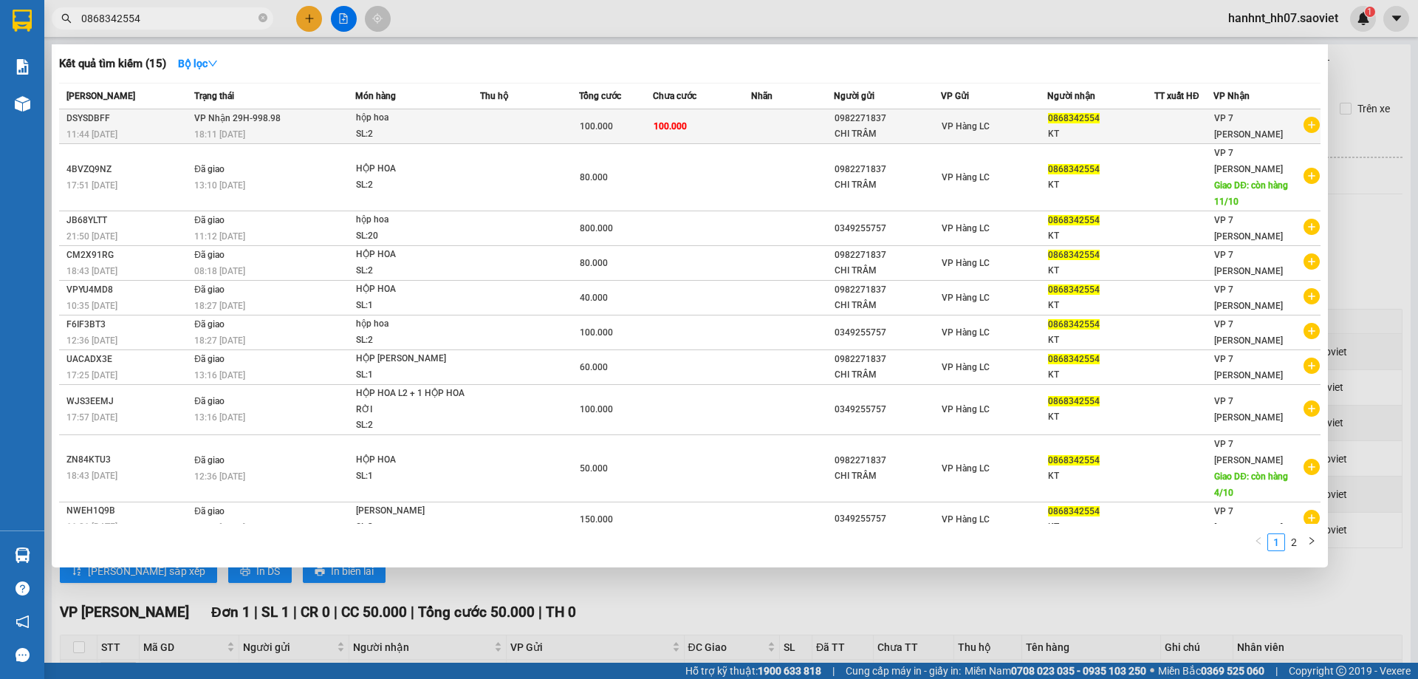
click at [629, 123] on div "100.000" at bounding box center [616, 126] width 72 height 16
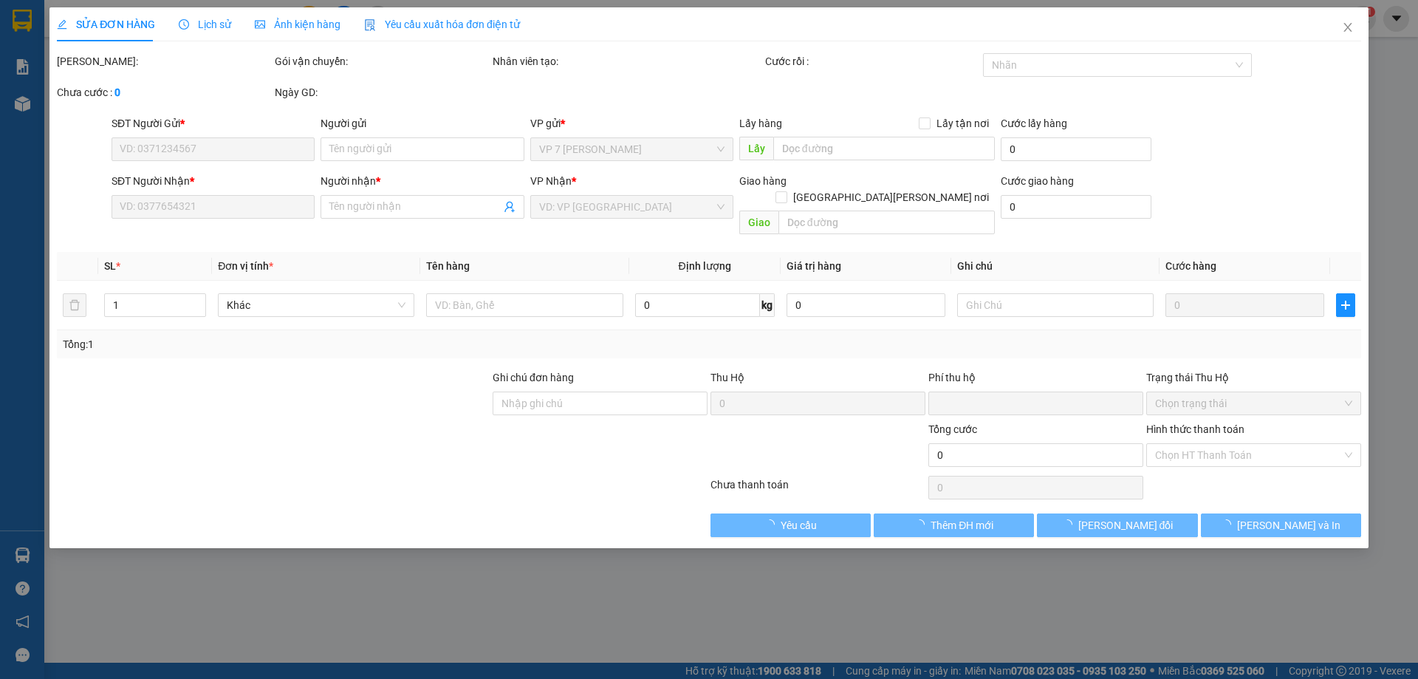
type input "0982271837"
type input "CHI TRÂM"
type input "0868342554"
type input "KT"
type input "0"
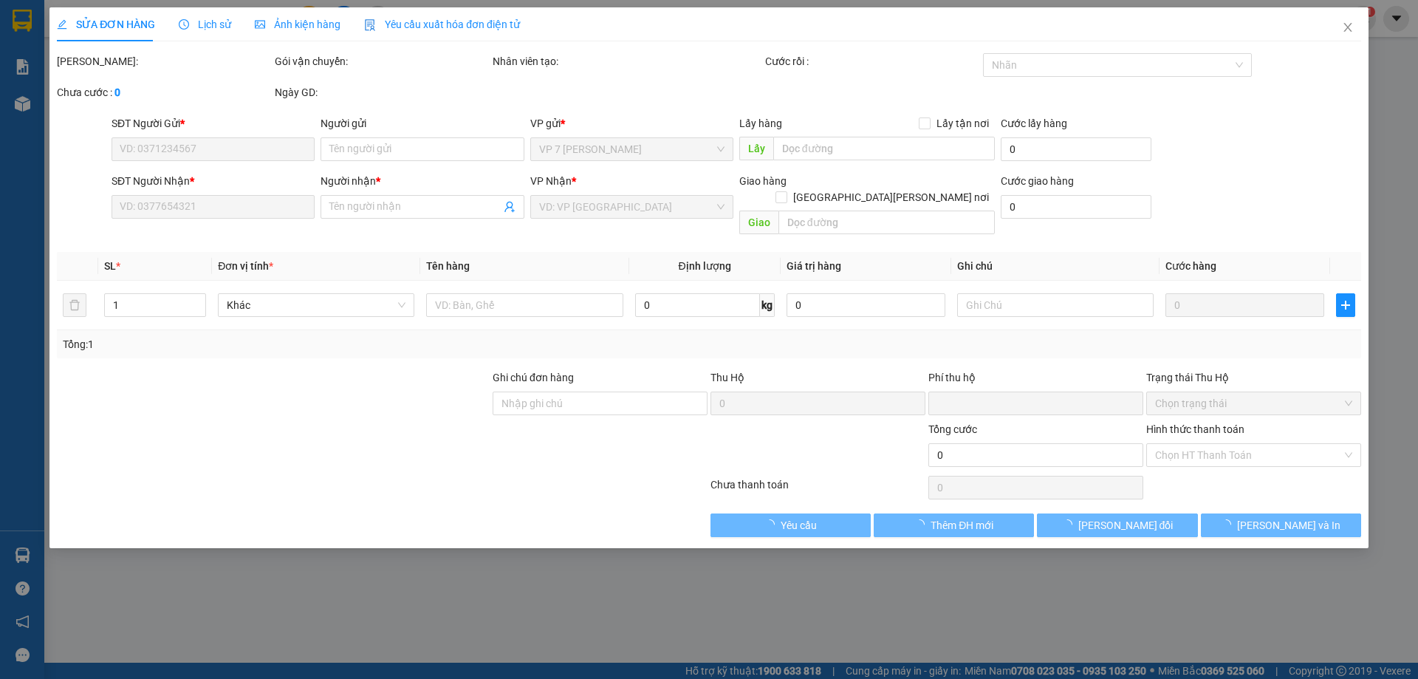
type input "100.000"
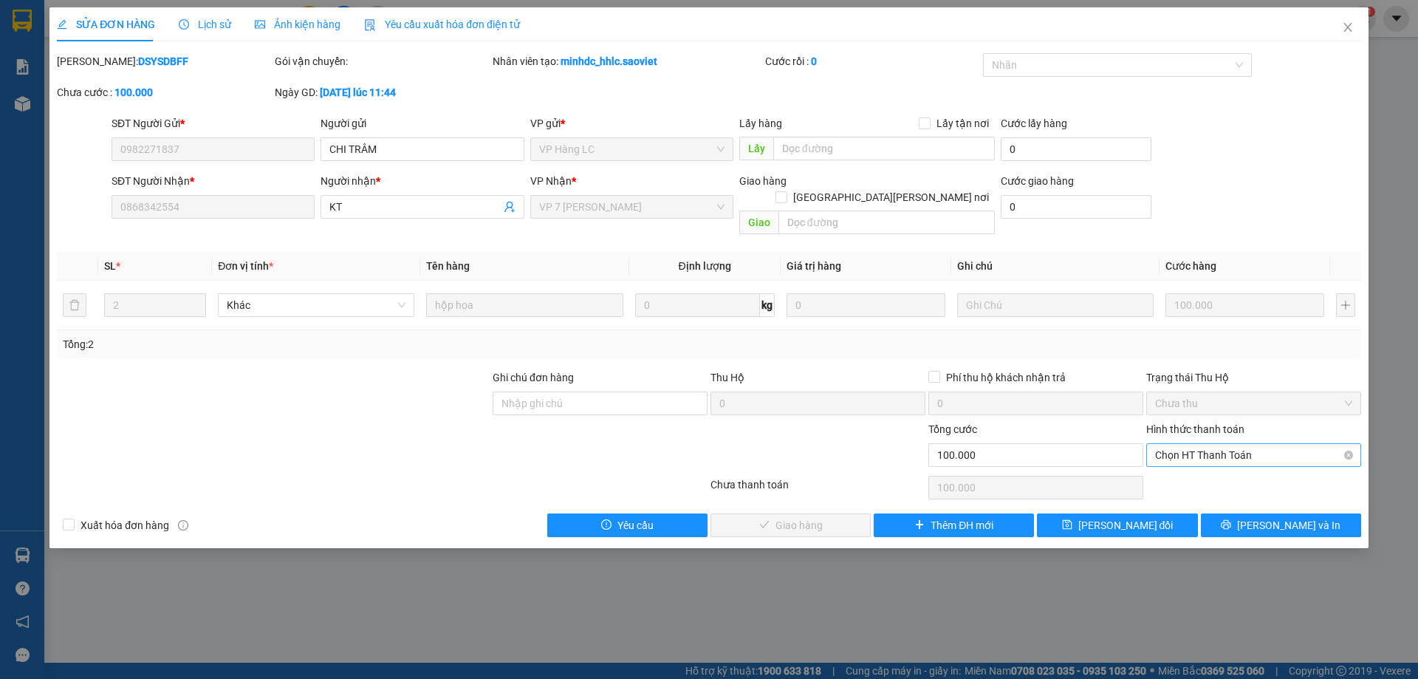
click at [1195, 444] on span "Chọn HT Thanh Toán" at bounding box center [1253, 455] width 197 height 22
drag, startPoint x: 1194, startPoint y: 471, endPoint x: 1160, endPoint y: 479, distance: 34.8
click at [1193, 471] on div "Tại văn phòng" at bounding box center [1253, 468] width 197 height 16
type input "0"
click at [811, 517] on span "[PERSON_NAME] và Giao hàng" at bounding box center [838, 525] width 199 height 16
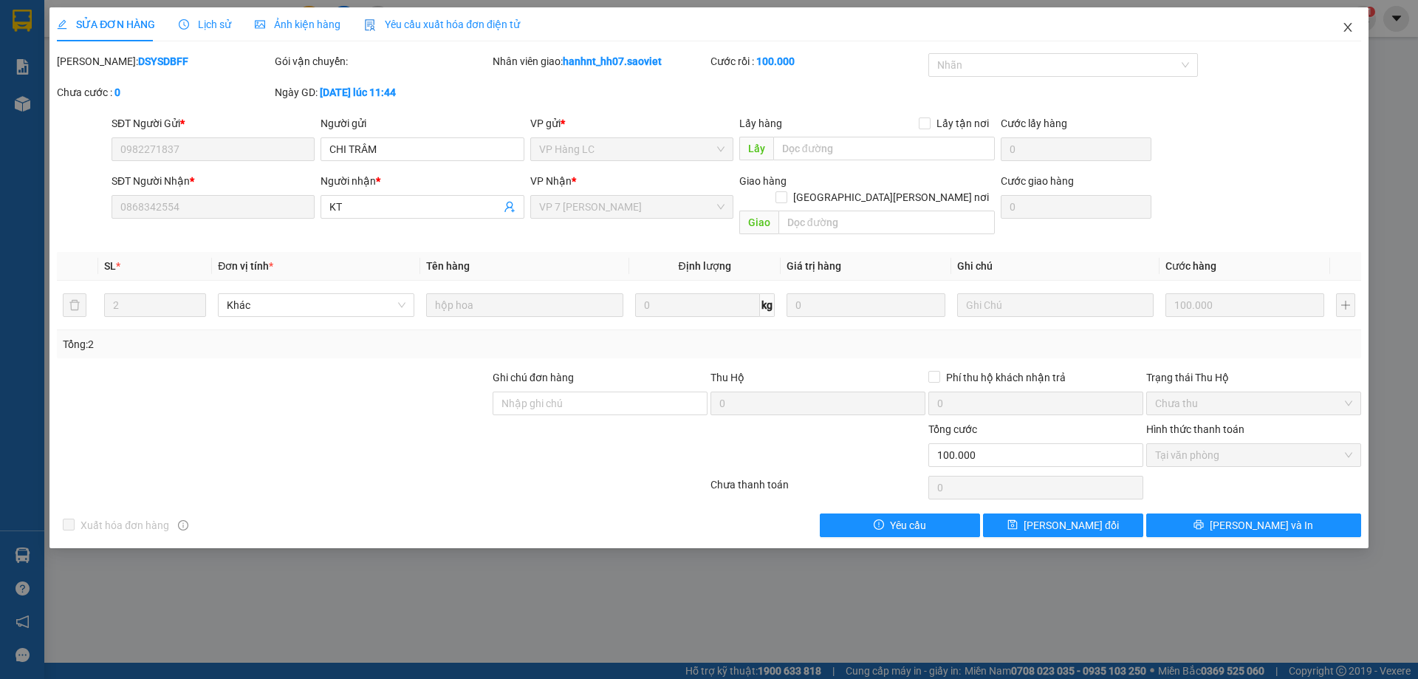
click at [1345, 25] on icon "close" at bounding box center [1348, 27] width 8 height 9
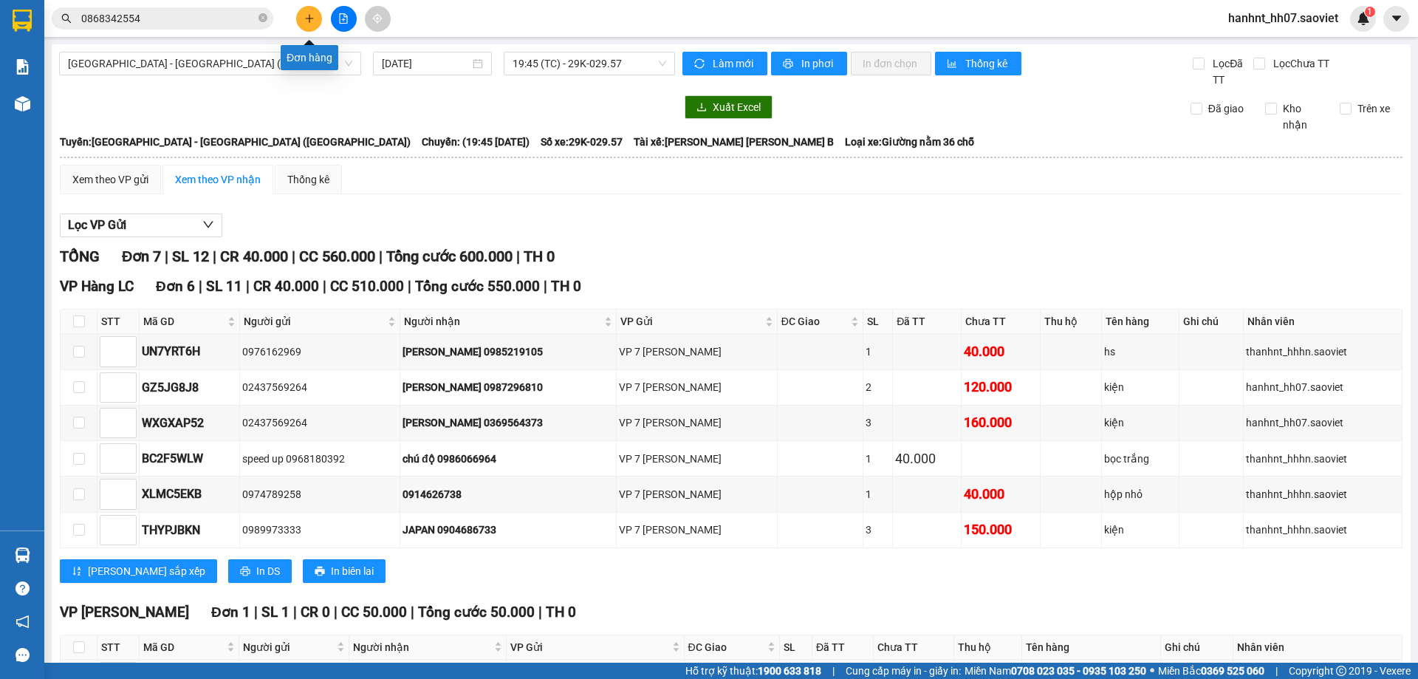
click at [304, 17] on icon "plus" at bounding box center [309, 18] width 10 height 10
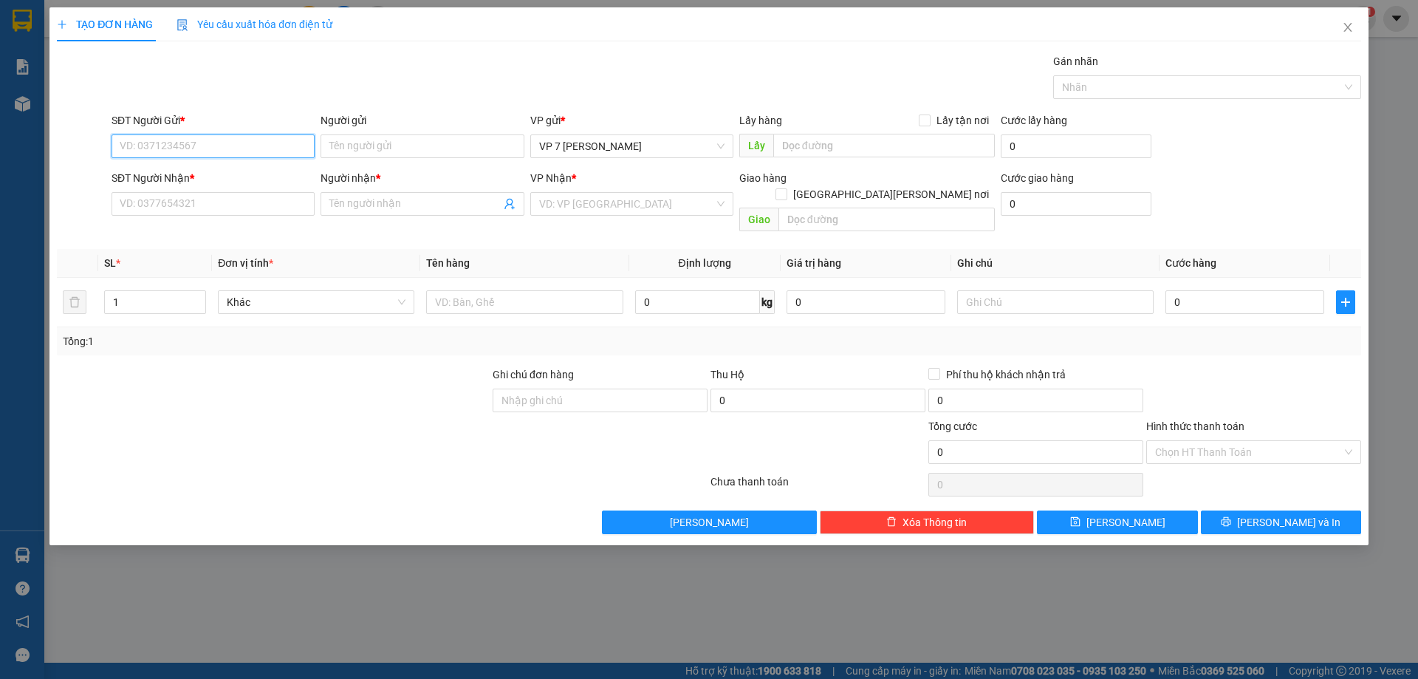
click at [192, 148] on input "SĐT Người Gửi *" at bounding box center [213, 146] width 203 height 24
type input "0985818890"
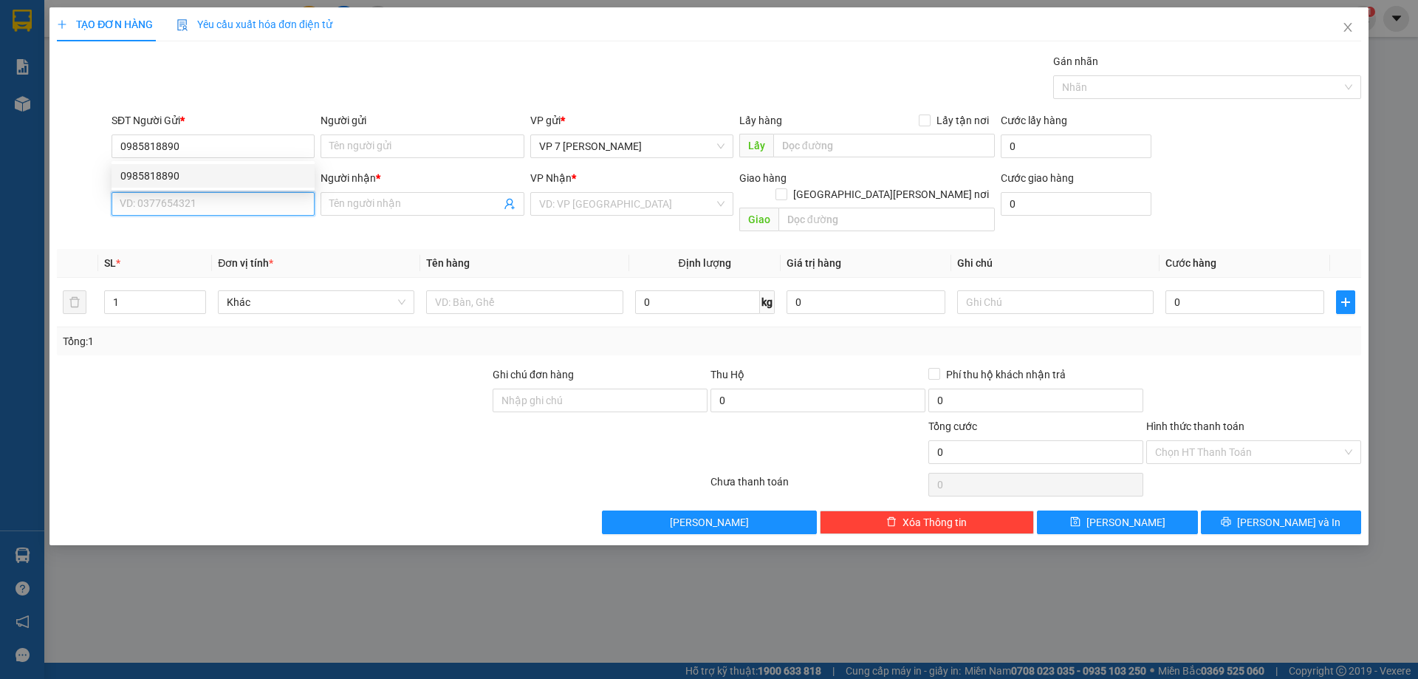
click at [195, 209] on input "SĐT Người Nhận *" at bounding box center [213, 204] width 203 height 24
type input "0975435852"
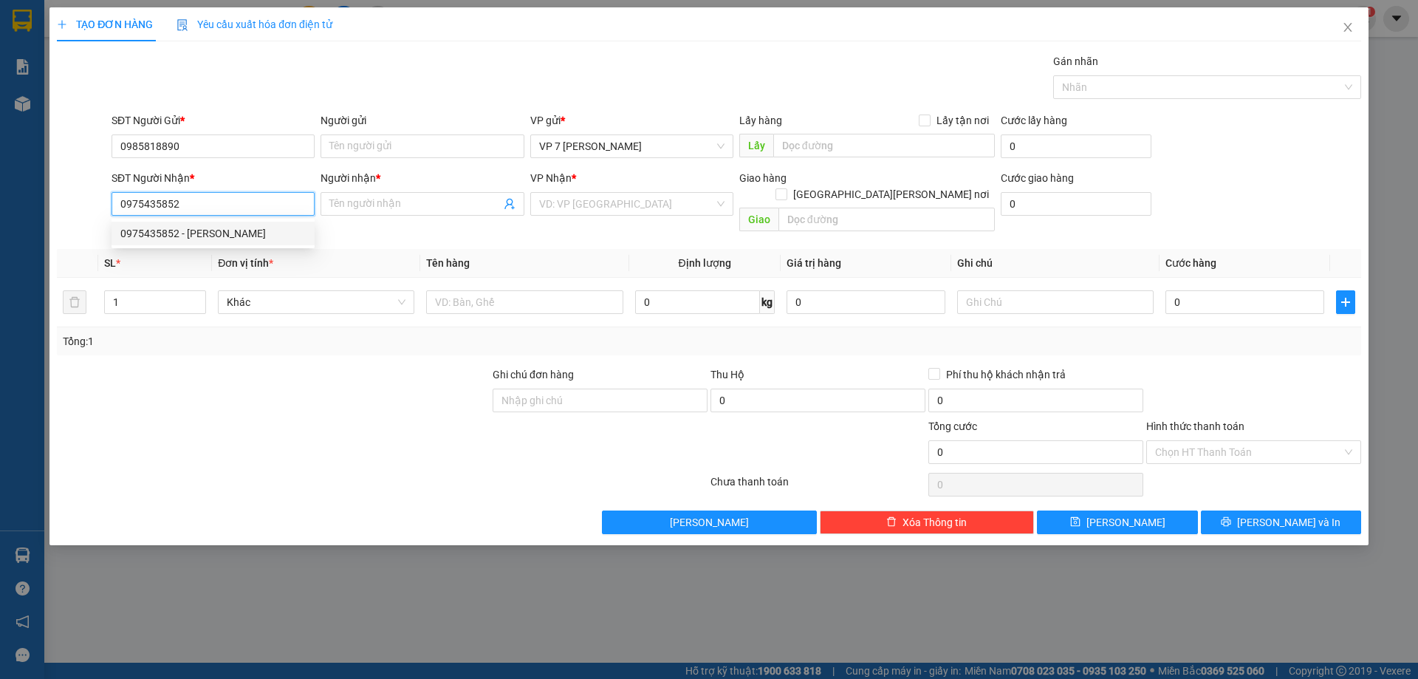
click at [189, 227] on div "0975435852 - Chung" at bounding box center [212, 233] width 185 height 16
type input "Chung"
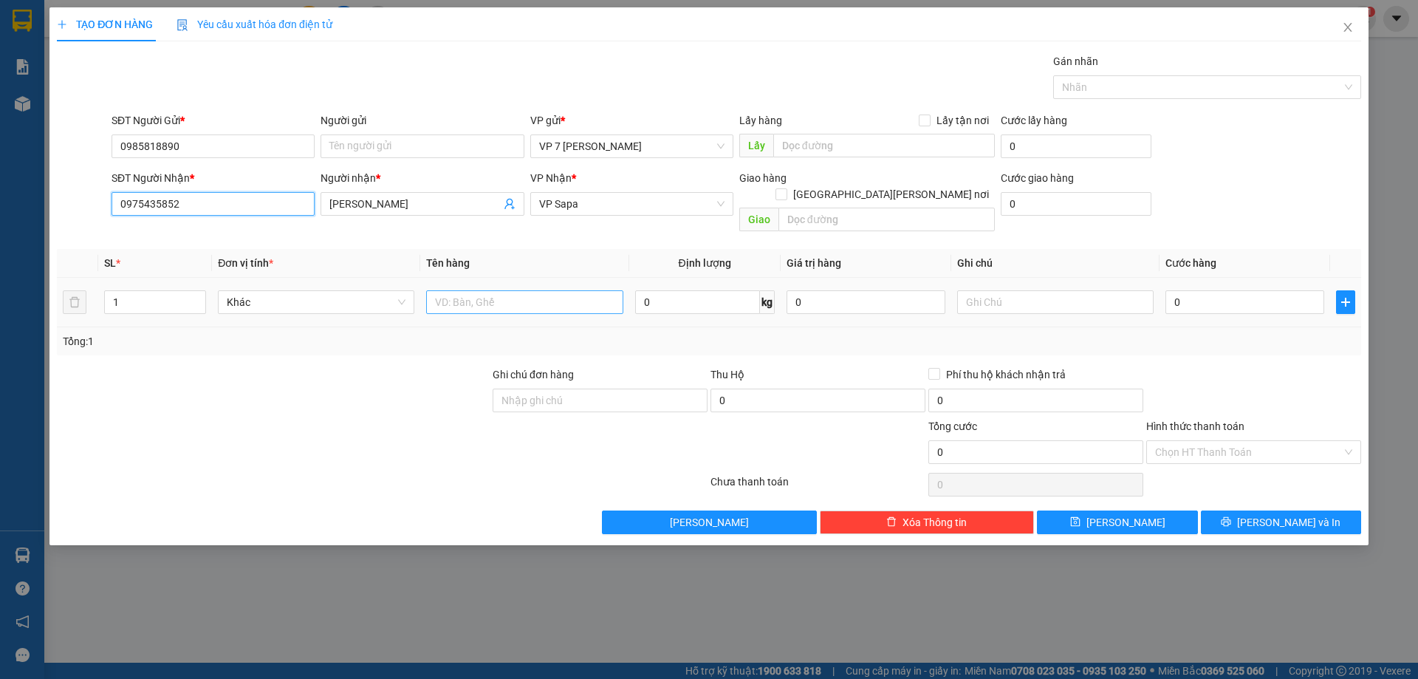
type input "0975435852"
click at [502, 290] on input "text" at bounding box center [524, 302] width 196 height 24
type input "xốp ddoof ăn"
click at [1190, 290] on input "0" at bounding box center [1245, 302] width 159 height 24
type input "5"
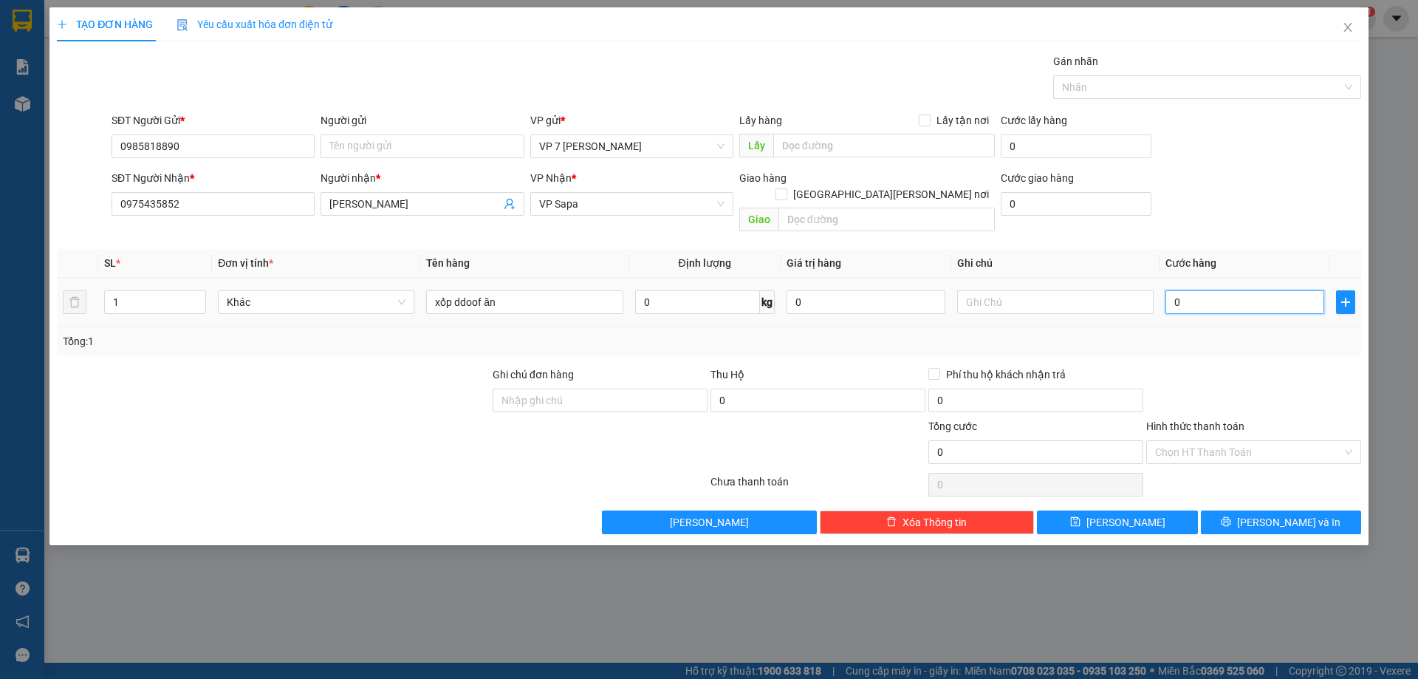
type input "5"
type input "50"
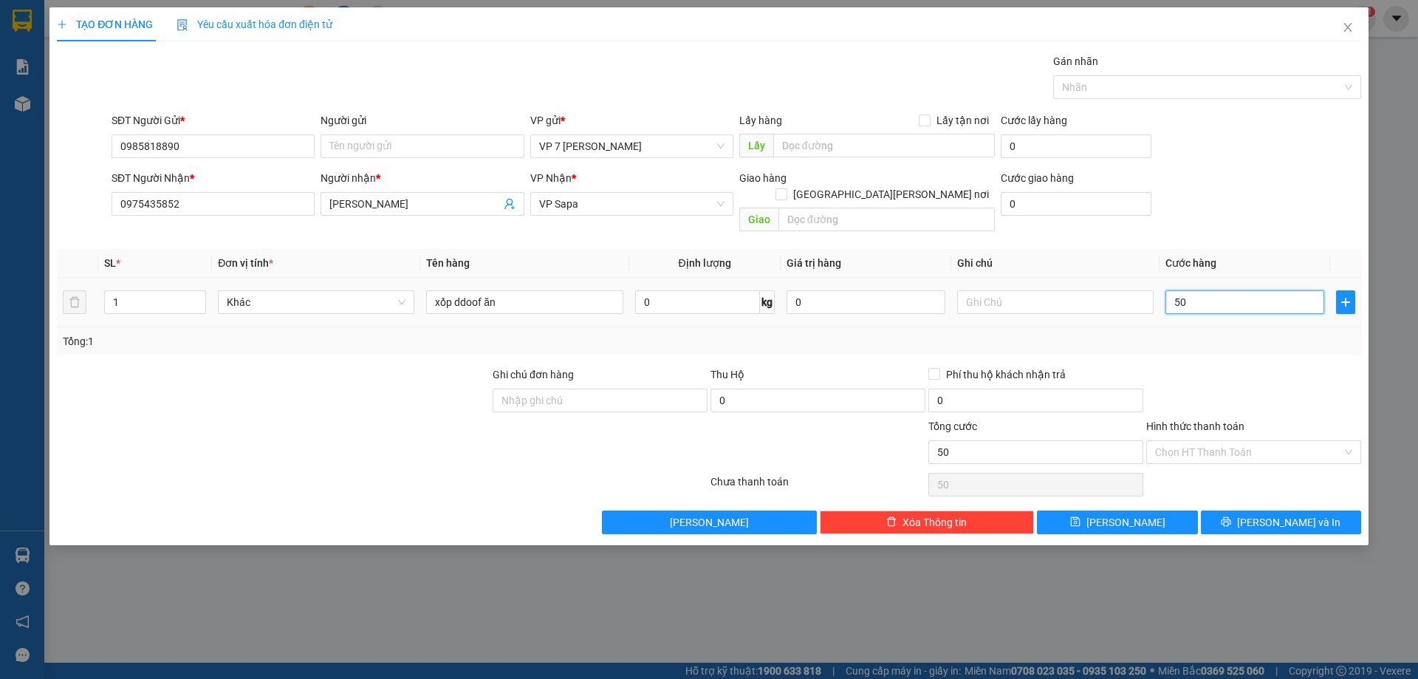
type input "500"
type input "5.000"
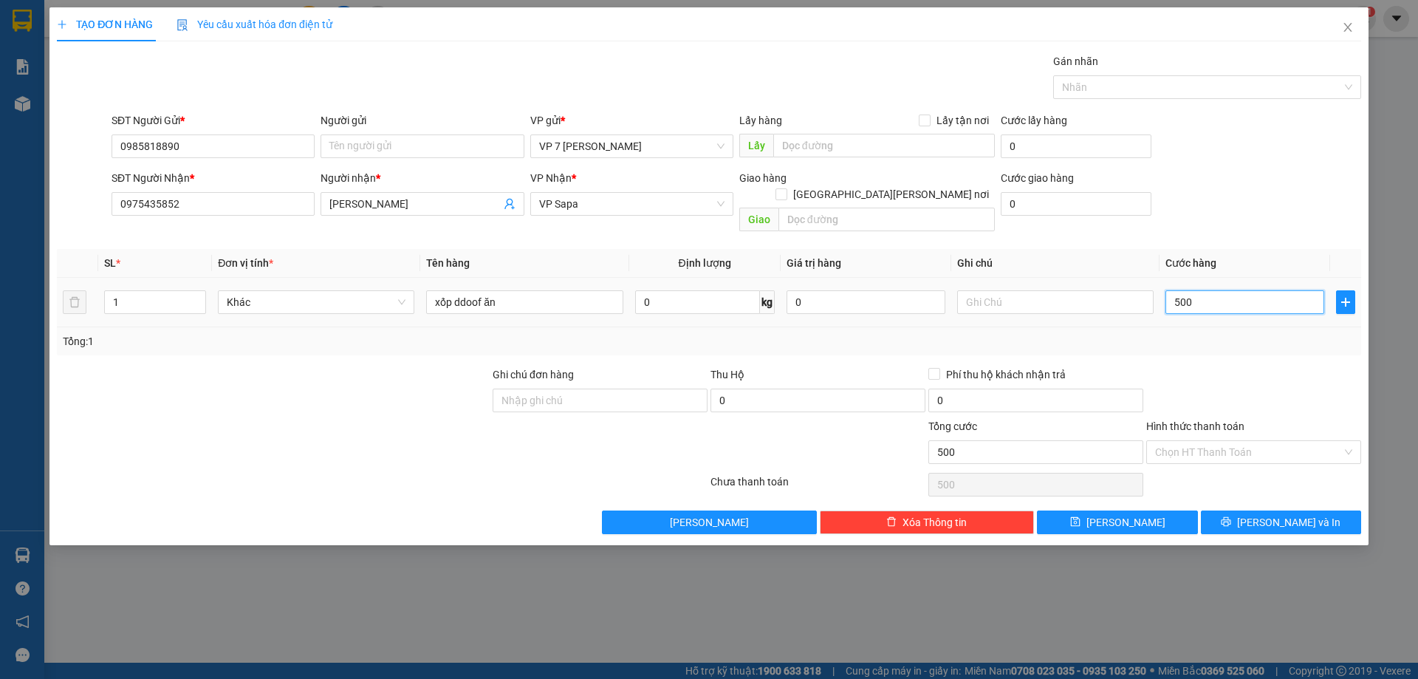
type input "5.000"
type input "50.000"
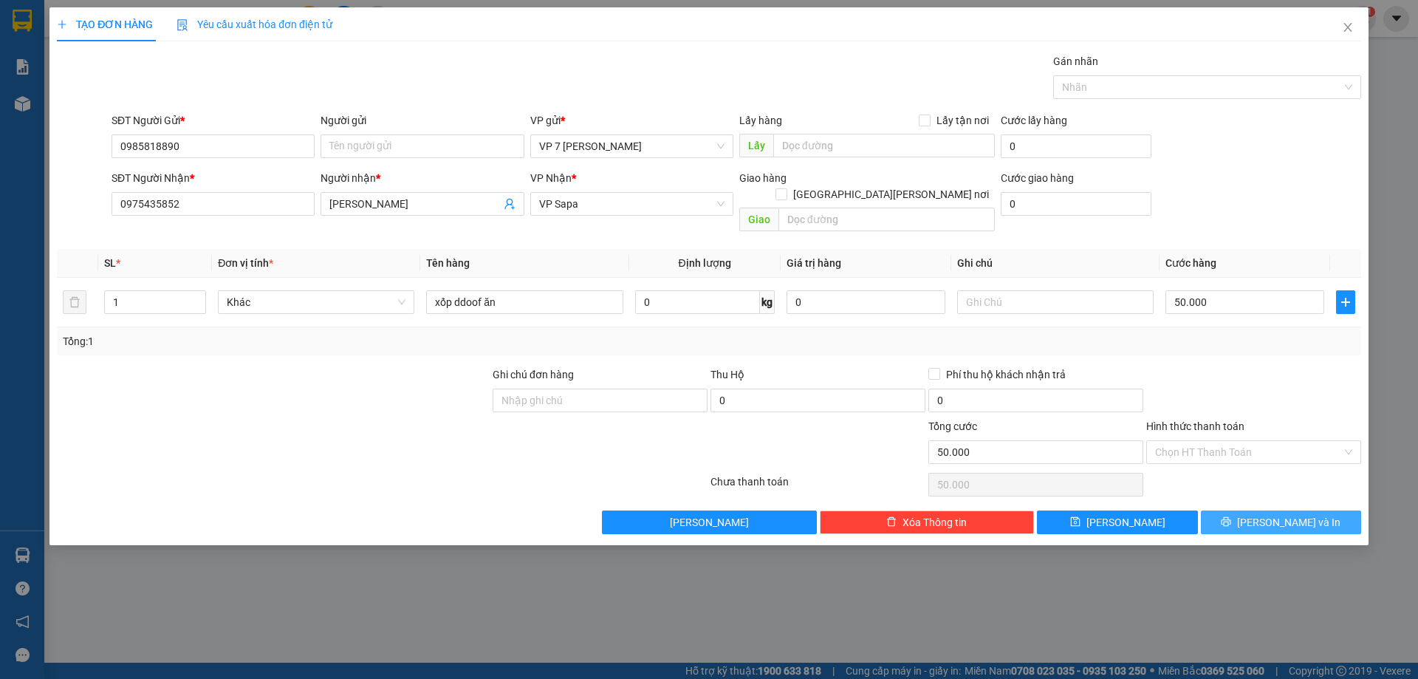
click at [1250, 510] on button "[PERSON_NAME] và In" at bounding box center [1281, 522] width 160 height 24
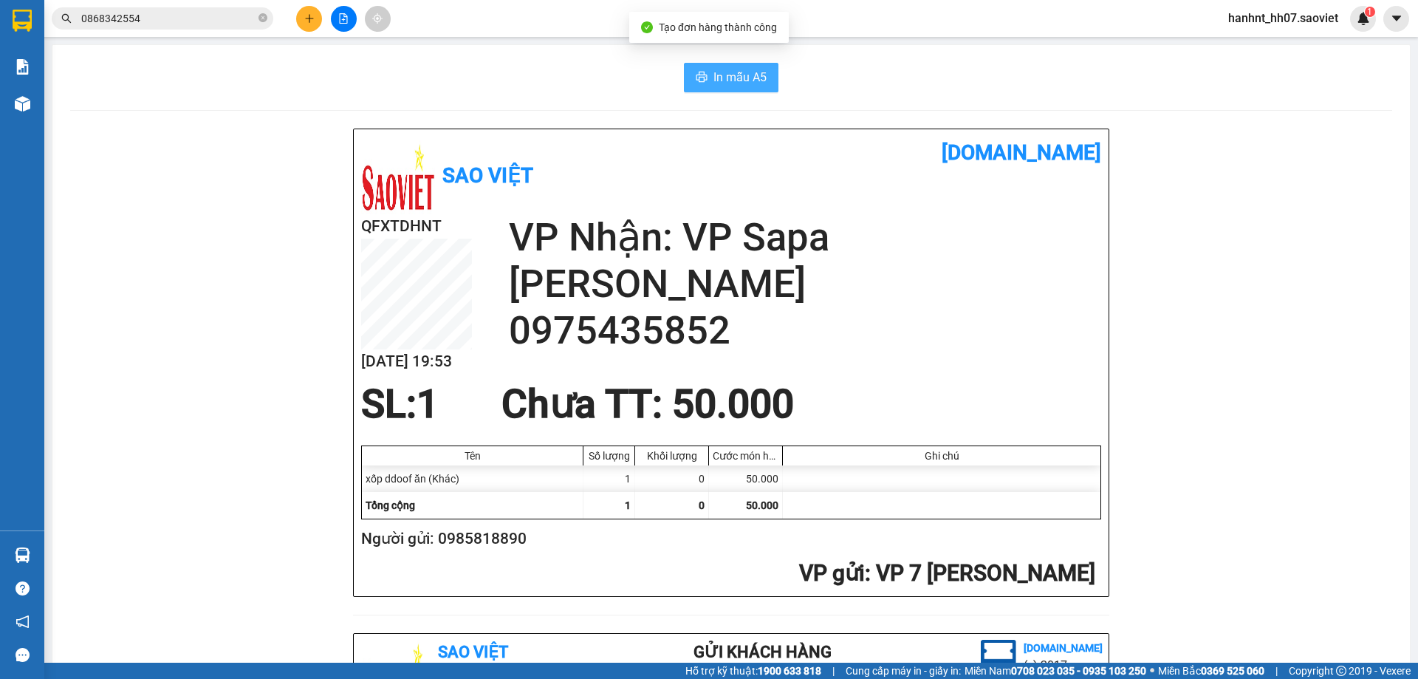
click at [728, 70] on span "In mẫu A5" at bounding box center [739, 77] width 53 height 18
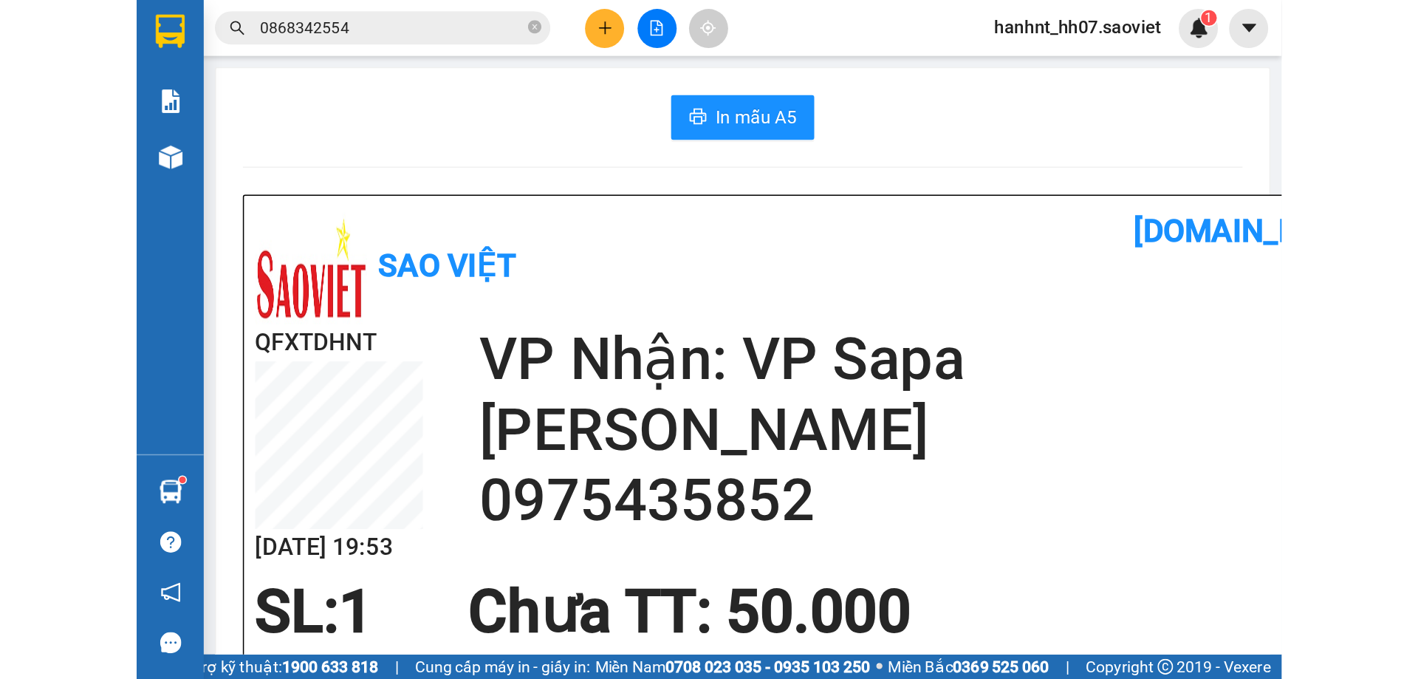
scroll to position [174, 0]
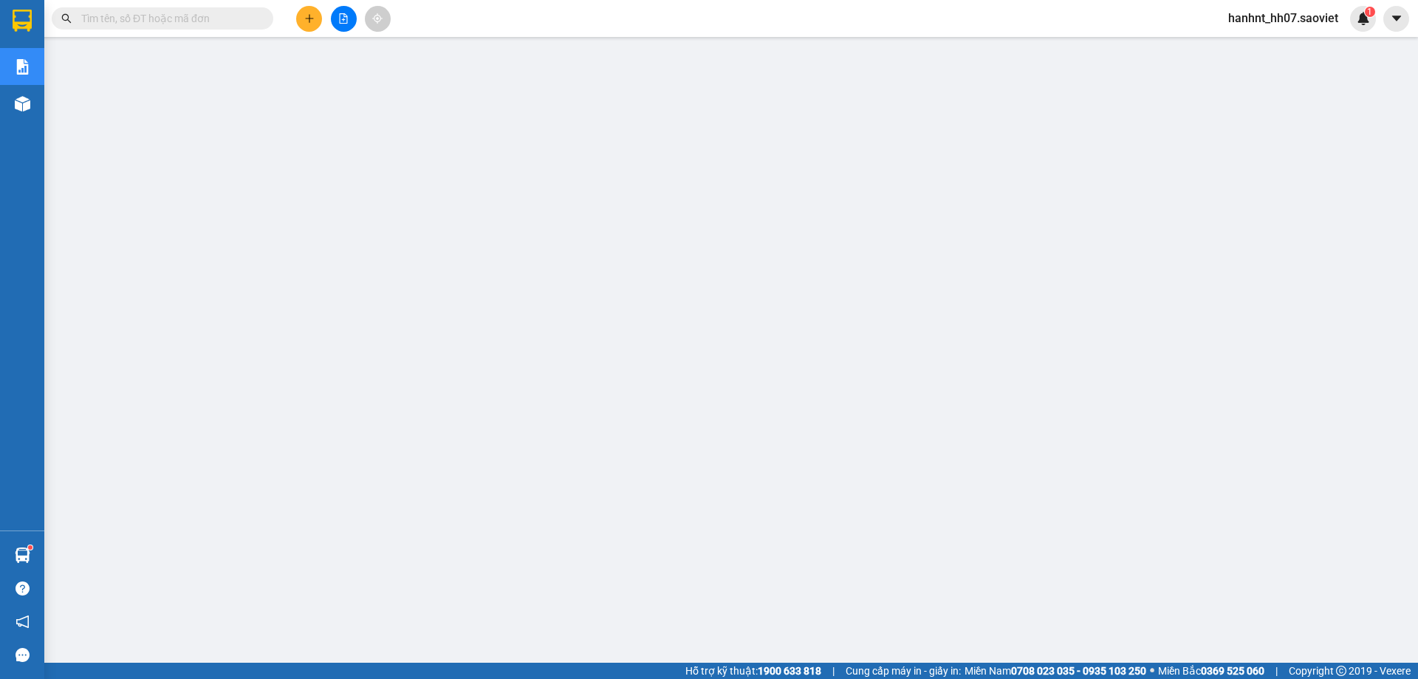
click at [247, 19] on input "text" at bounding box center [168, 18] width 174 height 16
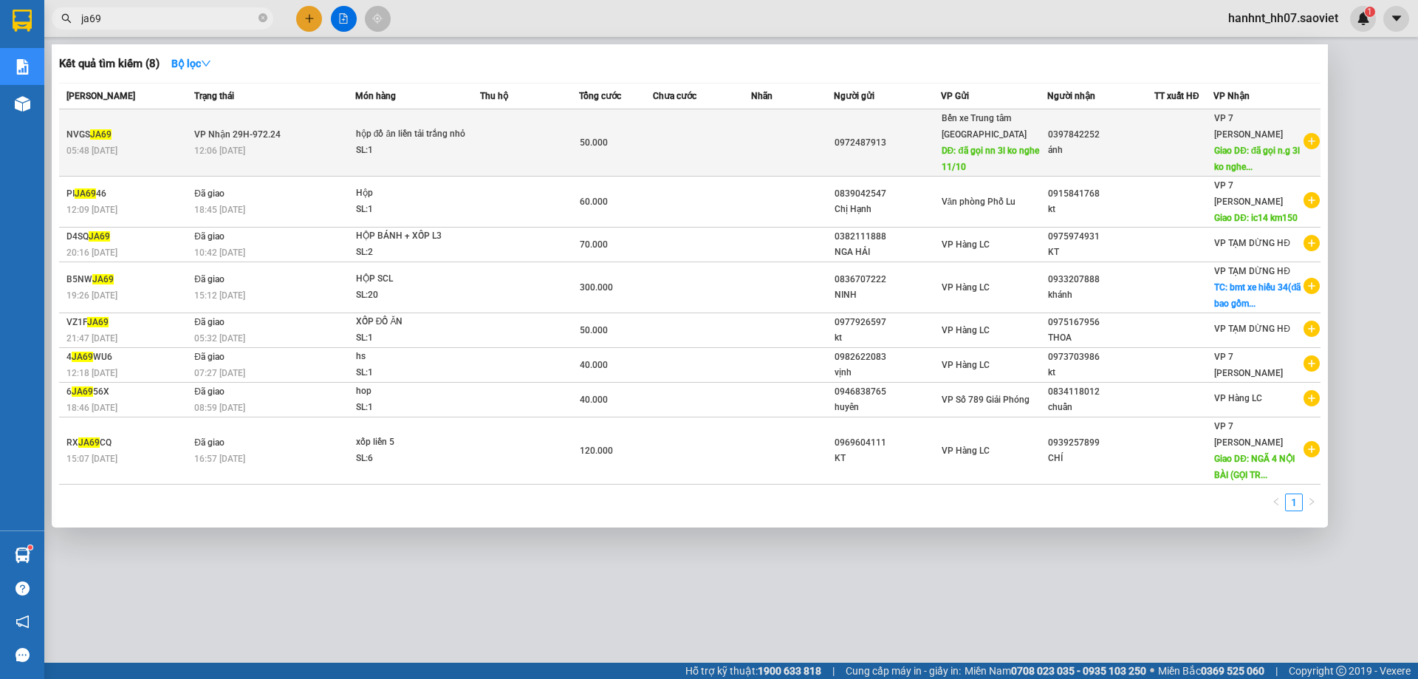
type input "ja69"
click at [377, 137] on div "hộp đồ ăn liền tải trắng nhỏ" at bounding box center [411, 134] width 111 height 16
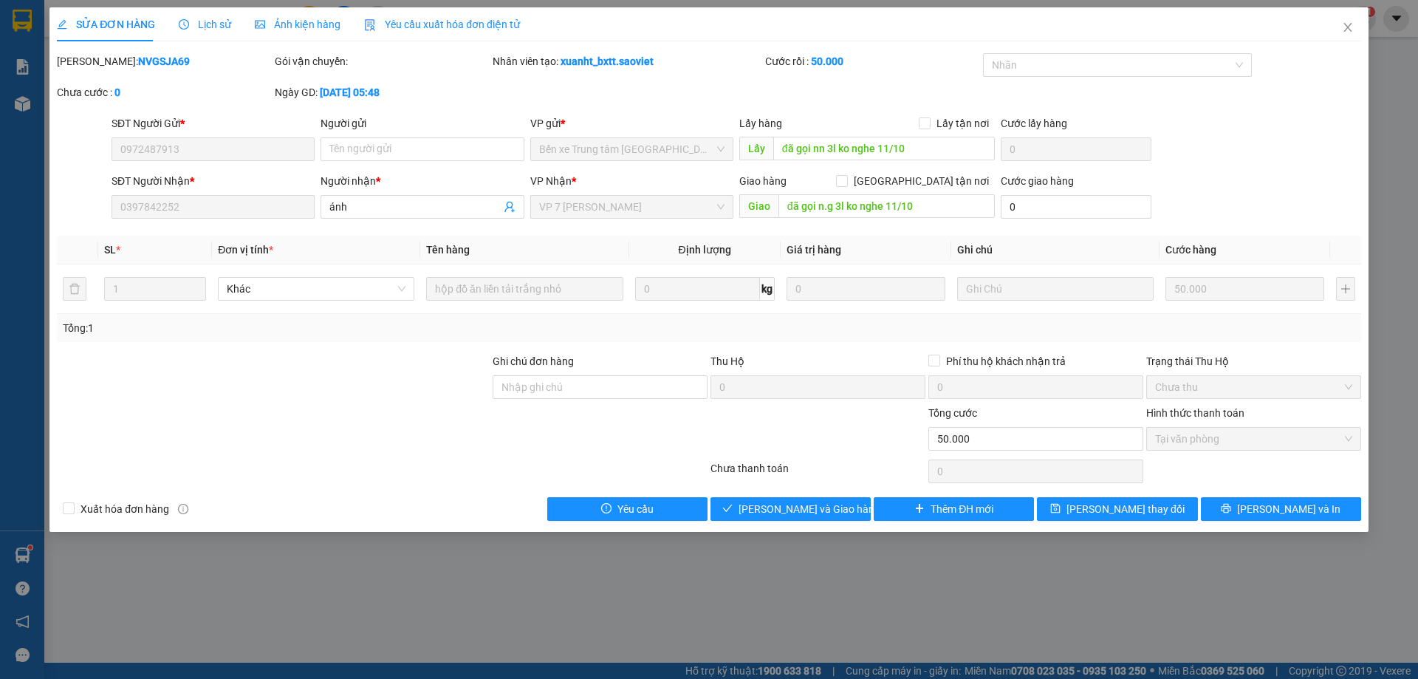
type input "0972487913"
type input "đã gọi nn 3l ko nghe 11/10"
type input "0397842252"
type input "ánh"
type input "đã gọi n.g 3l ko nghe 11/10"
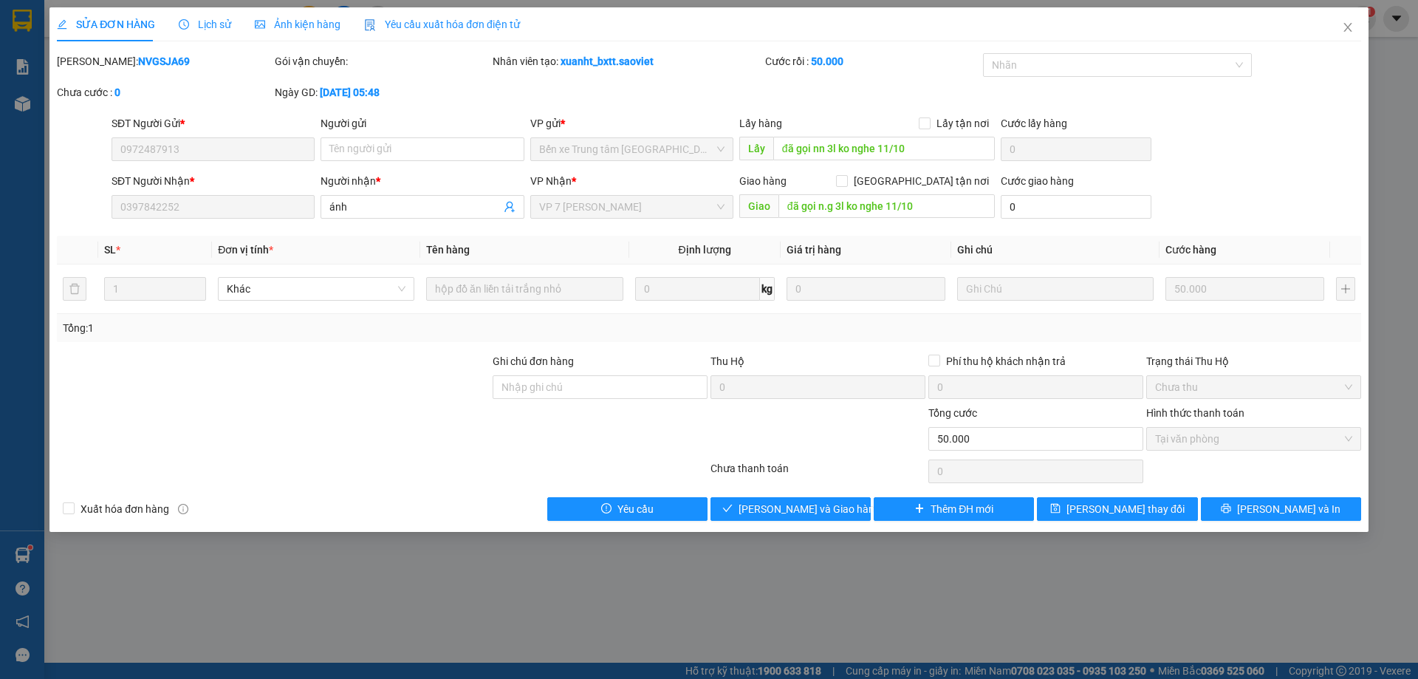
type input "0"
type input "50.000"
click at [758, 502] on button "Giao hàng" at bounding box center [791, 509] width 160 height 24
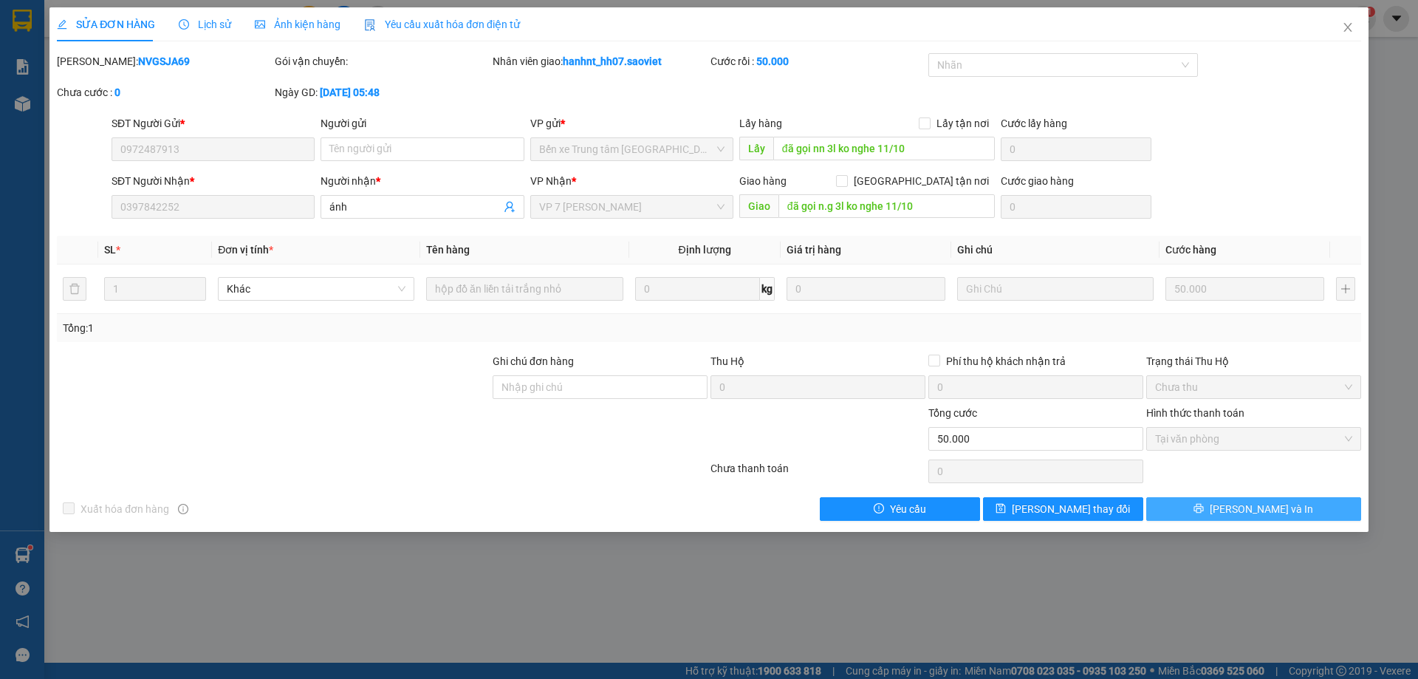
click at [1255, 513] on span "[PERSON_NAME] và In" at bounding box center [1261, 509] width 103 height 16
